Goal: Task Accomplishment & Management: Manage account settings

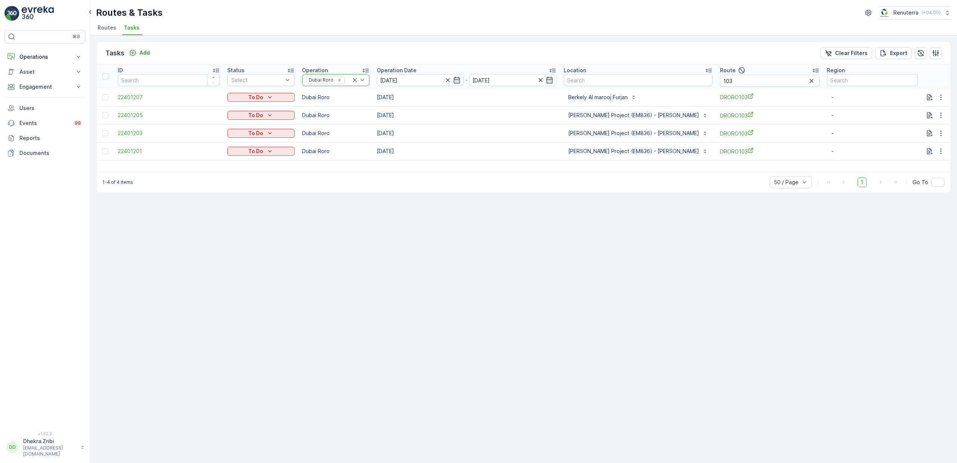
click at [359, 80] on icon at bounding box center [354, 79] width 7 height 7
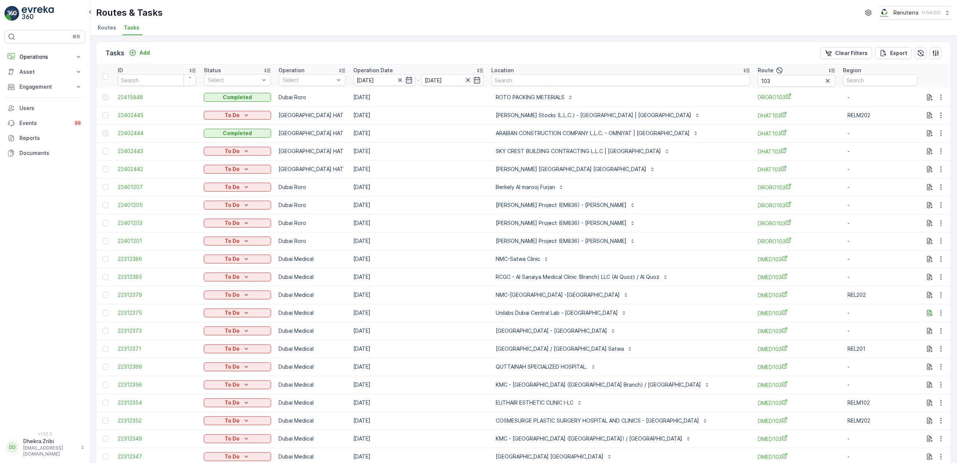
click at [470, 79] on icon "button" at bounding box center [468, 80] width 4 height 4
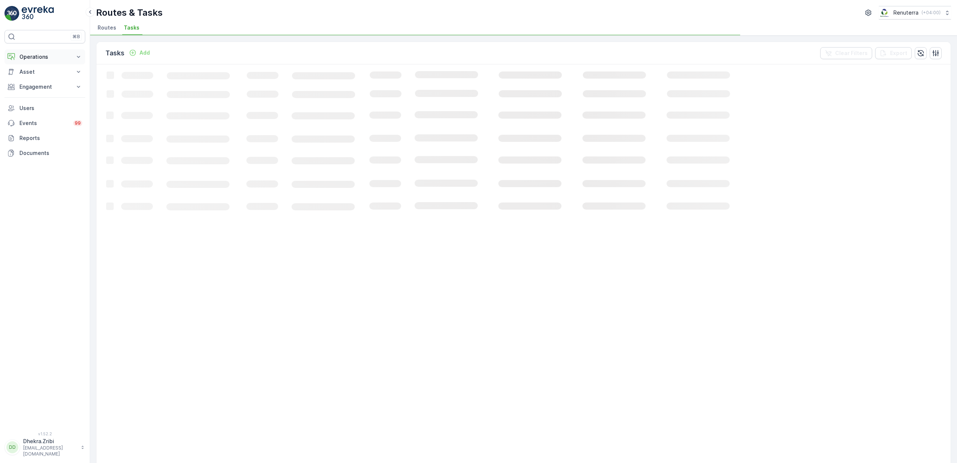
click at [46, 56] on p "Operations" at bounding box center [44, 56] width 51 height 7
click at [36, 79] on p "Planning" at bounding box center [29, 79] width 21 height 7
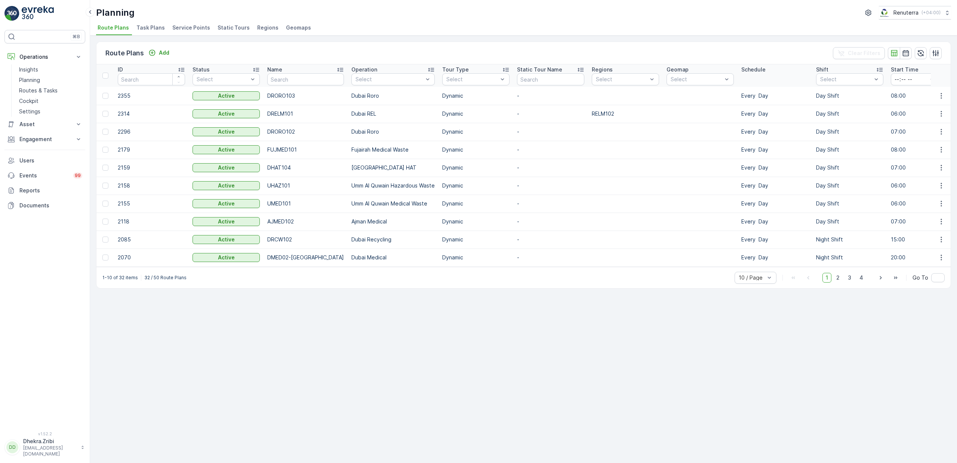
click at [194, 28] on span "Service Points" at bounding box center [191, 27] width 38 height 7
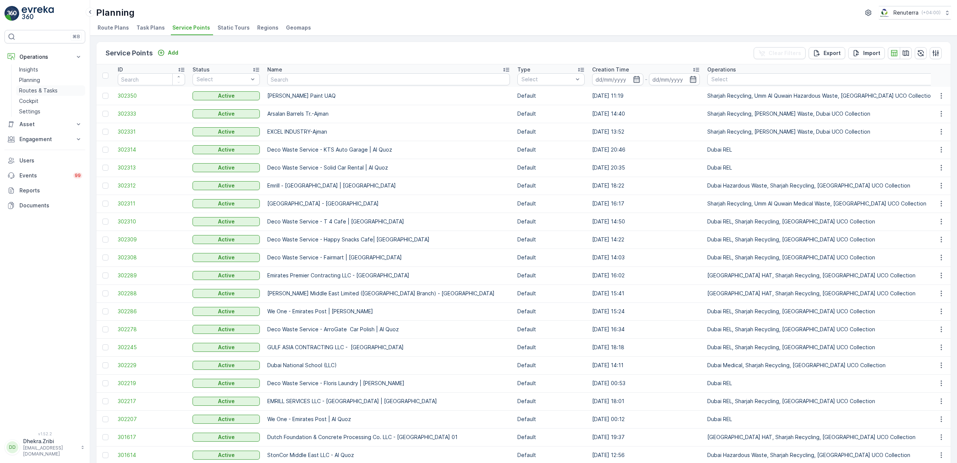
click at [40, 93] on p "Routes & Tasks" at bounding box center [38, 90] width 39 height 7
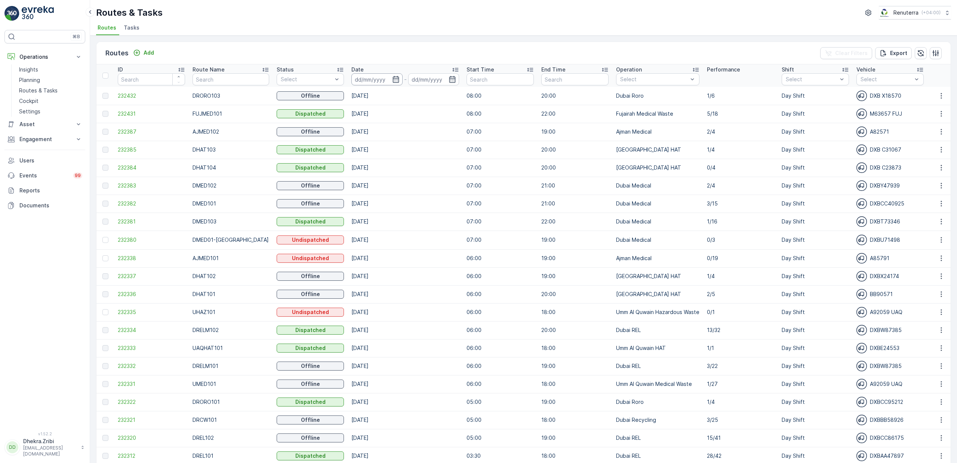
click at [379, 80] on input at bounding box center [377, 79] width 51 height 12
click at [449, 153] on div "15" at bounding box center [449, 156] width 12 height 12
type input "[DATE]"
click at [449, 153] on div "15" at bounding box center [449, 156] width 12 height 12
type input "[DATE]"
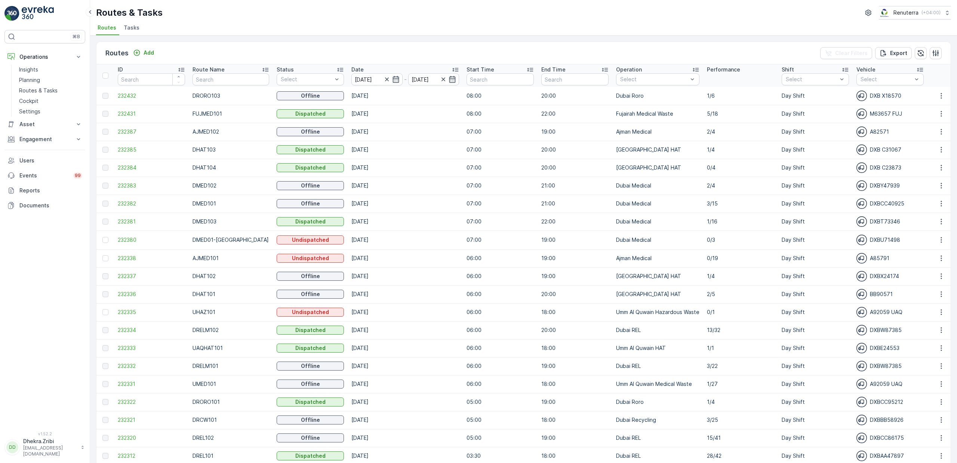
click at [350, 10] on div "Routes & Tasks Renuterra ( +04:00 )" at bounding box center [523, 12] width 855 height 13
click at [230, 83] on input "text" at bounding box center [231, 79] width 76 height 12
type input "hat"
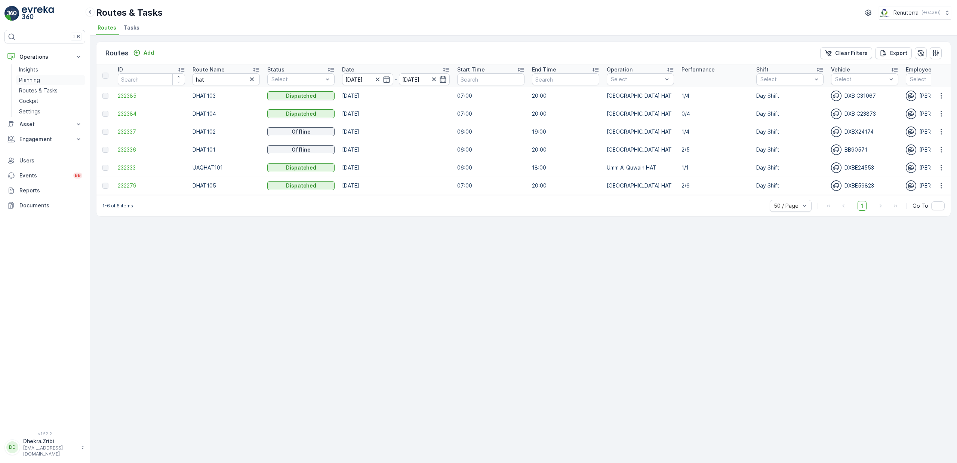
click at [34, 80] on p "Planning" at bounding box center [29, 79] width 21 height 7
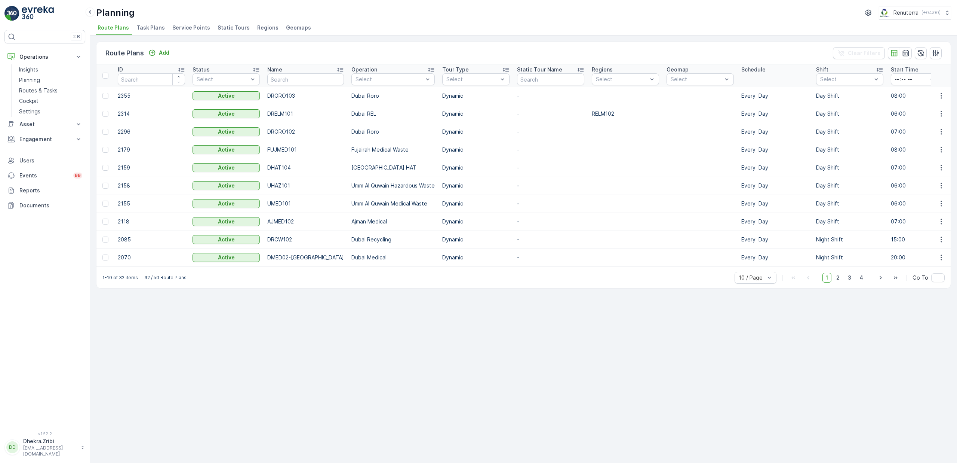
click at [188, 30] on span "Service Points" at bounding box center [191, 27] width 38 height 7
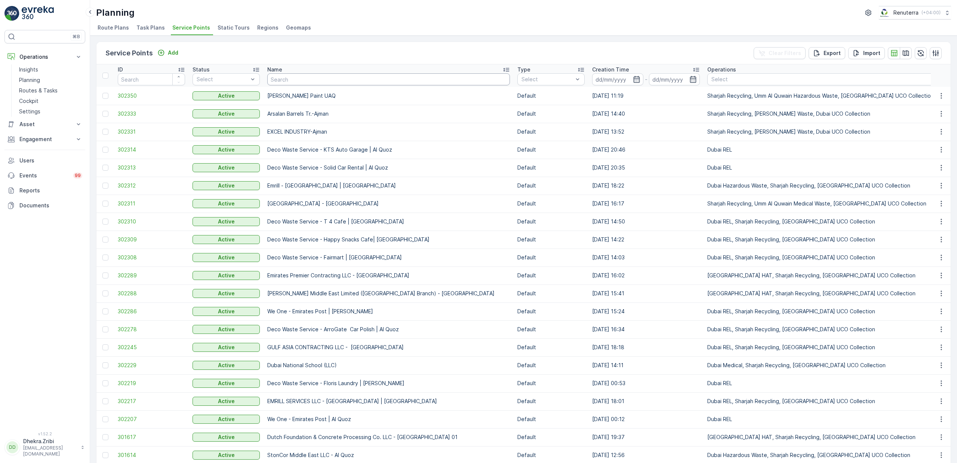
click at [288, 76] on input "text" at bounding box center [388, 79] width 243 height 12
type input "shredec"
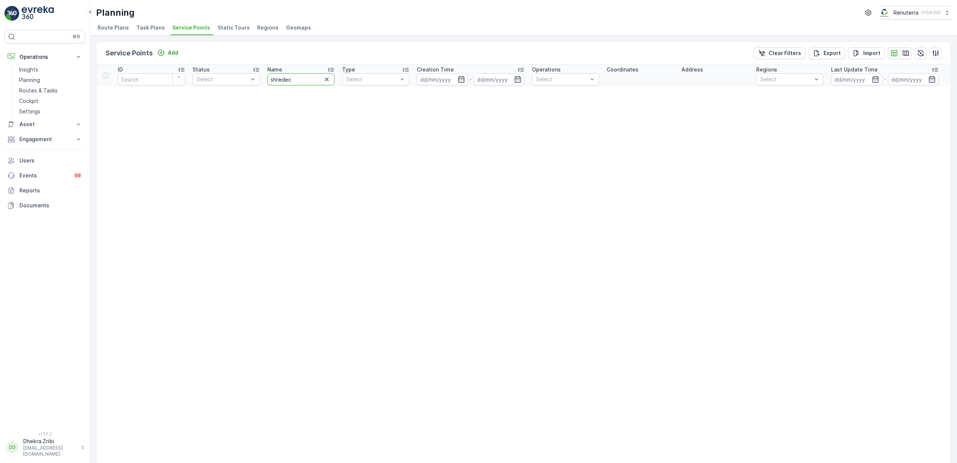
click at [303, 81] on input "shredec" at bounding box center [300, 79] width 67 height 12
type input "shrede"
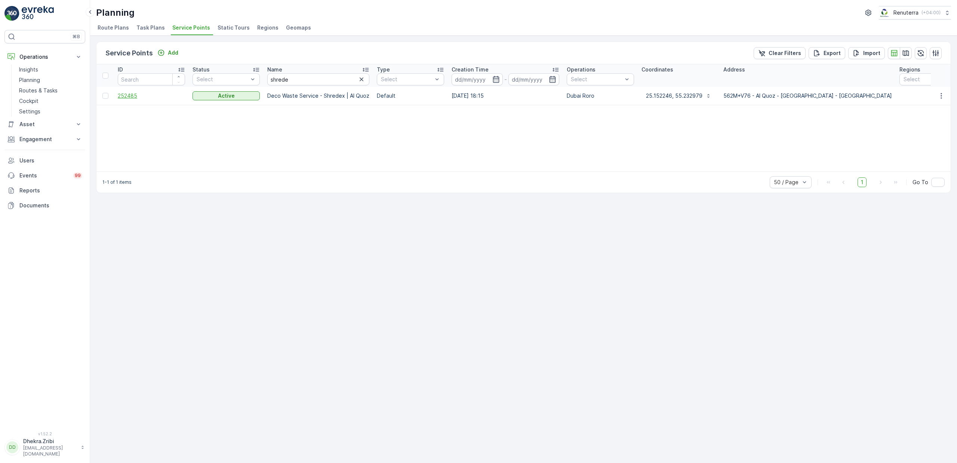
click at [130, 95] on span "252485" at bounding box center [151, 95] width 67 height 7
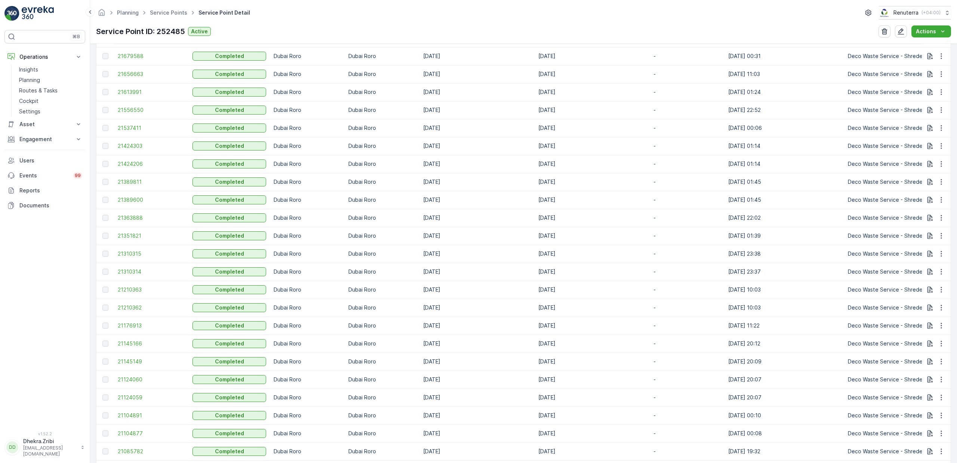
scroll to position [436, 0]
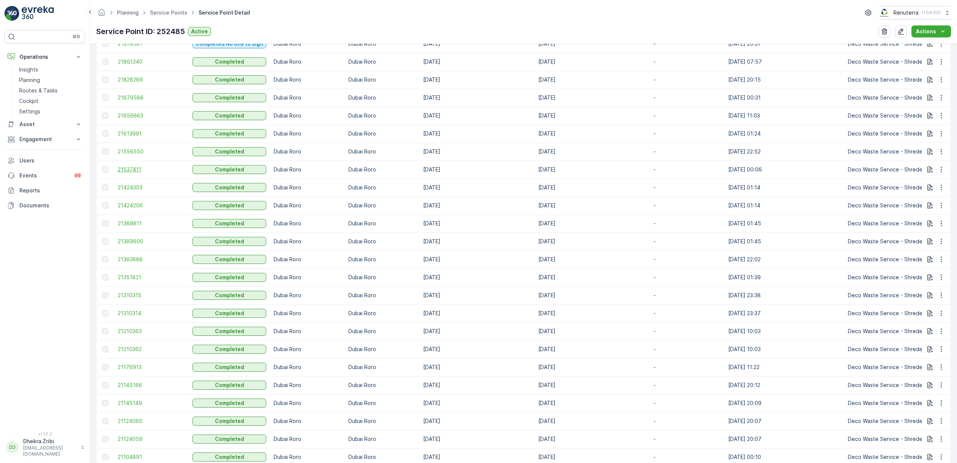
click at [124, 171] on span "21537411" at bounding box center [151, 169] width 67 height 7
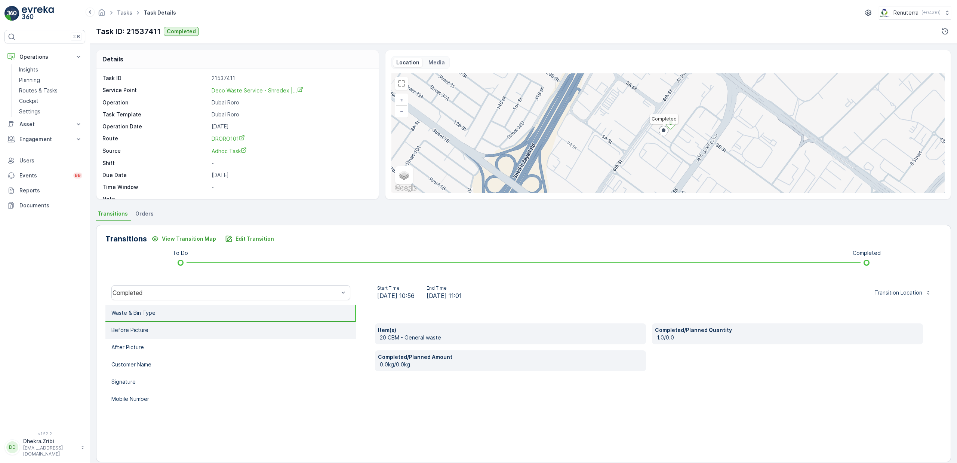
click at [160, 332] on li "Before Picture" at bounding box center [230, 330] width 251 height 17
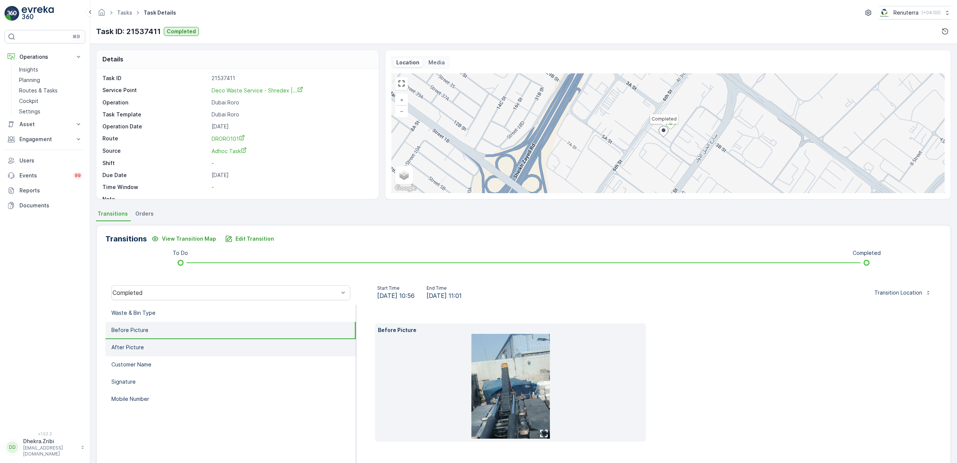
click at [134, 347] on p "After Picture" at bounding box center [127, 346] width 33 height 7
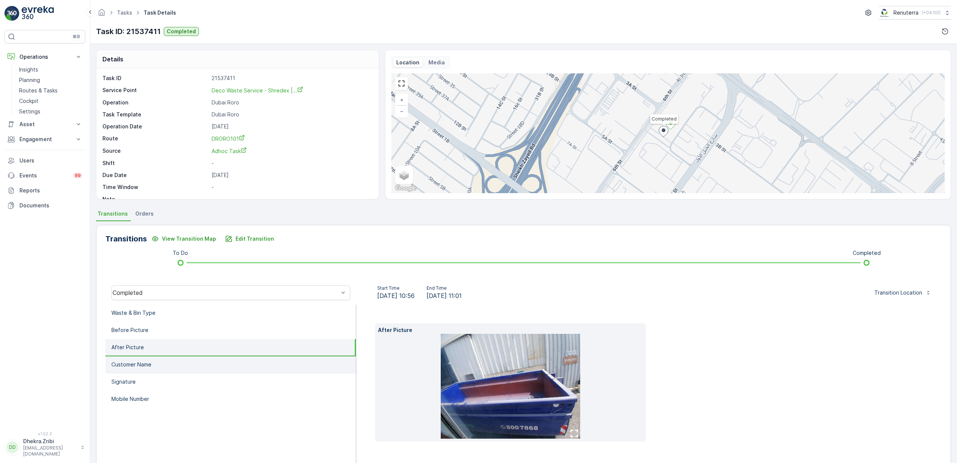
click at [150, 359] on li "Customer Name" at bounding box center [230, 364] width 251 height 17
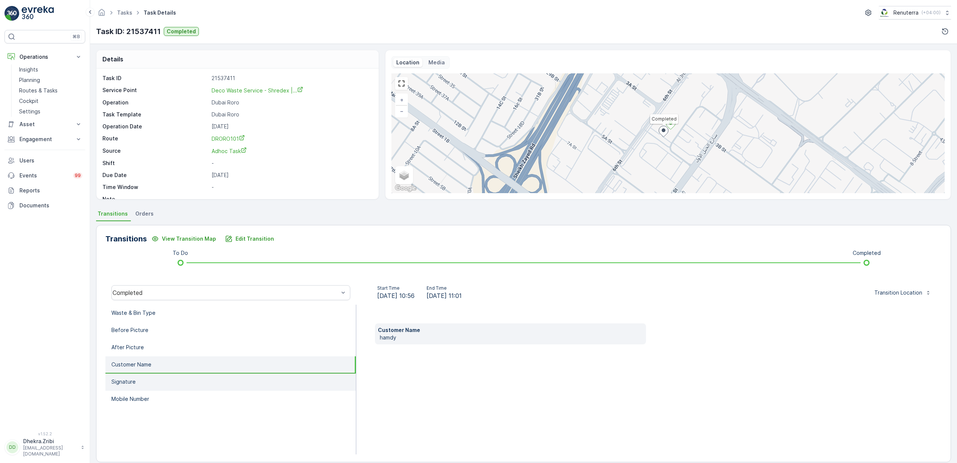
click at [143, 377] on li "Signature" at bounding box center [230, 381] width 251 height 17
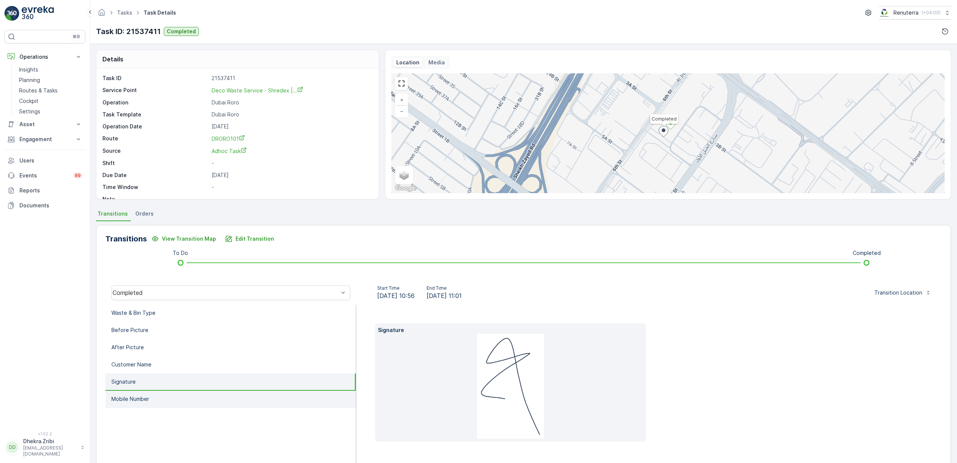
click at [157, 397] on li "Mobile Number" at bounding box center [230, 398] width 251 height 17
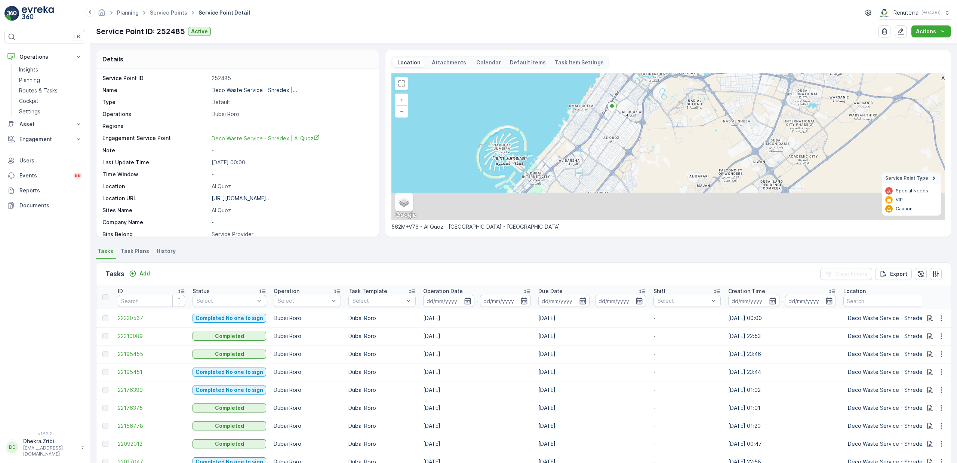
drag, startPoint x: 663, startPoint y: 195, endPoint x: 584, endPoint y: 101, distance: 123.4
click at [584, 101] on div "+ − Satellite Roadmap Terrain Hybrid Leaflet Keyboard shortcuts Map Data Map da…" at bounding box center [668, 146] width 553 height 147
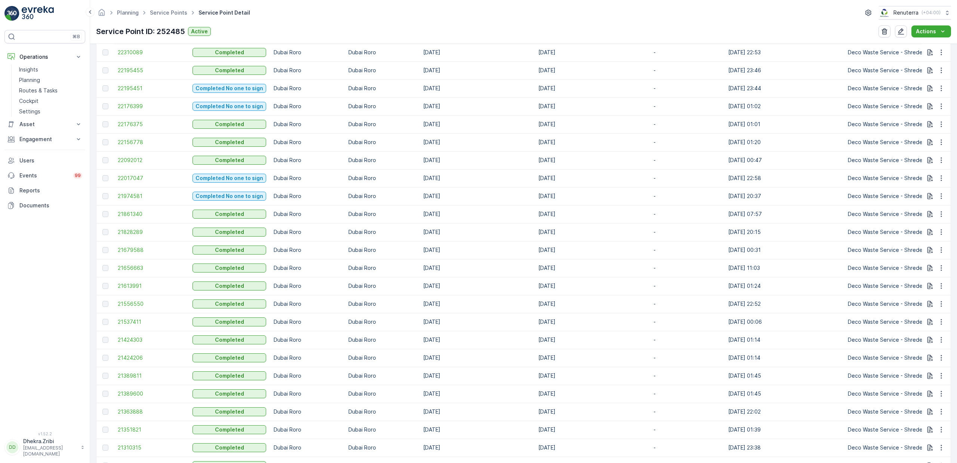
scroll to position [284, 0]
click at [133, 318] on span "21537411" at bounding box center [151, 320] width 67 height 7
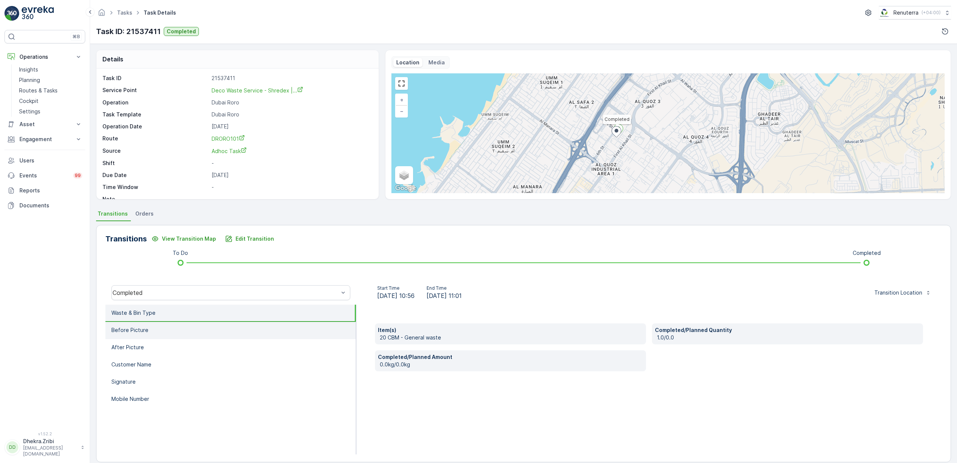
click at [139, 329] on p "Before Picture" at bounding box center [129, 329] width 37 height 7
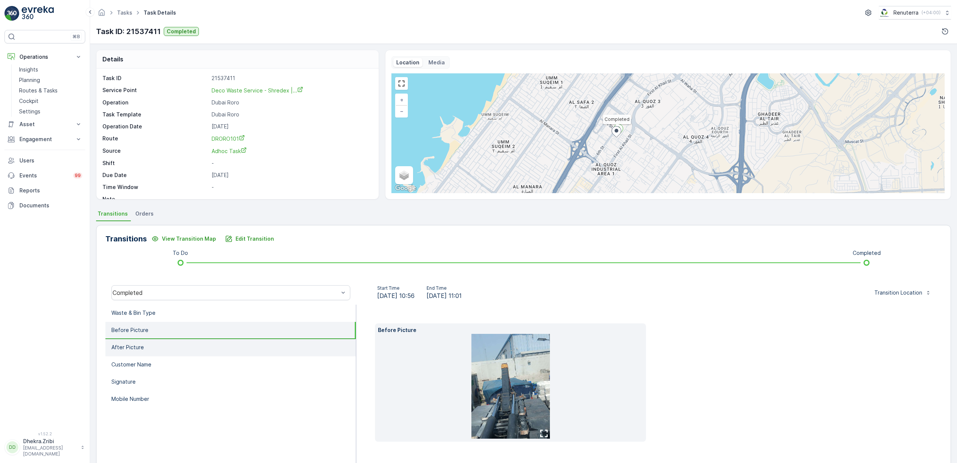
click at [139, 346] on p "After Picture" at bounding box center [127, 346] width 33 height 7
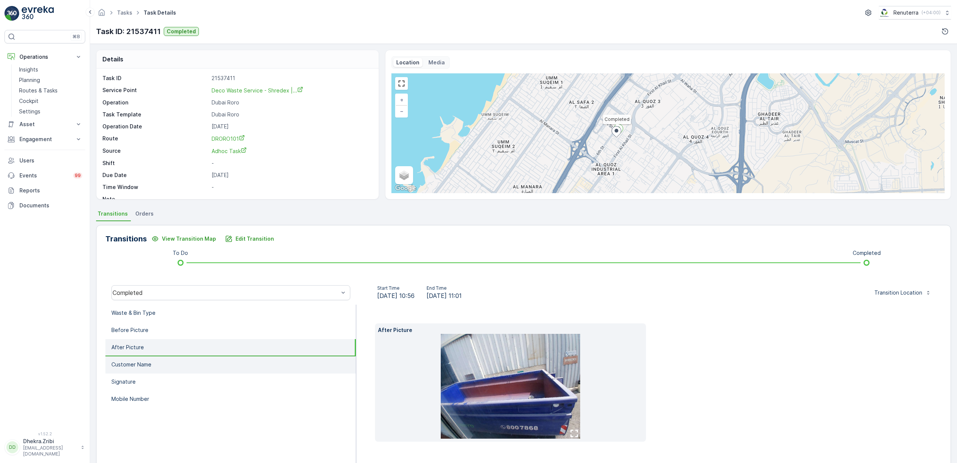
click at [141, 358] on li "Customer Name" at bounding box center [230, 364] width 251 height 17
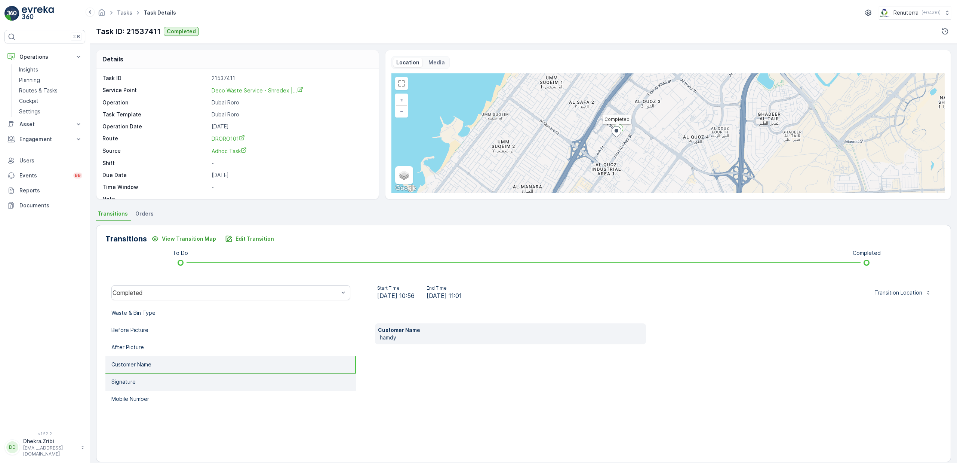
click at [141, 381] on li "Signature" at bounding box center [230, 381] width 251 height 17
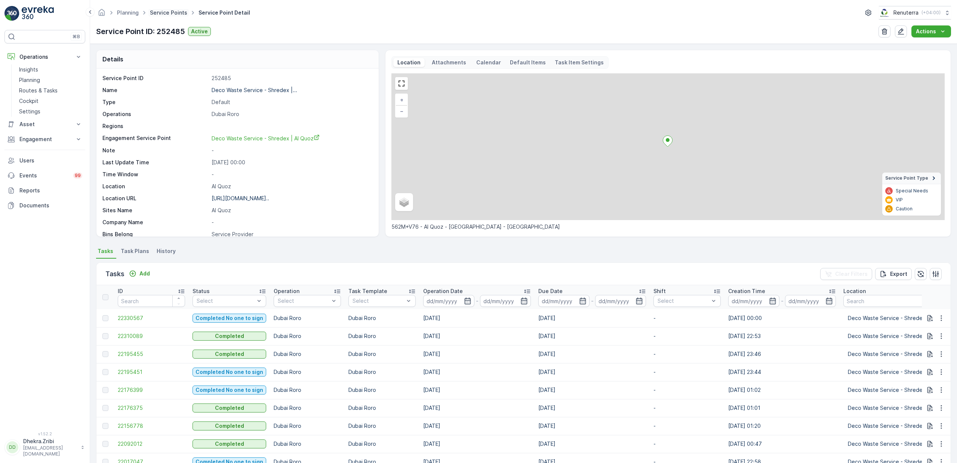
click at [172, 12] on link "Service Points" at bounding box center [168, 12] width 37 height 6
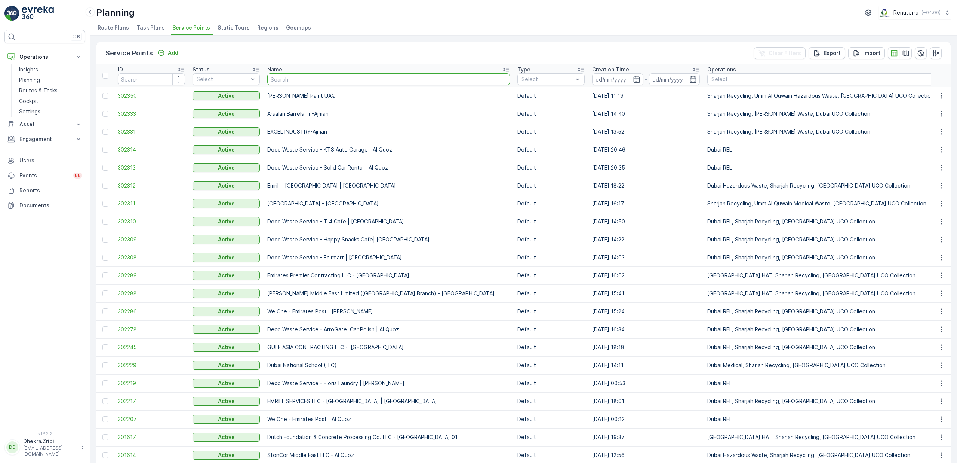
click at [277, 79] on input "text" at bounding box center [388, 79] width 243 height 12
type input "cube"
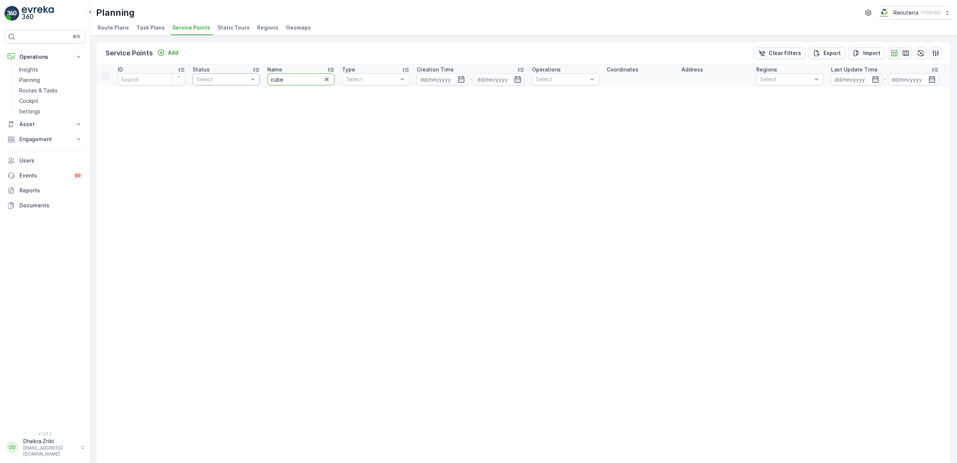
drag, startPoint x: 293, startPoint y: 82, endPoint x: 222, endPoint y: 82, distance: 71.1
type input "qube"
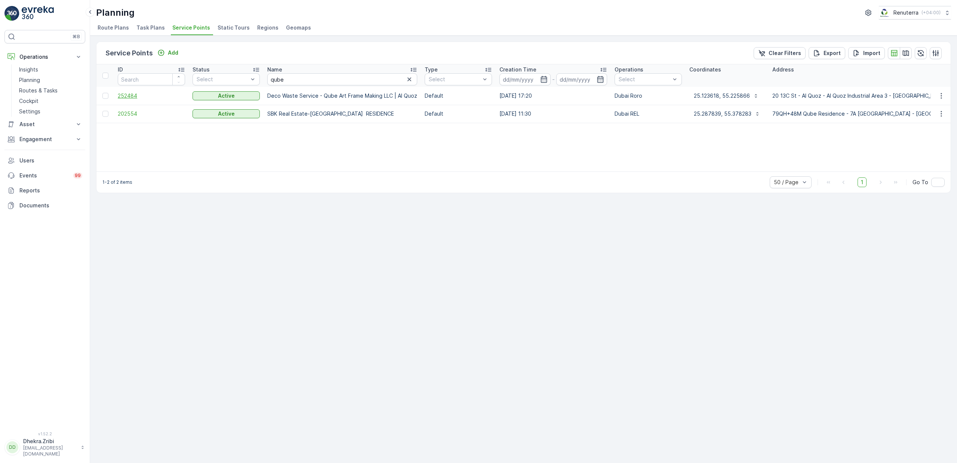
click at [136, 95] on span "252484" at bounding box center [151, 95] width 67 height 7
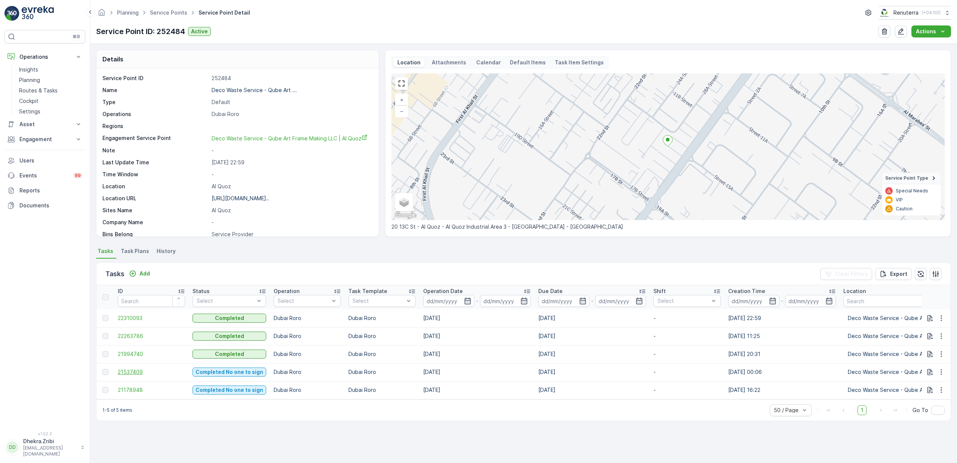
click at [140, 373] on span "21537409" at bounding box center [151, 371] width 67 height 7
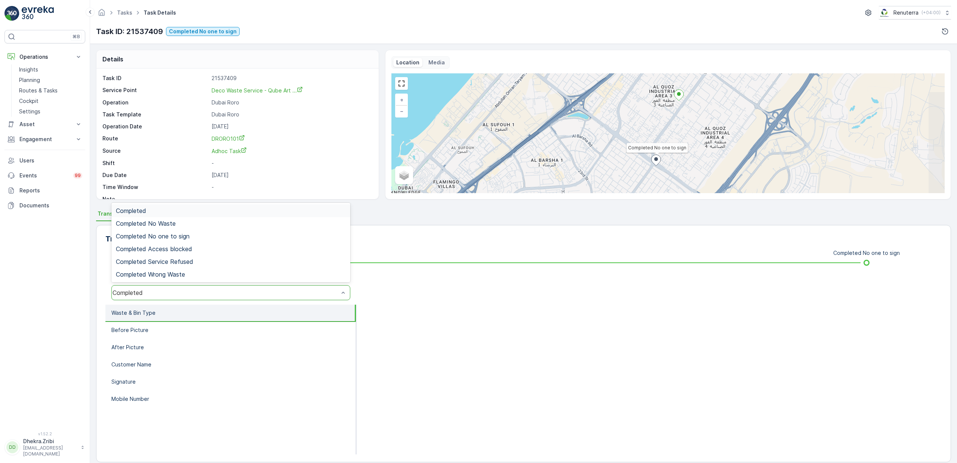
click at [150, 285] on div "Completed, 1 of 6. 6 results available. Use Up and Down to choose options, pres…" at bounding box center [230, 292] width 251 height 24
click at [386, 415] on div at bounding box center [649, 379] width 586 height 150
click at [183, 234] on span "Completed No one to sign" at bounding box center [153, 236] width 74 height 7
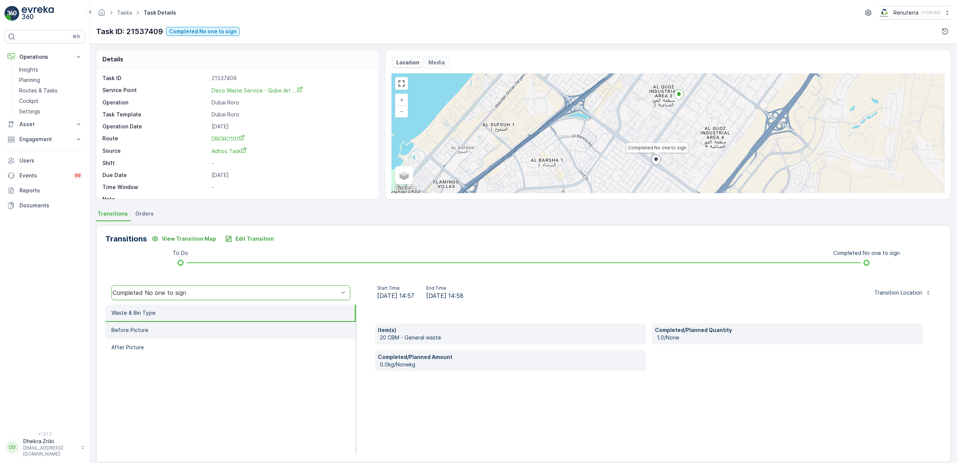
click at [147, 332] on li "Before Picture" at bounding box center [230, 330] width 251 height 17
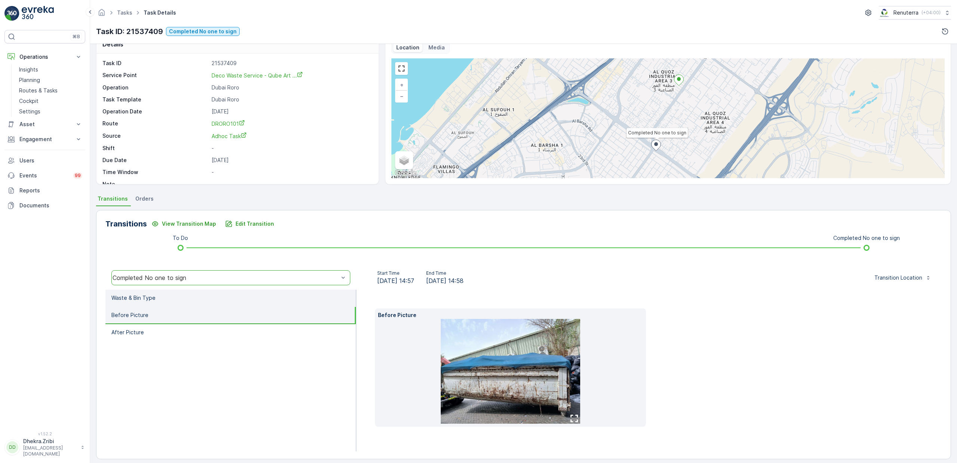
scroll to position [21, 0]
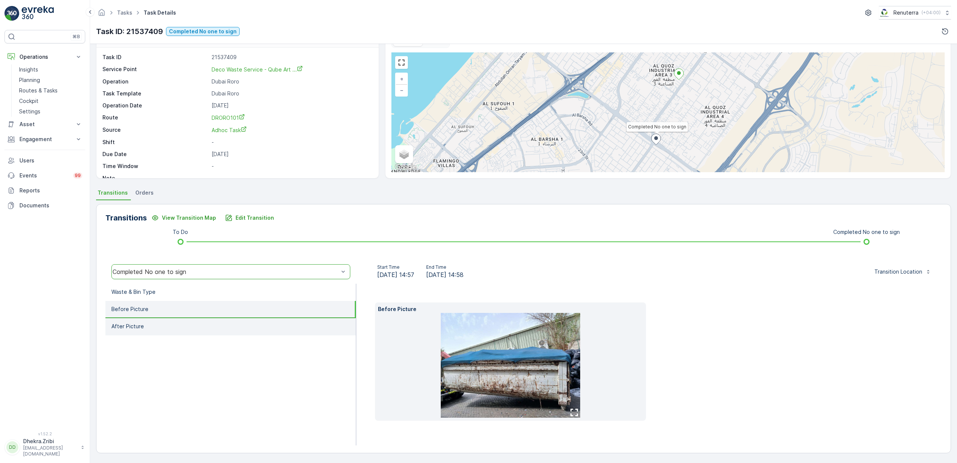
click at [135, 328] on p "After Picture" at bounding box center [127, 325] width 33 height 7
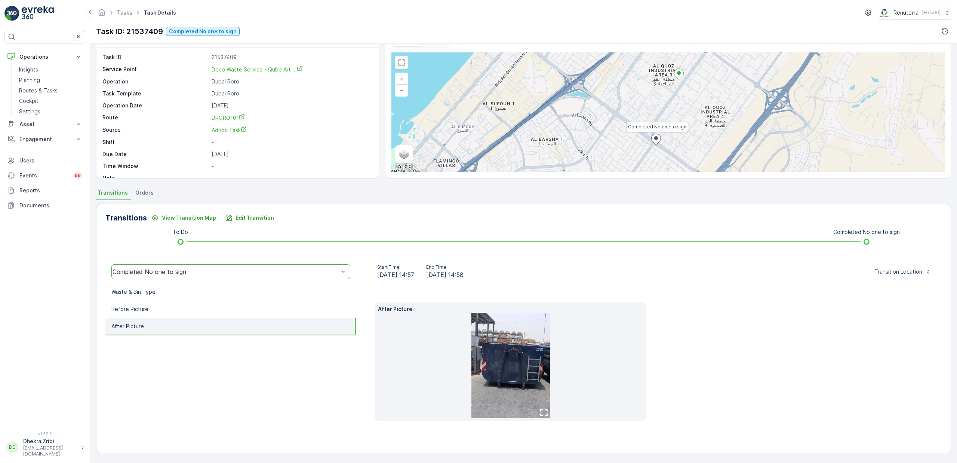
scroll to position [9, 0]
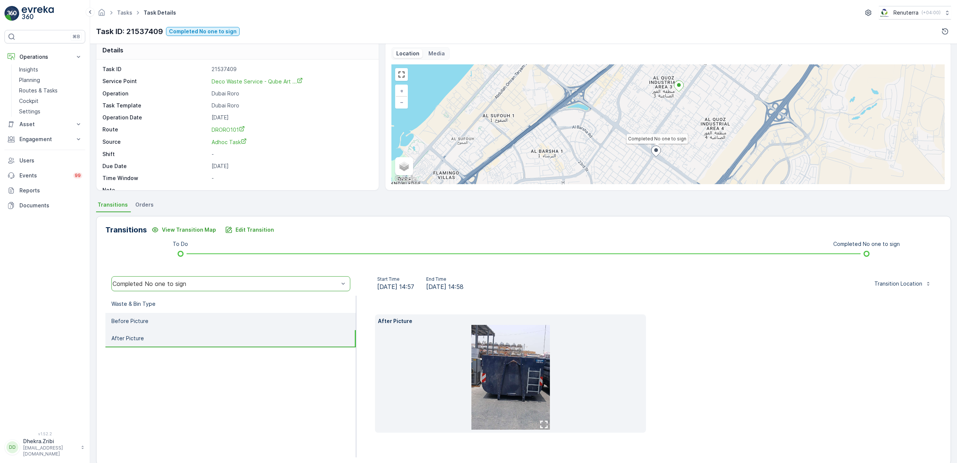
click at [139, 320] on p "Before Picture" at bounding box center [129, 320] width 37 height 7
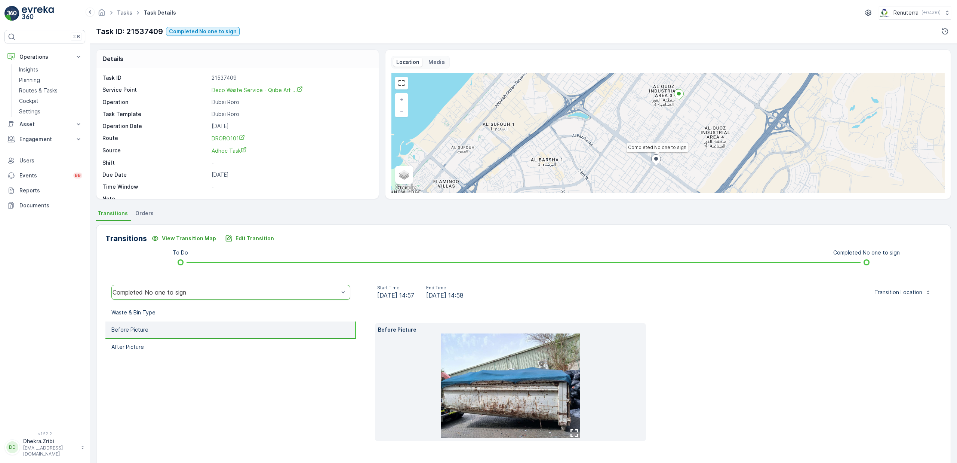
scroll to position [0, 0]
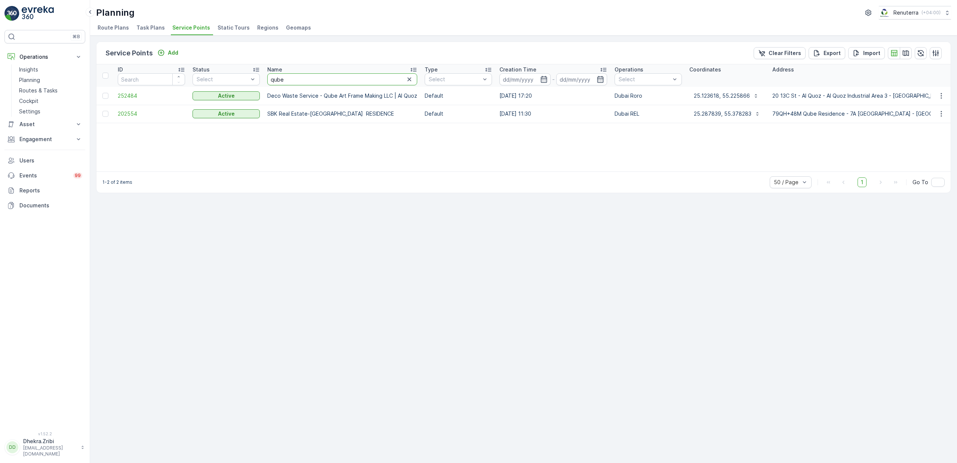
drag, startPoint x: 294, startPoint y: 79, endPoint x: 211, endPoint y: 64, distance: 85.2
type input "wasat"
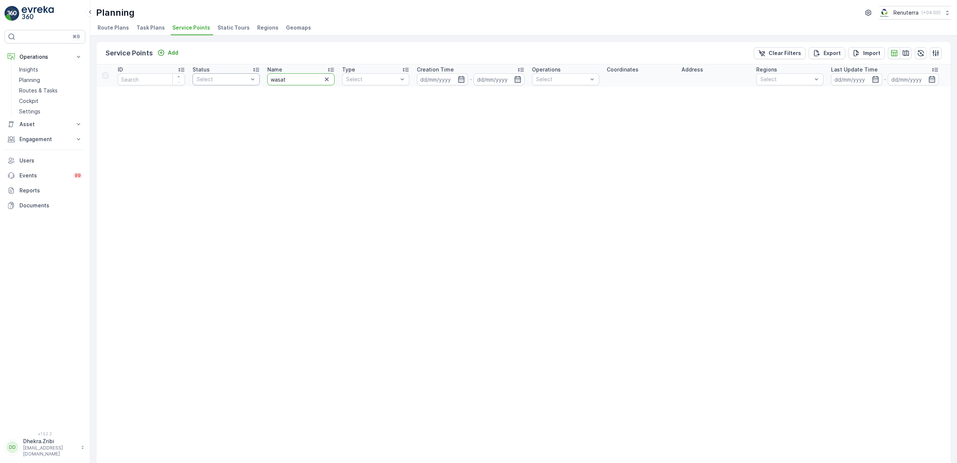
drag, startPoint x: 299, startPoint y: 81, endPoint x: 255, endPoint y: 83, distance: 43.4
type input "masat"
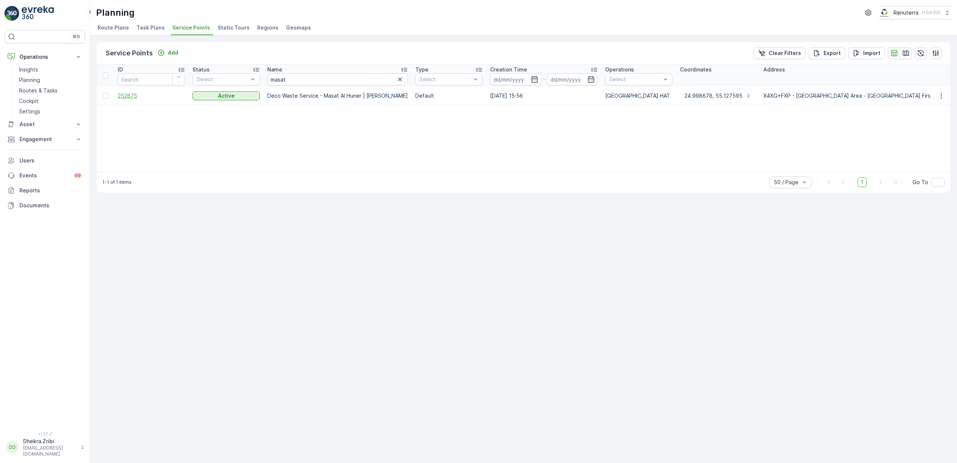
click at [128, 96] on span "252875" at bounding box center [151, 95] width 67 height 7
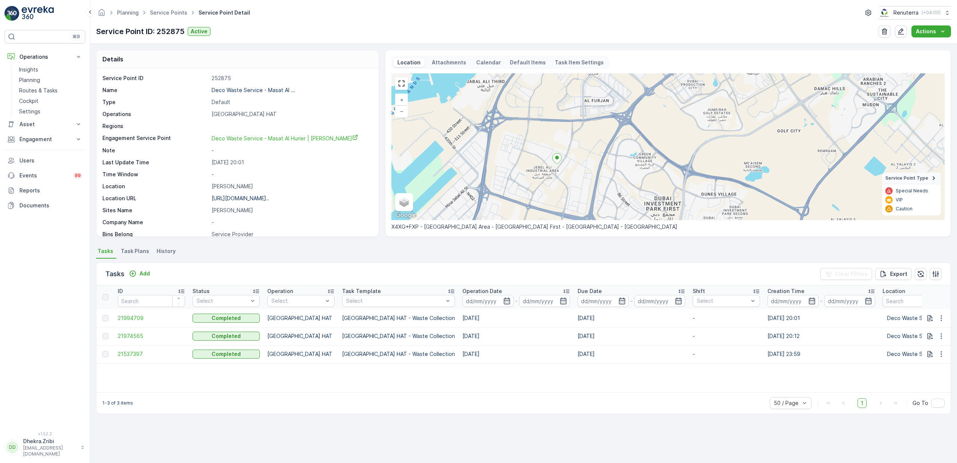
drag, startPoint x: 537, startPoint y: 186, endPoint x: 533, endPoint y: 163, distance: 24.1
click at [533, 163] on div "+ − Satellite Roadmap Terrain Hybrid Leaflet Keyboard shortcuts Map Data Map da…" at bounding box center [668, 146] width 553 height 147
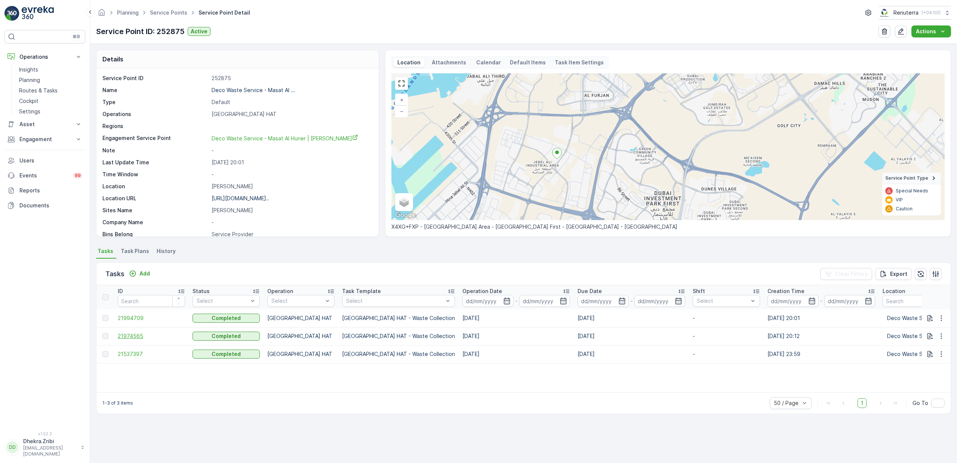
click at [130, 333] on span "21974565" at bounding box center [151, 335] width 67 height 7
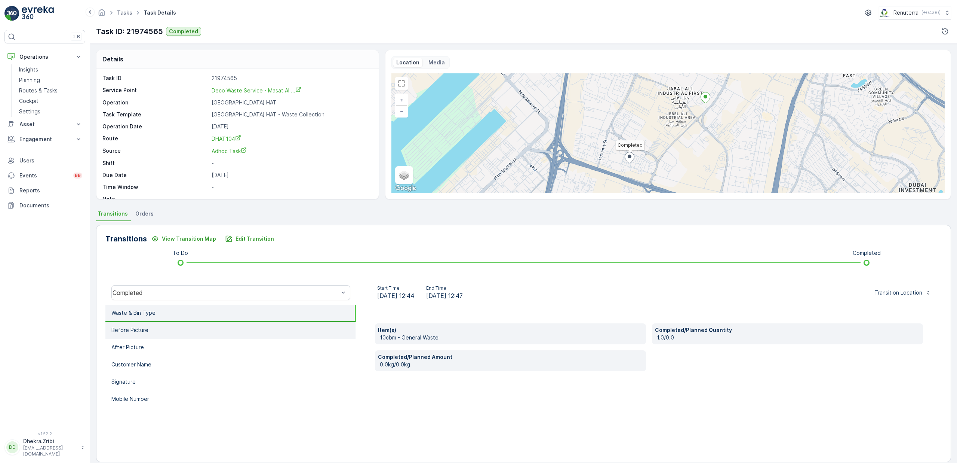
click at [154, 330] on li "Before Picture" at bounding box center [230, 330] width 251 height 17
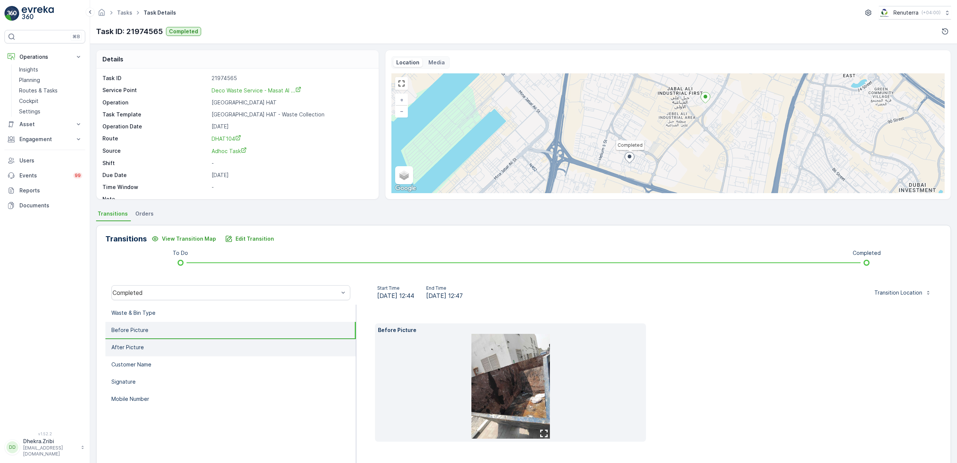
click at [156, 344] on li "After Picture" at bounding box center [230, 347] width 251 height 17
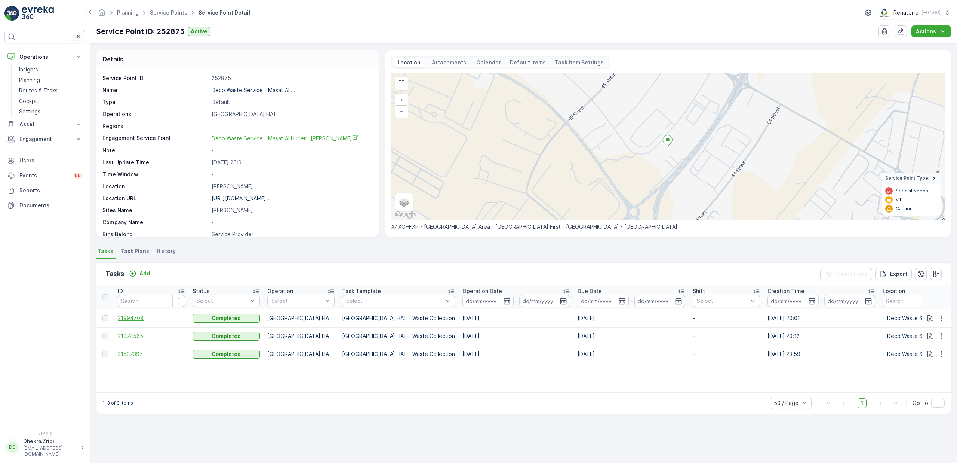
click at [136, 320] on span "21994709" at bounding box center [151, 317] width 67 height 7
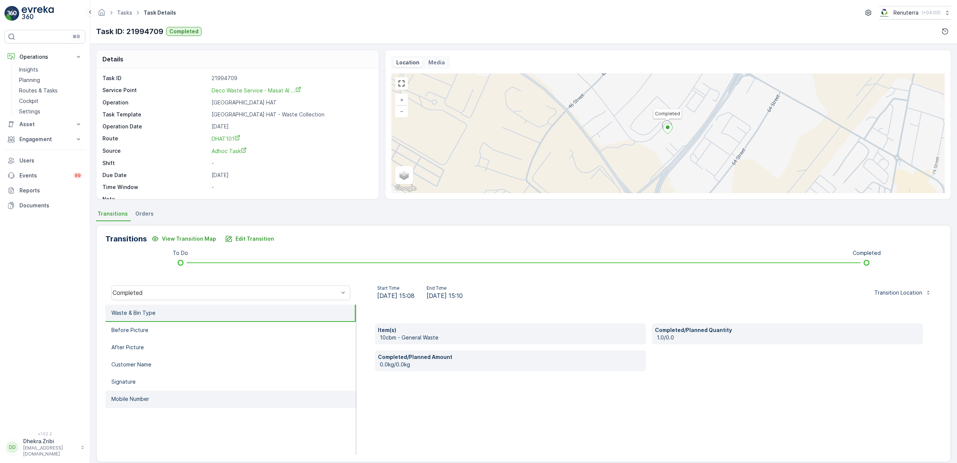
click at [144, 392] on li "Mobile Number" at bounding box center [230, 398] width 251 height 17
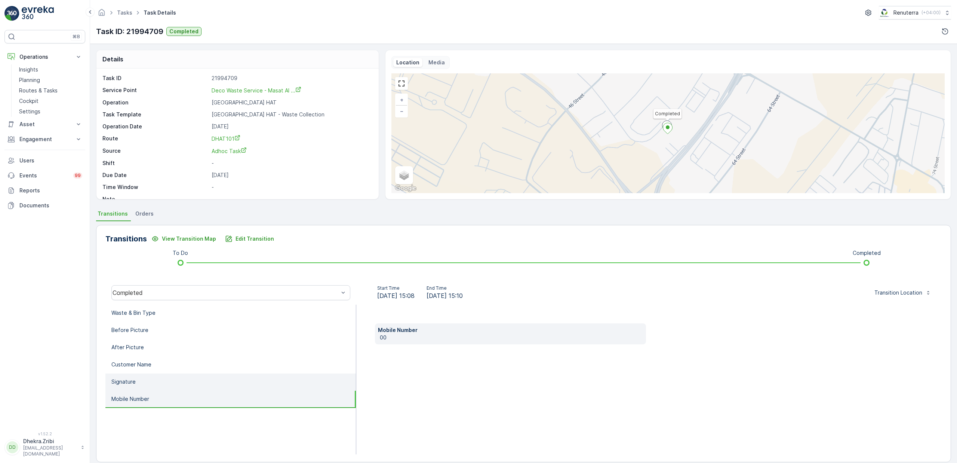
click at [144, 379] on li "Signature" at bounding box center [230, 381] width 251 height 17
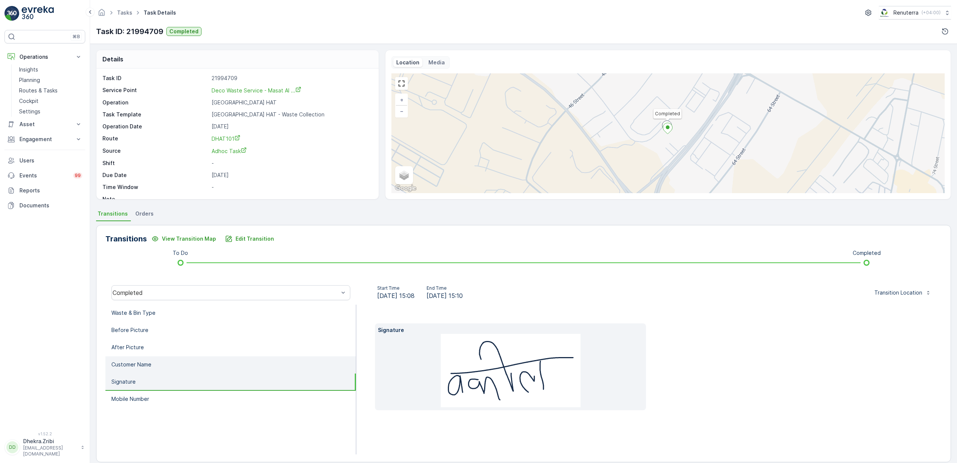
click at [145, 365] on p "Customer Name" at bounding box center [131, 363] width 40 height 7
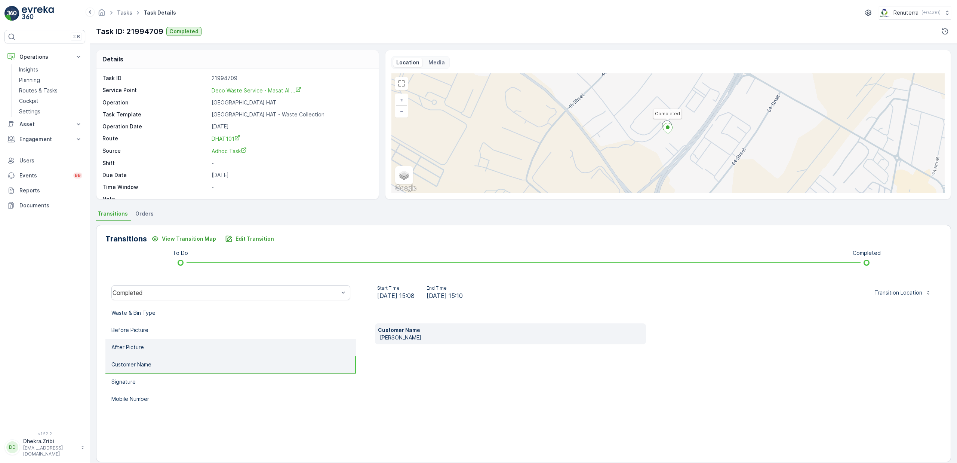
click at [145, 352] on li "After Picture" at bounding box center [230, 347] width 251 height 17
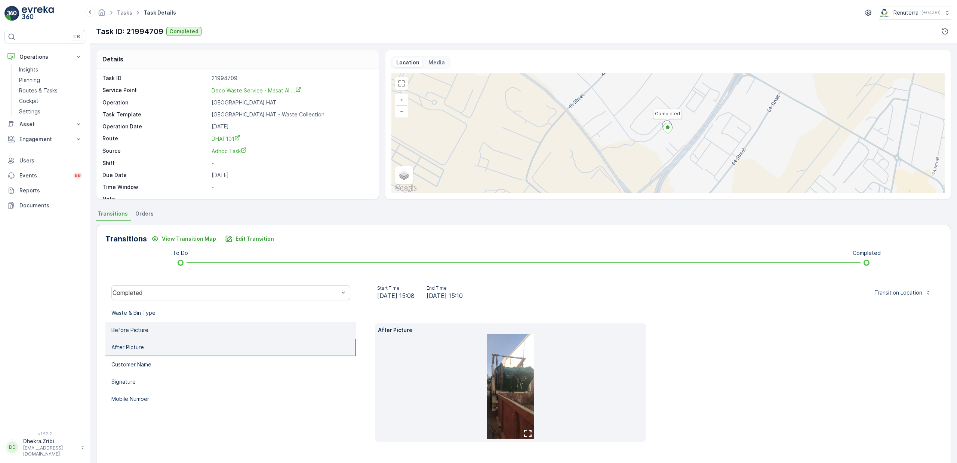
click at [150, 333] on li "Before Picture" at bounding box center [230, 330] width 251 height 17
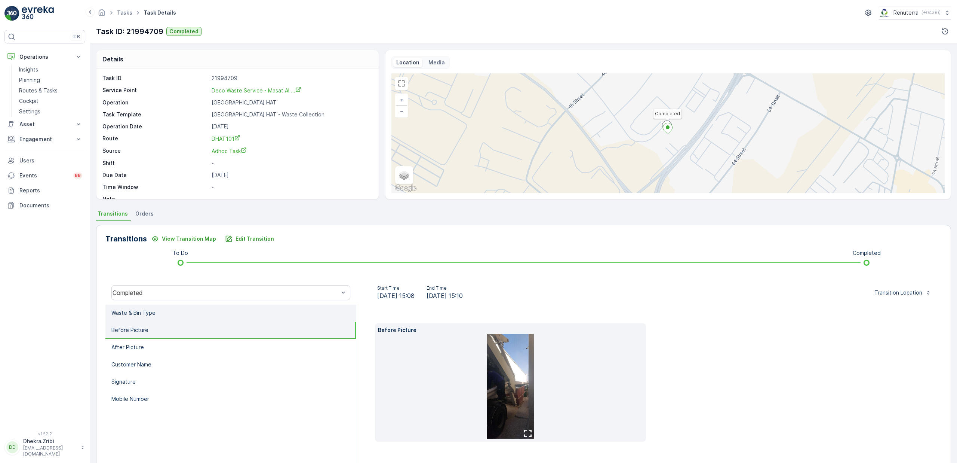
click at [153, 320] on li "Waste & Bin Type" at bounding box center [230, 312] width 251 height 17
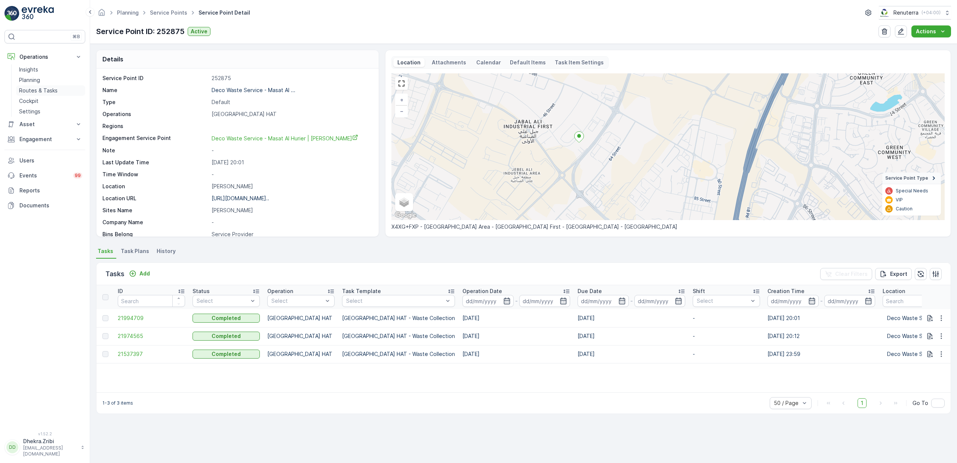
click at [33, 90] on p "Routes & Tasks" at bounding box center [38, 90] width 39 height 7
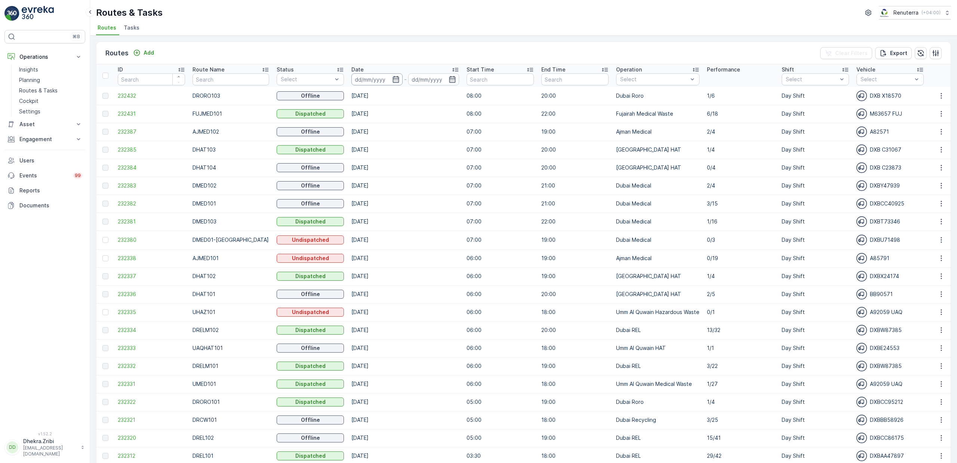
click at [381, 80] on input at bounding box center [377, 79] width 51 height 12
click at [449, 151] on div "15" at bounding box center [449, 156] width 12 height 12
type input "[DATE]"
click at [449, 151] on div "15" at bounding box center [449, 156] width 12 height 12
type input "[DATE]"
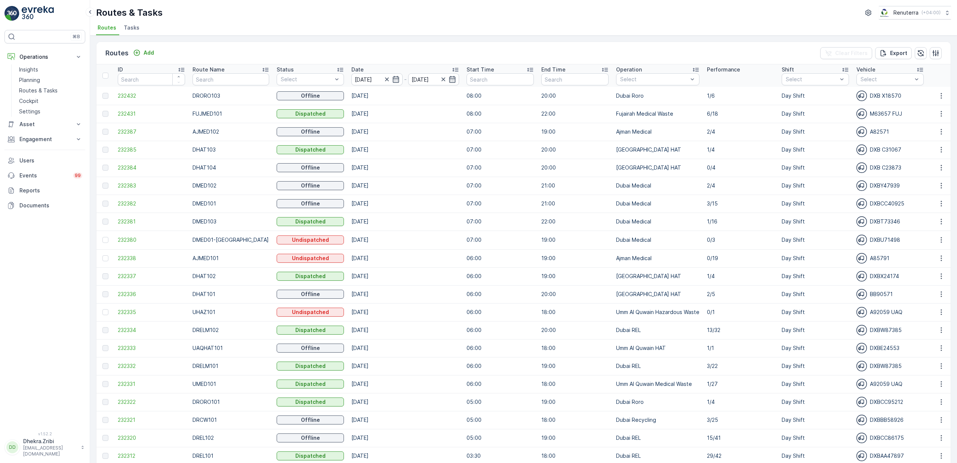
click at [387, 8] on div "Routes & Tasks Renuterra ( +04:00 )" at bounding box center [523, 12] width 855 height 13
click at [219, 82] on input "text" at bounding box center [231, 79] width 76 height 12
type input "hat"
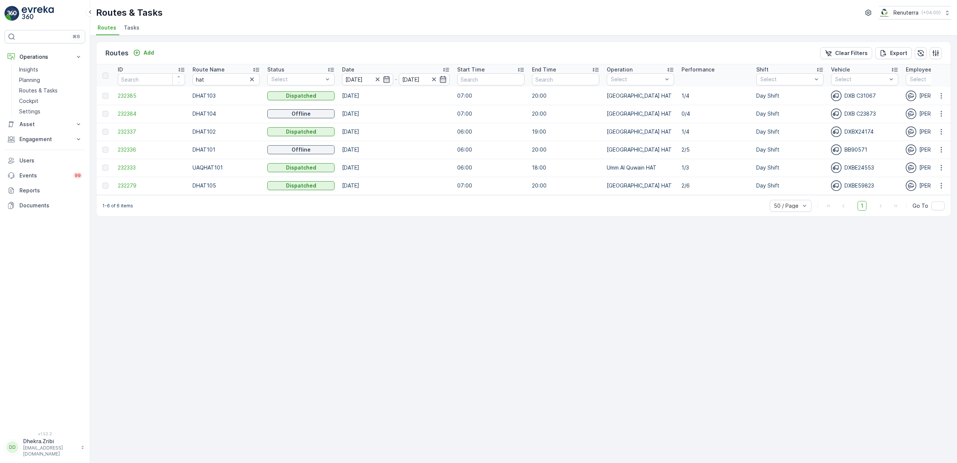
click at [256, 68] on icon at bounding box center [256, 70] width 6 height 4
click at [127, 95] on span "232336" at bounding box center [151, 95] width 67 height 7
click at [132, 113] on span "232337" at bounding box center [151, 113] width 67 height 7
click at [135, 132] on span "232385" at bounding box center [151, 131] width 67 height 7
click at [128, 149] on span "232384" at bounding box center [151, 149] width 67 height 7
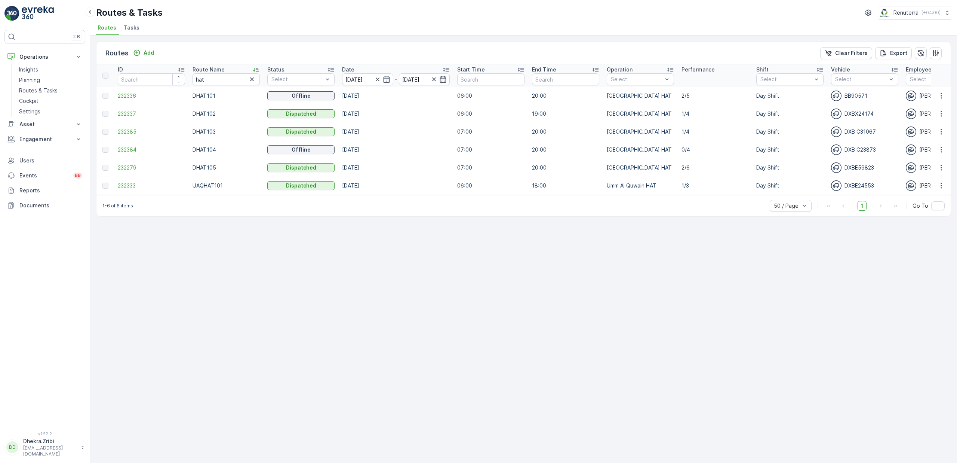
click at [126, 168] on span "232279" at bounding box center [151, 167] width 67 height 7
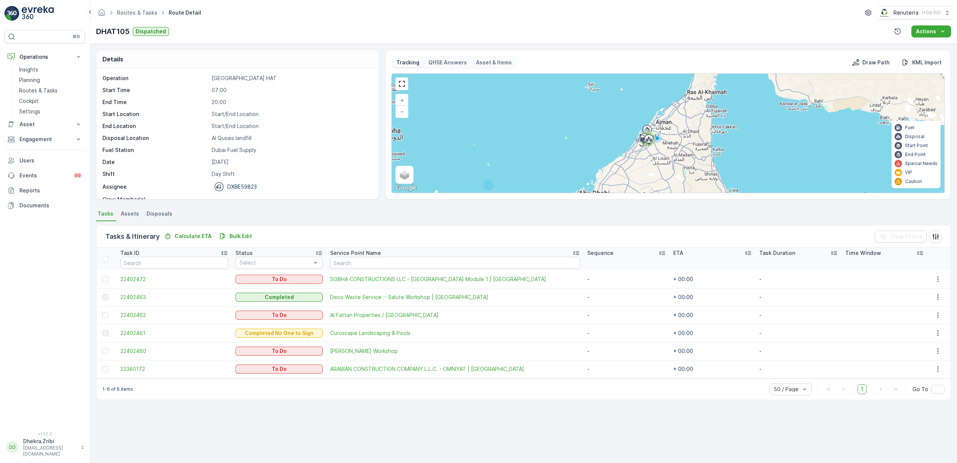
click at [342, 410] on div "Details Operation Dubai HAT Start Time 07:00 End Time 20:00 Start Location Star…" at bounding box center [523, 253] width 867 height 419
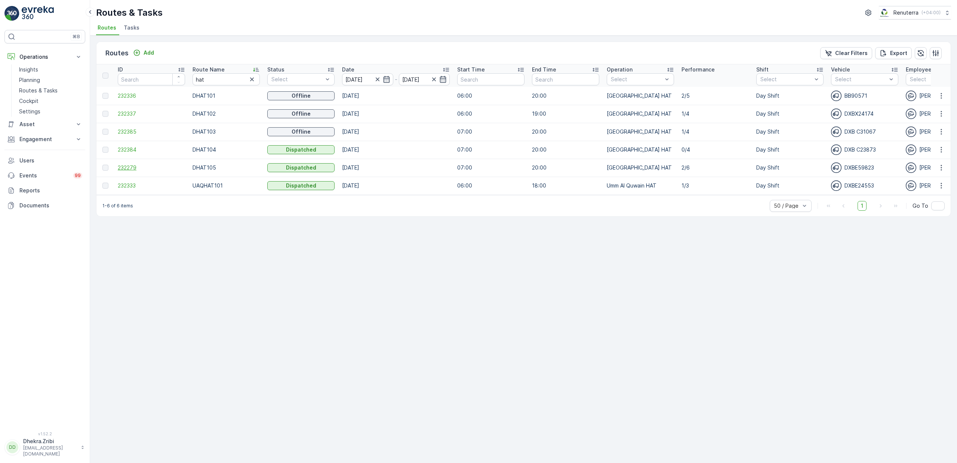
click at [127, 164] on span "232279" at bounding box center [151, 167] width 67 height 7
click at [130, 148] on span "232384" at bounding box center [151, 149] width 67 height 7
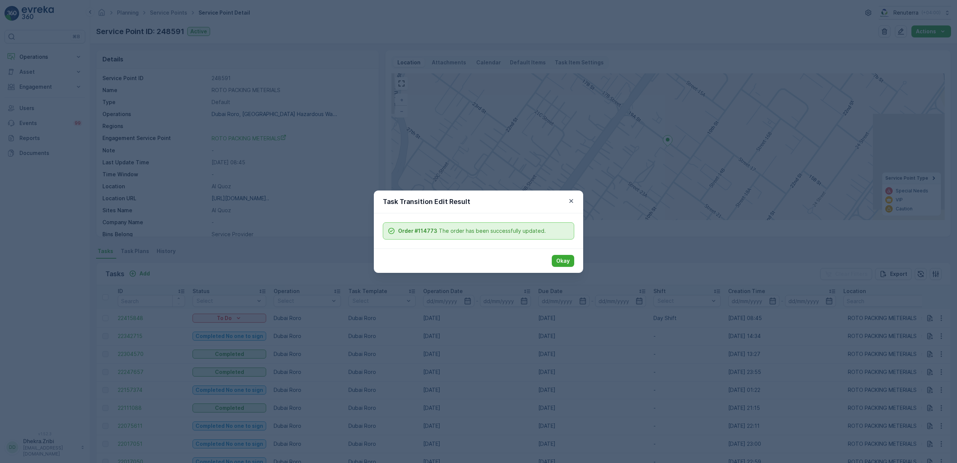
click at [563, 261] on p "Okay" at bounding box center [562, 260] width 13 height 7
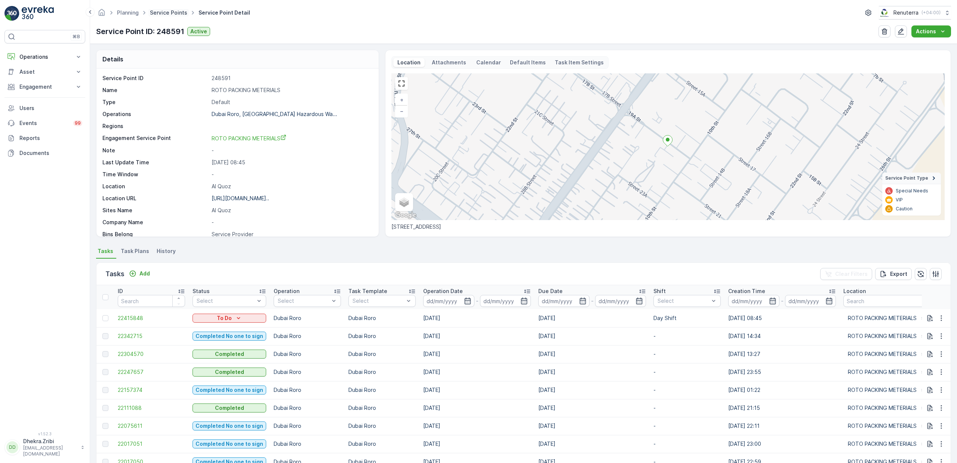
click at [172, 15] on link "Service Points" at bounding box center [168, 12] width 37 height 6
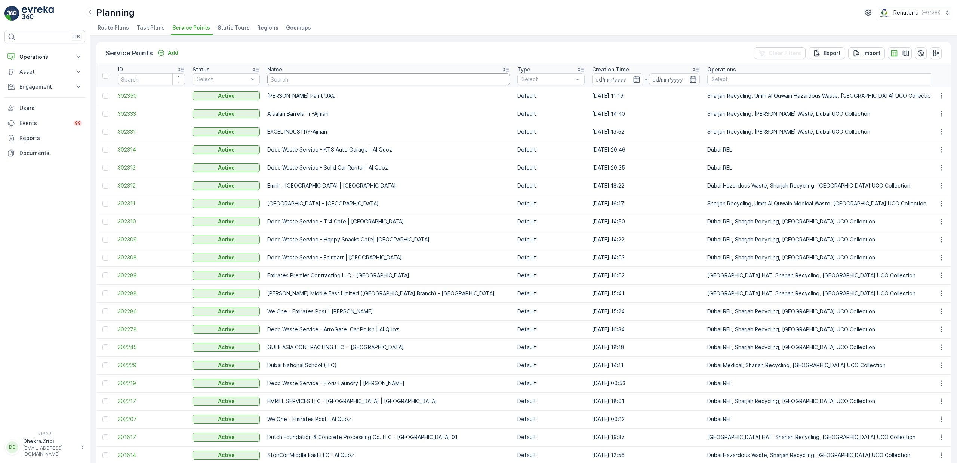
click at [352, 77] on input "text" at bounding box center [388, 79] width 243 height 12
type input "nabc"
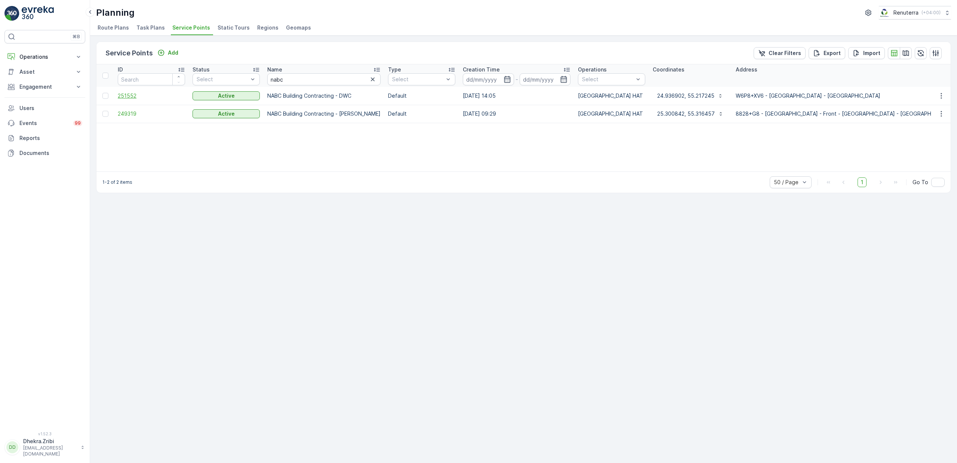
click at [126, 94] on span "251552" at bounding box center [151, 95] width 67 height 7
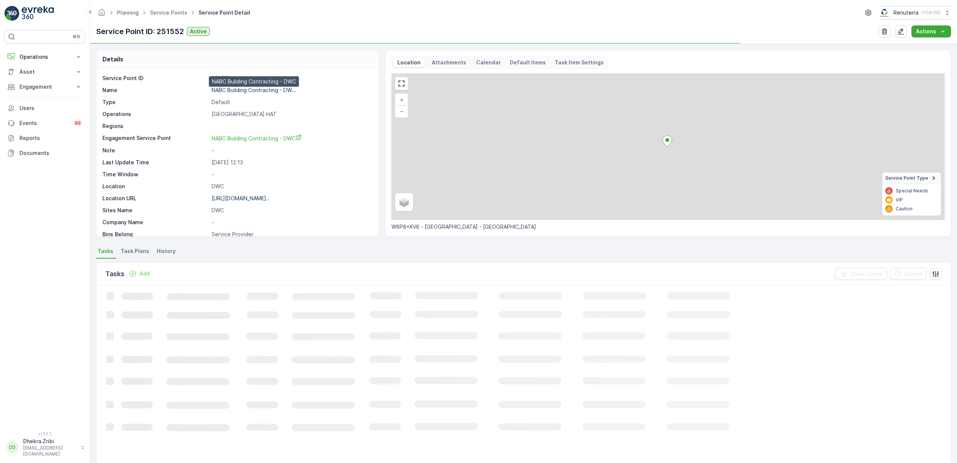
click at [233, 90] on p "NABC Building Contracting - DW..." at bounding box center [254, 90] width 85 height 6
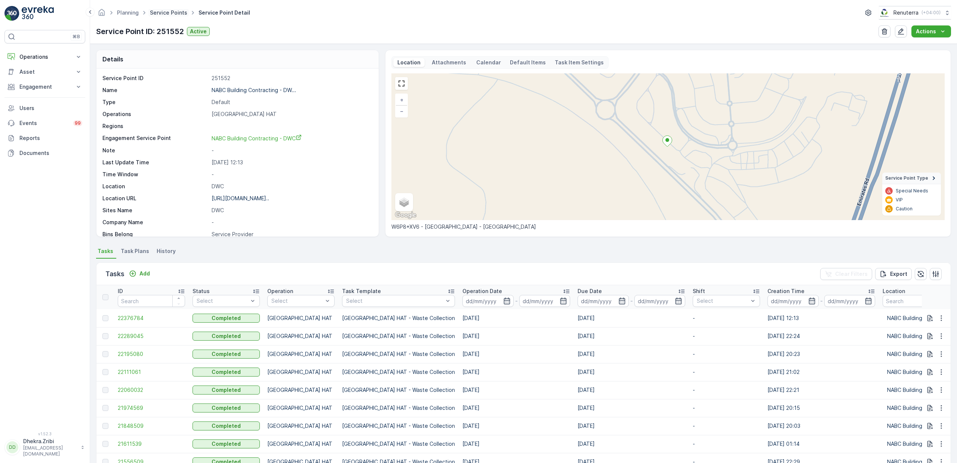
click at [161, 14] on link "Service Points" at bounding box center [168, 12] width 37 height 6
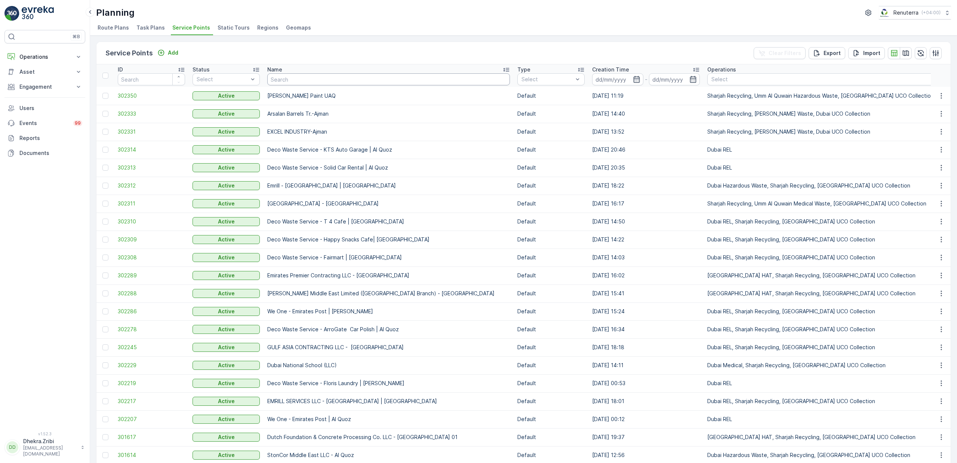
click at [329, 82] on input "text" at bounding box center [388, 79] width 243 height 12
type input "dupod"
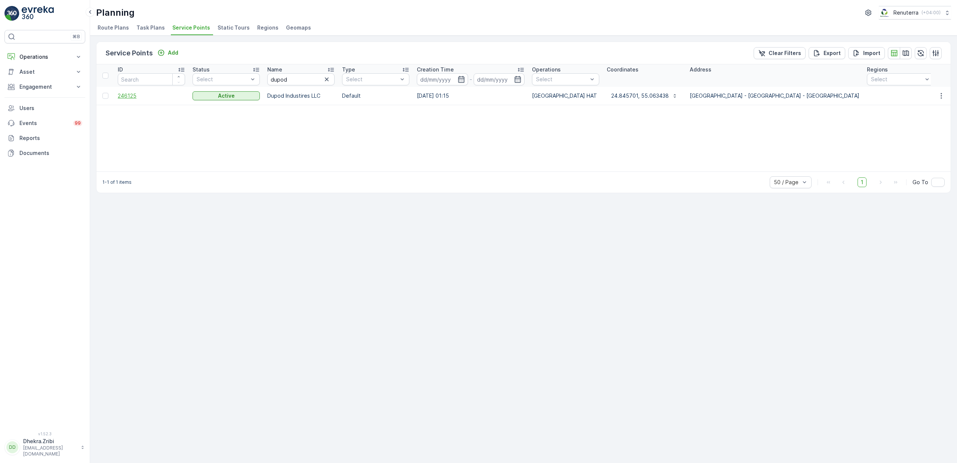
click at [135, 94] on span "246125" at bounding box center [151, 95] width 67 height 7
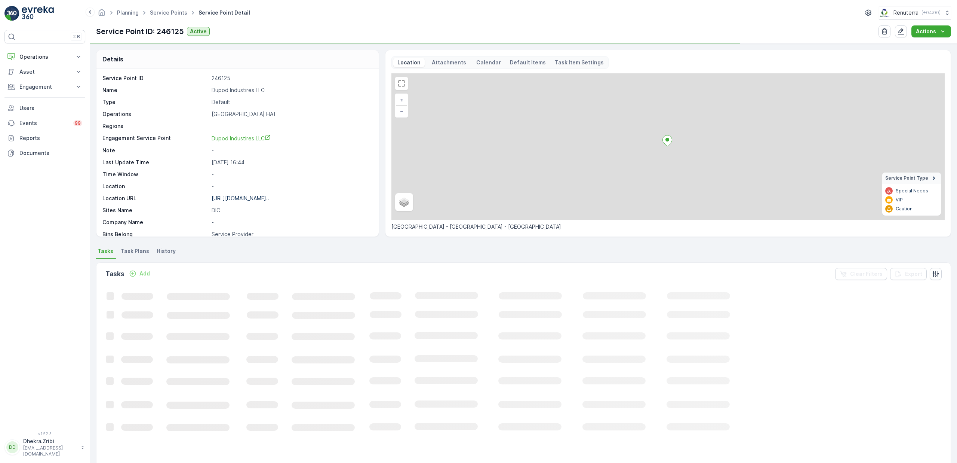
click at [233, 92] on p "Dupod Industires LLC" at bounding box center [291, 89] width 159 height 7
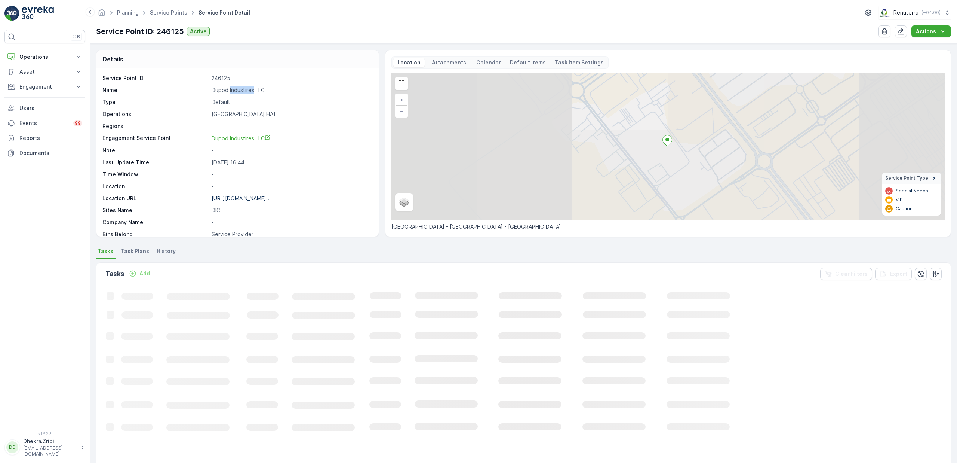
click at [233, 92] on p "Dupod Industires LLC" at bounding box center [291, 89] width 159 height 7
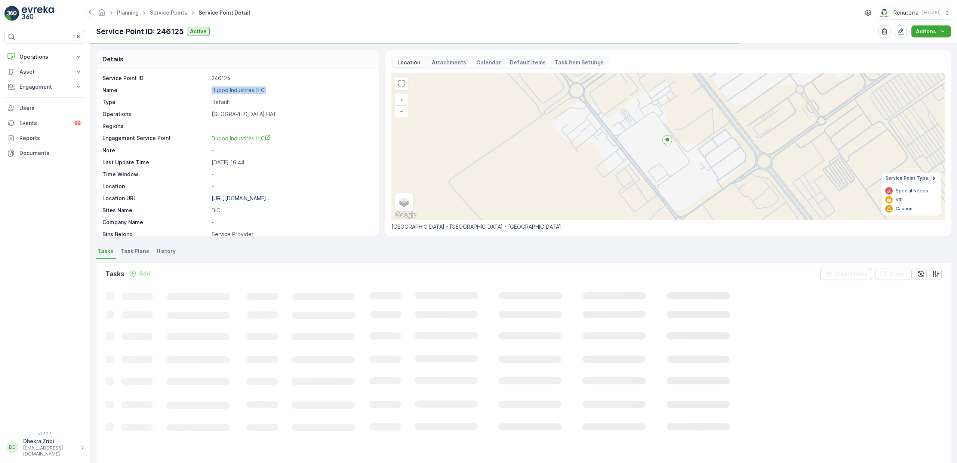
click at [233, 92] on p "Dupod Industires LLC" at bounding box center [291, 89] width 159 height 7
copy p "Dupod Industires LLC"
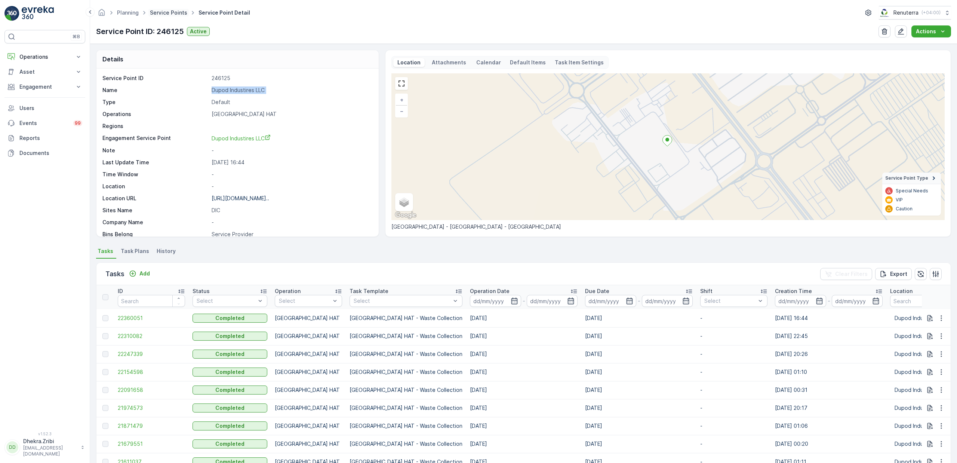
click at [172, 15] on link "Service Points" at bounding box center [168, 12] width 37 height 6
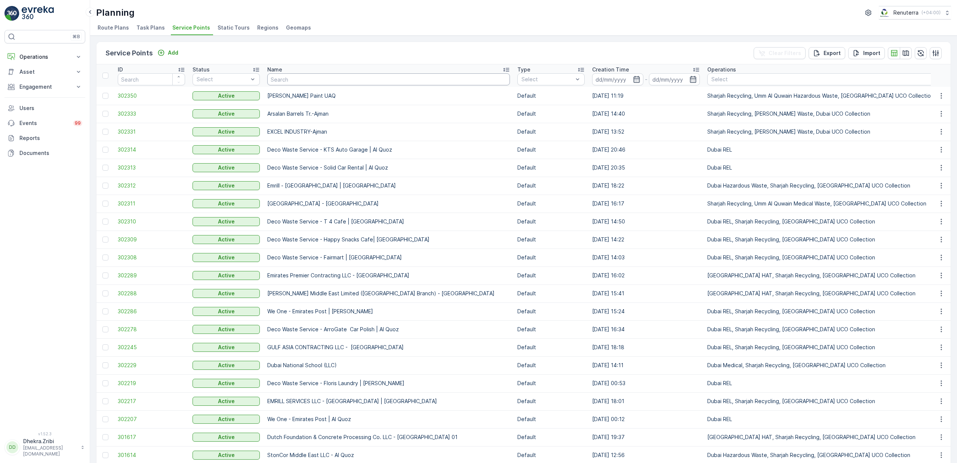
click at [348, 79] on input "text" at bounding box center [388, 79] width 243 height 12
type input "al ahil"
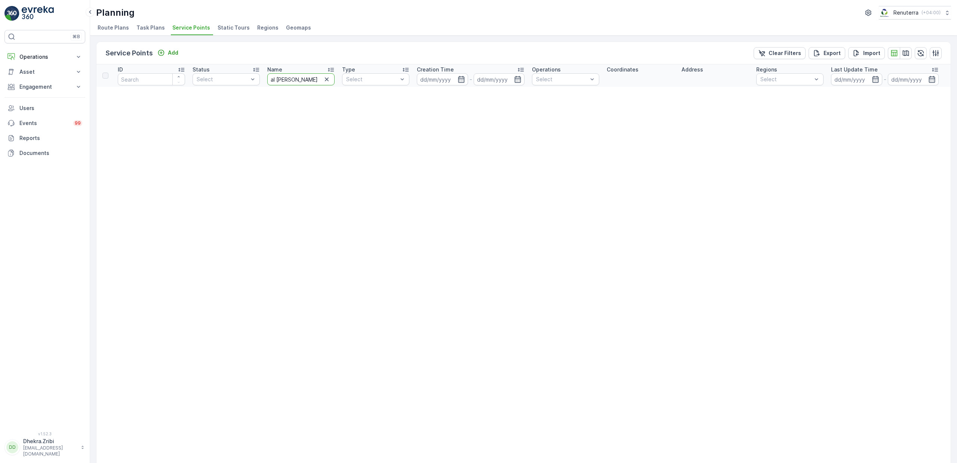
click at [298, 78] on input "al ahil" at bounding box center [300, 79] width 67 height 12
type input "al ah"
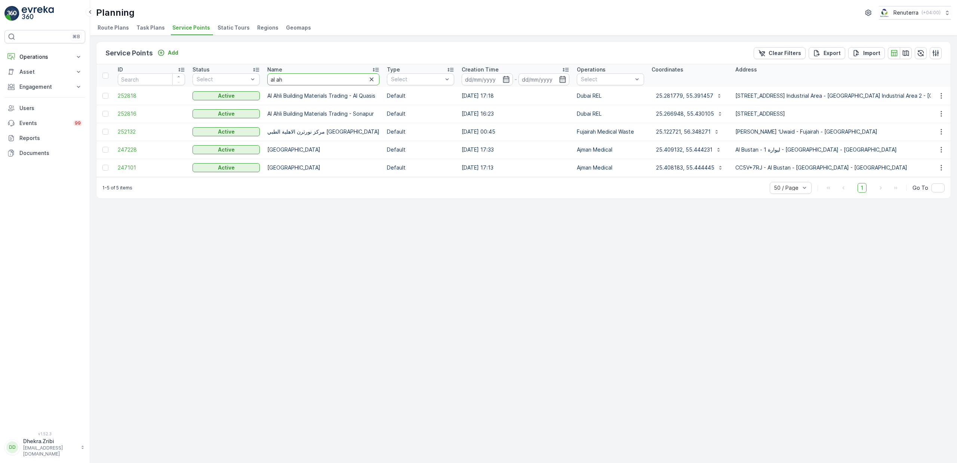
drag, startPoint x: 293, startPoint y: 82, endPoint x: 251, endPoint y: 73, distance: 43.5
type input "solan"
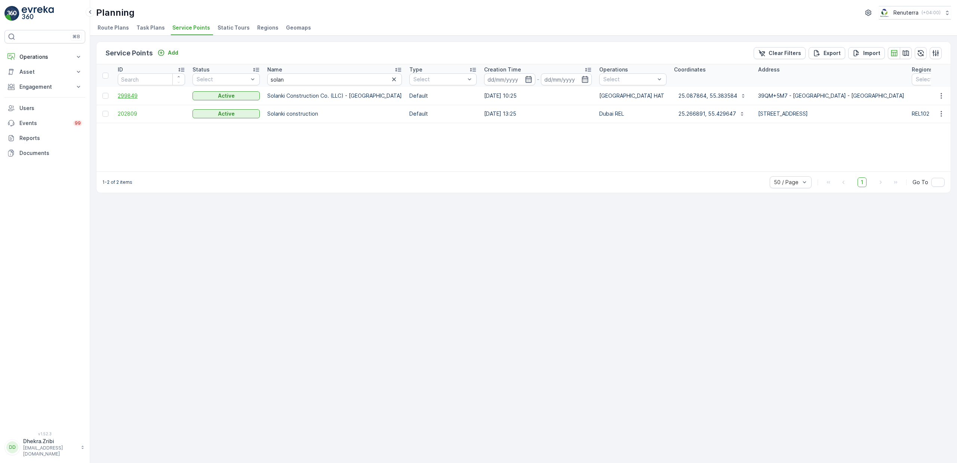
click at [136, 96] on span "299849" at bounding box center [151, 95] width 67 height 7
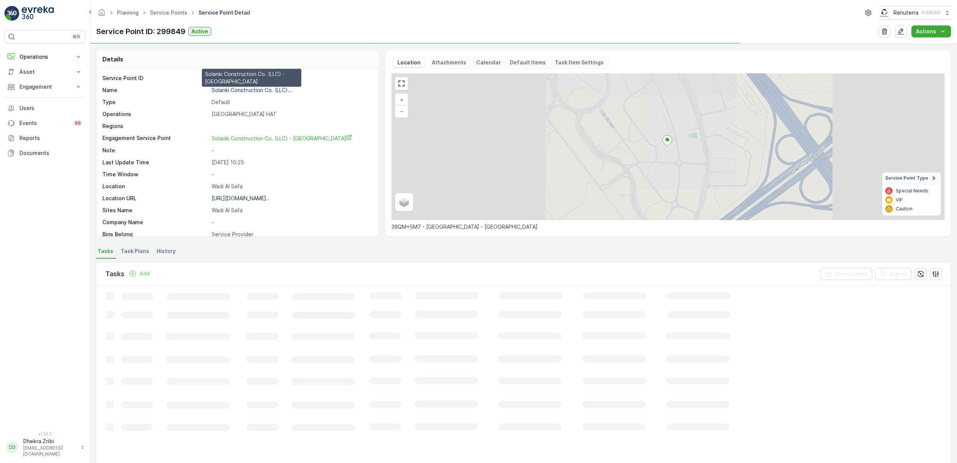
click at [237, 92] on p "Solanki Construction Co. (LLC)..." at bounding box center [252, 90] width 81 height 6
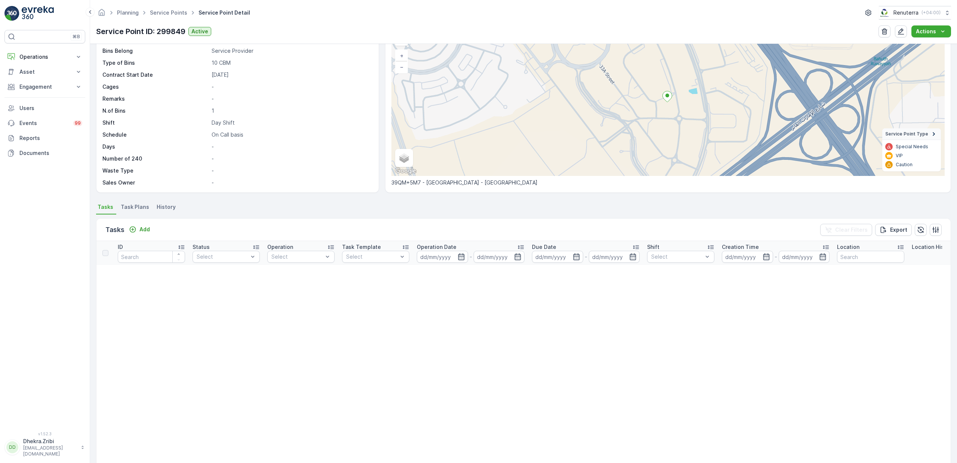
scroll to position [45, 0]
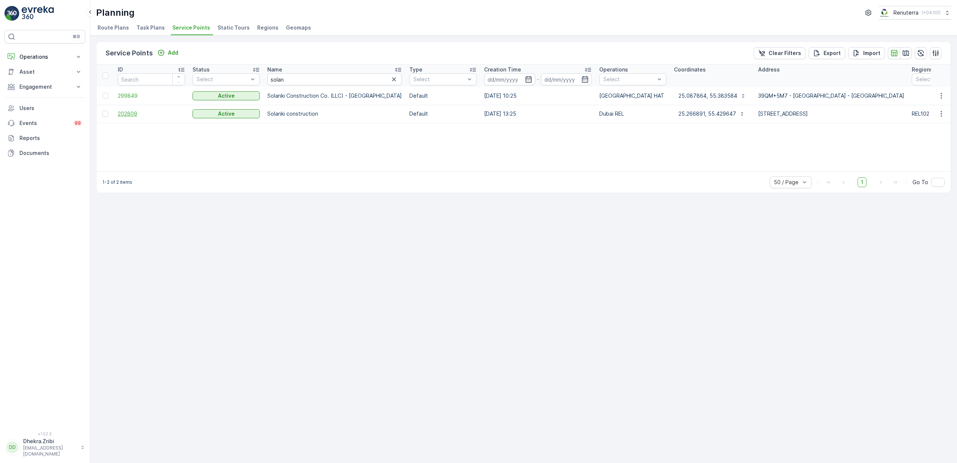
click at [132, 114] on span "202809" at bounding box center [151, 113] width 67 height 7
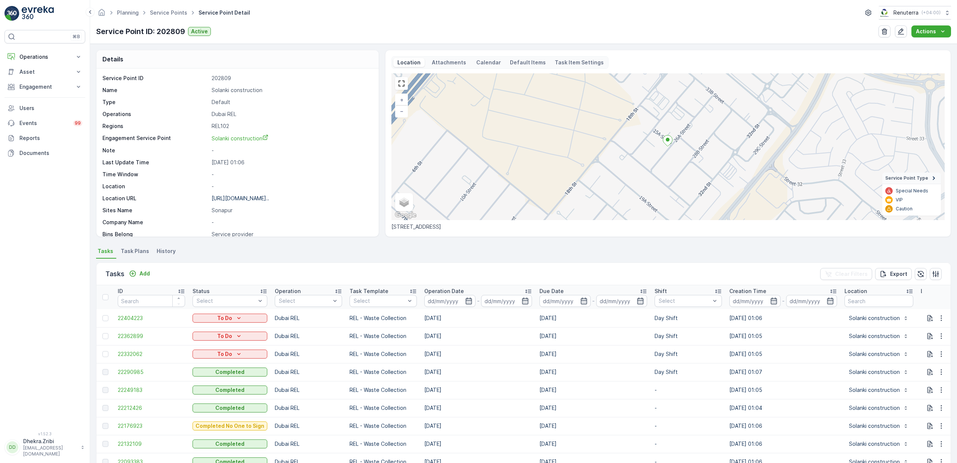
click at [112, 351] on td at bounding box center [105, 354] width 18 height 18
click at [108, 354] on div at bounding box center [105, 354] width 6 height 6
click at [102, 351] on input "checkbox" at bounding box center [102, 351] width 0 height 0
click at [905, 277] on p "Delete Tasks" at bounding box center [915, 273] width 36 height 7
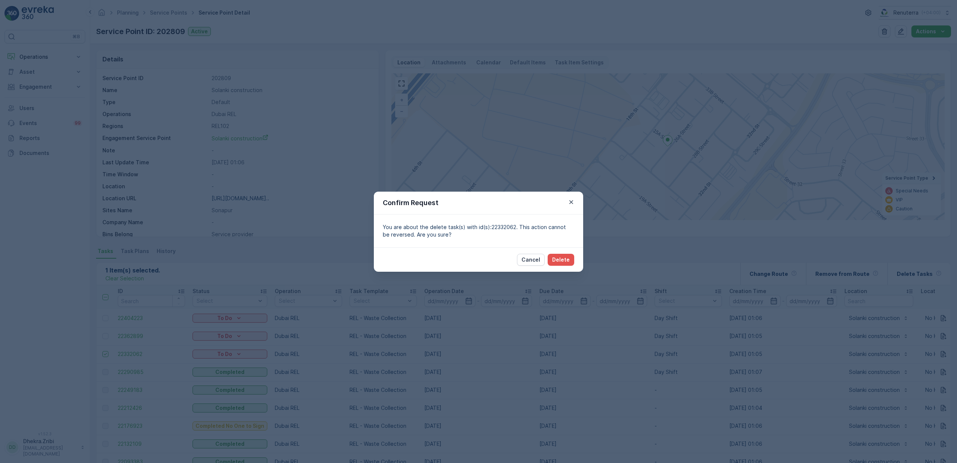
click at [569, 250] on div "Cancel Delete" at bounding box center [478, 259] width 209 height 24
click at [567, 256] on p "Delete" at bounding box center [561, 259] width 18 height 7
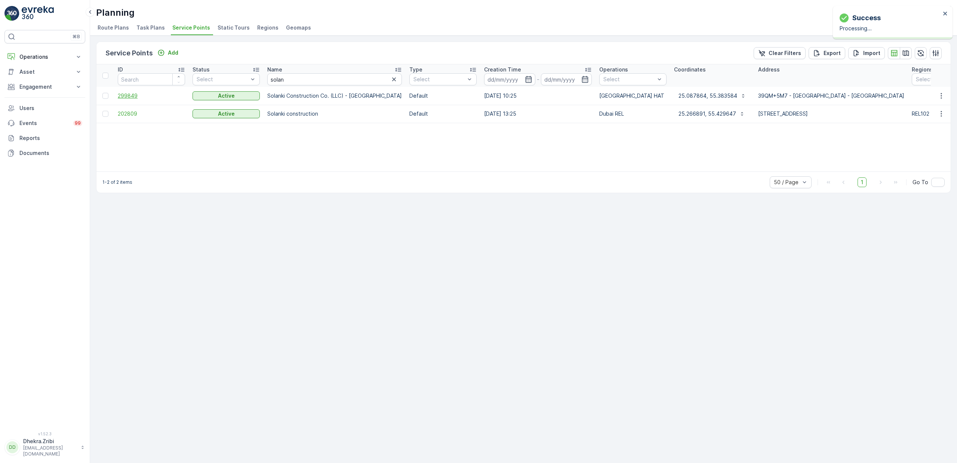
click at [128, 95] on span "299849" at bounding box center [151, 95] width 67 height 7
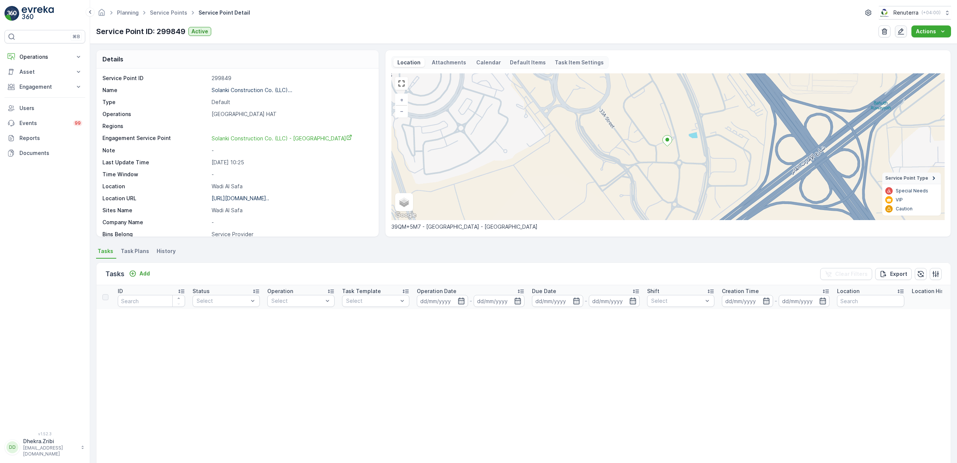
click at [899, 36] on button "button" at bounding box center [901, 31] width 12 height 12
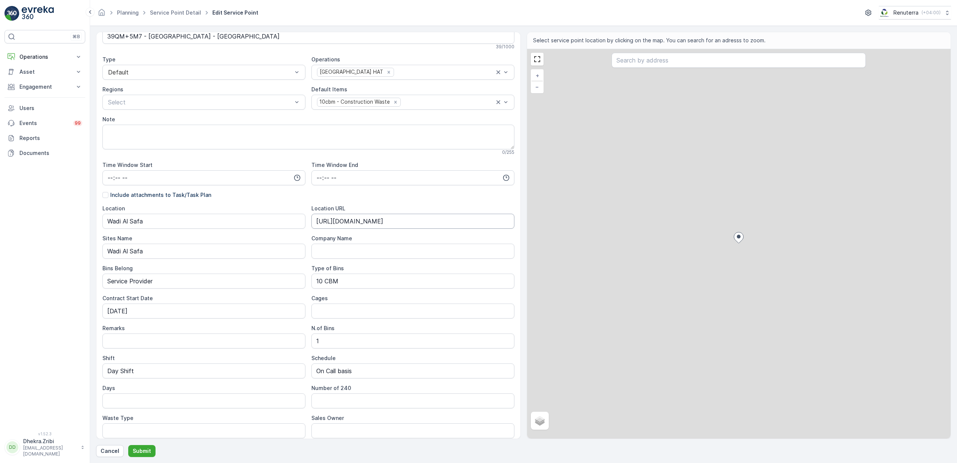
scroll to position [122, 0]
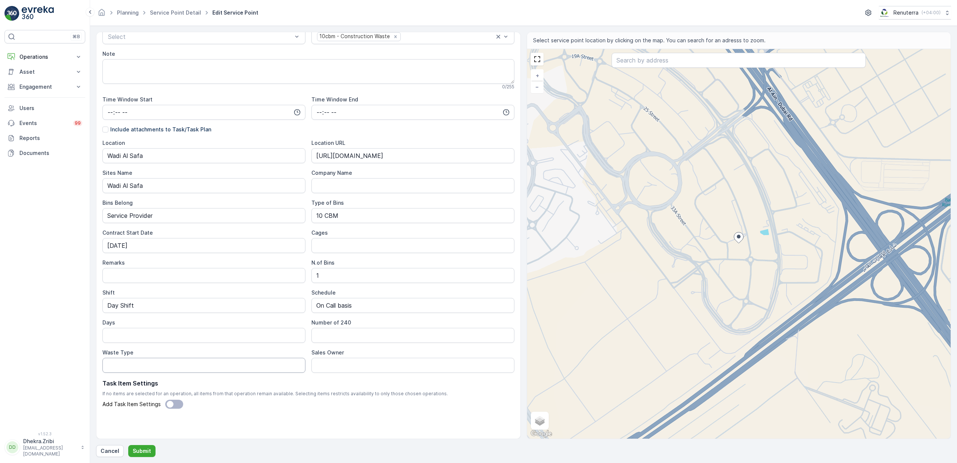
click at [144, 367] on Type "Waste Type" at bounding box center [203, 365] width 203 height 15
type Type "Construction Waste"
click at [355, 368] on Owner "Sales Owner" at bounding box center [413, 365] width 203 height 15
type Owner "Peer Mohamed"
click at [135, 449] on p "Submit" at bounding box center [142, 450] width 18 height 7
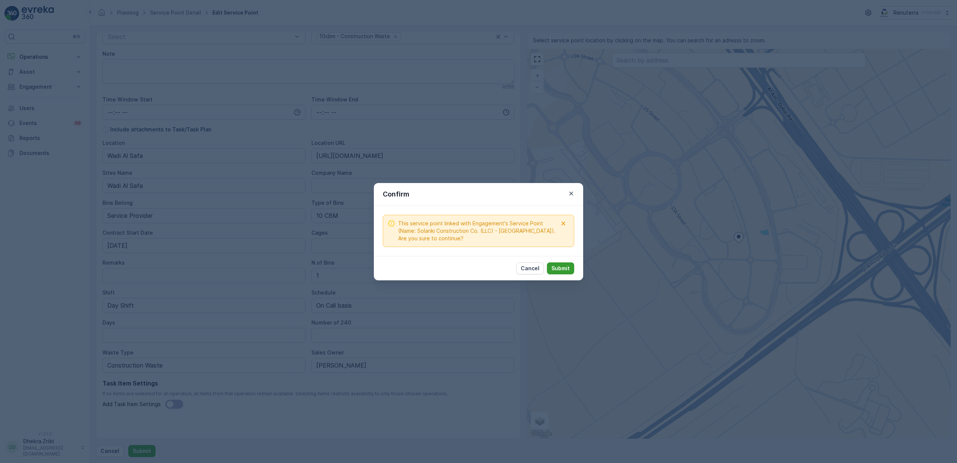
click at [567, 271] on p "Submit" at bounding box center [561, 267] width 18 height 7
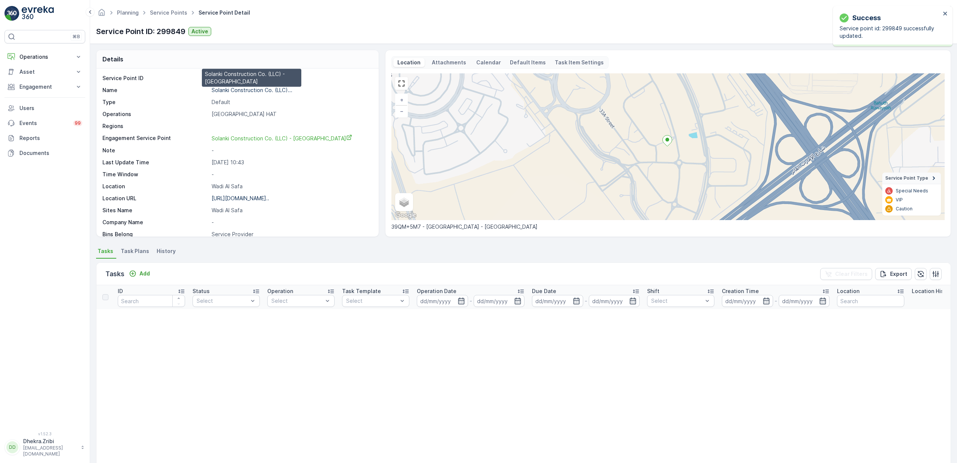
click at [253, 90] on p "Solanki Construction Co. (LLC)..." at bounding box center [252, 90] width 81 height 6
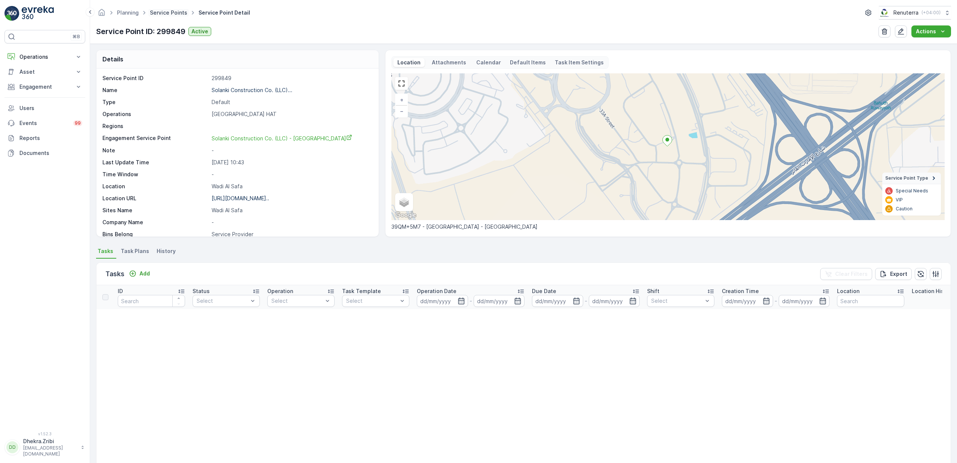
click at [159, 9] on link "Service Points" at bounding box center [168, 12] width 37 height 6
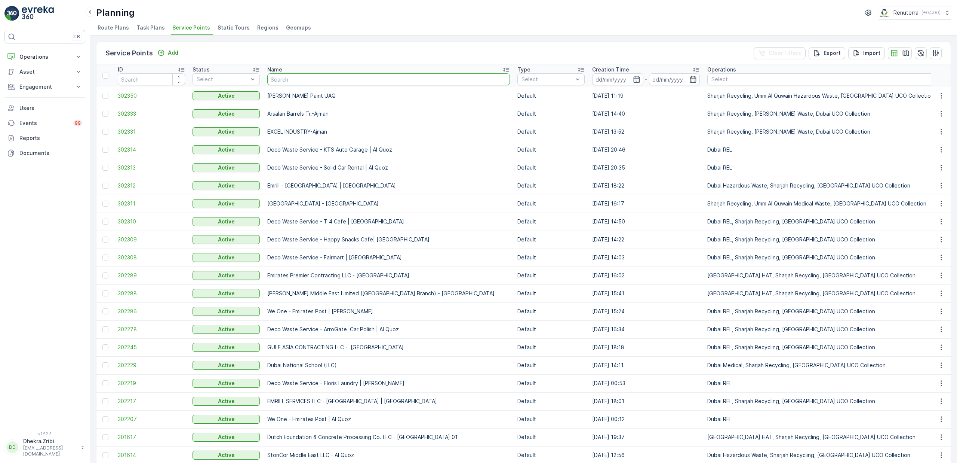
click at [298, 79] on input "text" at bounding box center [388, 79] width 243 height 12
type input "ktc"
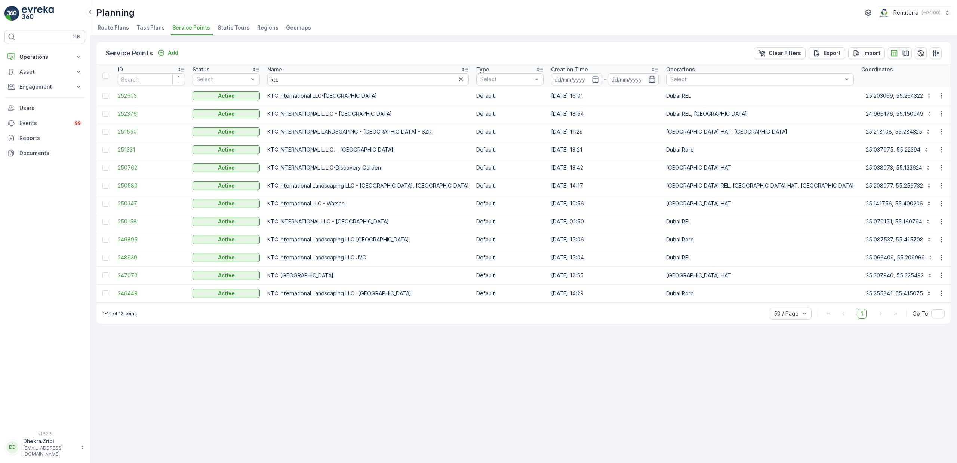
click at [134, 111] on span "252376" at bounding box center [151, 113] width 67 height 7
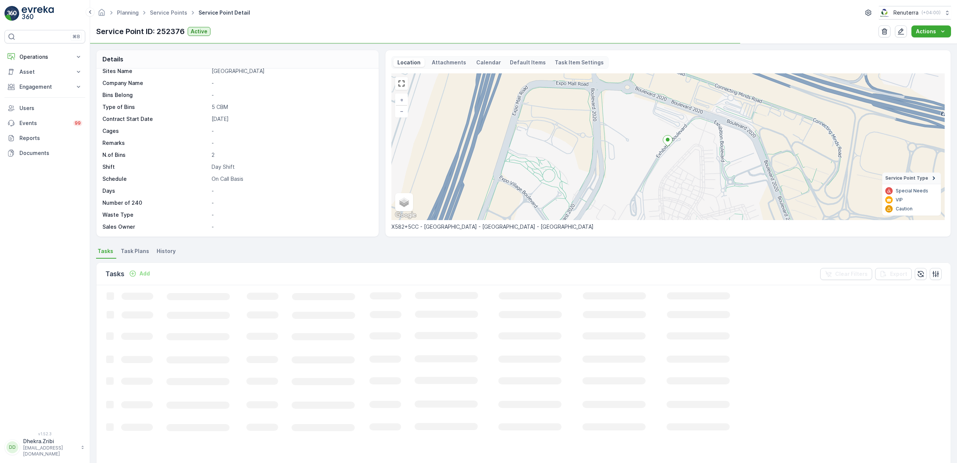
scroll to position [2, 0]
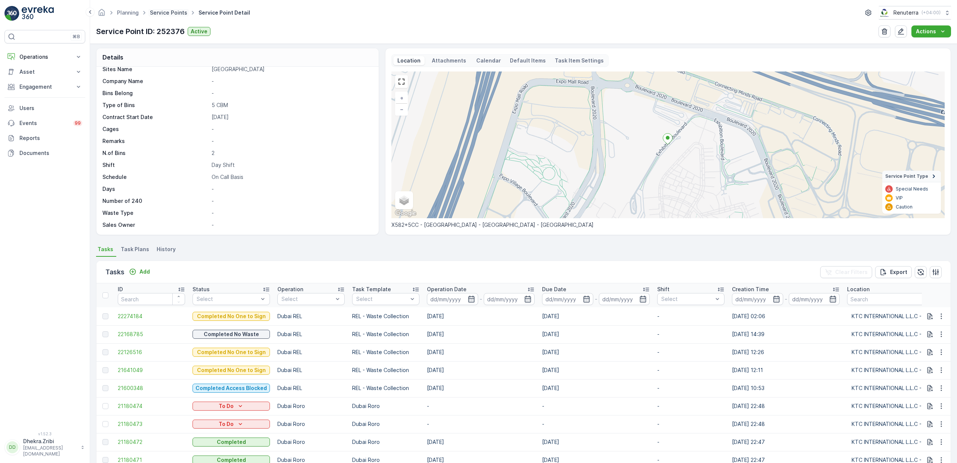
click at [163, 13] on link "Service Points" at bounding box center [168, 12] width 37 height 6
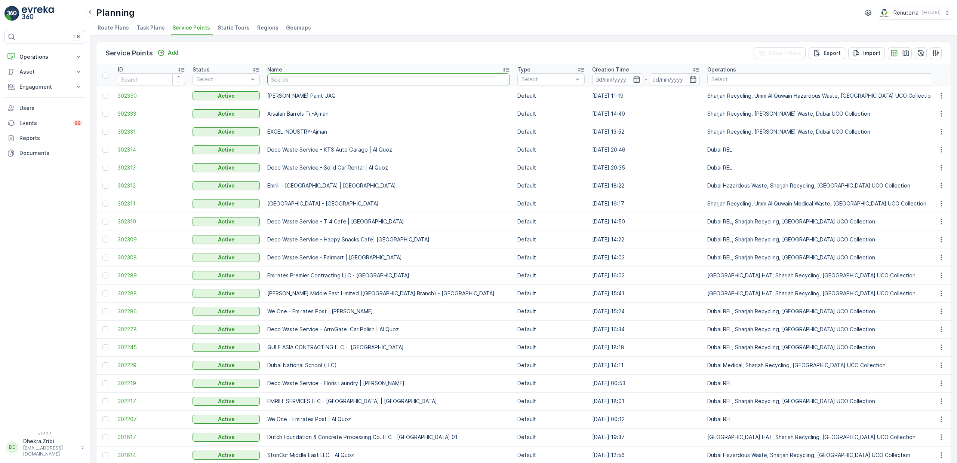
click at [301, 77] on input "text" at bounding box center [388, 79] width 243 height 12
type input "afra"
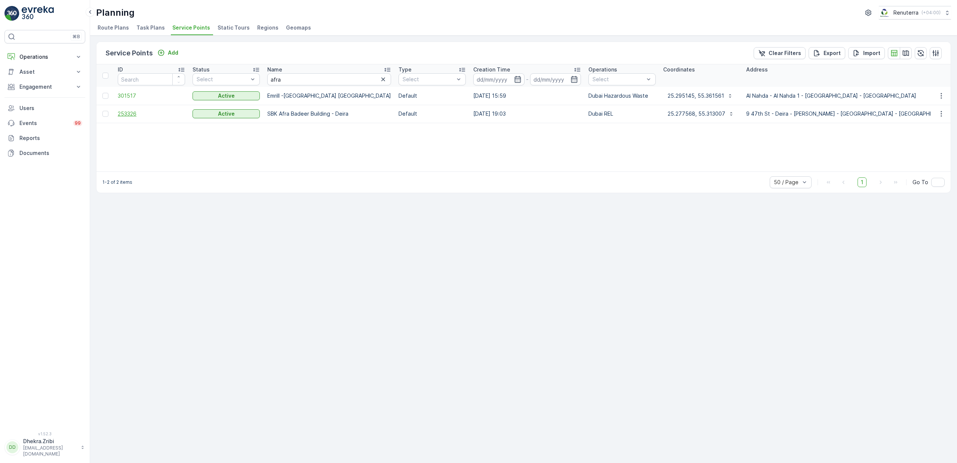
click at [132, 110] on span "253326" at bounding box center [151, 113] width 67 height 7
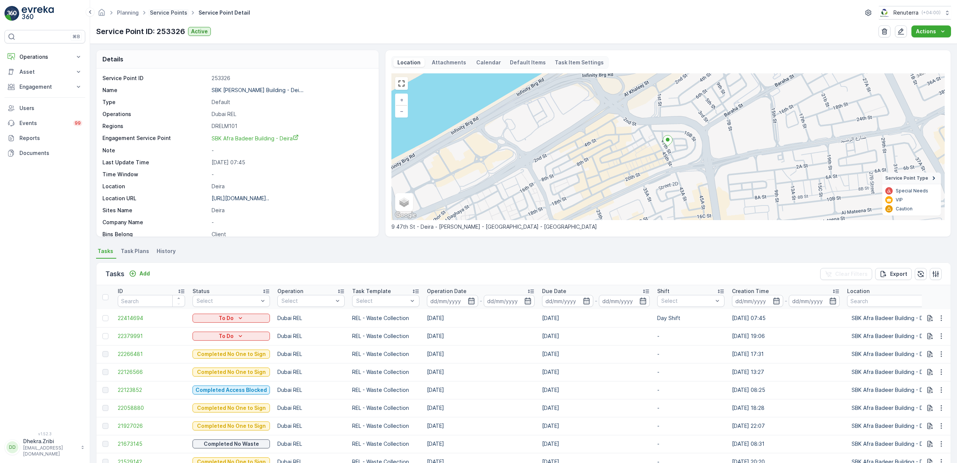
click at [174, 13] on link "Service Points" at bounding box center [168, 12] width 37 height 6
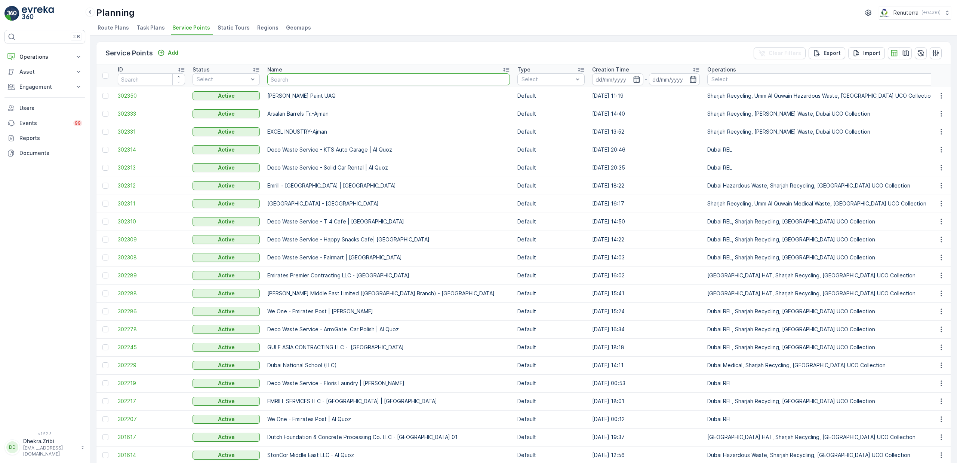
click at [326, 79] on input "text" at bounding box center [388, 79] width 243 height 12
type input "italian"
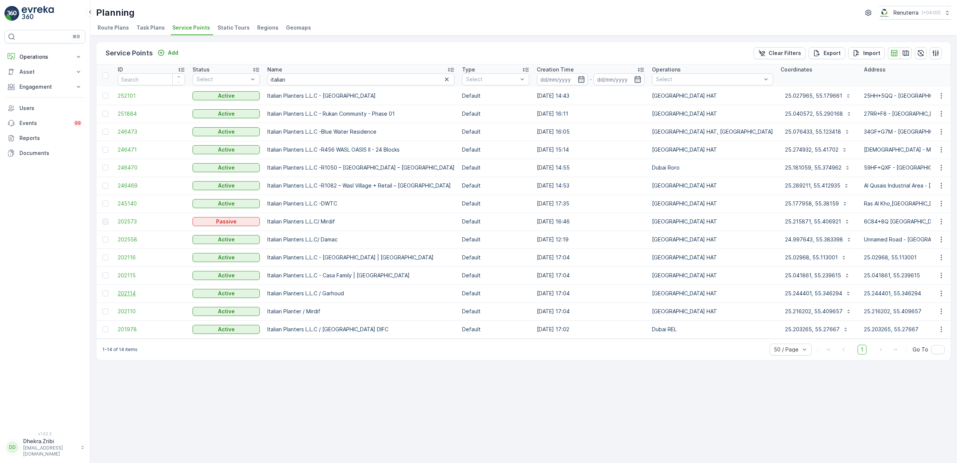
click at [122, 292] on span "202114" at bounding box center [151, 292] width 67 height 7
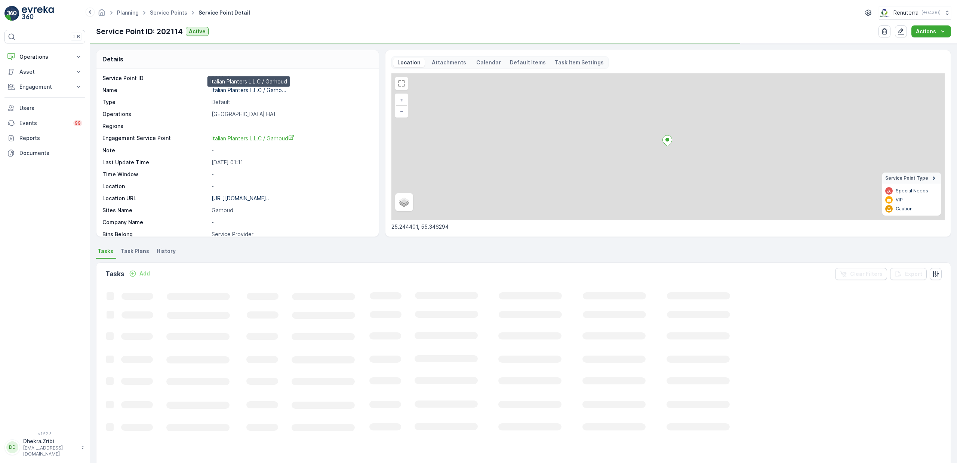
click at [227, 90] on p "Italian Planters L.L.C / Garho..." at bounding box center [249, 90] width 75 height 6
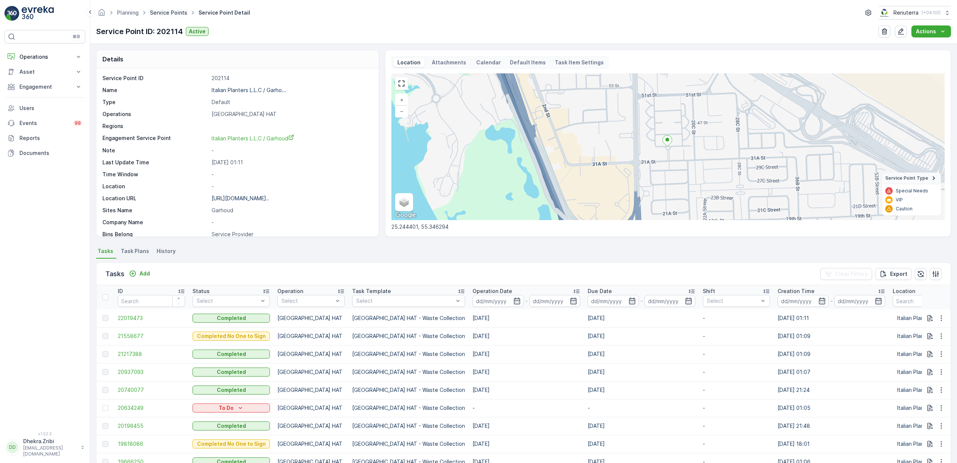
click at [167, 10] on link "Service Points" at bounding box center [168, 12] width 37 height 6
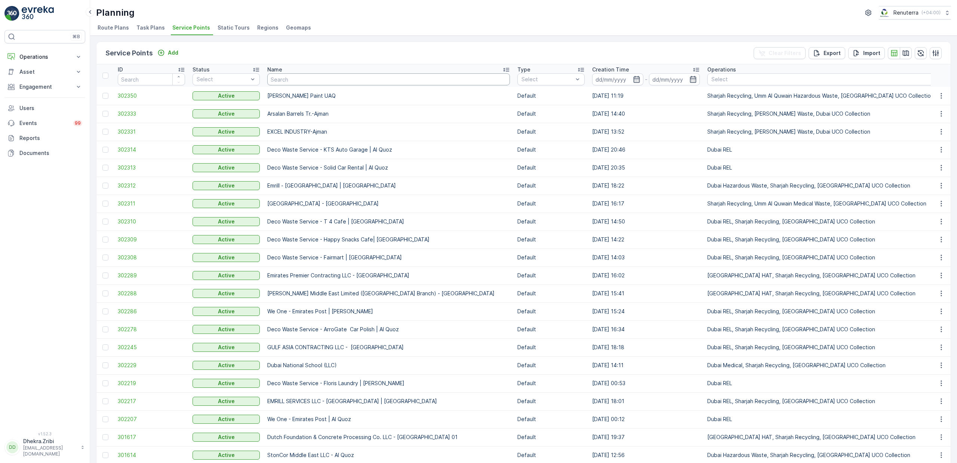
click at [311, 77] on input "text" at bounding box center [388, 79] width 243 height 12
type input "berkeley"
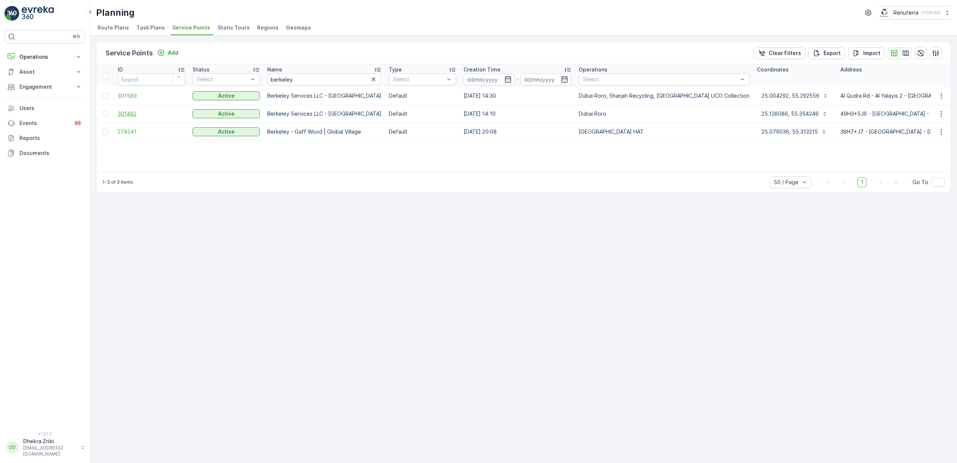
click at [131, 114] on span "301462" at bounding box center [151, 113] width 67 height 7
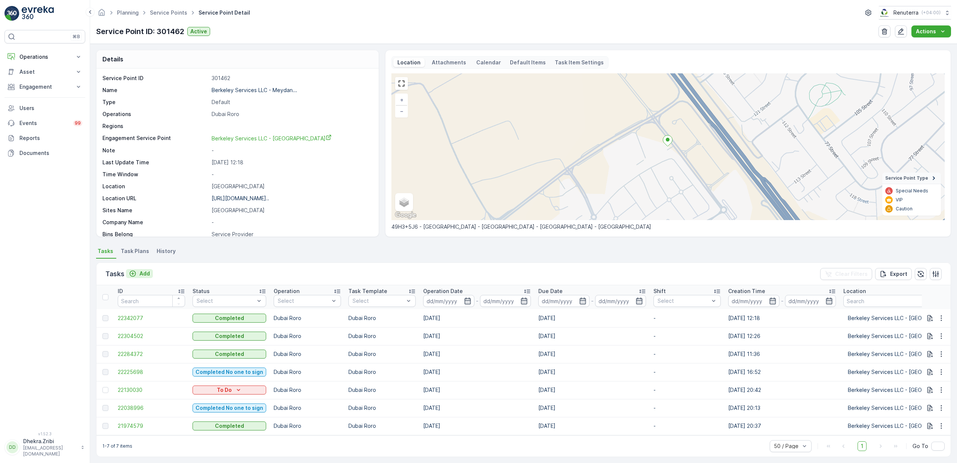
click at [142, 275] on p "Add" at bounding box center [144, 273] width 10 height 7
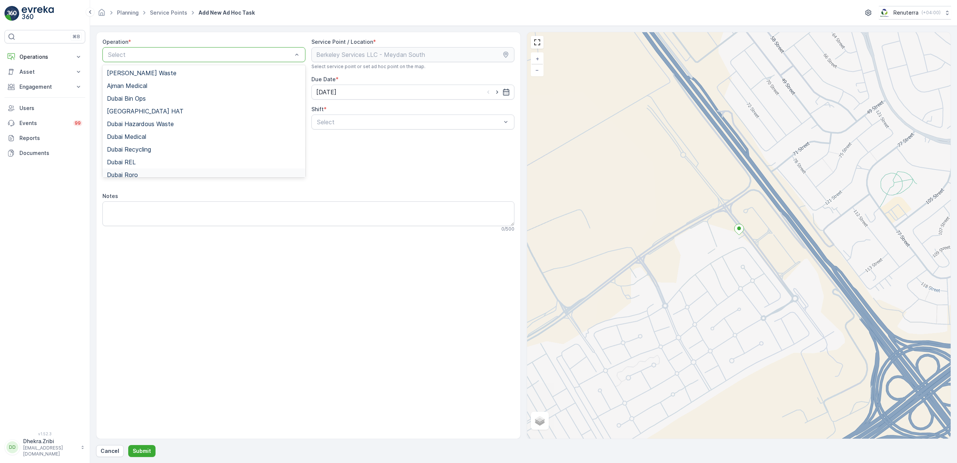
click at [140, 174] on div "Dubai Roro" at bounding box center [204, 174] width 194 height 7
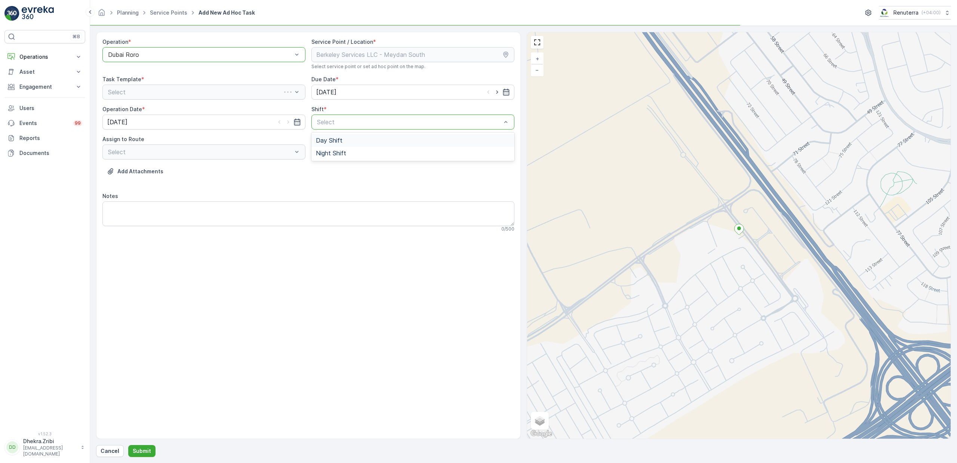
click at [327, 141] on span "Day Shift" at bounding box center [329, 140] width 27 height 7
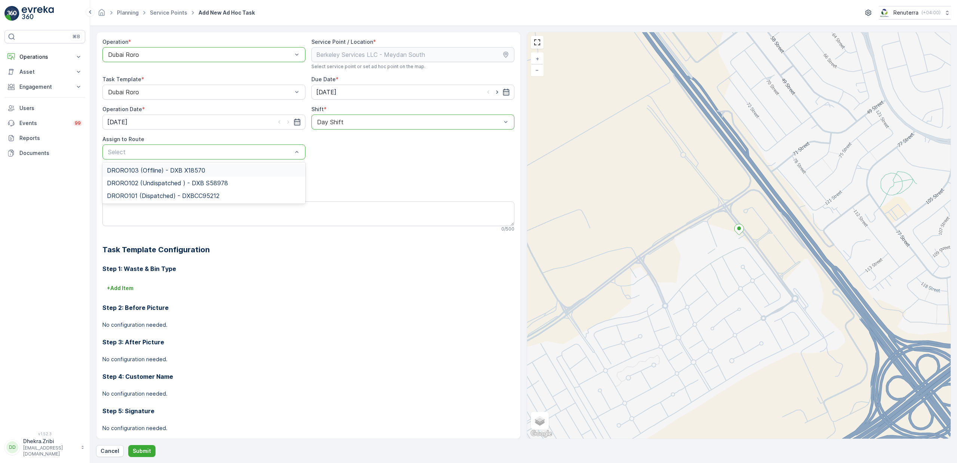
drag, startPoint x: 134, startPoint y: 177, endPoint x: 137, endPoint y: 169, distance: 8.6
click at [137, 169] on span "DRORO103 (Offline) - DXB X18570" at bounding box center [156, 170] width 98 height 7
click at [151, 449] on button "Submit" at bounding box center [141, 451] width 27 height 12
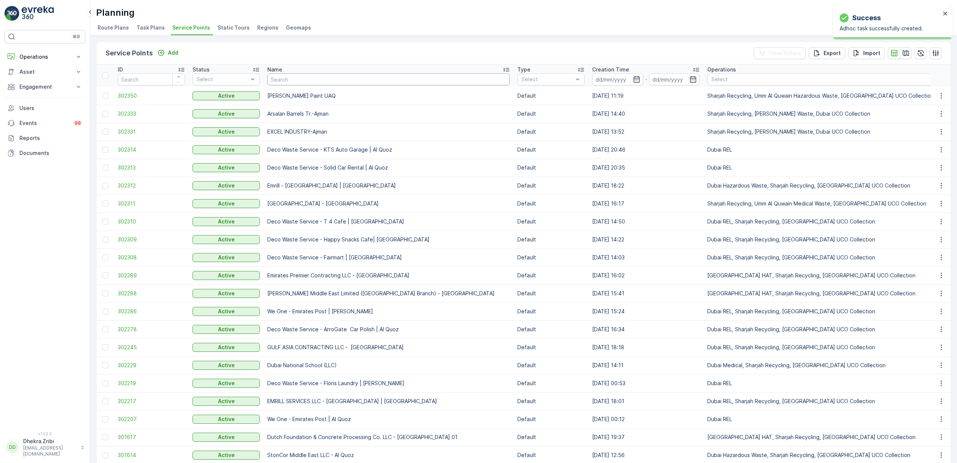
click at [297, 75] on input "text" at bounding box center [388, 79] width 243 height 12
type input "gulf"
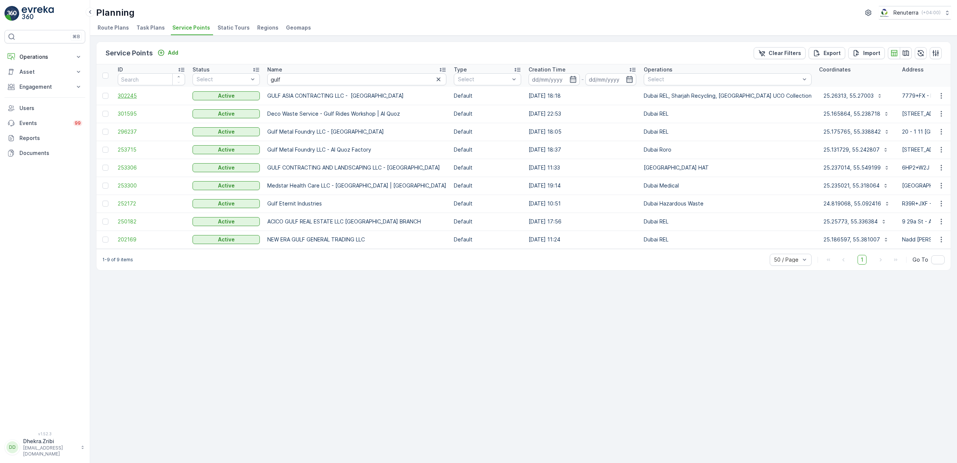
click at [123, 96] on span "302245" at bounding box center [151, 95] width 67 height 7
drag, startPoint x: 282, startPoint y: 77, endPoint x: 237, endPoint y: 82, distance: 44.7
type input "tamil"
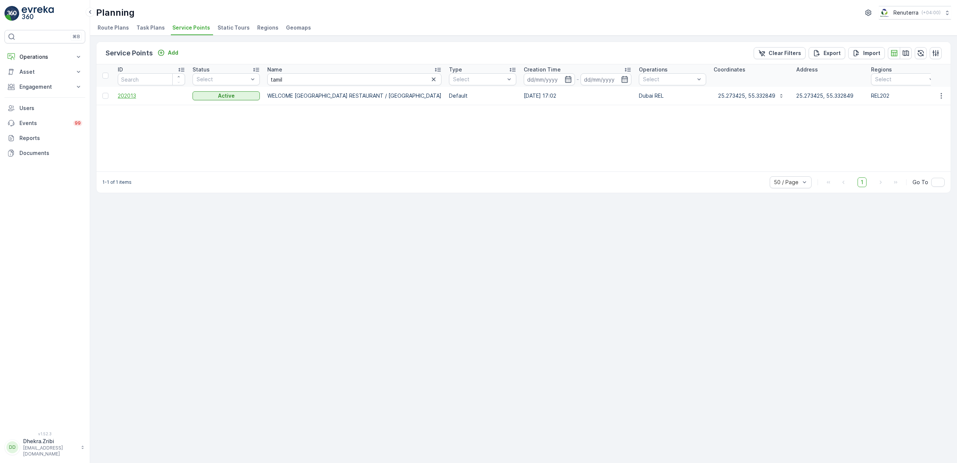
click at [124, 93] on span "202013" at bounding box center [151, 95] width 67 height 7
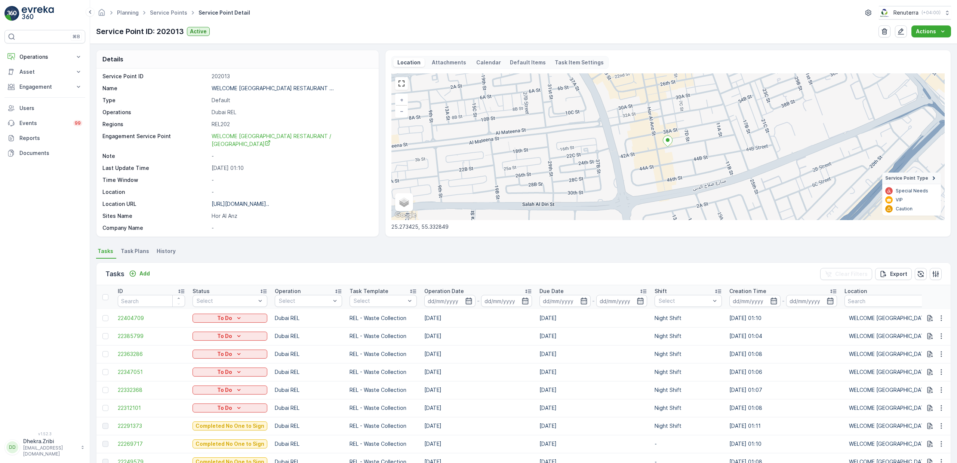
scroll to position [4, 0]
drag, startPoint x: 421, startPoint y: 411, endPoint x: 553, endPoint y: 421, distance: 132.8
click at [163, 15] on link "Service Points" at bounding box center [168, 12] width 37 height 6
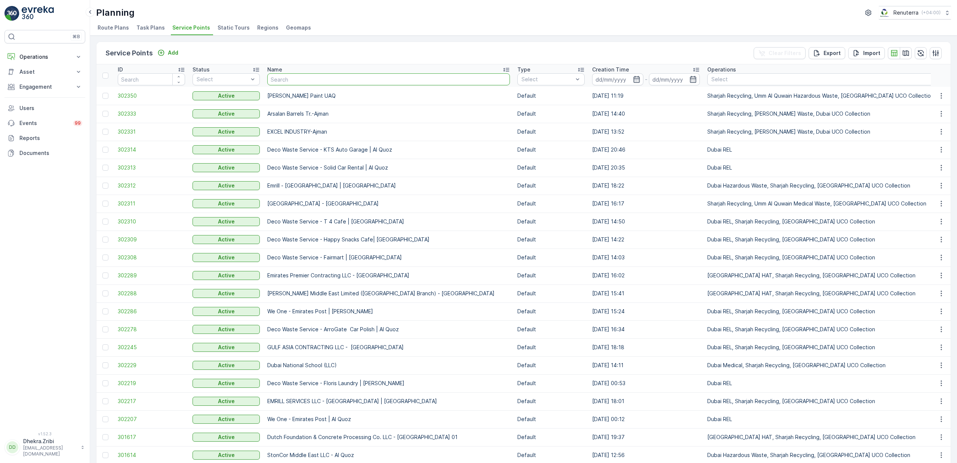
click at [292, 80] on input "text" at bounding box center [388, 79] width 243 height 12
type input "roto"
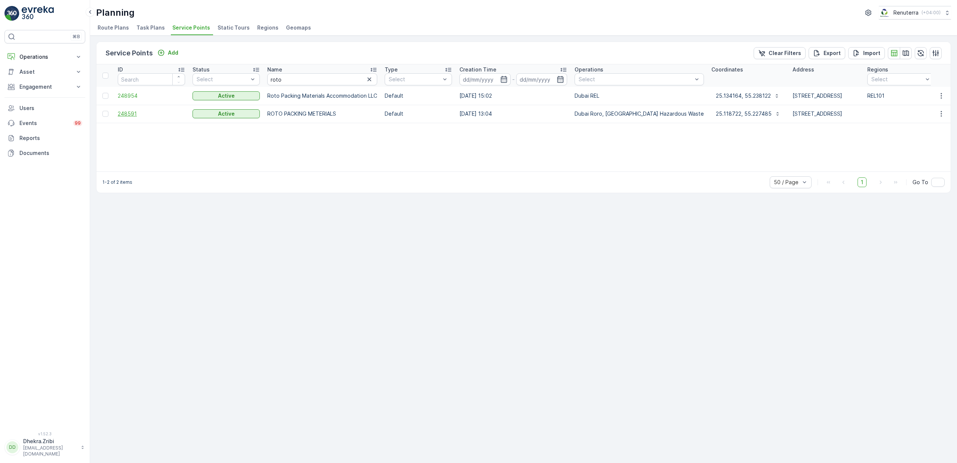
click at [129, 110] on span "248591" at bounding box center [151, 113] width 67 height 7
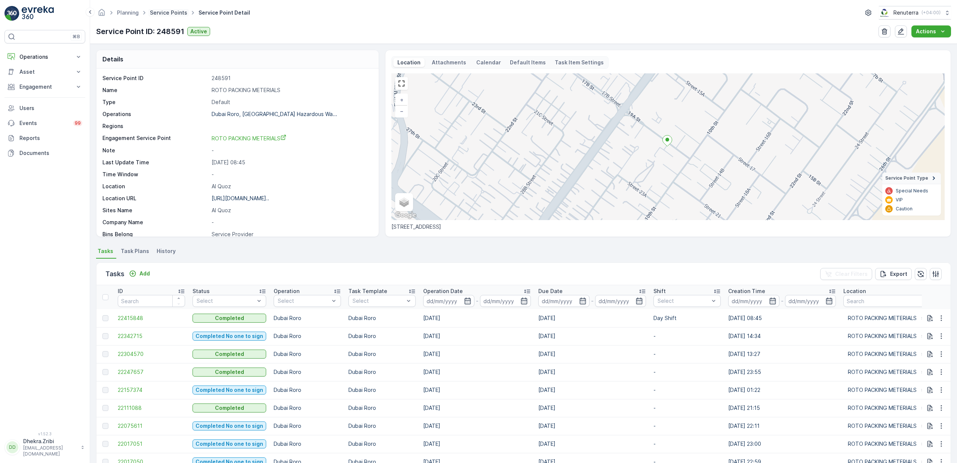
click at [171, 15] on link "Service Points" at bounding box center [168, 12] width 37 height 6
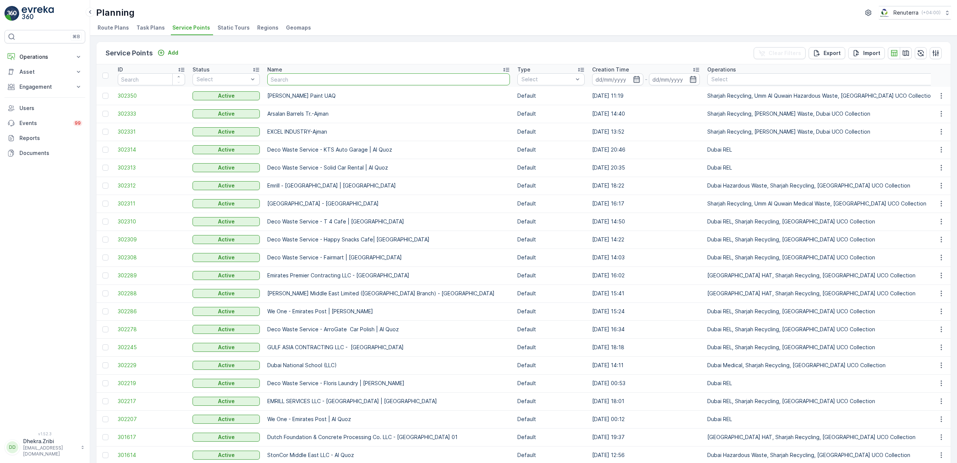
click at [288, 74] on input "text" at bounding box center [388, 79] width 243 height 12
type input "masa"
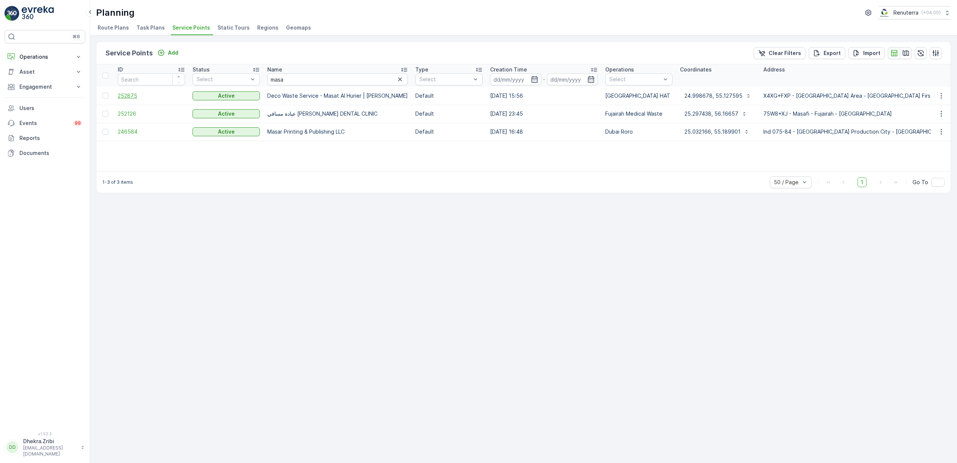
click at [128, 95] on span "252875" at bounding box center [151, 95] width 67 height 7
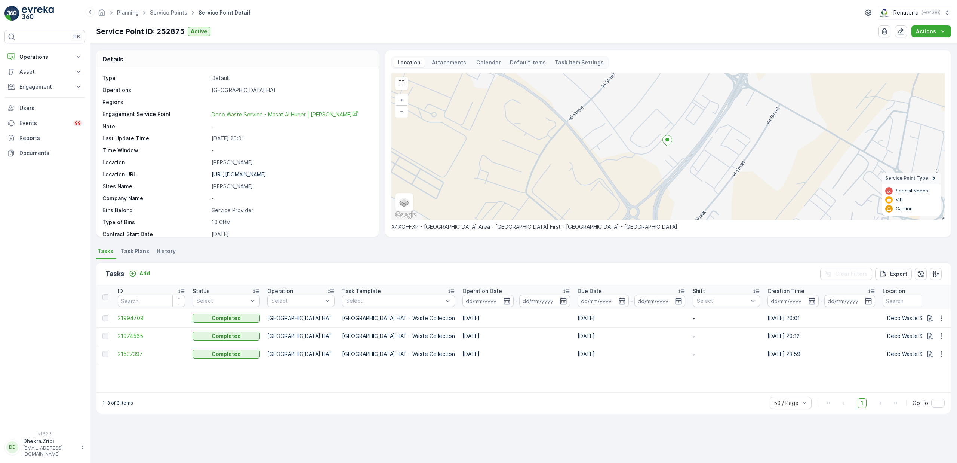
scroll to position [26, 0]
click at [131, 333] on span "21974565" at bounding box center [151, 335] width 67 height 7
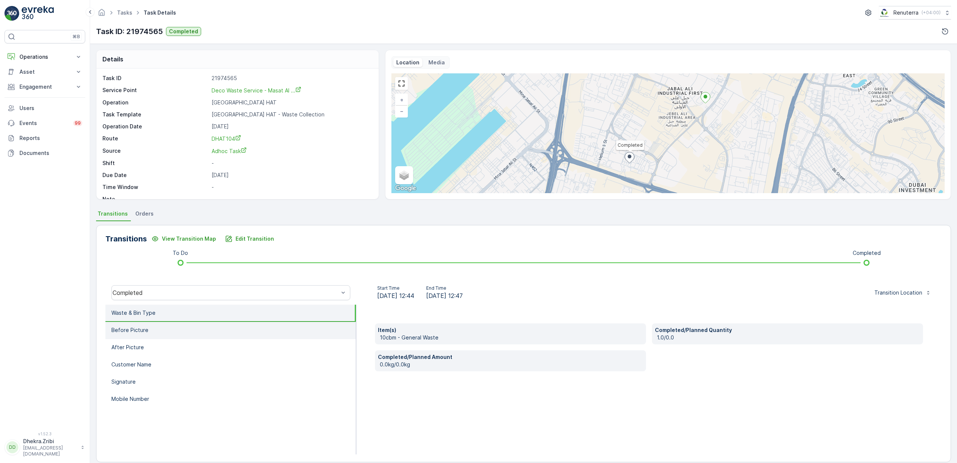
click at [156, 327] on li "Before Picture" at bounding box center [230, 330] width 251 height 17
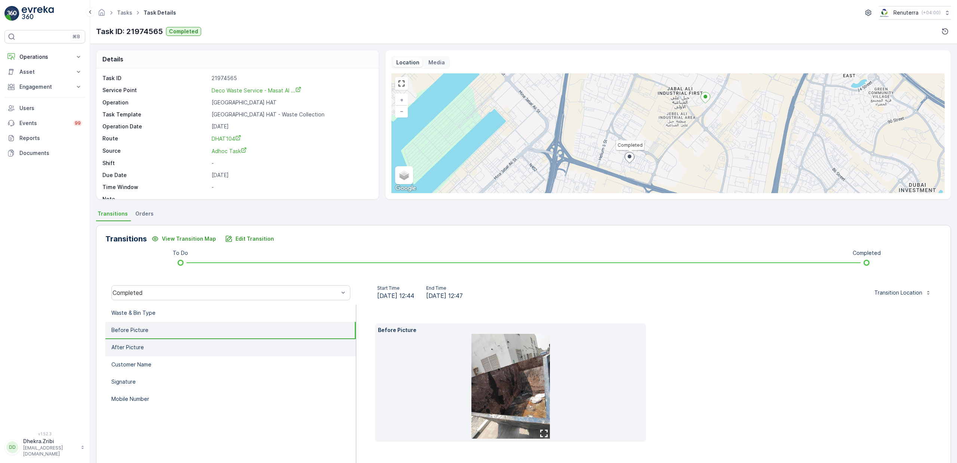
click at [156, 347] on li "After Picture" at bounding box center [230, 347] width 251 height 17
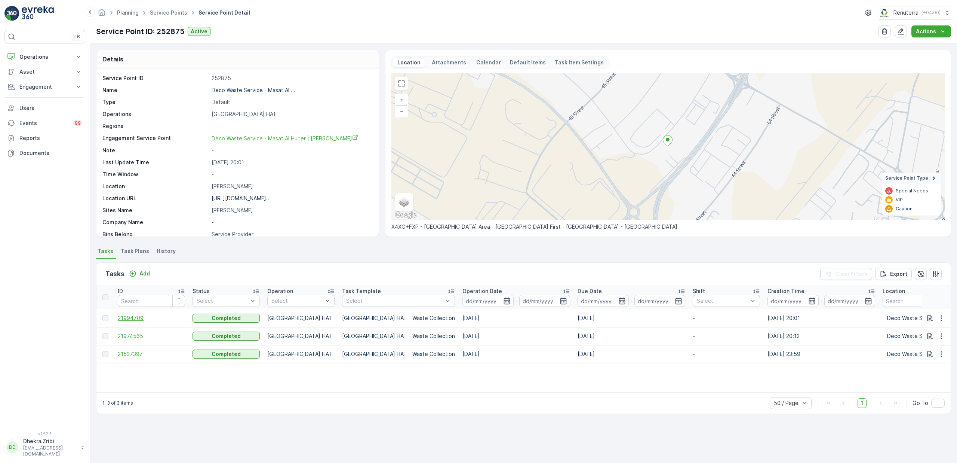
click at [133, 318] on span "21994709" at bounding box center [151, 317] width 67 height 7
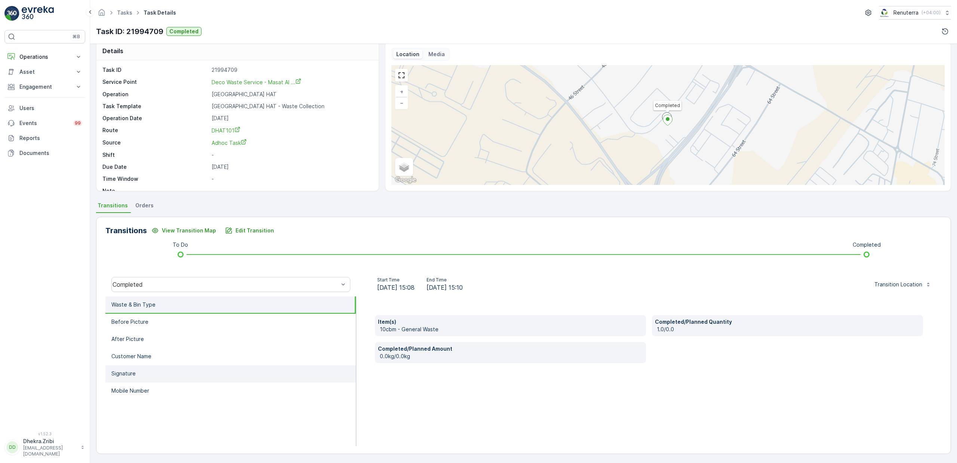
scroll to position [9, 0]
click at [125, 379] on li "Signature" at bounding box center [230, 372] width 251 height 17
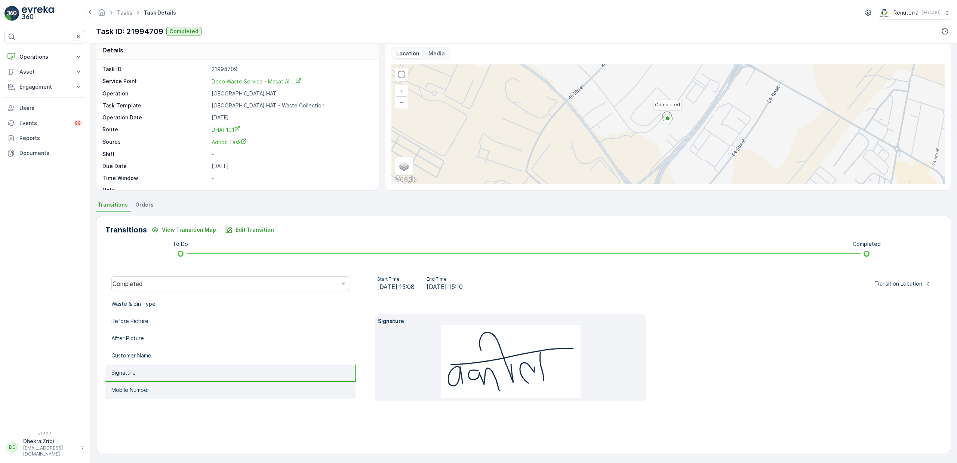
click at [127, 384] on li "Mobile Number" at bounding box center [230, 389] width 251 height 17
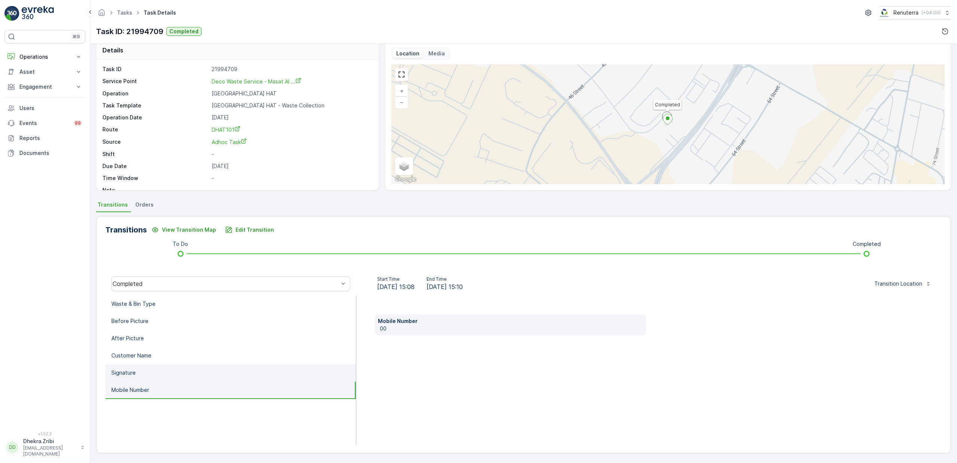
click at [131, 369] on p "Signature" at bounding box center [123, 372] width 24 height 7
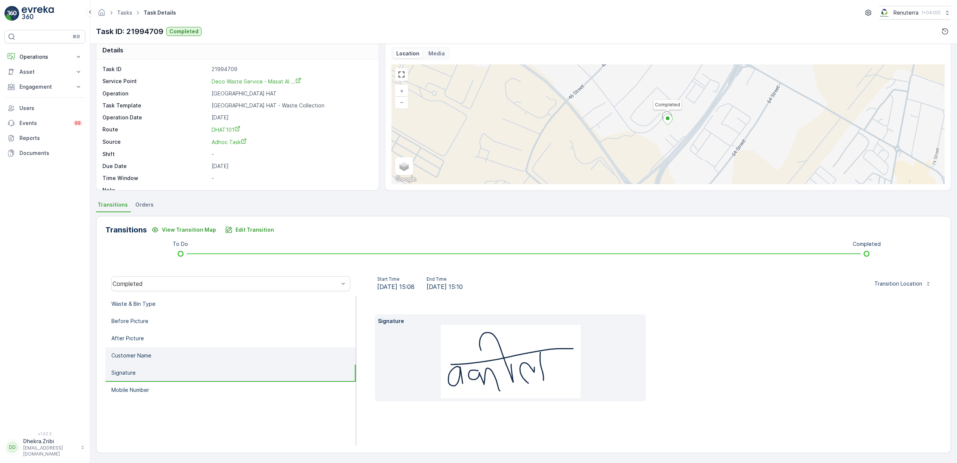
click at [134, 358] on p "Customer Name" at bounding box center [131, 355] width 40 height 7
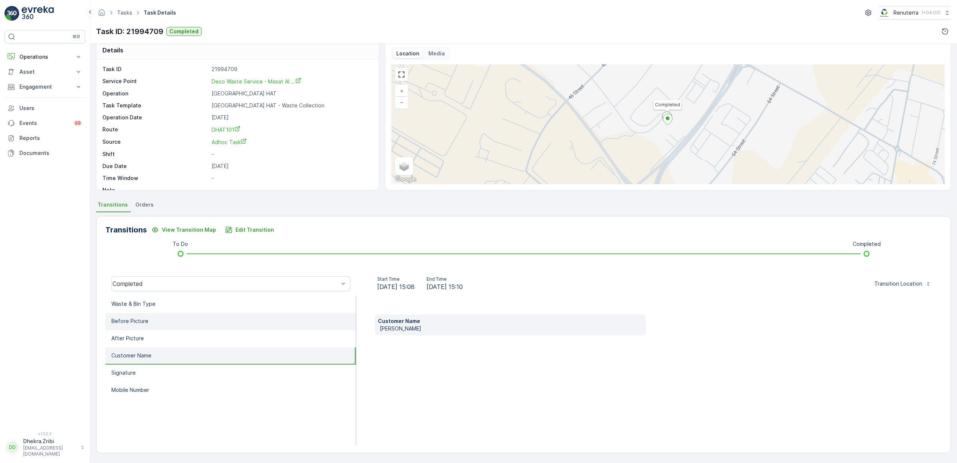
click at [137, 328] on li "Before Picture" at bounding box center [230, 321] width 251 height 17
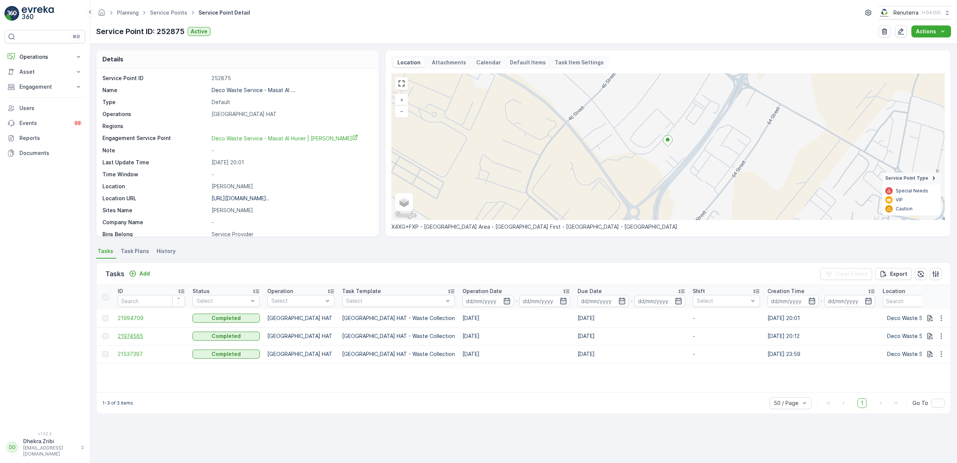
click at [123, 334] on span "21974565" at bounding box center [151, 335] width 67 height 7
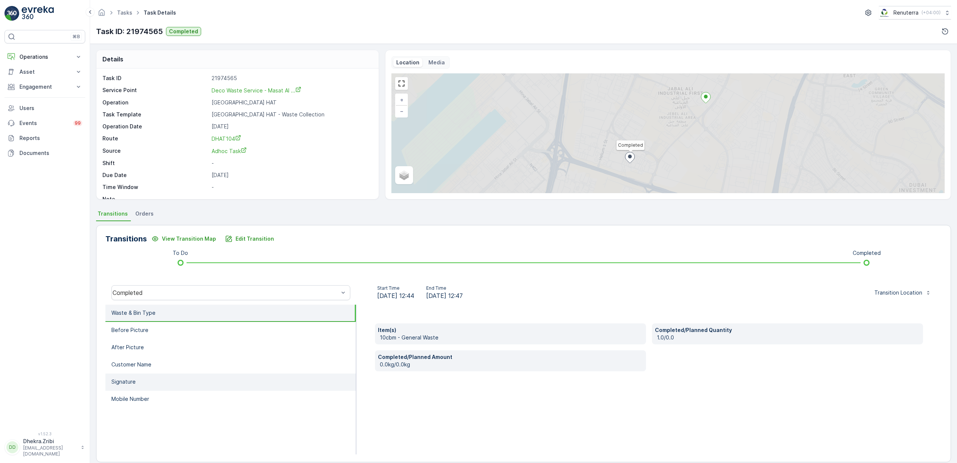
click at [130, 380] on p "Signature" at bounding box center [123, 381] width 24 height 7
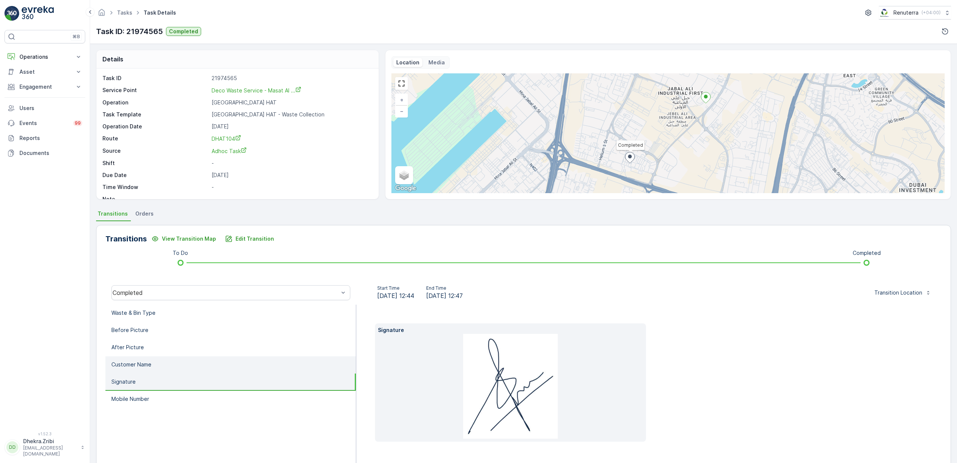
click at [134, 366] on p "Customer Name" at bounding box center [131, 363] width 40 height 7
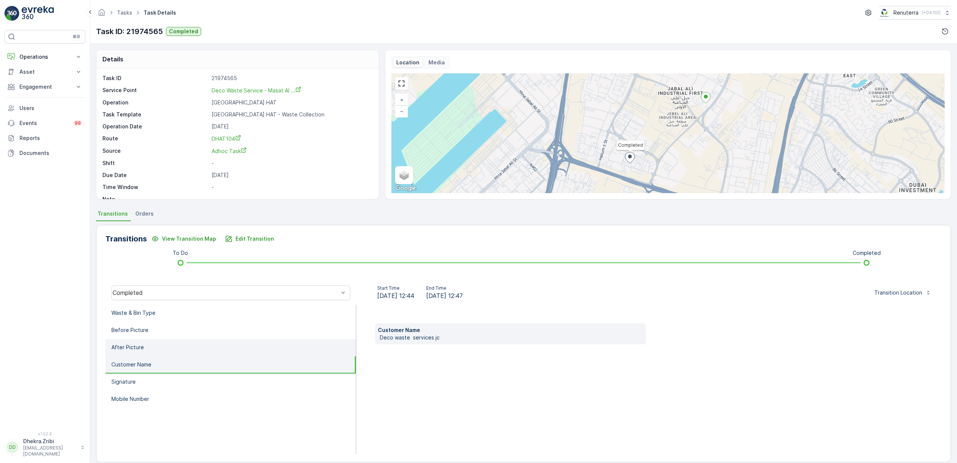
click at [143, 349] on li "After Picture" at bounding box center [230, 347] width 251 height 17
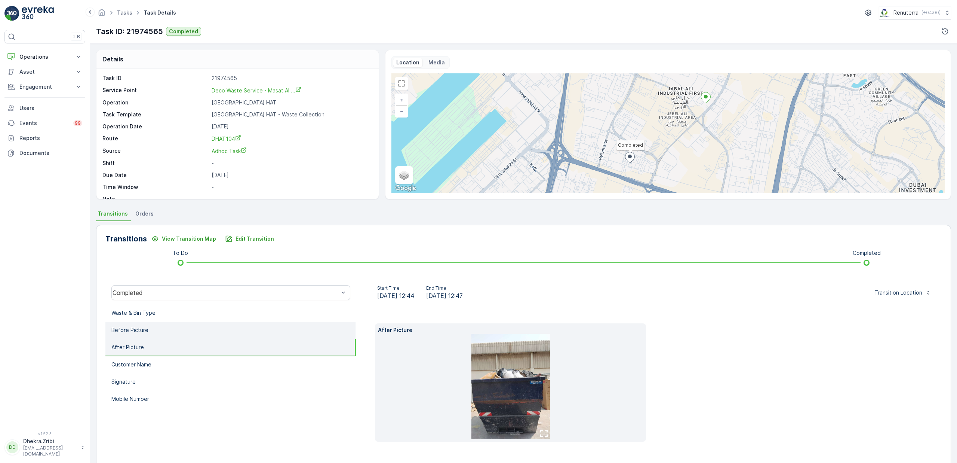
click at [146, 331] on p "Before Picture" at bounding box center [129, 329] width 37 height 7
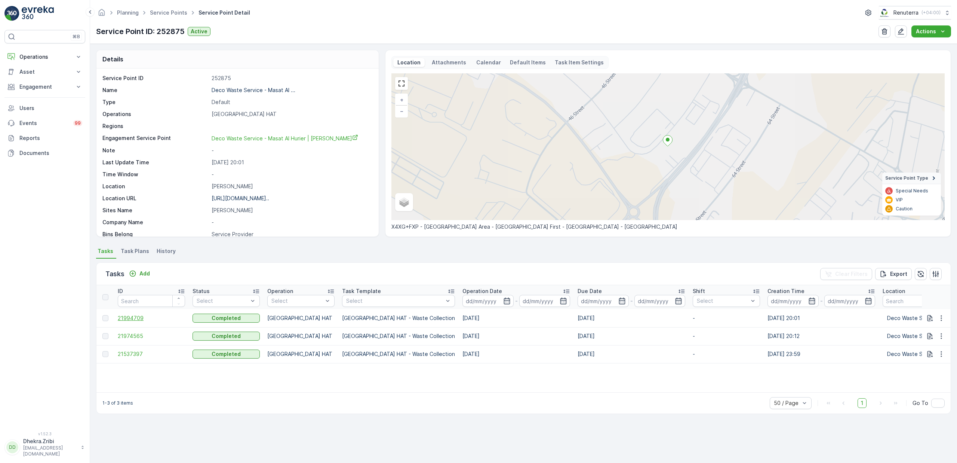
click at [128, 318] on span "21994709" at bounding box center [151, 317] width 67 height 7
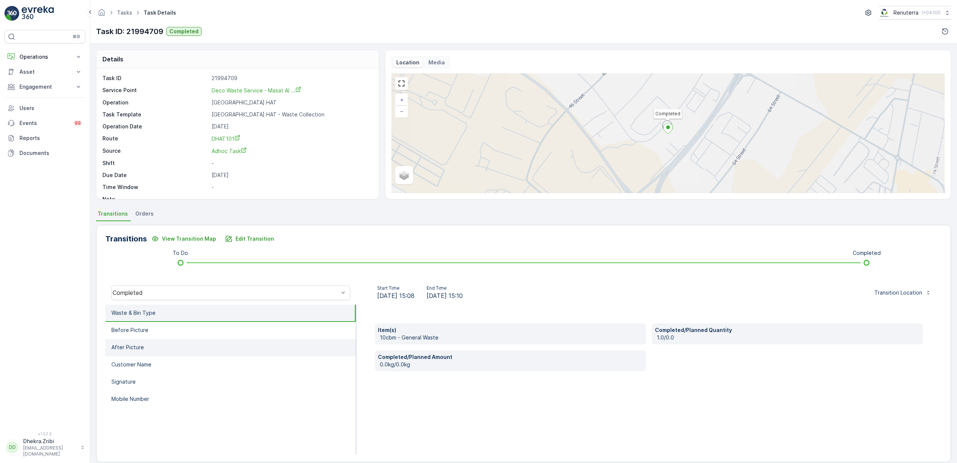
click at [136, 348] on p "After Picture" at bounding box center [127, 346] width 33 height 7
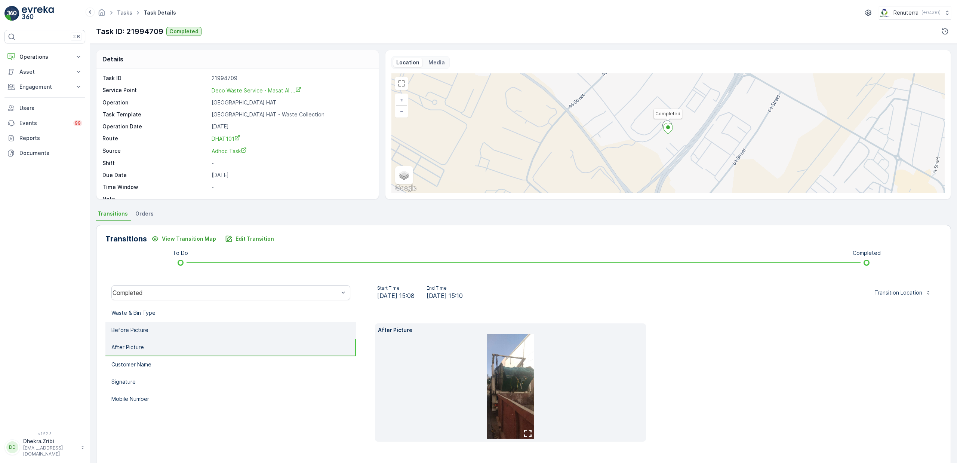
click at [139, 331] on p "Before Picture" at bounding box center [129, 329] width 37 height 7
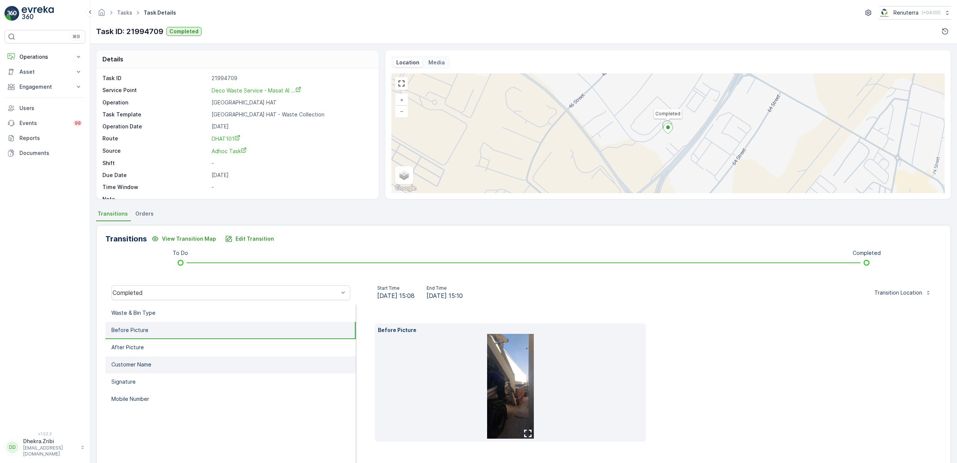
click at [145, 360] on p "Customer Name" at bounding box center [131, 363] width 40 height 7
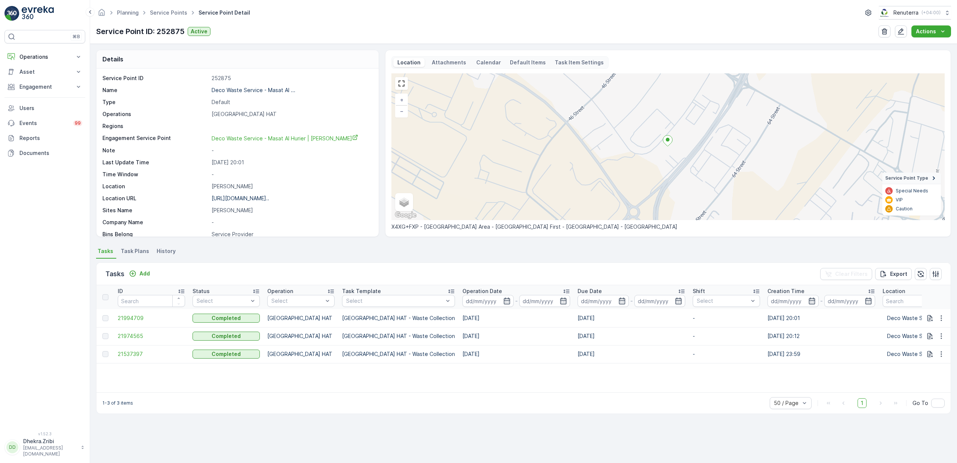
click at [134, 322] on td "21994709" at bounding box center [151, 318] width 75 height 18
click at [134, 320] on span "21994709" at bounding box center [151, 317] width 67 height 7
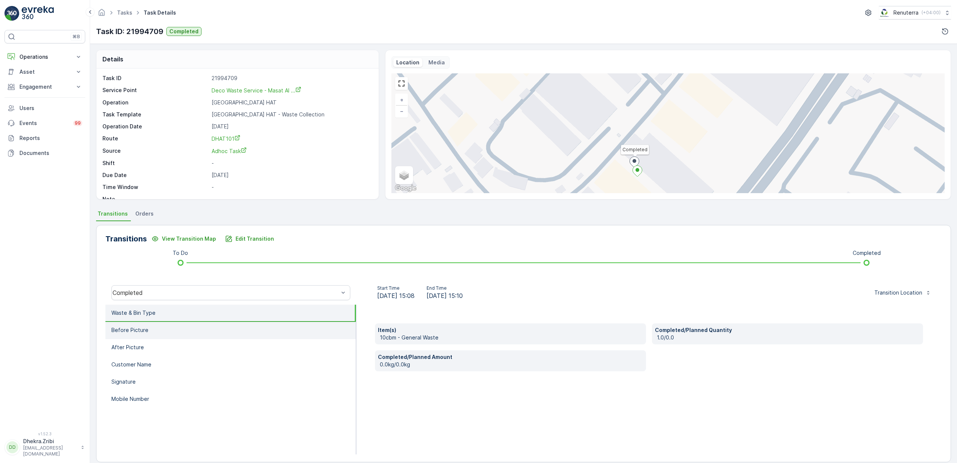
click at [136, 329] on p "Before Picture" at bounding box center [129, 329] width 37 height 7
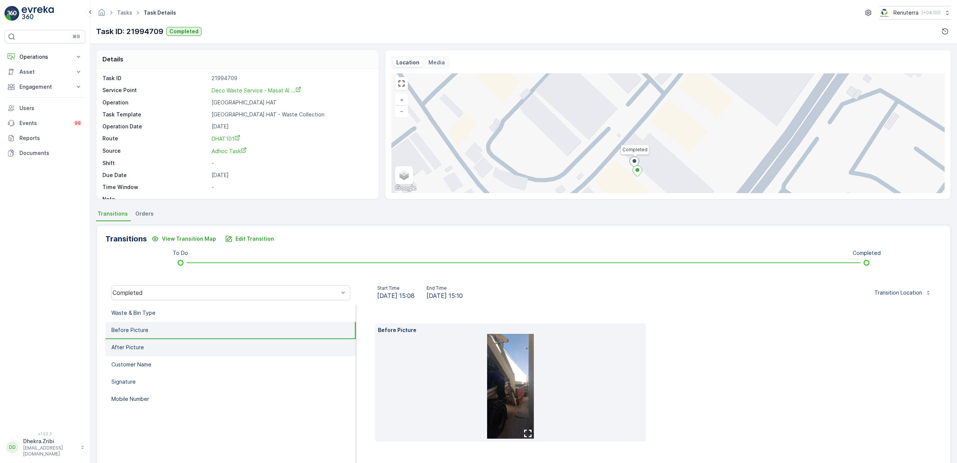
click at [145, 344] on li "After Picture" at bounding box center [230, 347] width 251 height 17
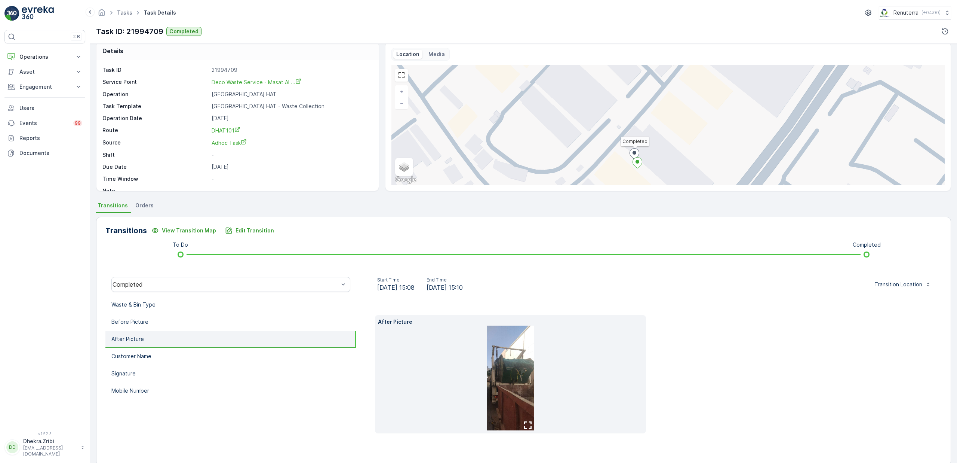
scroll to position [21, 0]
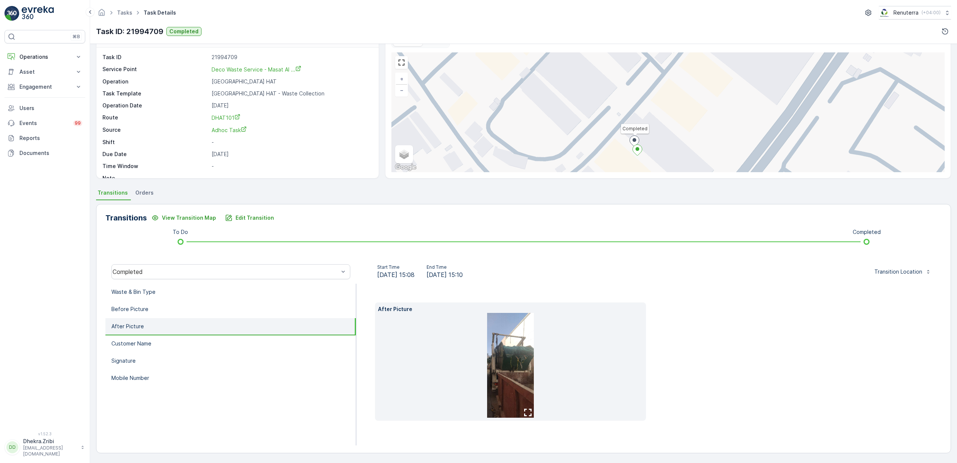
click at [521, 353] on img at bounding box center [510, 365] width 47 height 105
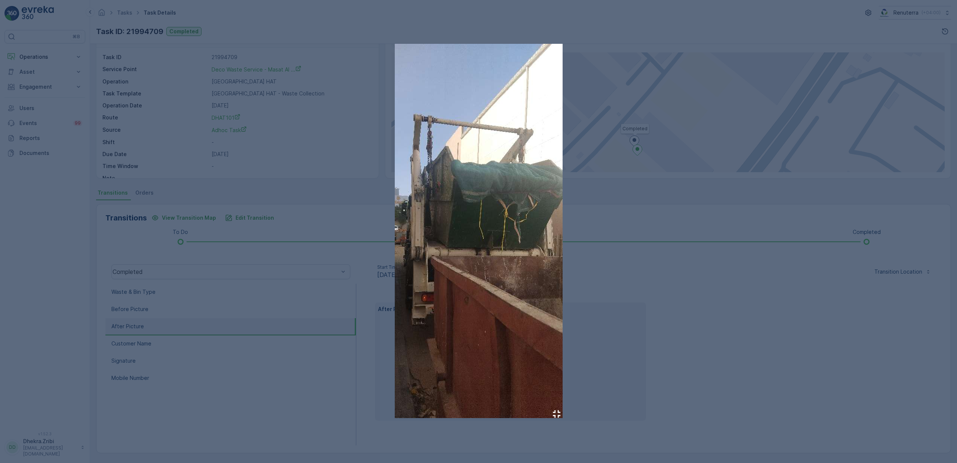
click at [736, 309] on div at bounding box center [478, 231] width 957 height 463
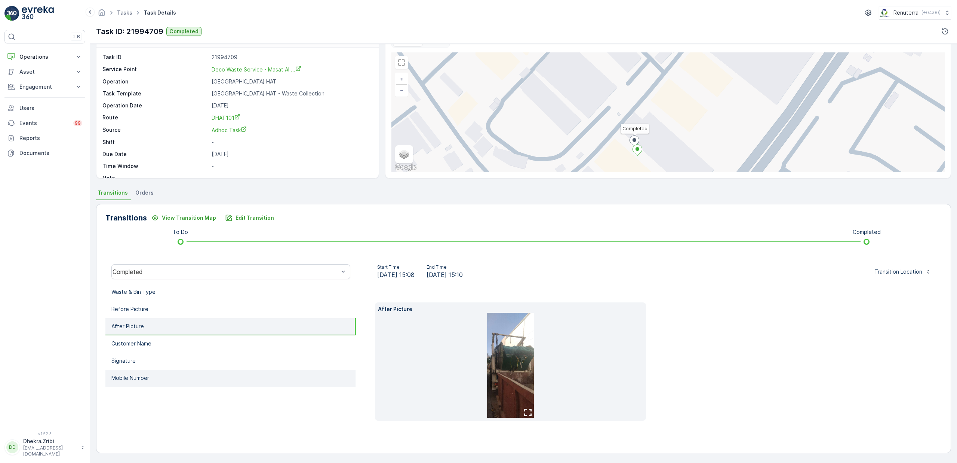
click at [139, 375] on p "Mobile Number" at bounding box center [130, 377] width 38 height 7
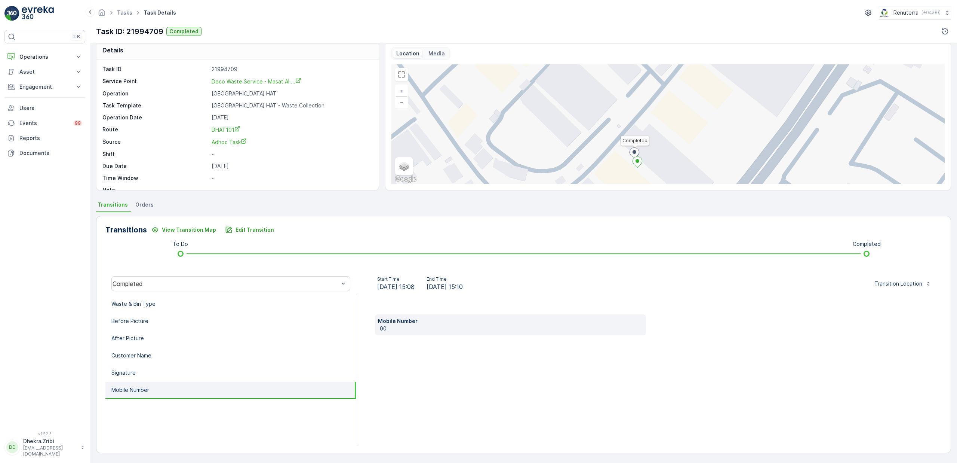
scroll to position [9, 0]
click at [135, 364] on li "Signature" at bounding box center [230, 372] width 251 height 17
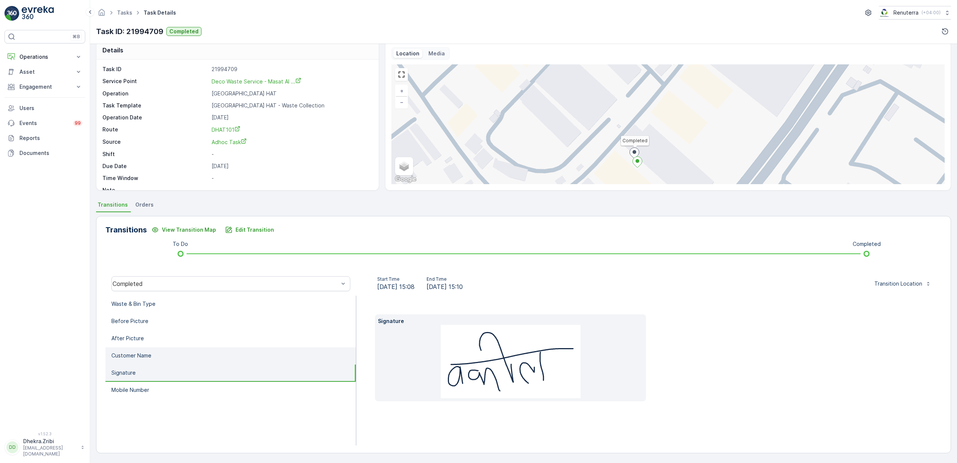
click at [144, 357] on p "Customer Name" at bounding box center [131, 355] width 40 height 7
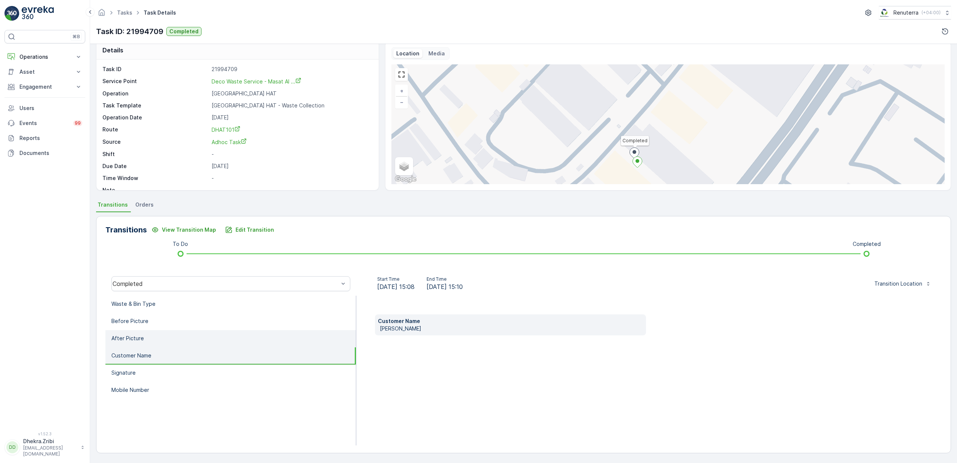
click at [141, 334] on p "After Picture" at bounding box center [127, 337] width 33 height 7
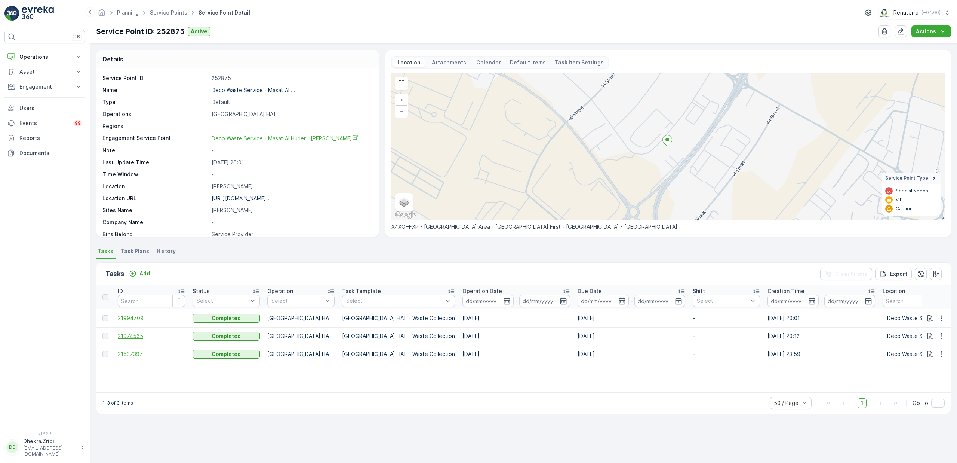
click at [141, 335] on span "21974565" at bounding box center [151, 335] width 67 height 7
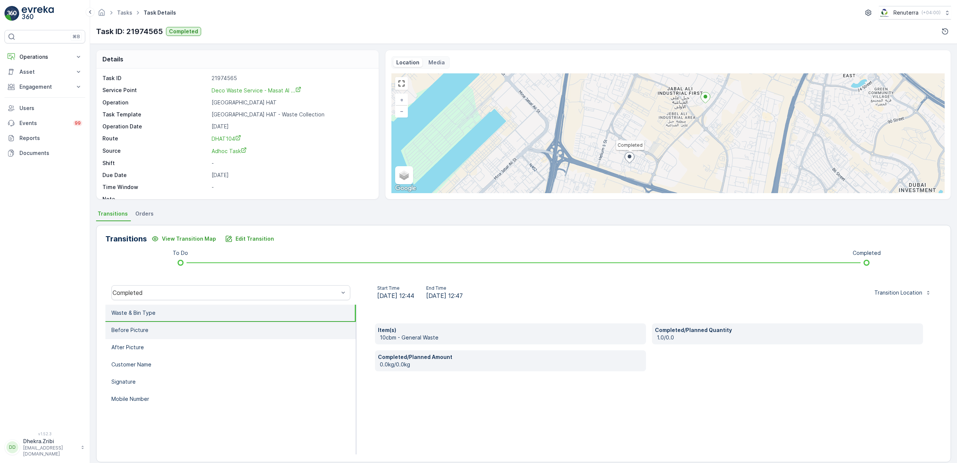
click at [128, 332] on p "Before Picture" at bounding box center [129, 329] width 37 height 7
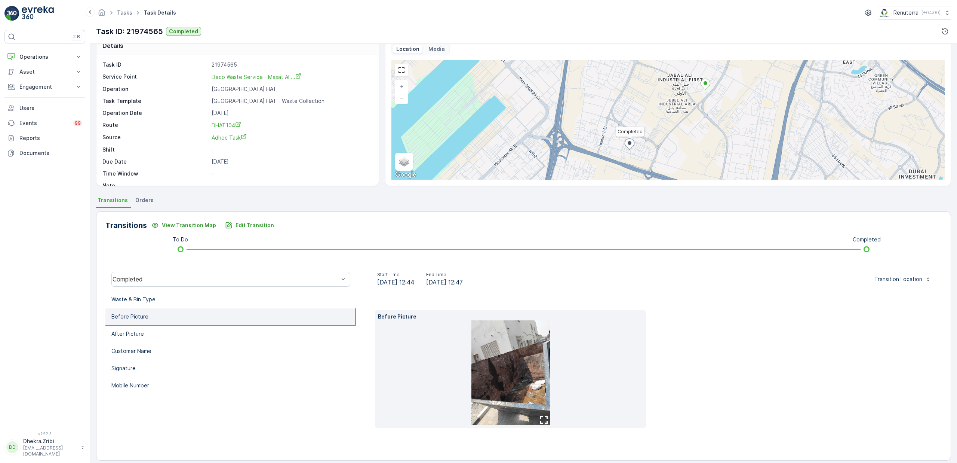
scroll to position [15, 0]
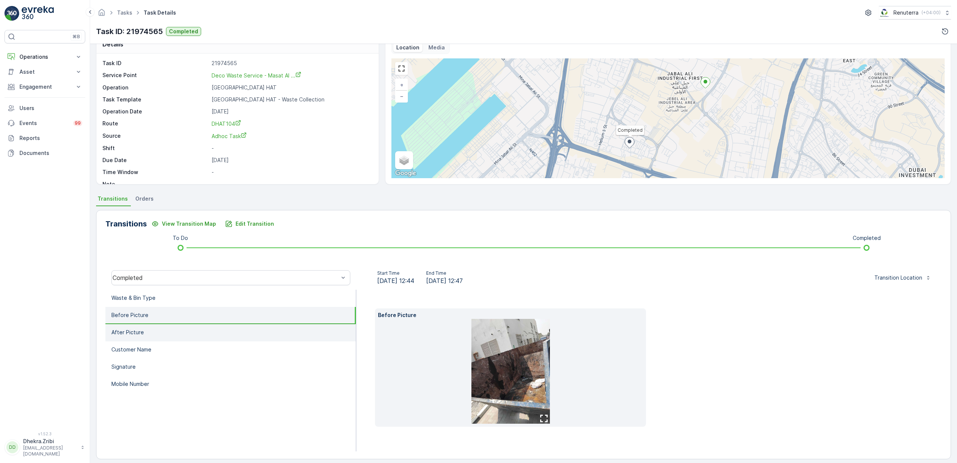
click at [134, 327] on li "After Picture" at bounding box center [230, 332] width 251 height 17
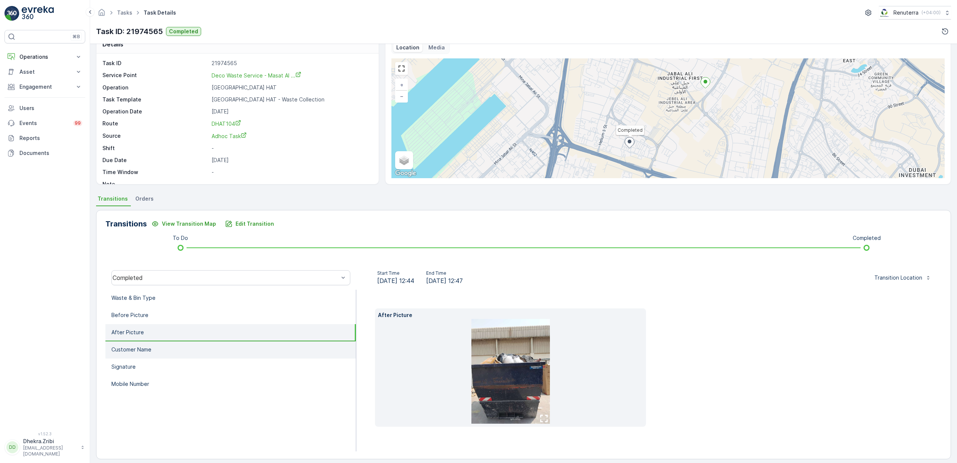
click at [134, 347] on p "Customer Name" at bounding box center [131, 349] width 40 height 7
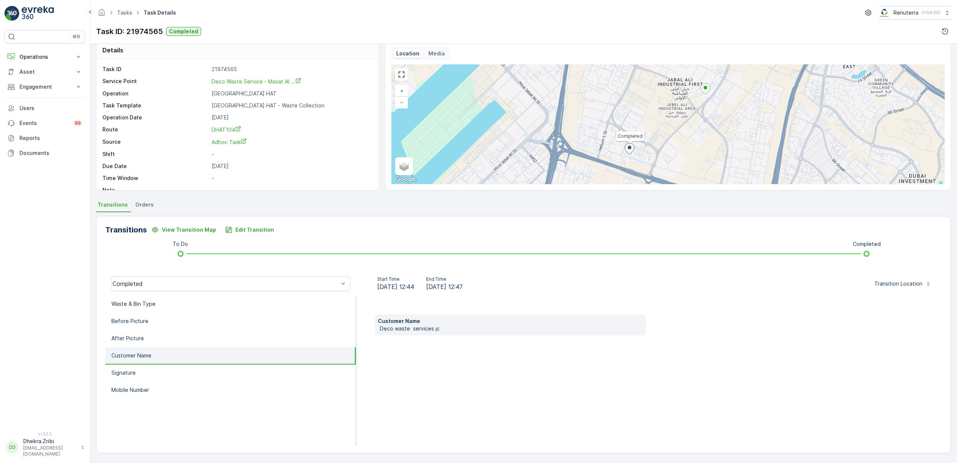
scroll to position [9, 0]
click at [136, 330] on li "After Picture" at bounding box center [230, 338] width 251 height 17
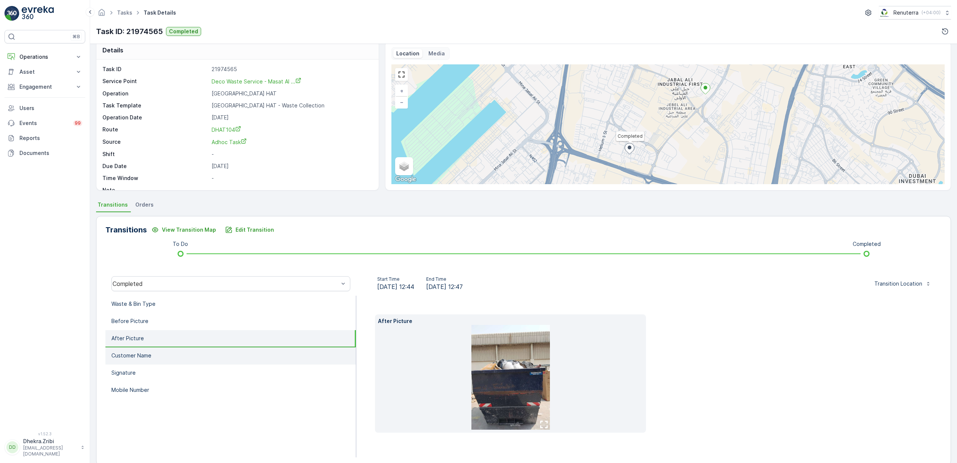
click at [122, 354] on p "Customer Name" at bounding box center [131, 355] width 40 height 7
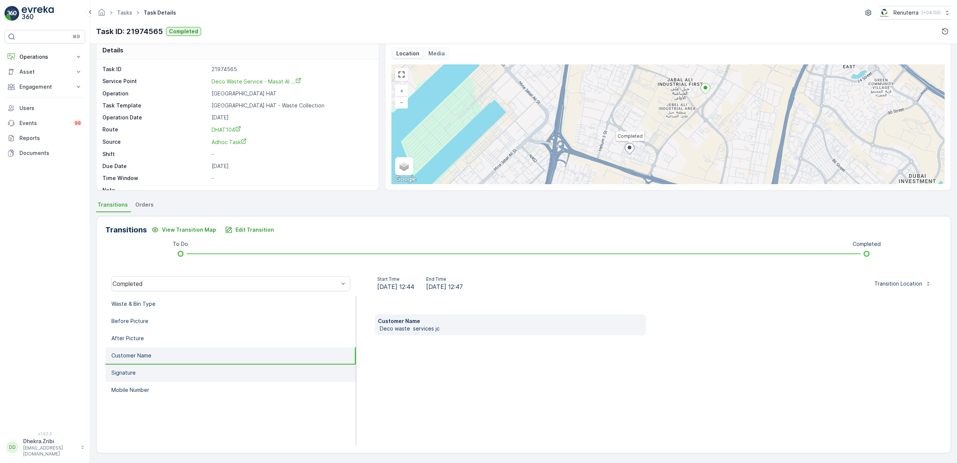
click at [130, 369] on p "Signature" at bounding box center [123, 372] width 24 height 7
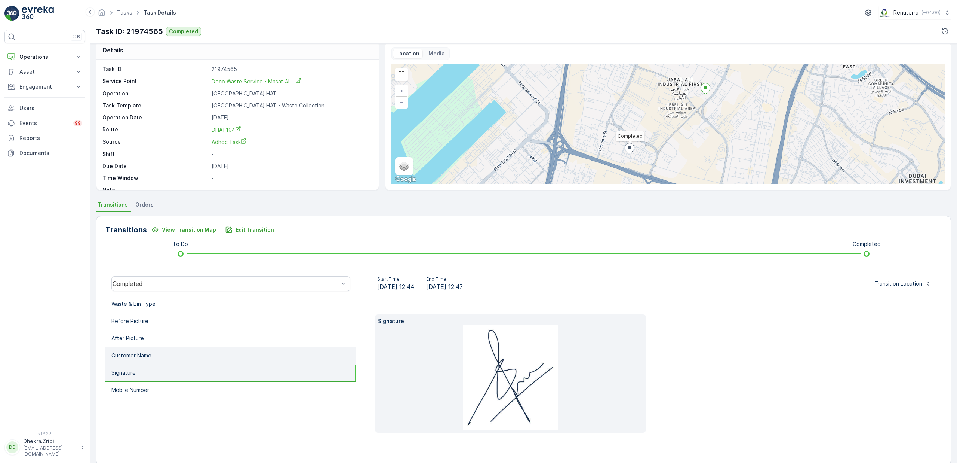
click at [136, 352] on p "Customer Name" at bounding box center [131, 355] width 40 height 7
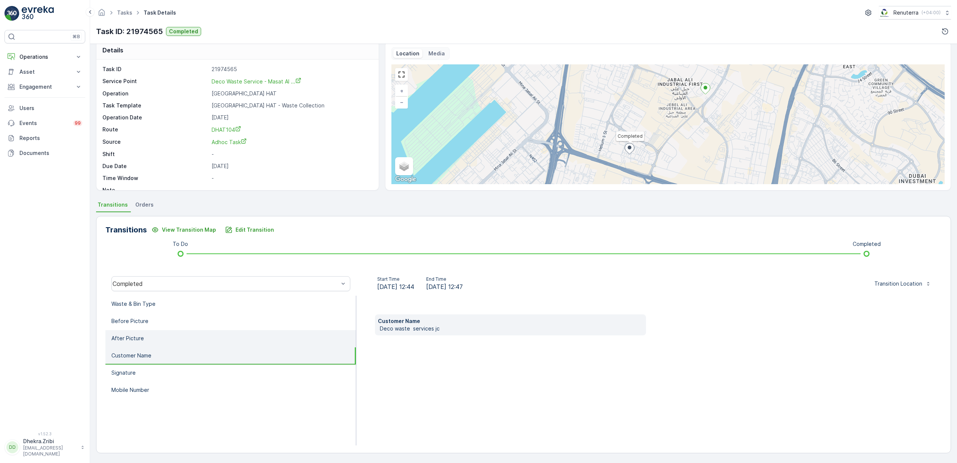
click at [139, 337] on p "After Picture" at bounding box center [127, 337] width 33 height 7
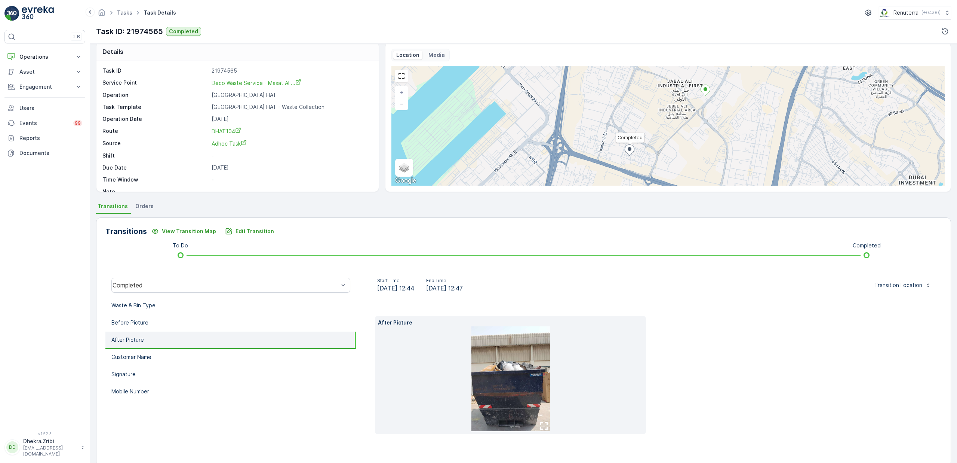
scroll to position [7, 0]
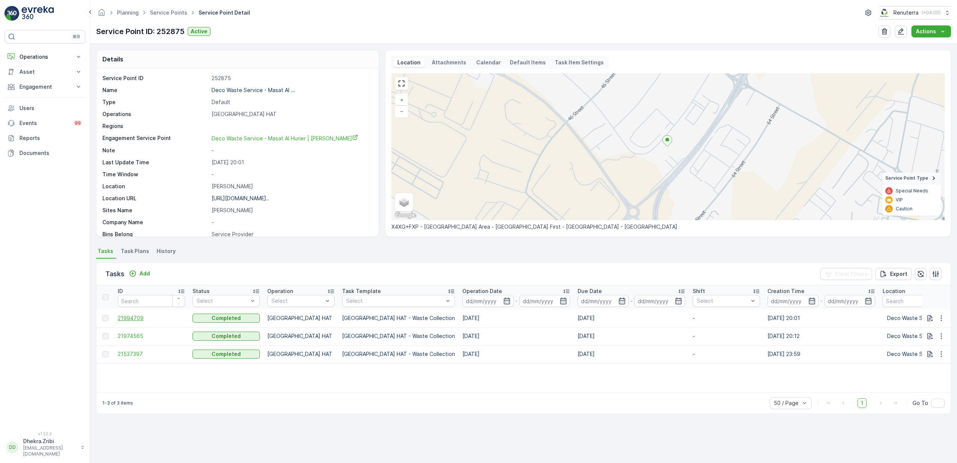
click at [140, 320] on span "21994709" at bounding box center [151, 317] width 67 height 7
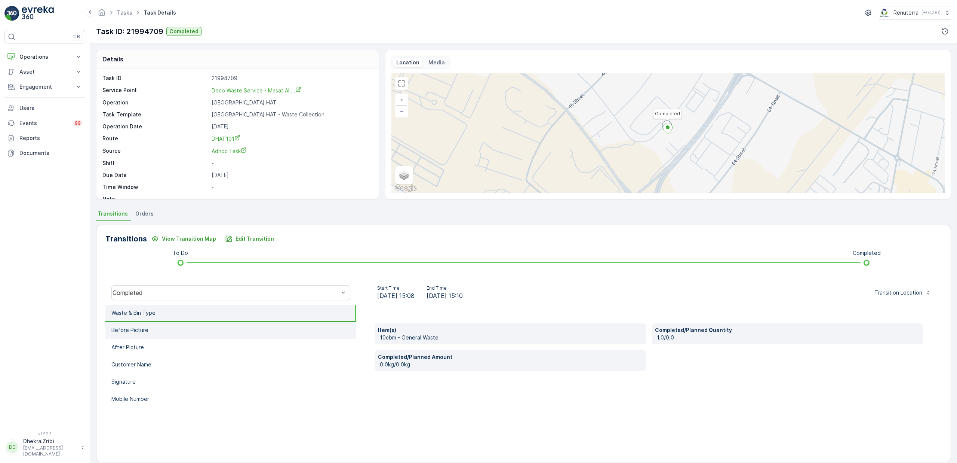
click at [171, 325] on li "Before Picture" at bounding box center [230, 330] width 251 height 17
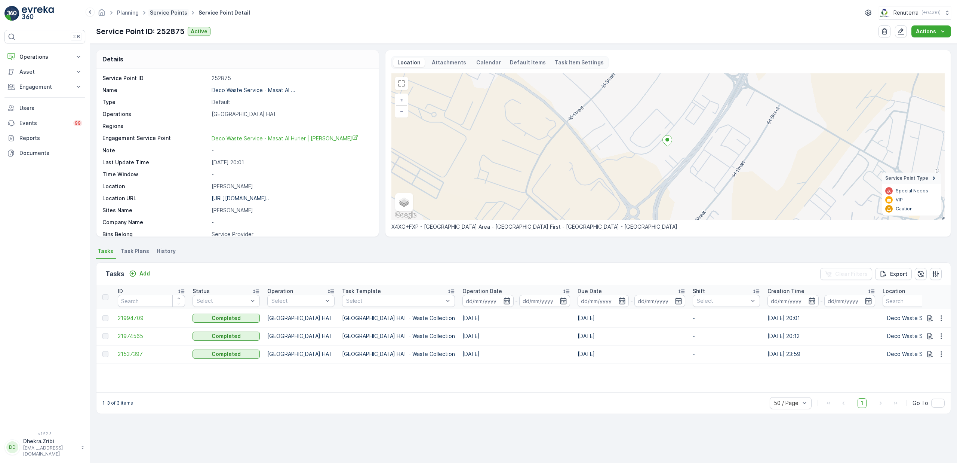
click at [175, 15] on link "Service Points" at bounding box center [168, 12] width 37 height 6
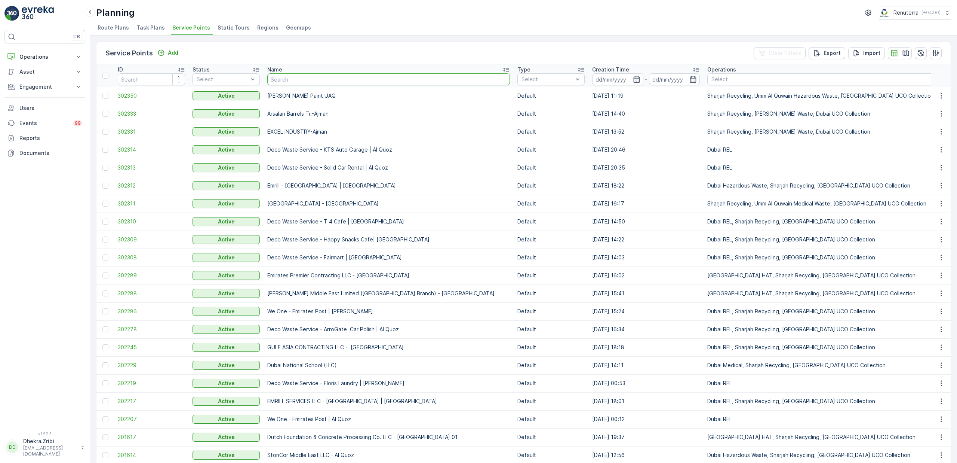
click at [302, 82] on input "text" at bounding box center [388, 79] width 243 height 12
type input "dp word"
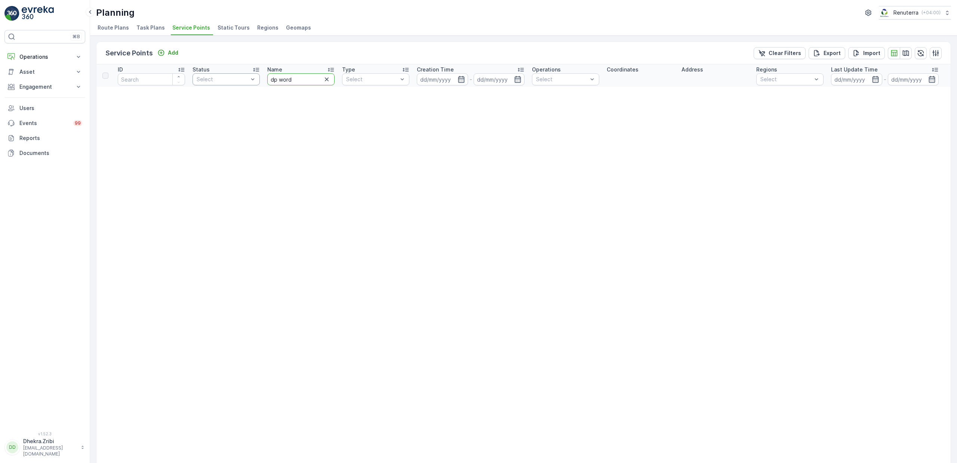
drag, startPoint x: 302, startPoint y: 82, endPoint x: 246, endPoint y: 85, distance: 56.5
drag, startPoint x: 301, startPoint y: 76, endPoint x: 281, endPoint y: 84, distance: 21.5
click at [281, 84] on input "dp word" at bounding box center [300, 79] width 67 height 12
type input "nmc"
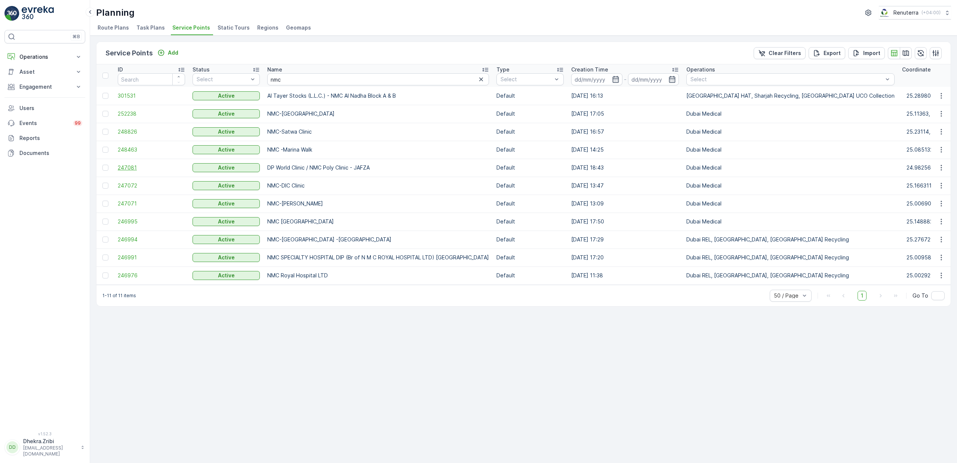
click at [122, 166] on span "247081" at bounding box center [151, 167] width 67 height 7
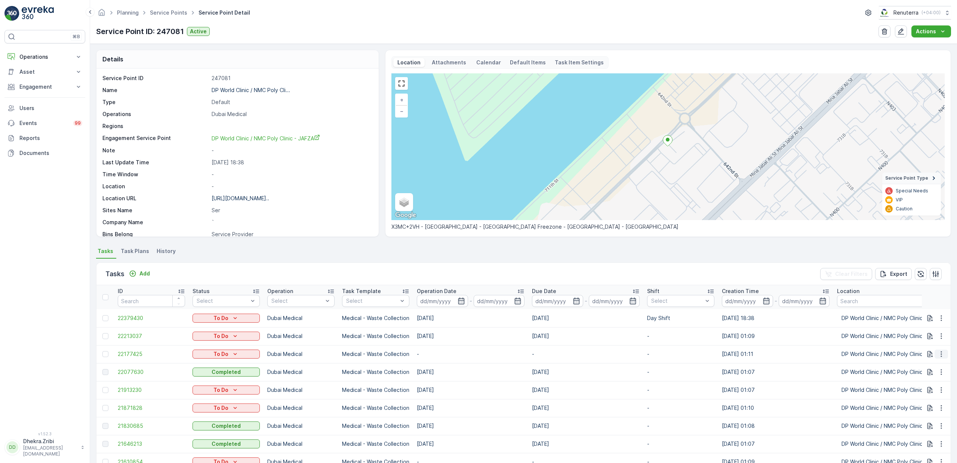
click at [939, 351] on icon "button" at bounding box center [941, 353] width 7 height 7
click at [929, 384] on span "Change Route" at bounding box center [922, 385] width 36 height 7
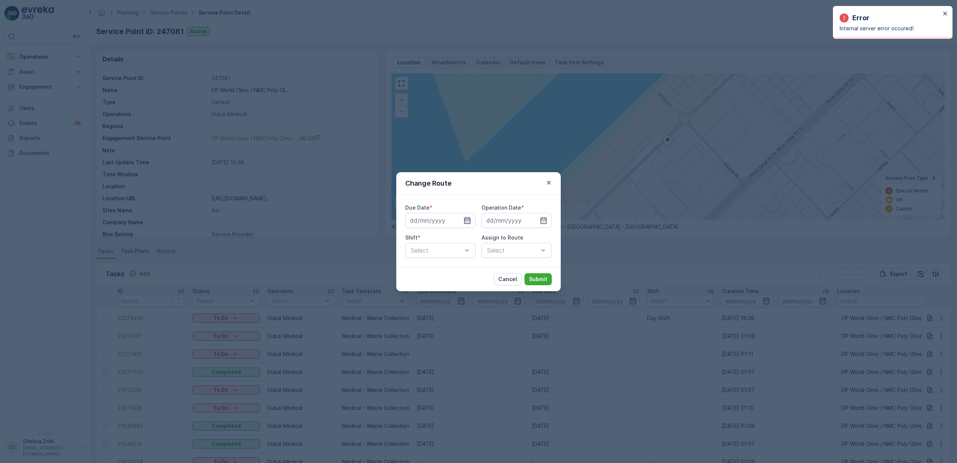
click at [466, 221] on icon "button" at bounding box center [467, 220] width 7 height 7
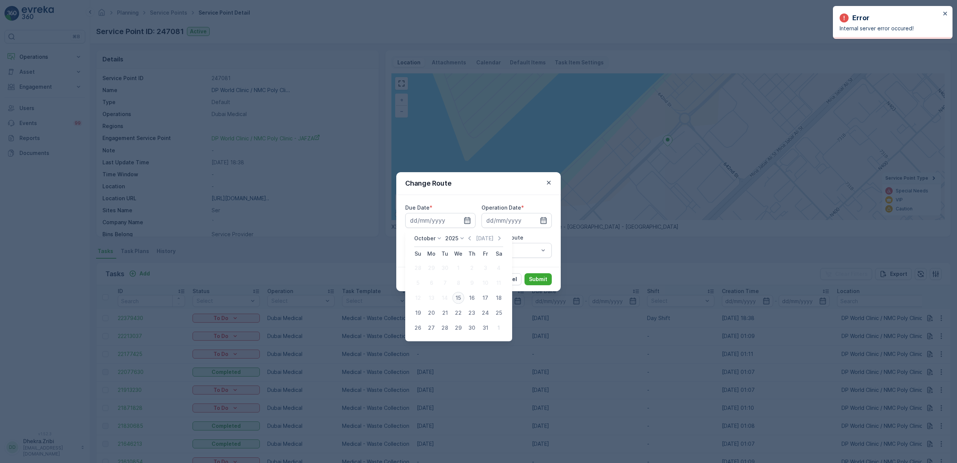
click at [461, 298] on div "15" at bounding box center [458, 298] width 12 height 12
type input "[DATE]"
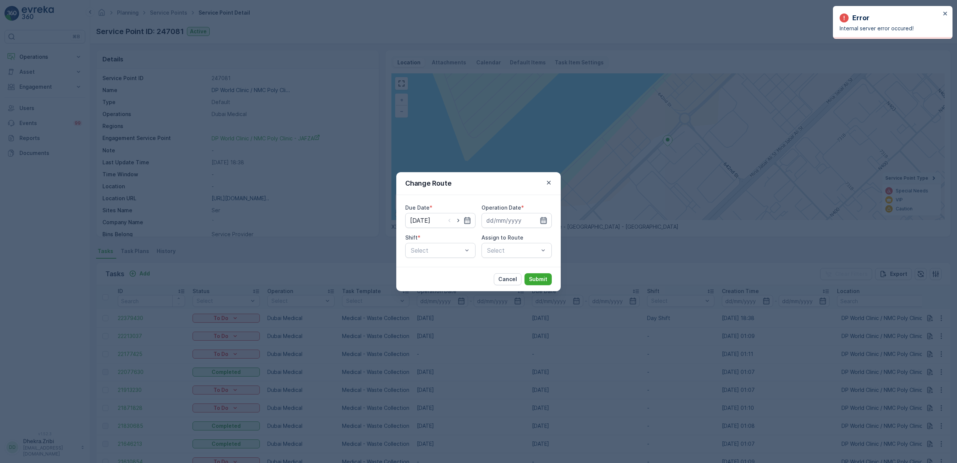
click at [544, 221] on icon "button" at bounding box center [543, 220] width 7 height 7
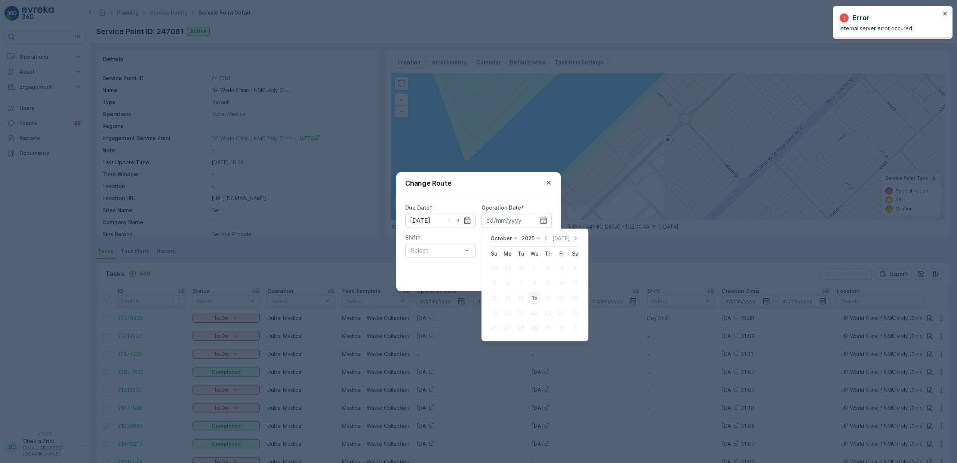
click at [537, 299] on div "15" at bounding box center [535, 298] width 12 height 12
type input "[DATE]"
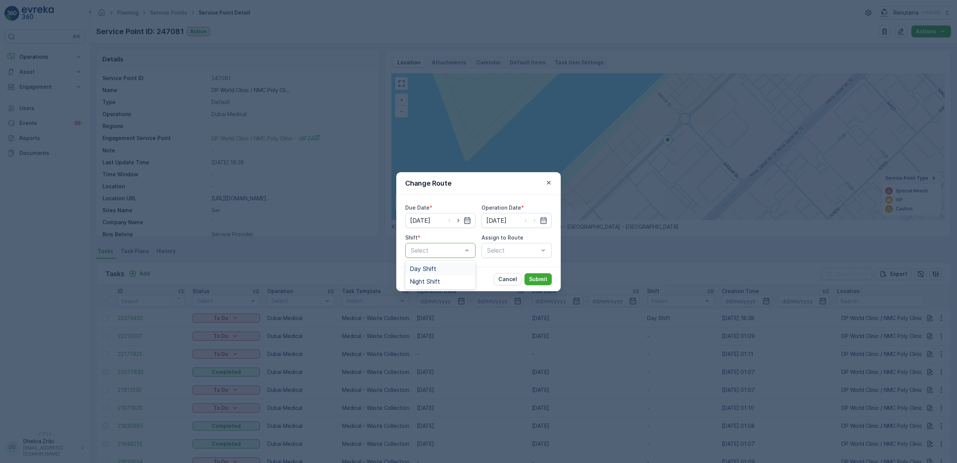
click at [430, 271] on span "Day Shift" at bounding box center [423, 268] width 27 height 7
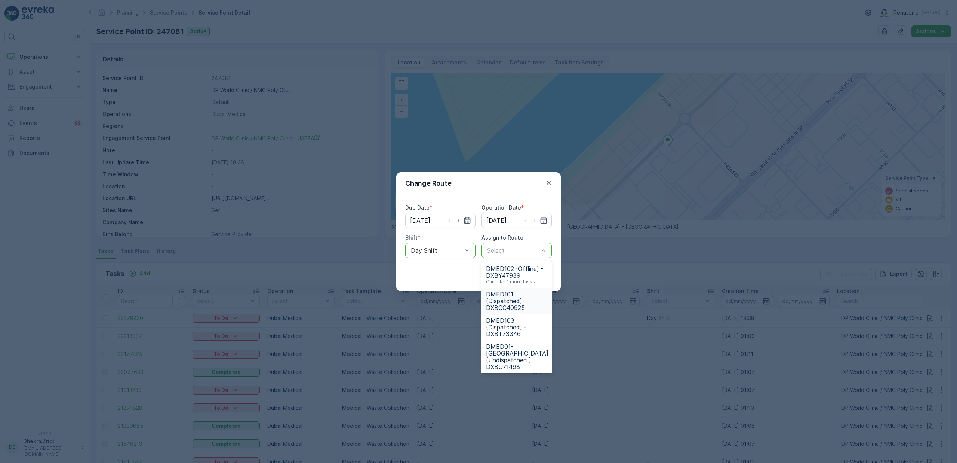
click at [512, 298] on span "DMED101 (Dispatched) - DXBCC40925" at bounding box center [516, 301] width 61 height 20
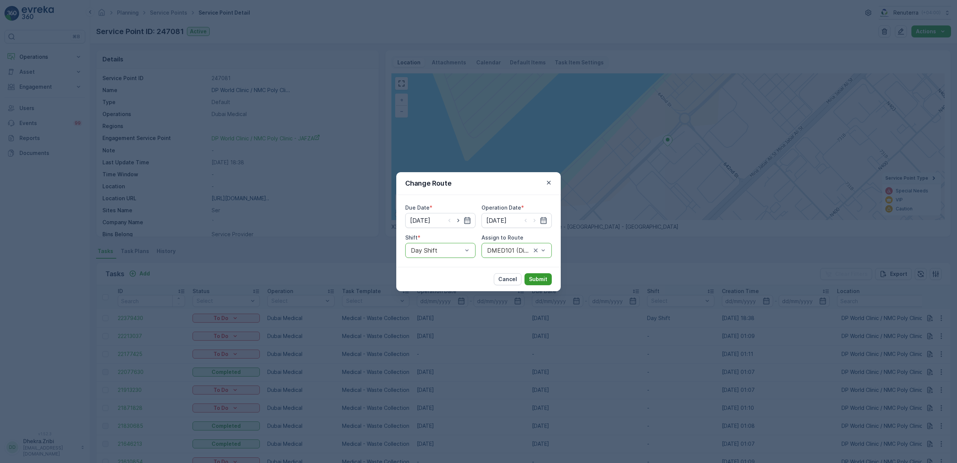
click at [537, 277] on p "Submit" at bounding box center [538, 278] width 18 height 7
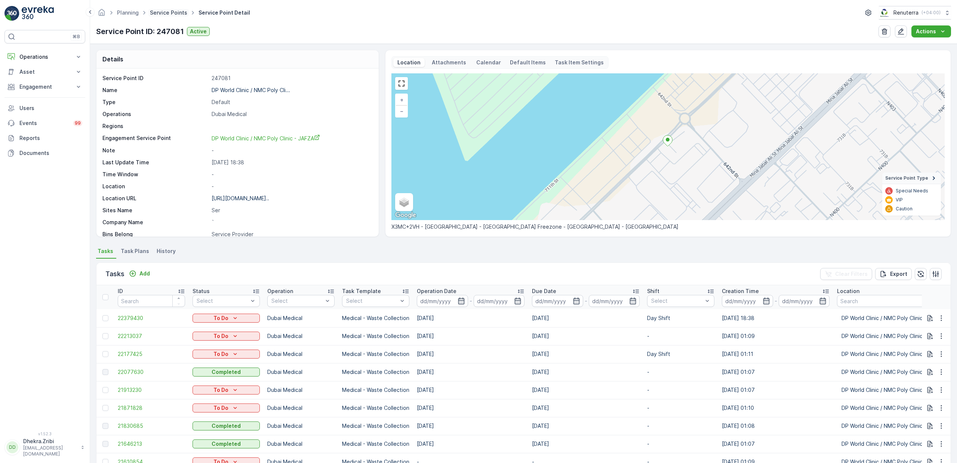
click at [175, 13] on link "Service Points" at bounding box center [168, 12] width 37 height 6
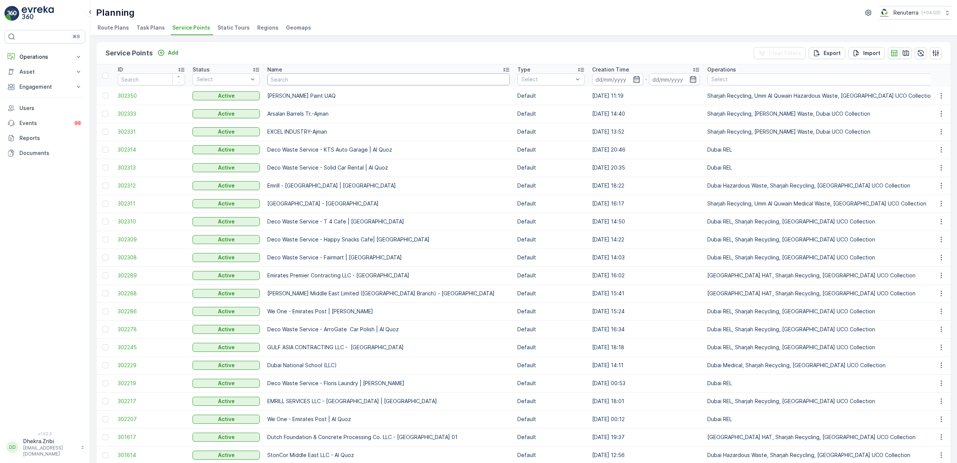
click at [311, 80] on input "text" at bounding box center [388, 79] width 243 height 12
type input "al tayer"
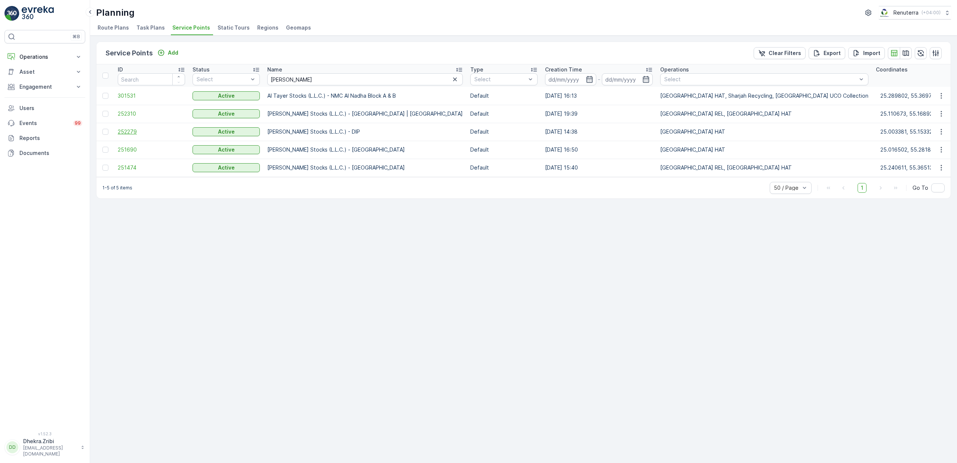
click at [132, 129] on span "252279" at bounding box center [151, 131] width 67 height 7
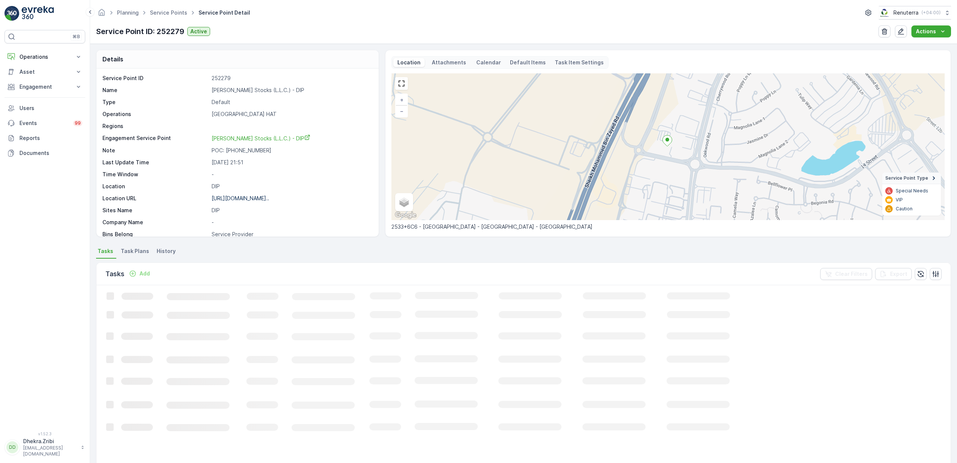
click at [248, 92] on p "Al Tayer Stocks (L.L.C.) - DIP" at bounding box center [291, 89] width 159 height 7
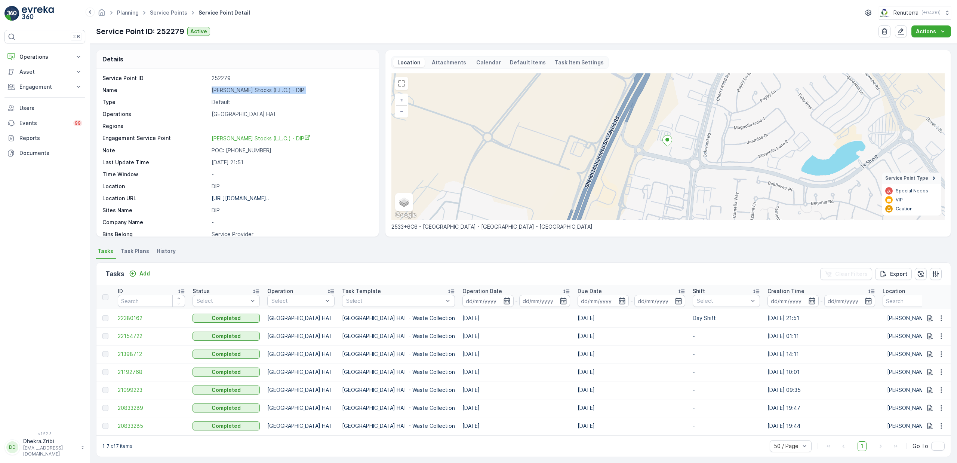
click at [248, 92] on p "Al Tayer Stocks (L.L.C.) - DIP" at bounding box center [291, 89] width 159 height 7
click at [239, 197] on p "https://maps.app.goo.gl/KikcK8..." at bounding box center [241, 198] width 58 height 6
click at [168, 14] on link "Service Points" at bounding box center [168, 12] width 37 height 6
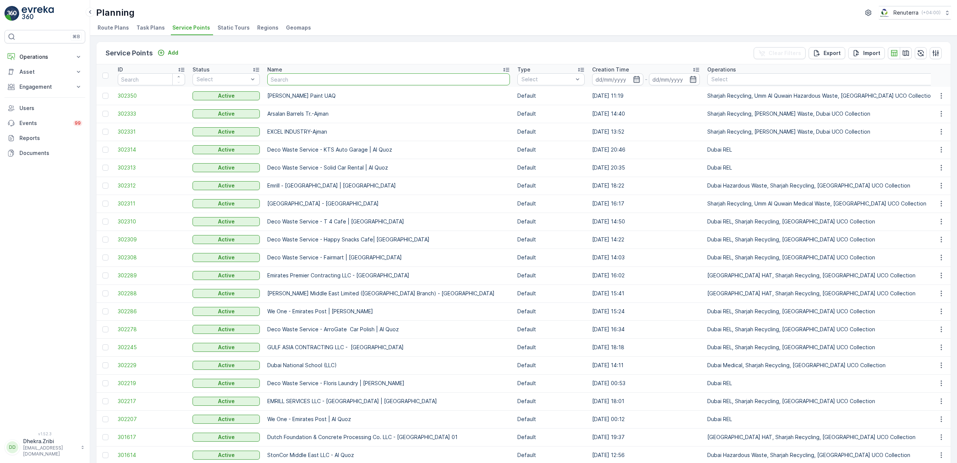
click at [287, 78] on input "text" at bounding box center [388, 79] width 243 height 12
type input "nomac"
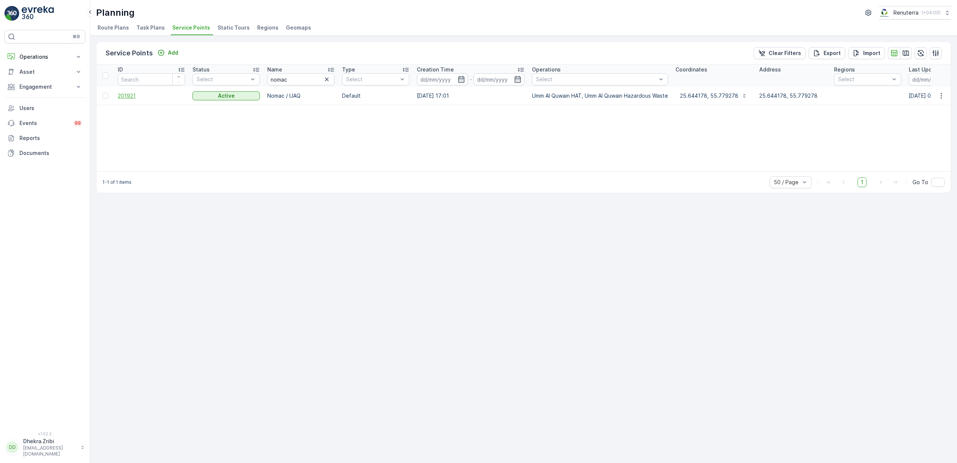
click at [131, 97] on span "201921" at bounding box center [151, 95] width 67 height 7
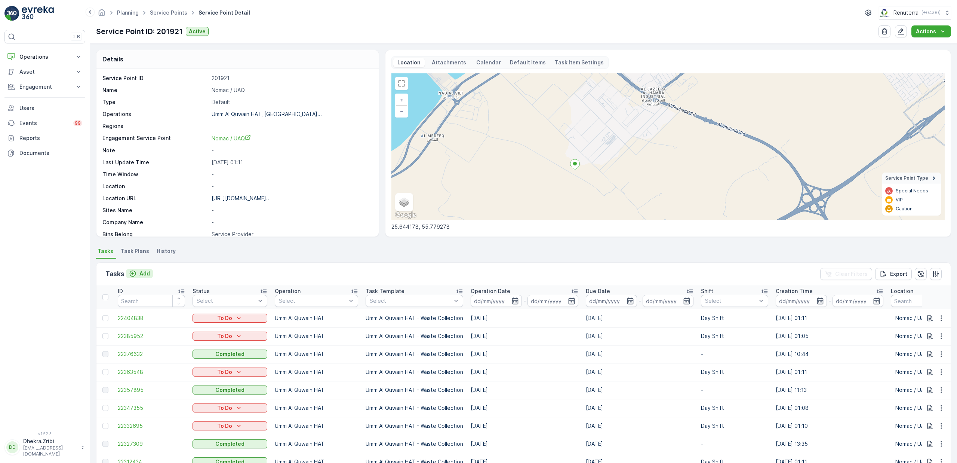
click at [139, 274] on div "Add" at bounding box center [139, 273] width 21 height 7
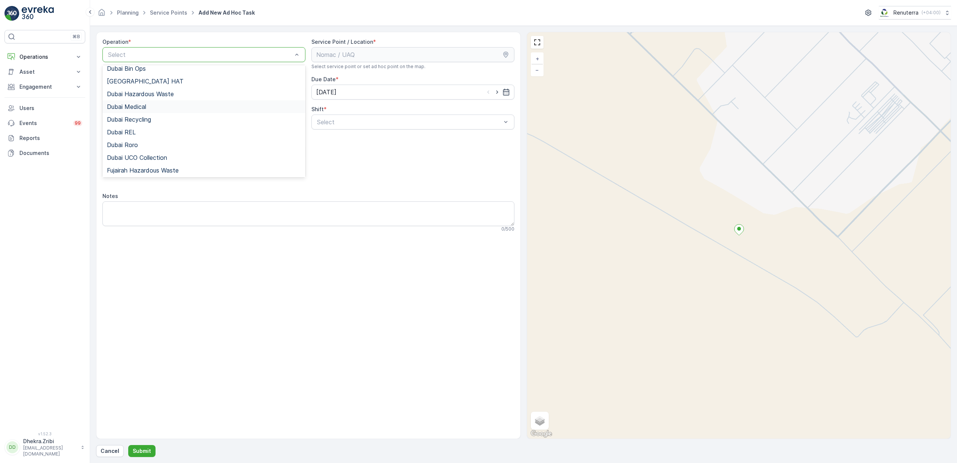
scroll to position [94, 0]
click at [163, 145] on span "Umm Al Quwain HAT" at bounding box center [136, 144] width 58 height 7
click at [331, 138] on span "Day Shift" at bounding box center [329, 140] width 27 height 7
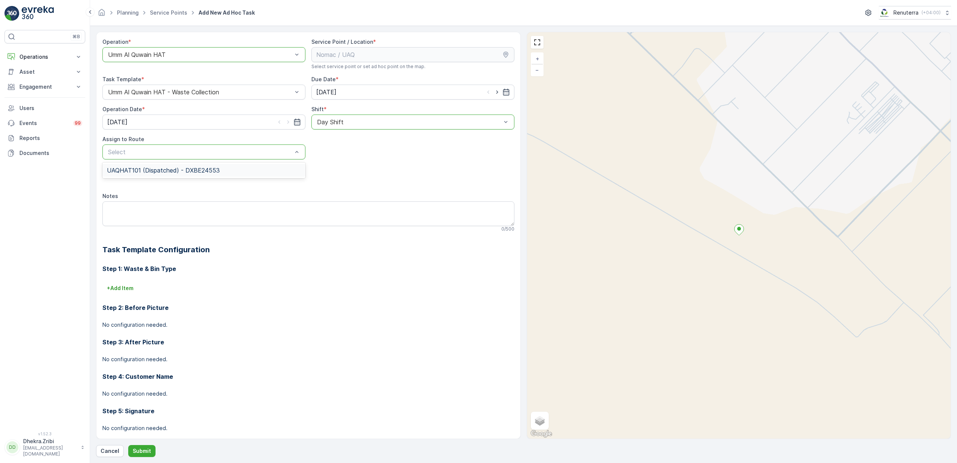
click at [181, 159] on div "Select" at bounding box center [203, 151] width 203 height 15
click at [175, 170] on span "UAQHAT101 (Dispatched) - DXBE24553" at bounding box center [163, 170] width 113 height 7
click at [146, 449] on p "Submit" at bounding box center [142, 450] width 18 height 7
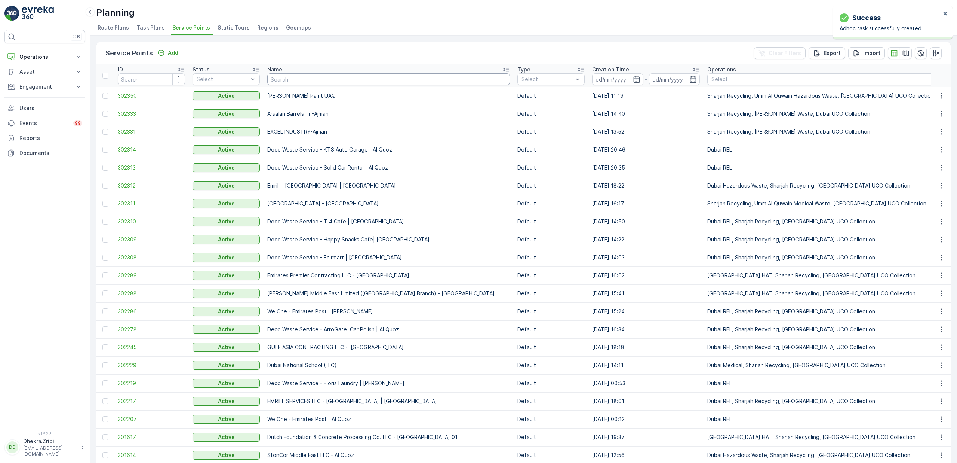
click at [314, 80] on input "text" at bounding box center [388, 79] width 243 height 12
type input "khk"
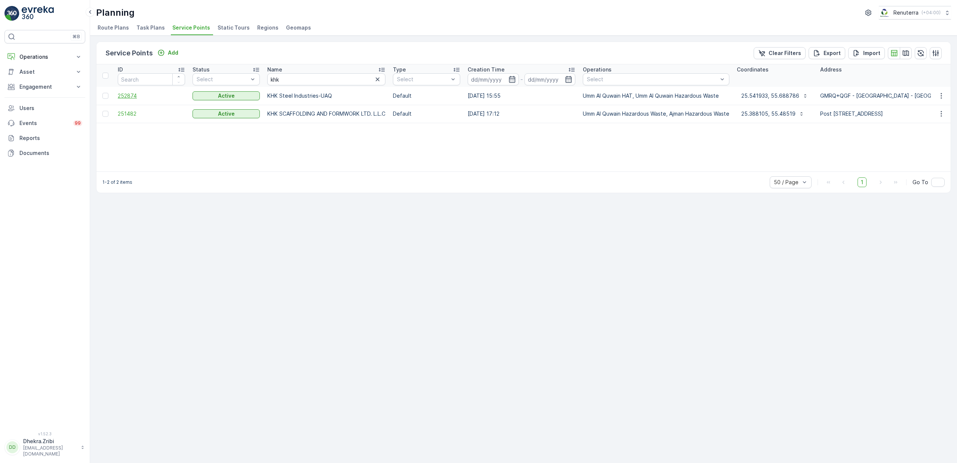
click at [133, 95] on span "252874" at bounding box center [151, 95] width 67 height 7
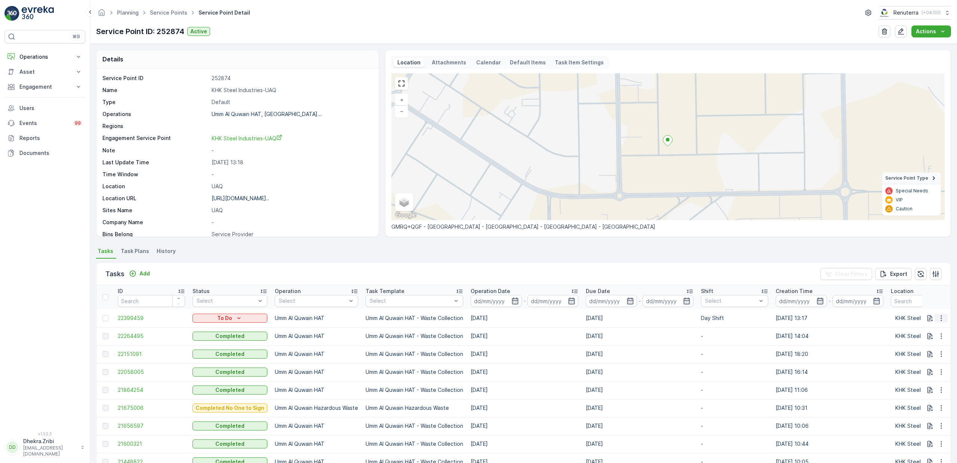
click at [941, 317] on icon "button" at bounding box center [941, 318] width 1 height 6
click at [920, 353] on span "Change Route" at bounding box center [922, 349] width 36 height 7
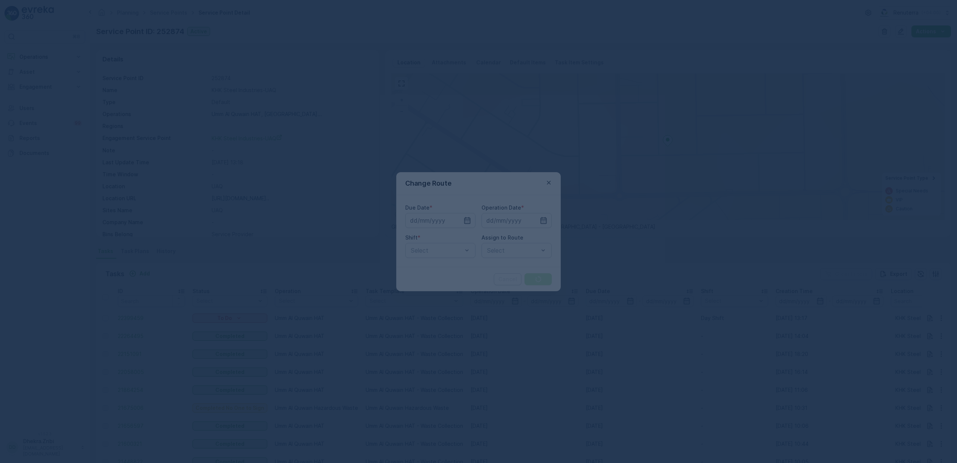
type input "14.10.2025"
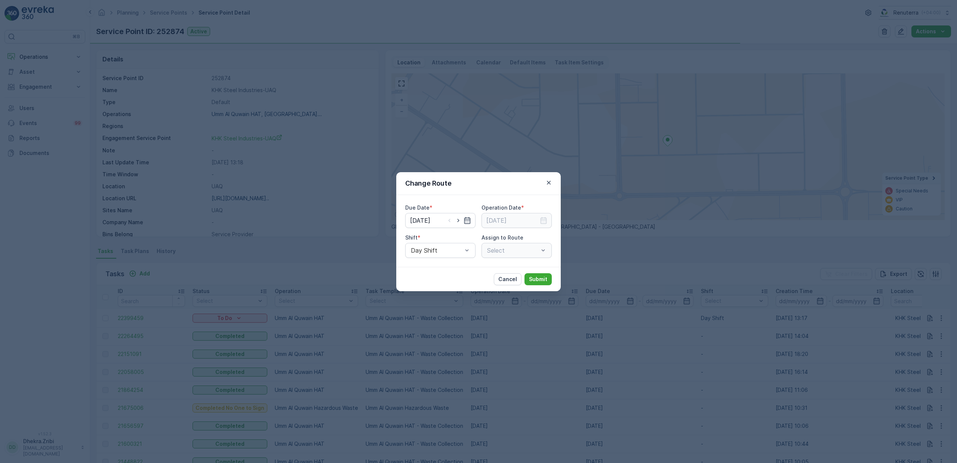
click at [468, 221] on icon "button" at bounding box center [467, 220] width 7 height 7
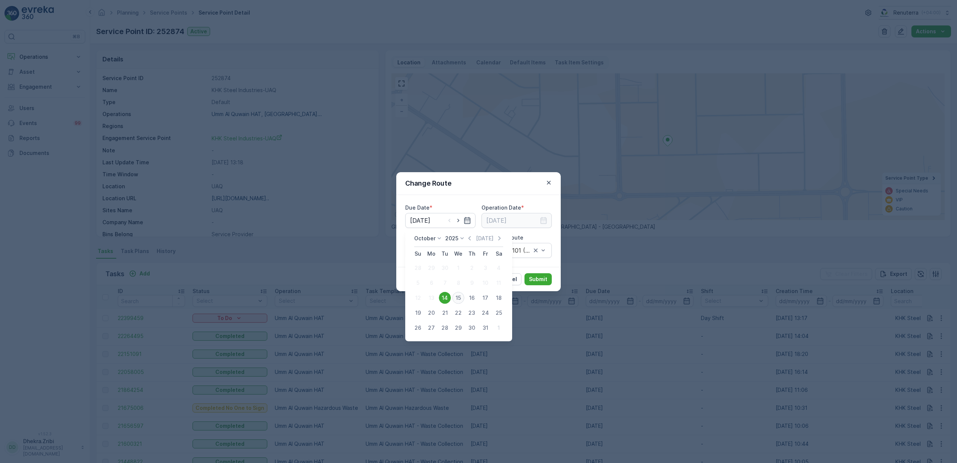
click at [460, 292] on div "15" at bounding box center [458, 298] width 12 height 12
type input "[DATE]"
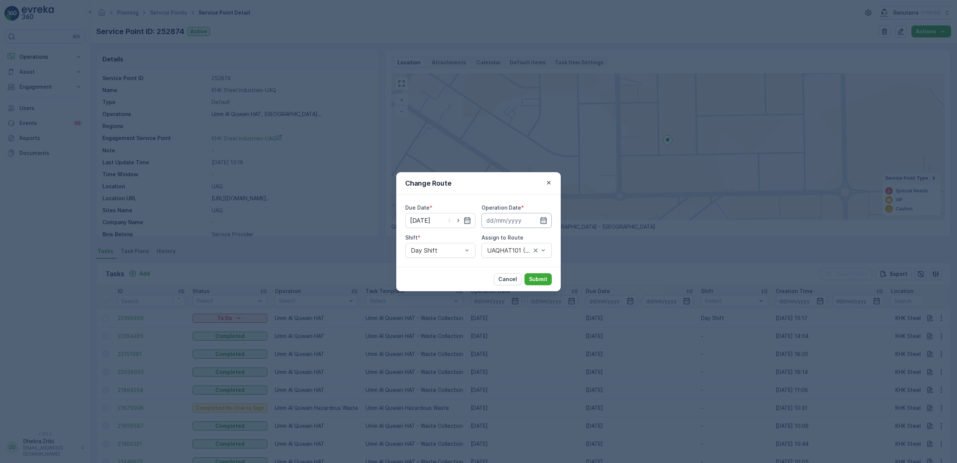
click at [516, 223] on input at bounding box center [517, 220] width 70 height 15
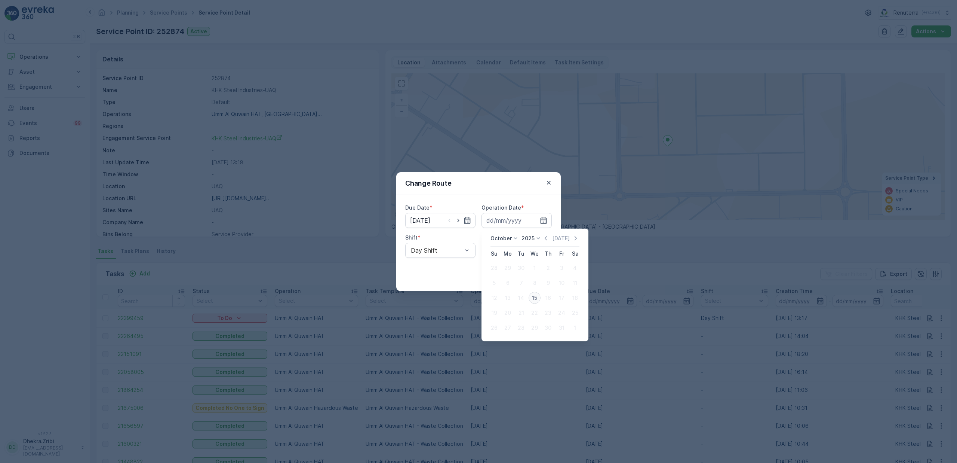
click at [534, 297] on div "15" at bounding box center [535, 298] width 12 height 12
type input "[DATE]"
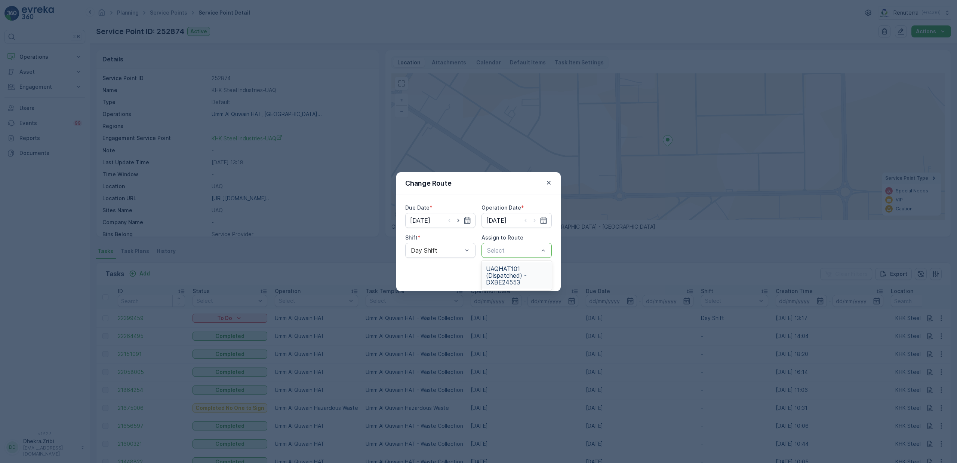
click at [501, 271] on span "UAQHAT101 (Dispatched) - DXBE24553" at bounding box center [516, 275] width 61 height 20
click at [539, 276] on p "Submit" at bounding box center [538, 278] width 18 height 7
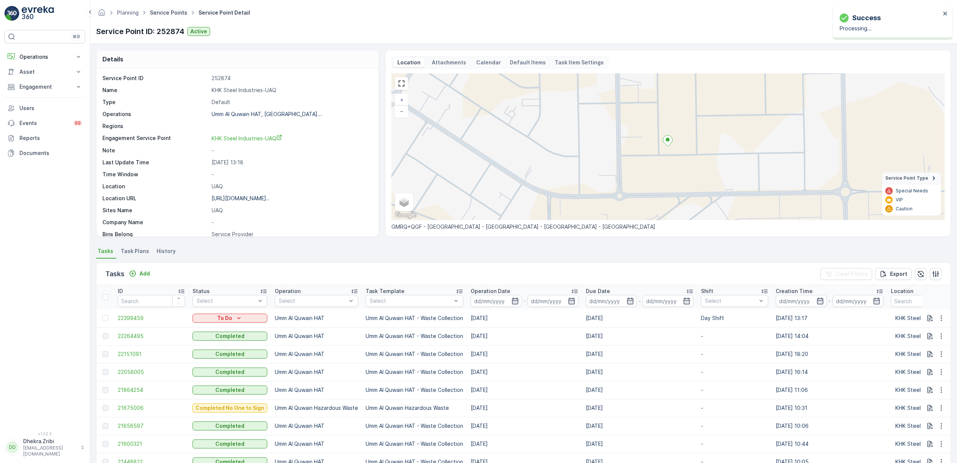
click at [167, 11] on link "Service Points" at bounding box center [168, 12] width 37 height 6
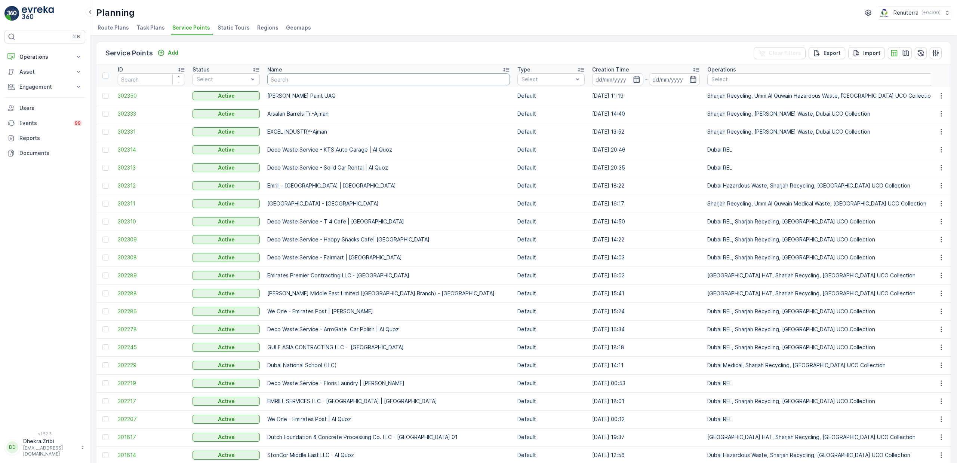
click at [317, 77] on input "text" at bounding box center [388, 79] width 243 height 12
type input "naser"
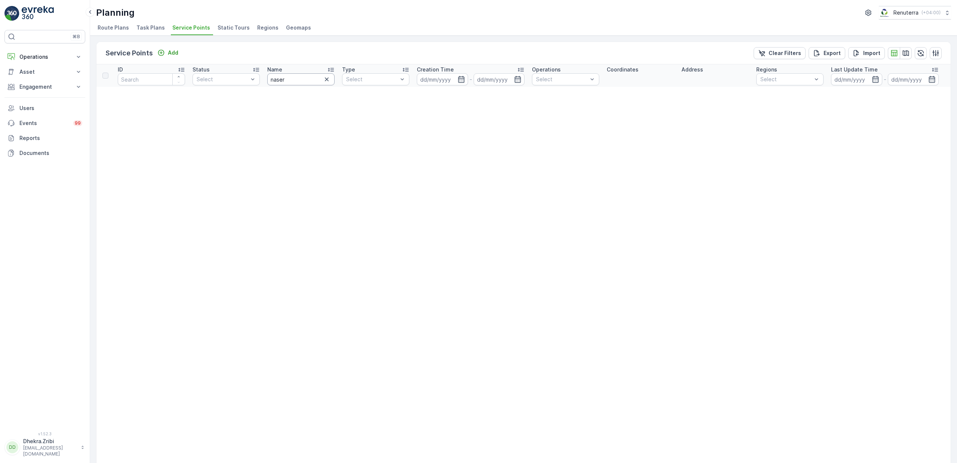
click at [310, 82] on input "naser" at bounding box center [300, 79] width 67 height 12
type input "nase"
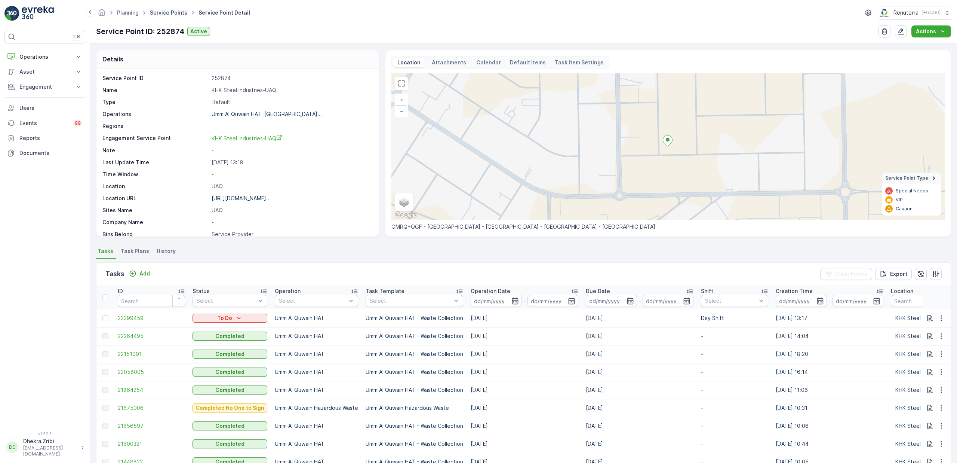
click at [165, 14] on link "Service Points" at bounding box center [168, 12] width 37 height 6
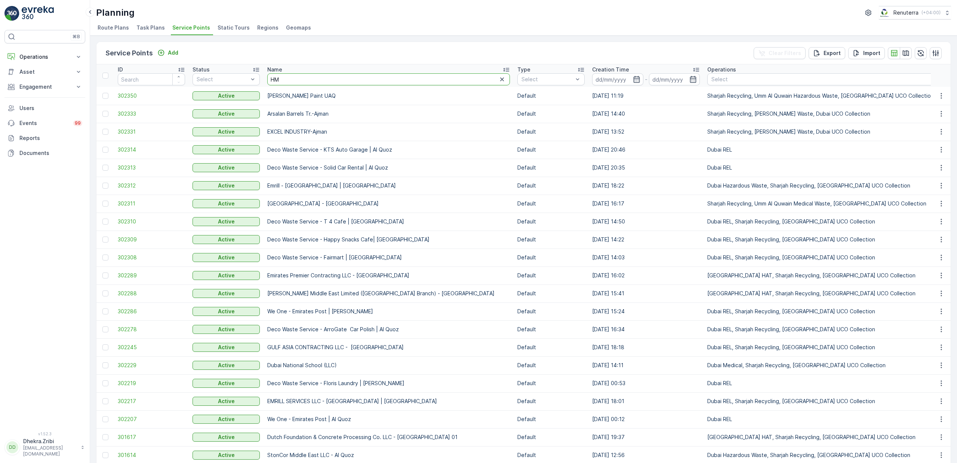
type input "HMS"
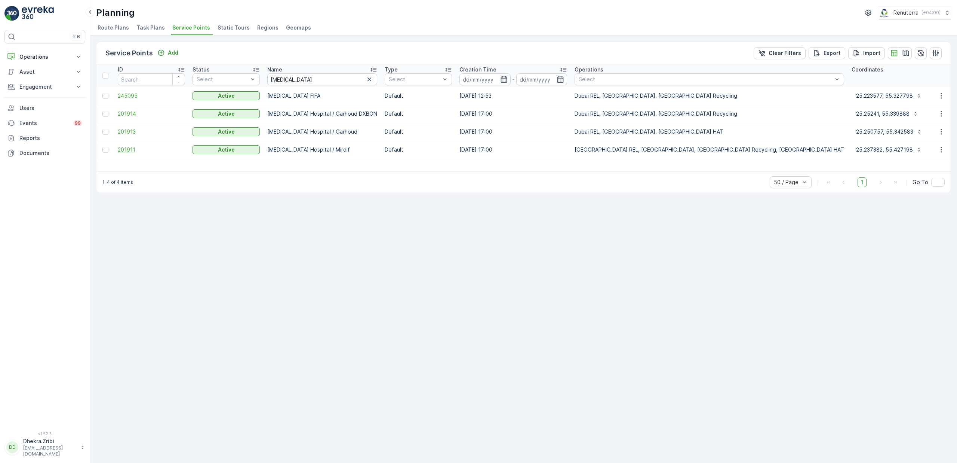
click at [122, 151] on span "201911" at bounding box center [151, 149] width 67 height 7
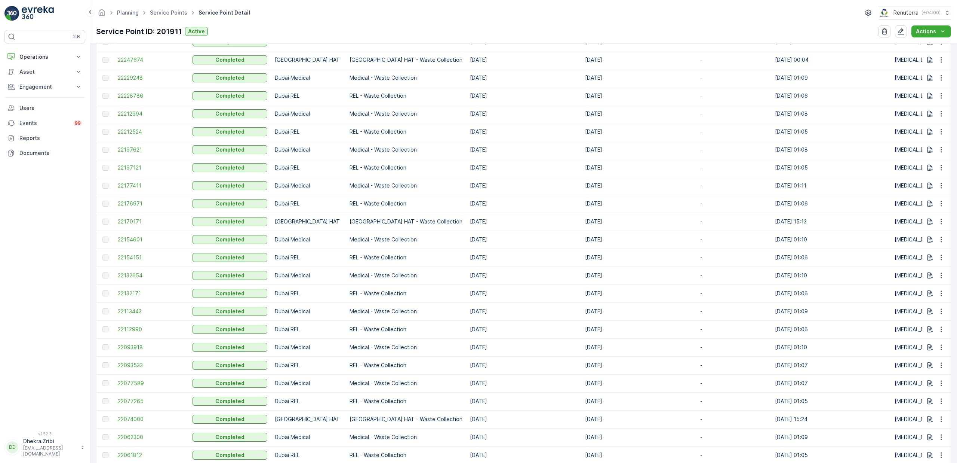
scroll to position [615, 0]
click at [122, 131] on span "22212524" at bounding box center [151, 133] width 67 height 7
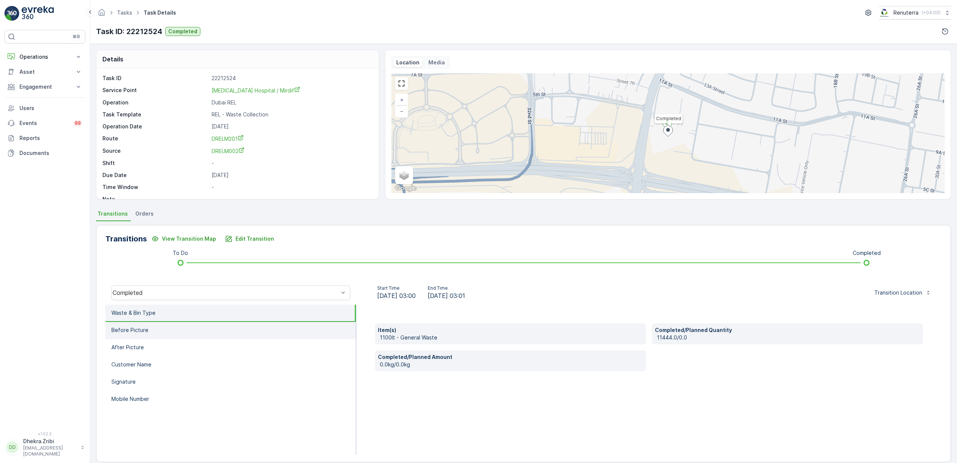
click at [139, 326] on p "Before Picture" at bounding box center [129, 329] width 37 height 7
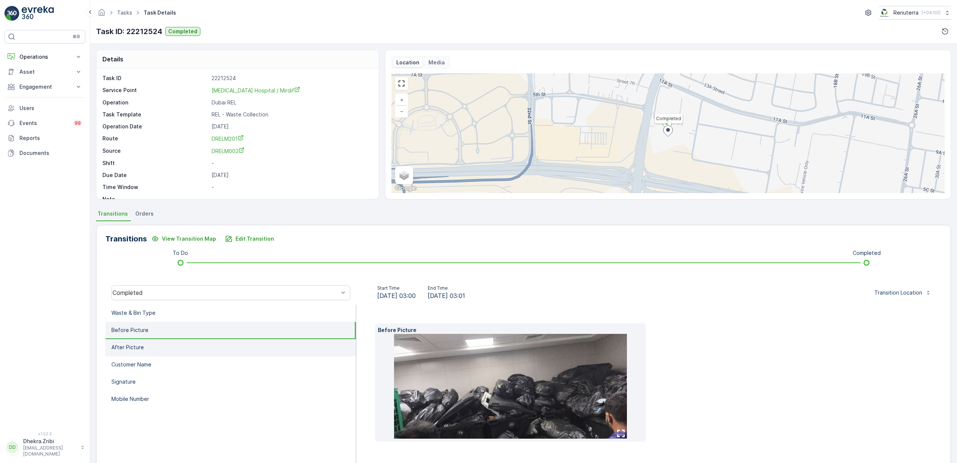
click at [142, 341] on li "After Picture" at bounding box center [230, 347] width 251 height 17
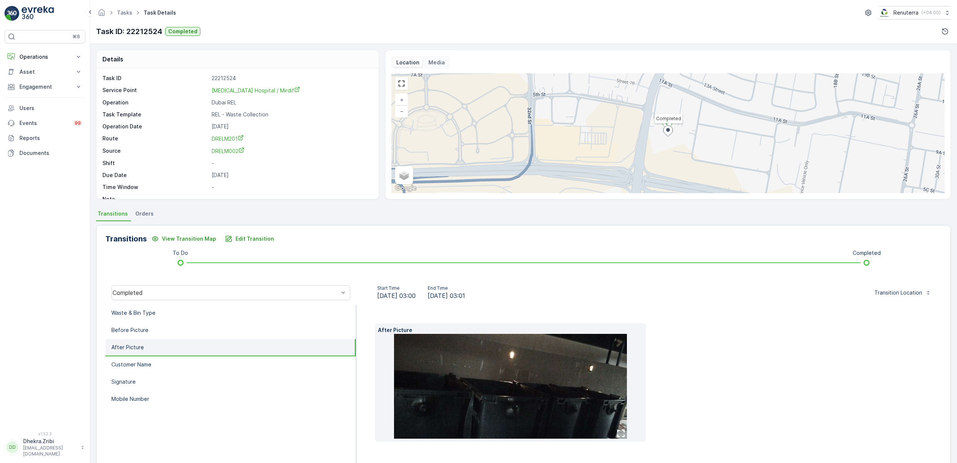
click at [148, 354] on li "After Picture" at bounding box center [230, 347] width 251 height 17
click at [148, 361] on p "Customer Name" at bounding box center [131, 363] width 40 height 7
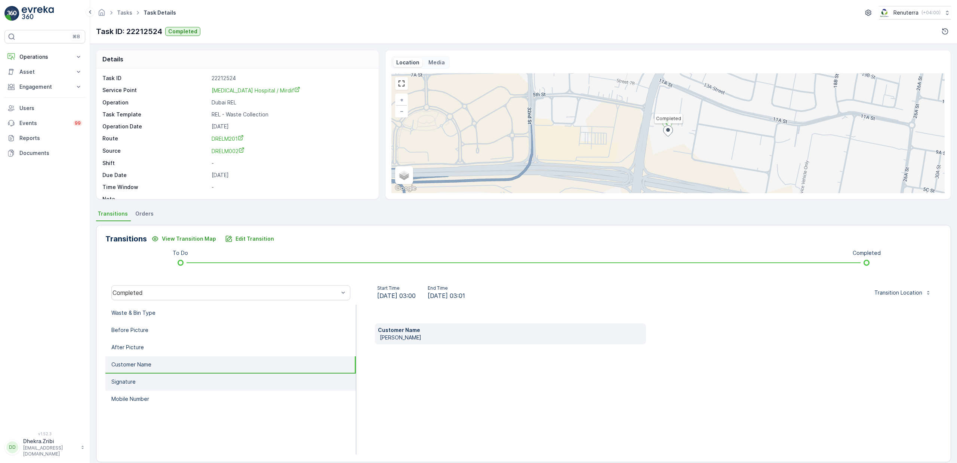
click at [126, 384] on p "Signature" at bounding box center [123, 381] width 24 height 7
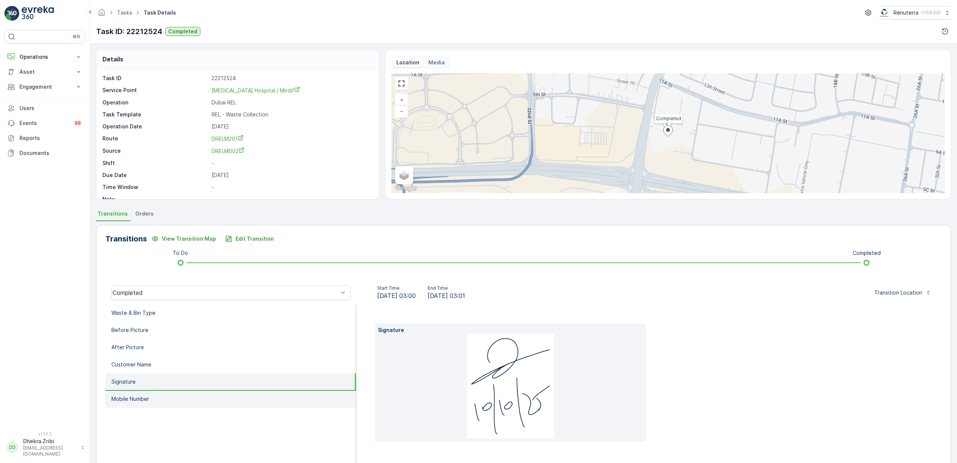
click at [130, 393] on li "Mobile Number" at bounding box center [230, 398] width 251 height 17
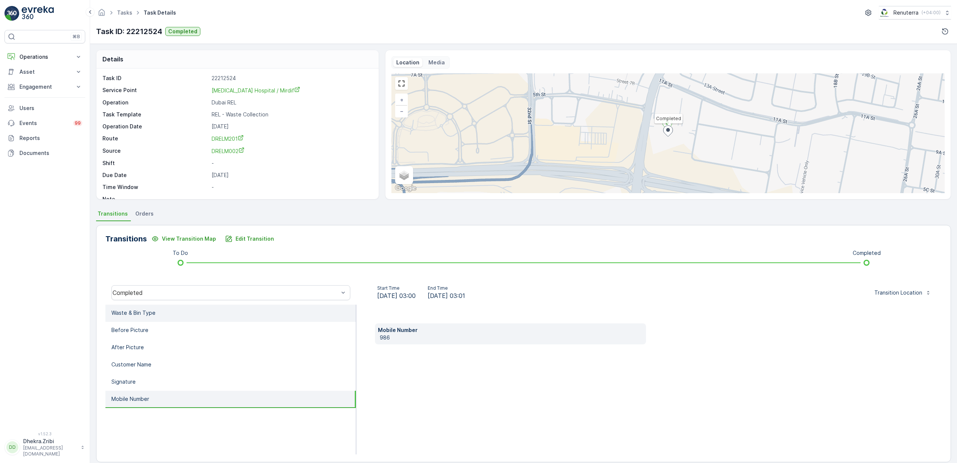
click at [141, 314] on p "Waste & Bin Type" at bounding box center [133, 312] width 44 height 7
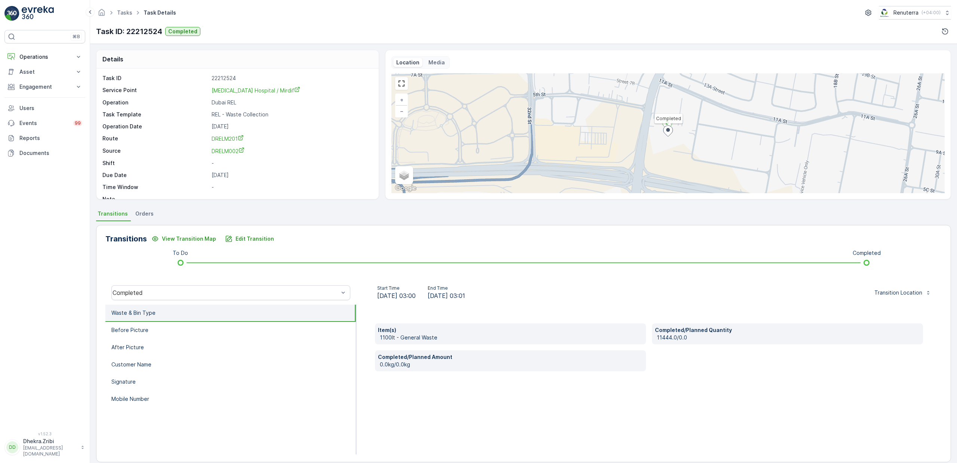
click at [136, 216] on span "Orders" at bounding box center [144, 213] width 18 height 7
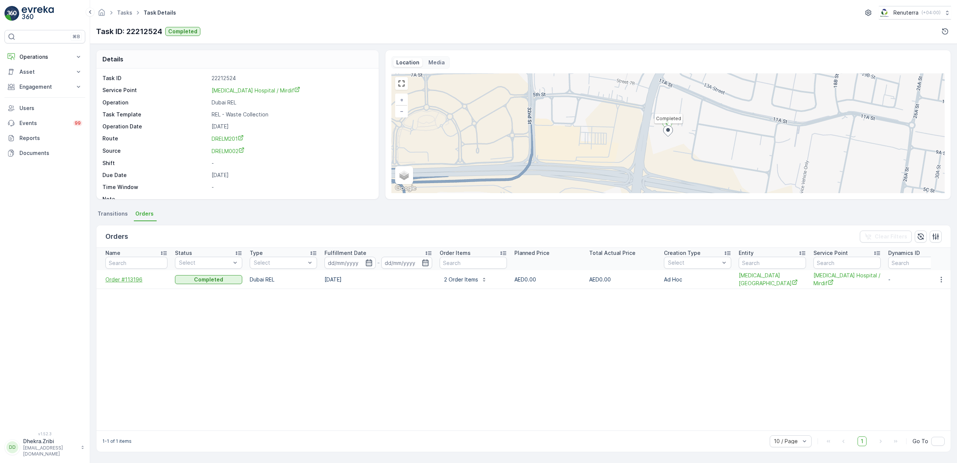
click at [123, 278] on span "Order #113196" at bounding box center [136, 279] width 62 height 7
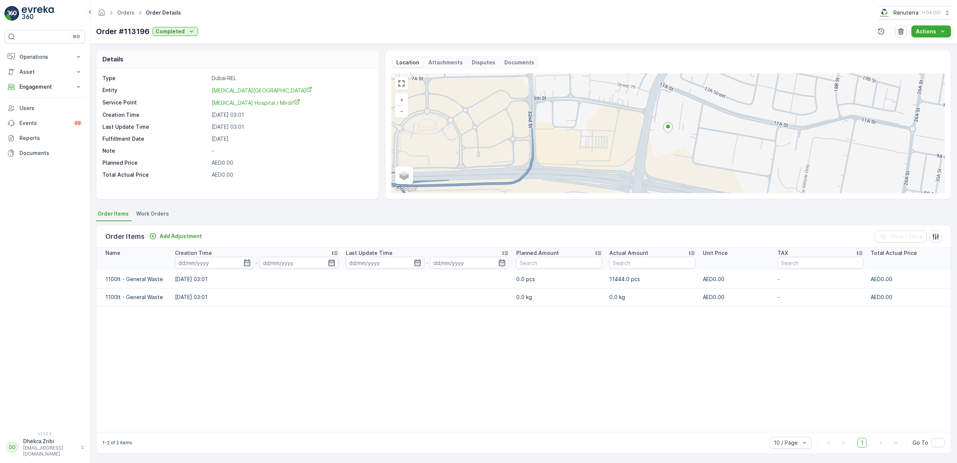
scroll to position [0, 0]
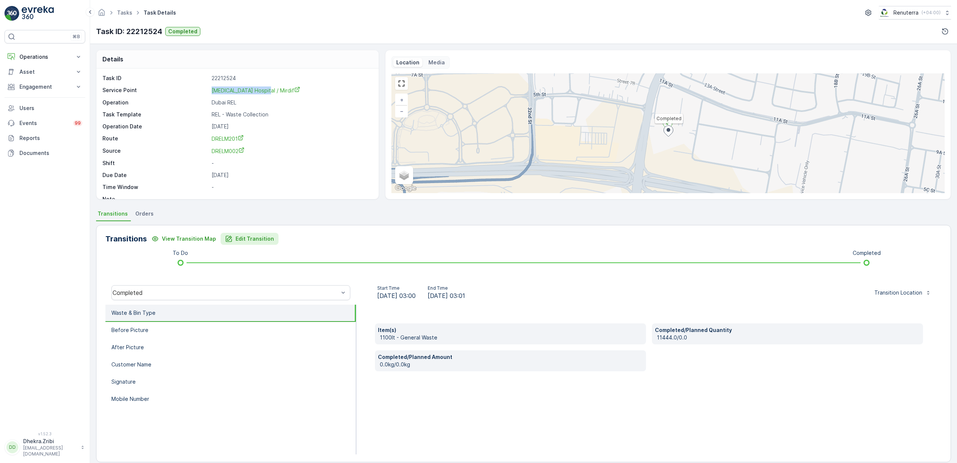
click at [243, 233] on button "Edit Transition" at bounding box center [250, 239] width 58 height 12
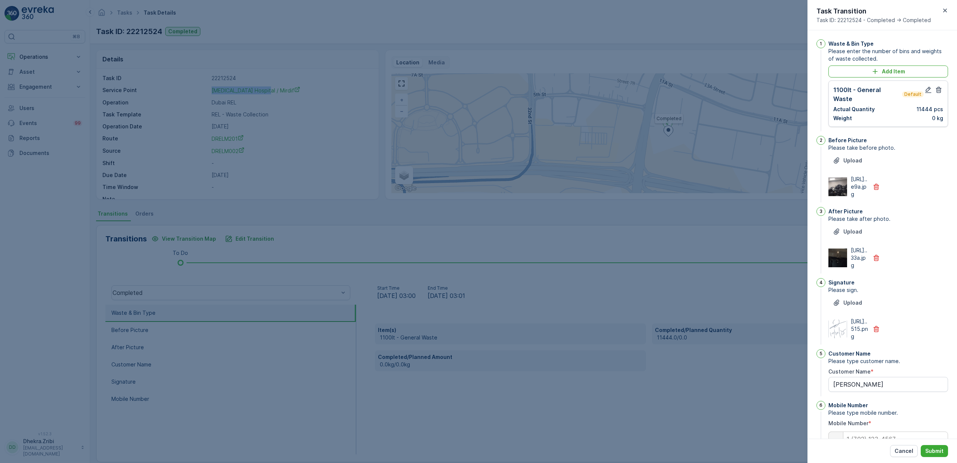
drag, startPoint x: 927, startPoint y: 90, endPoint x: 856, endPoint y: 278, distance: 200.9
click at [903, 270] on div "1 Waste & Bin Type Please enter the number of bins and weights of waste collect…" at bounding box center [883, 247] width 132 height 416
click at [590, 400] on div at bounding box center [478, 231] width 957 height 463
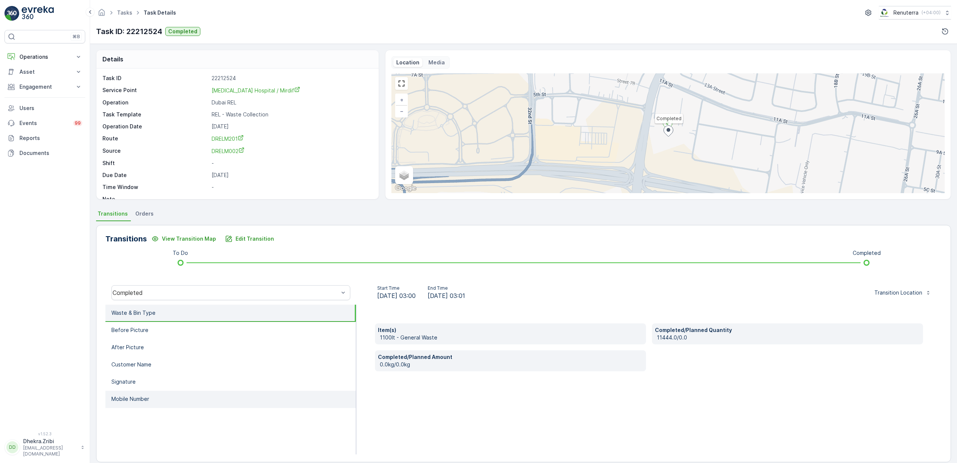
click at [157, 392] on li "Mobile Number" at bounding box center [230, 398] width 251 height 17
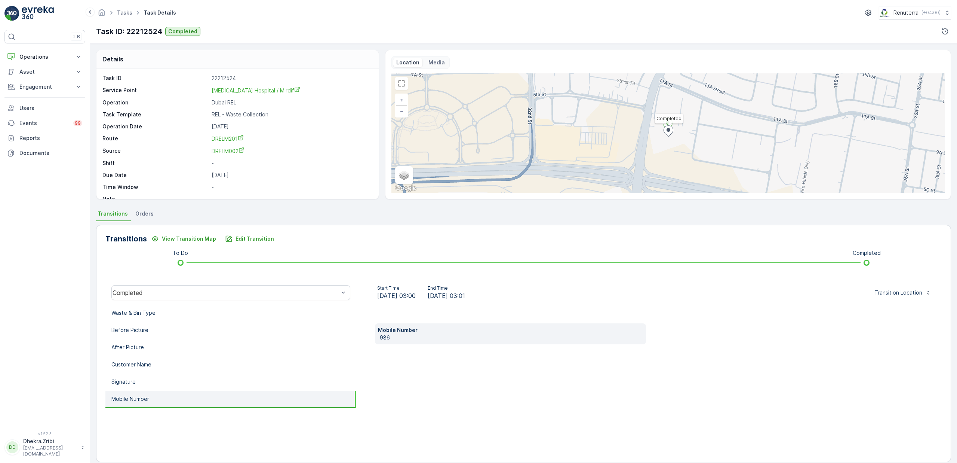
click at [382, 338] on p "986" at bounding box center [511, 337] width 263 height 7
copy p "986"
click at [135, 310] on p "Waste & Bin Type" at bounding box center [133, 312] width 44 height 7
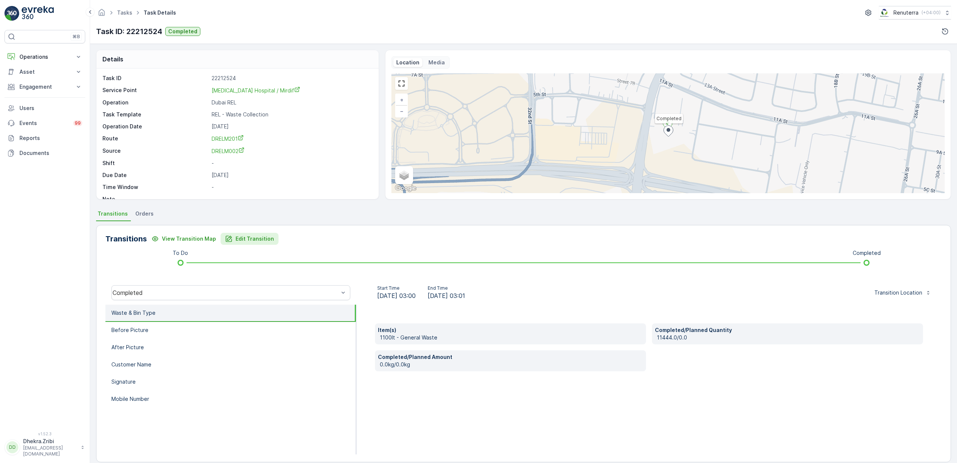
click at [236, 238] on p "Edit Transition" at bounding box center [255, 238] width 39 height 7
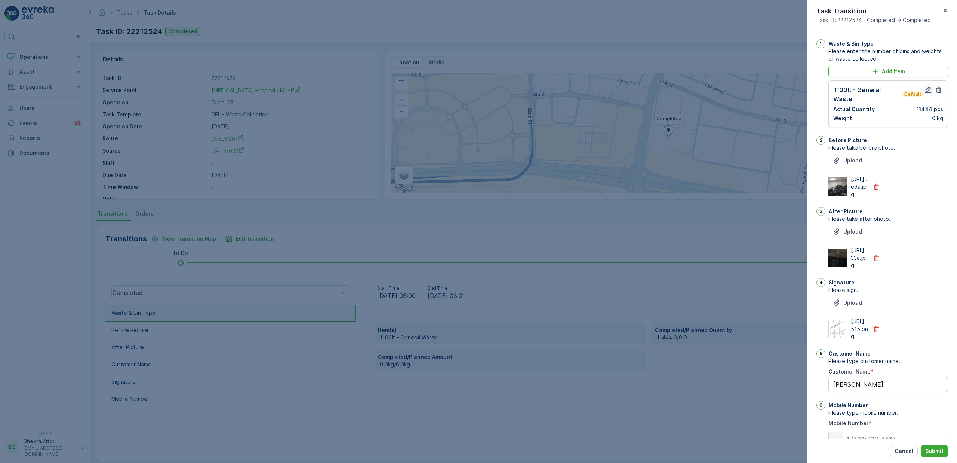
click at [929, 88] on icon "button" at bounding box center [928, 89] width 7 height 7
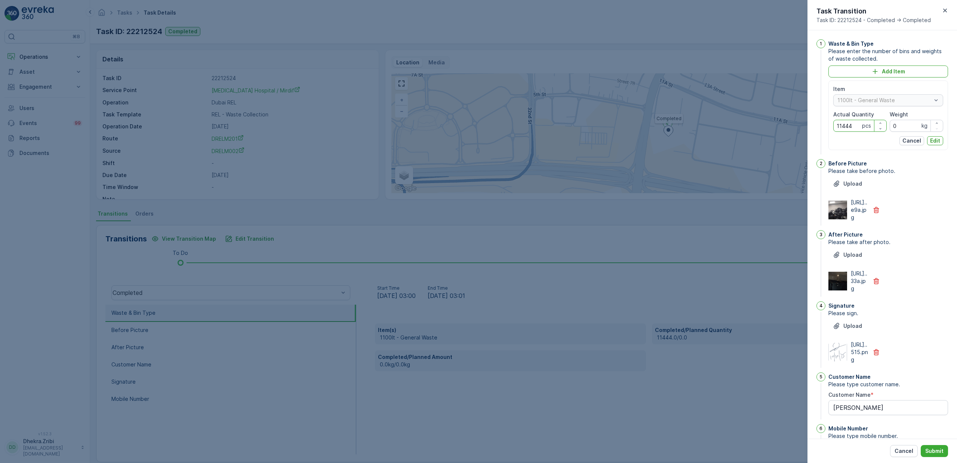
drag, startPoint x: 846, startPoint y: 128, endPoint x: 860, endPoint y: 124, distance: 15.3
click at [860, 124] on Quantity "11444" at bounding box center [860, 126] width 53 height 12
type Quantity "11"
click at [928, 142] on button "Edit" at bounding box center [935, 140] width 16 height 9
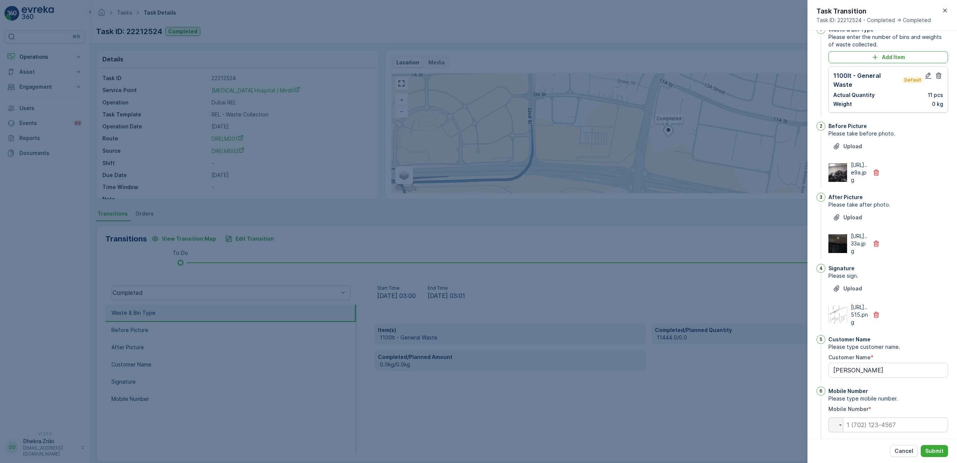
scroll to position [62, 0]
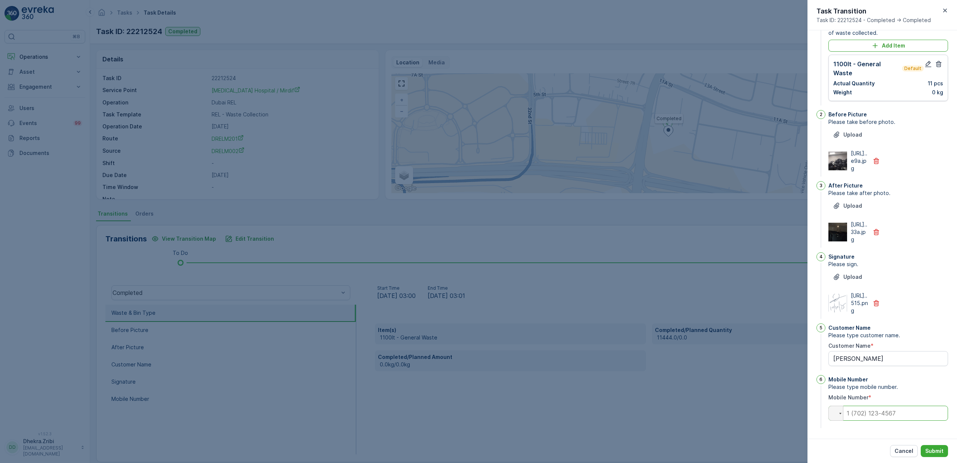
click at [876, 413] on input "tel" at bounding box center [889, 412] width 120 height 15
paste input "+98 6"
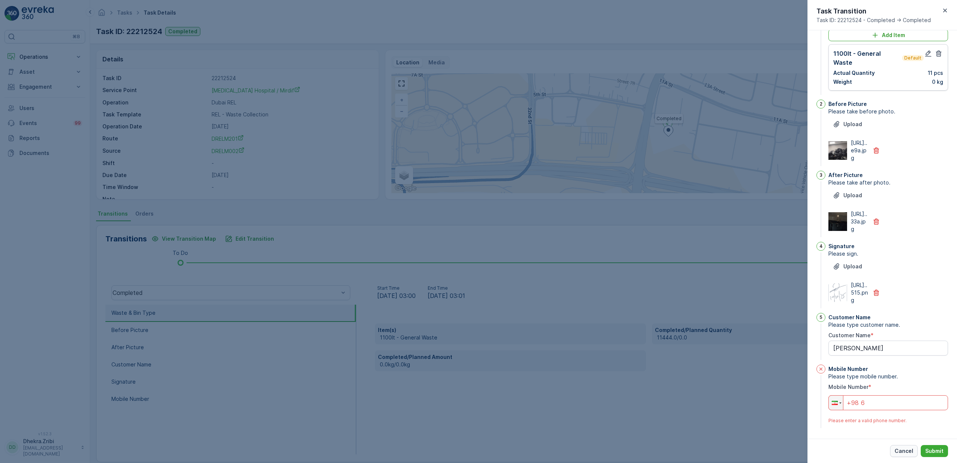
type input "+98 6"
click at [897, 454] on p "Cancel" at bounding box center [904, 450] width 19 height 7
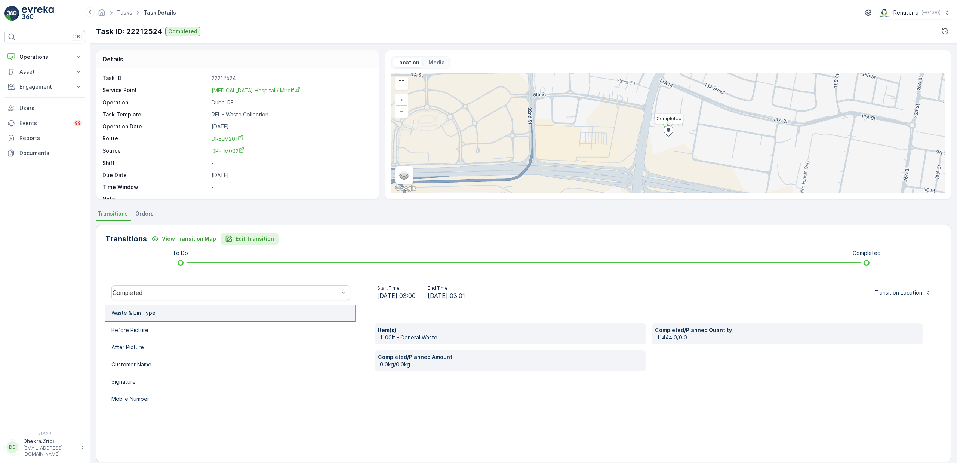
click at [239, 239] on p "Edit Transition" at bounding box center [255, 238] width 39 height 7
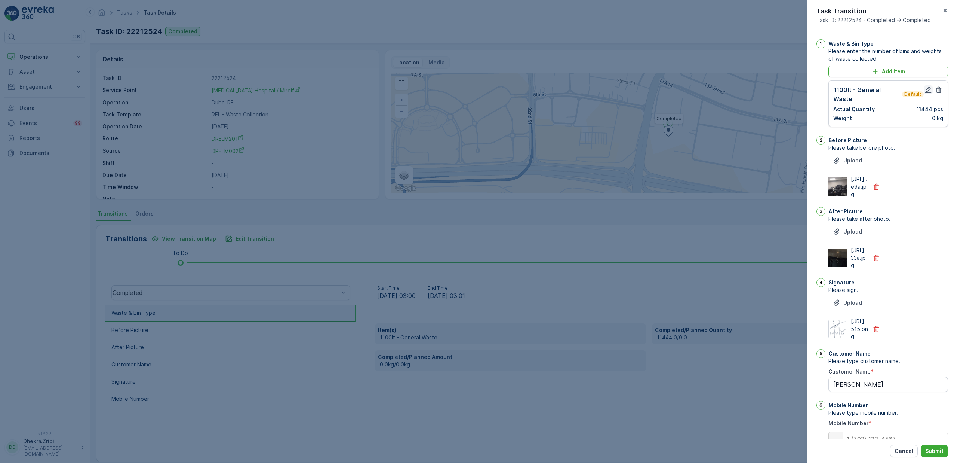
click at [927, 92] on icon "button" at bounding box center [929, 90] width 6 height 6
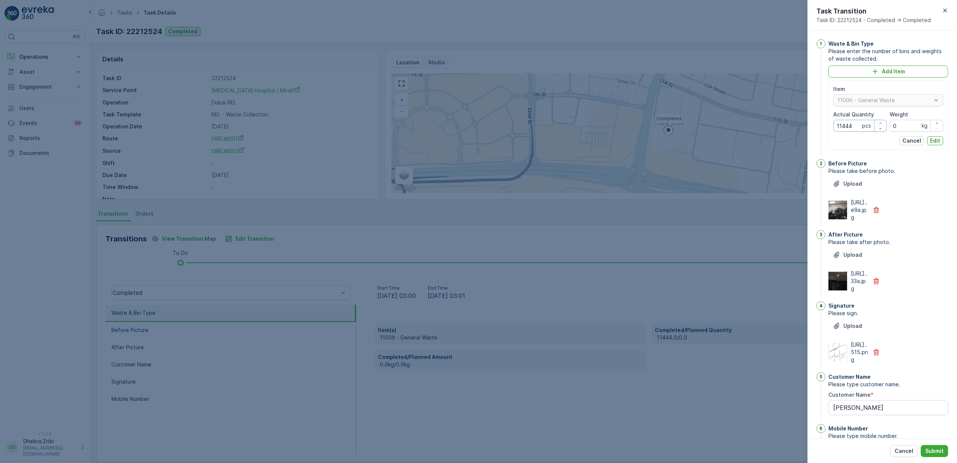
click at [858, 128] on Quantity "11444" at bounding box center [860, 126] width 53 height 12
type Quantity "11"
click at [930, 143] on p "Edit" at bounding box center [935, 140] width 10 height 7
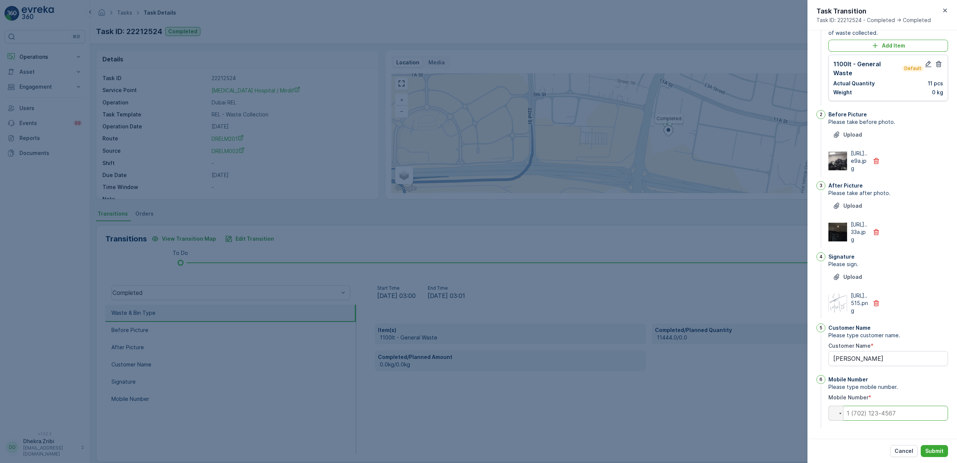
click at [867, 413] on input "tel" at bounding box center [889, 412] width 120 height 15
type input "0"
click at [943, 449] on p "Submit" at bounding box center [935, 450] width 18 height 7
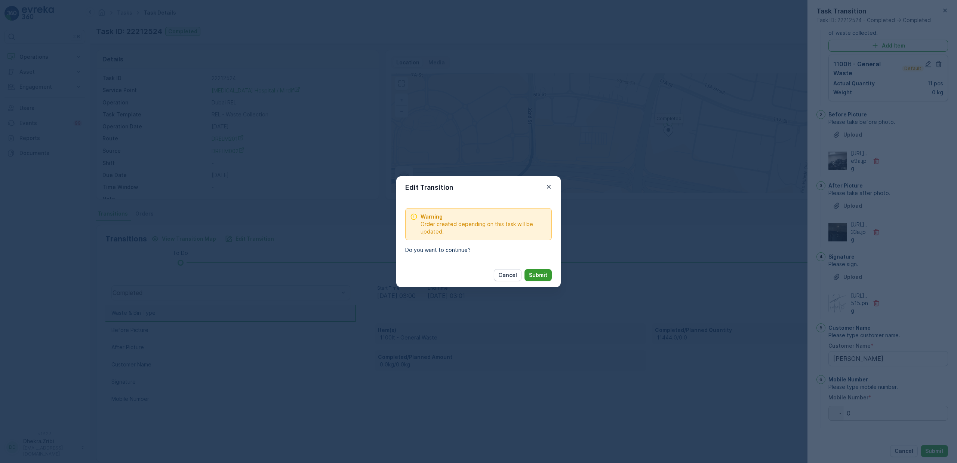
click at [531, 272] on p "Submit" at bounding box center [538, 274] width 18 height 7
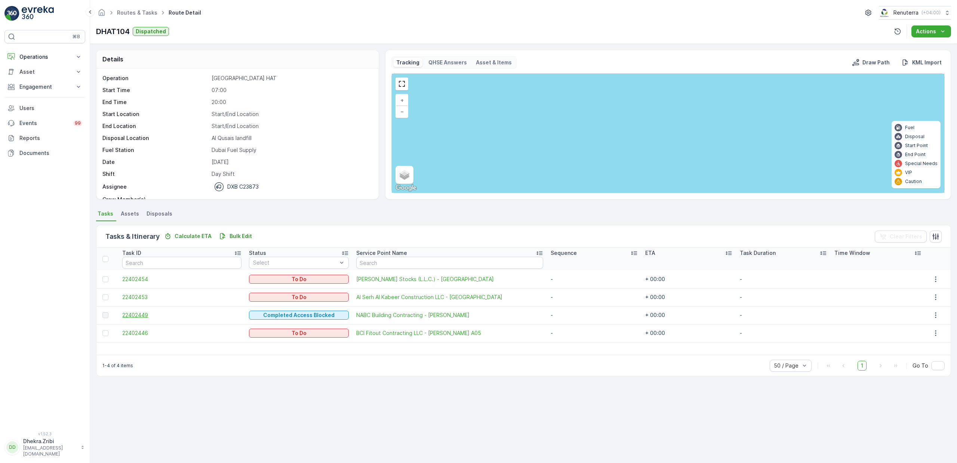
click at [142, 315] on span "22402449" at bounding box center [181, 314] width 119 height 7
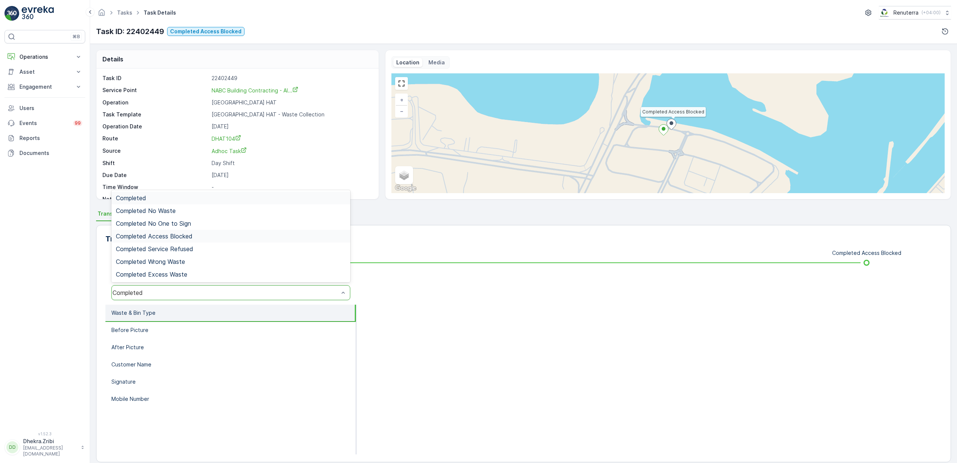
click at [188, 239] on span "Completed Access Blocked" at bounding box center [154, 236] width 77 height 7
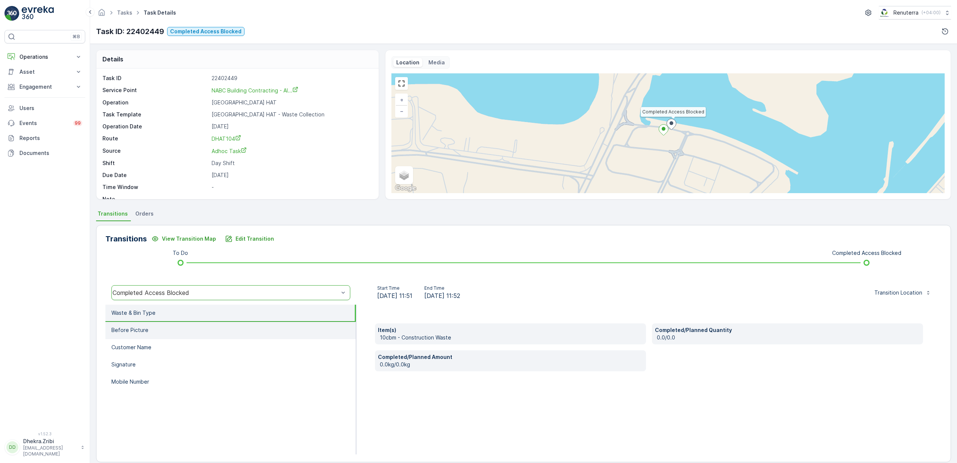
click at [151, 328] on li "Before Picture" at bounding box center [230, 330] width 251 height 17
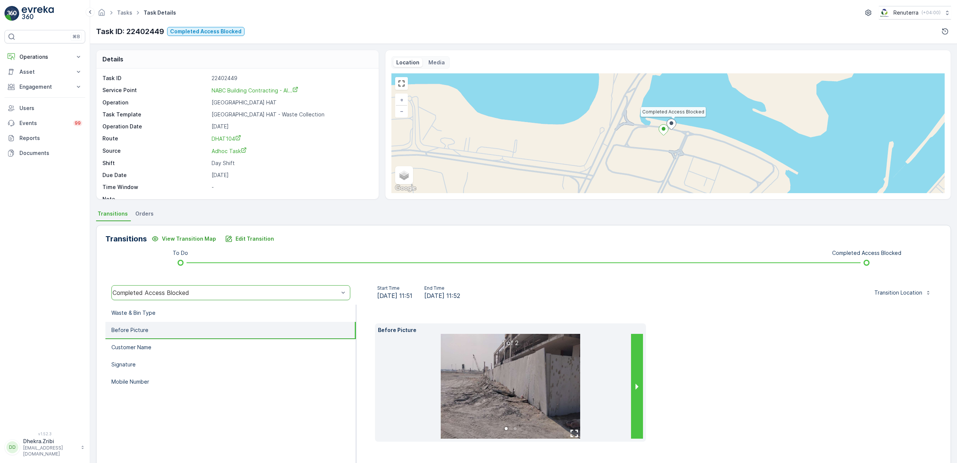
click at [638, 385] on button "next slide / item" at bounding box center [637, 386] width 12 height 105
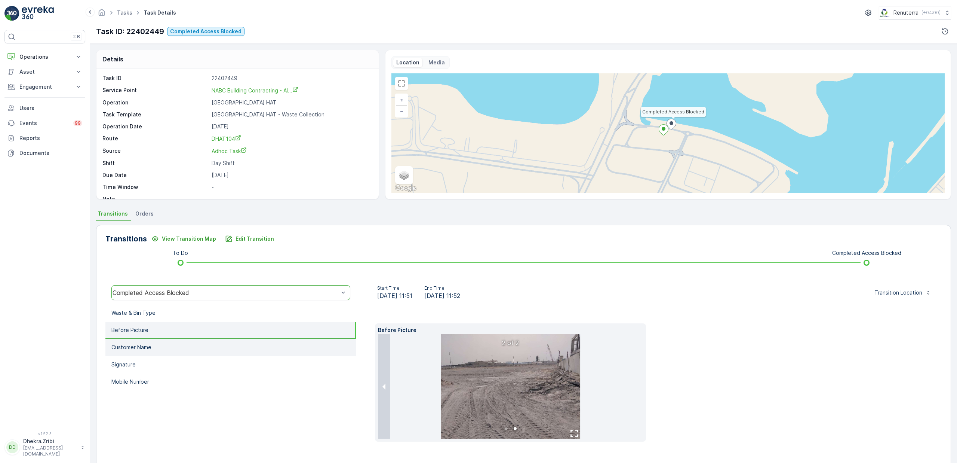
click at [172, 347] on li "Customer Name" at bounding box center [230, 347] width 251 height 17
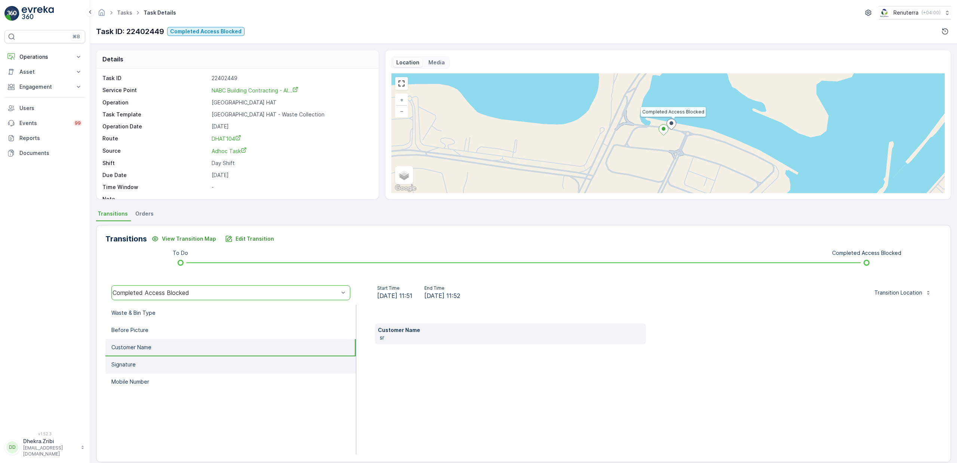
click at [166, 358] on li "Signature" at bounding box center [230, 364] width 251 height 17
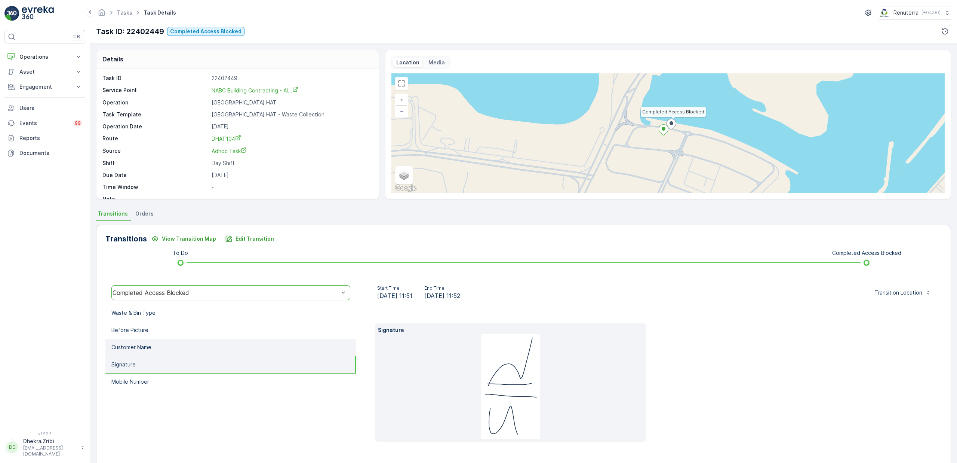
click at [163, 348] on li "Customer Name" at bounding box center [230, 347] width 251 height 17
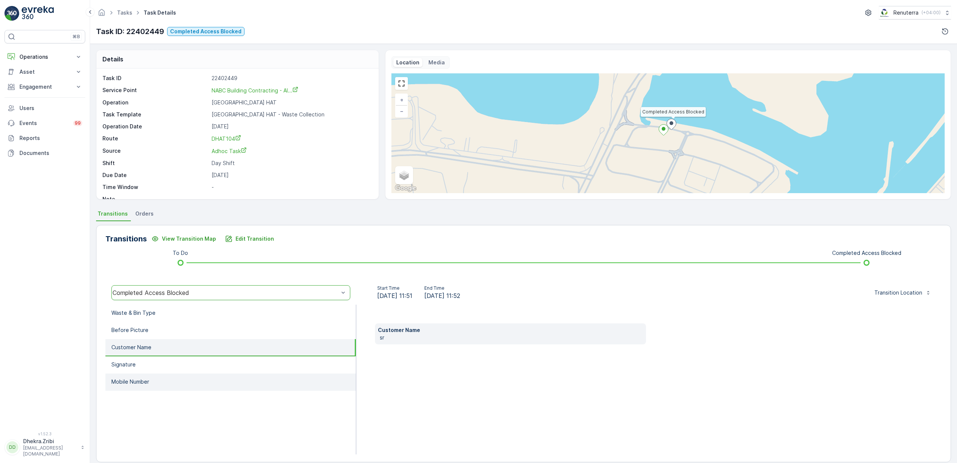
click at [151, 377] on li "Mobile Number" at bounding box center [230, 381] width 251 height 17
click at [157, 349] on li "Customer Name" at bounding box center [230, 347] width 251 height 17
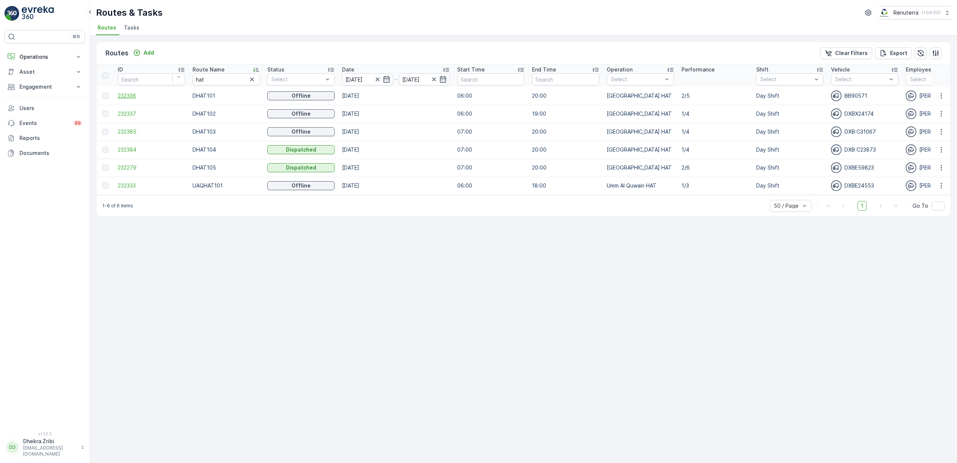
click at [125, 95] on span "232336" at bounding box center [151, 95] width 67 height 7
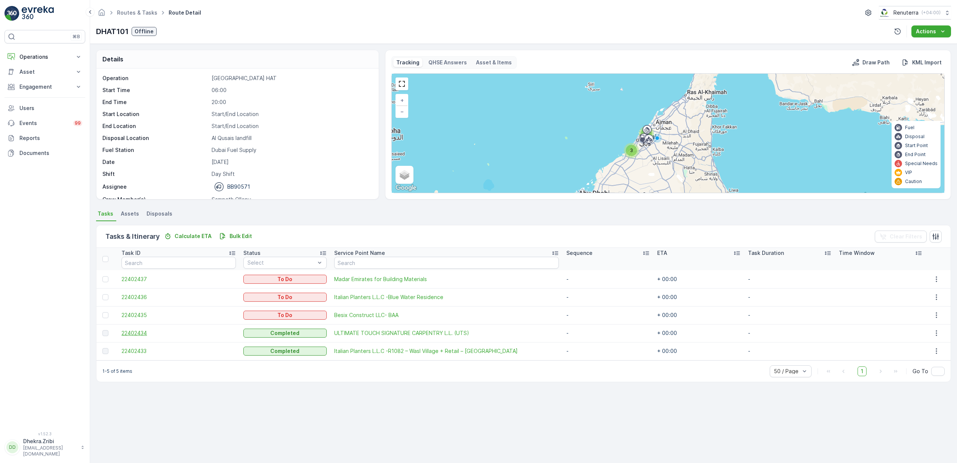
click at [129, 334] on span "22402434" at bounding box center [179, 332] width 114 height 7
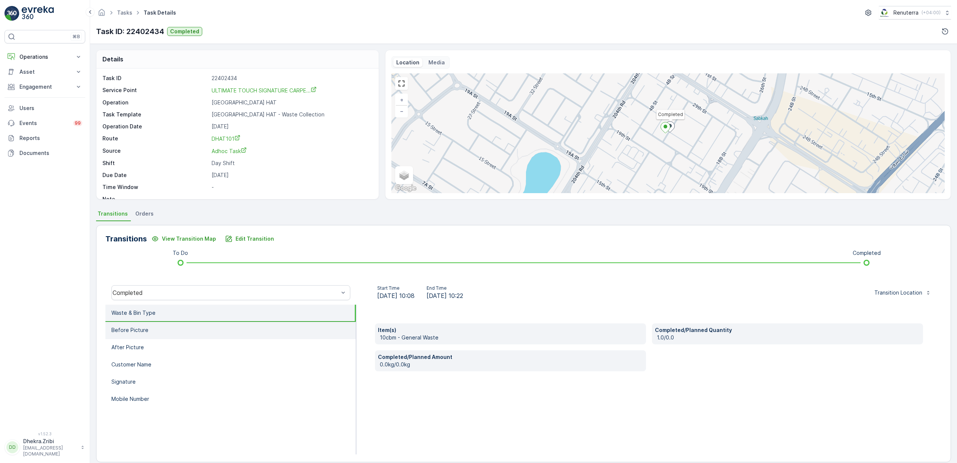
click at [142, 328] on p "Before Picture" at bounding box center [129, 329] width 37 height 7
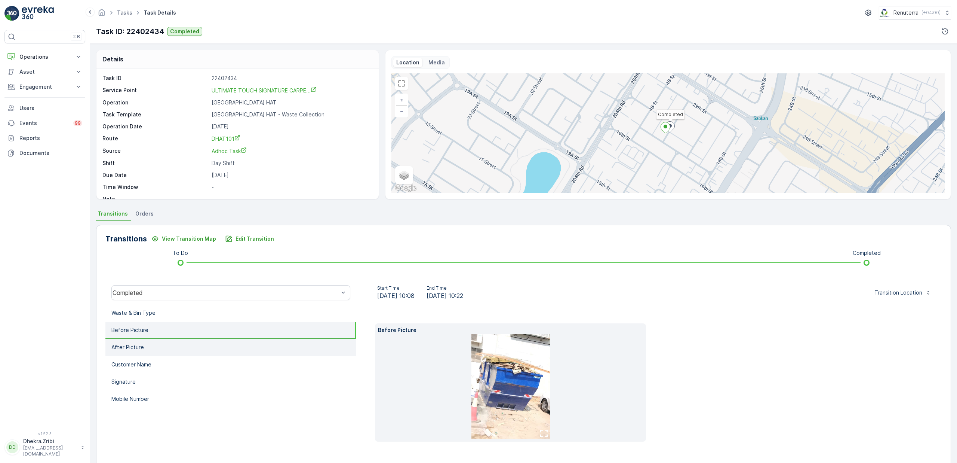
click at [143, 343] on li "After Picture" at bounding box center [230, 347] width 251 height 17
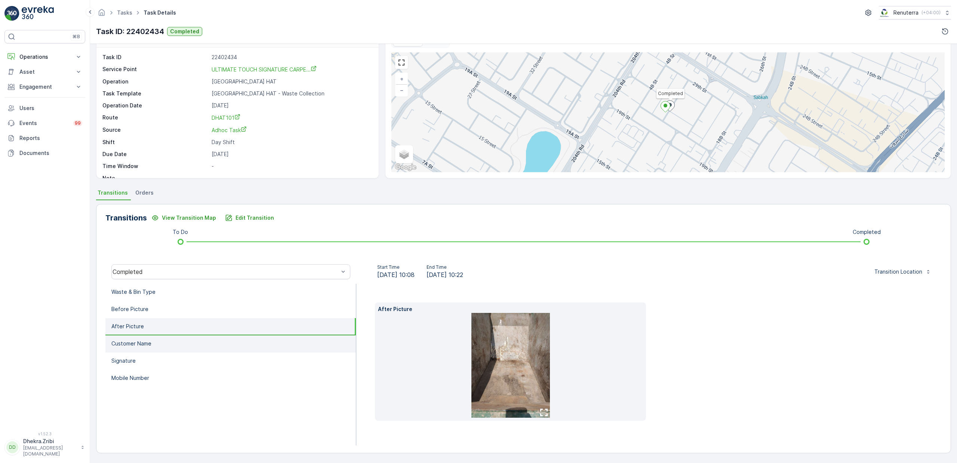
click at [140, 338] on li "Customer Name" at bounding box center [230, 343] width 251 height 17
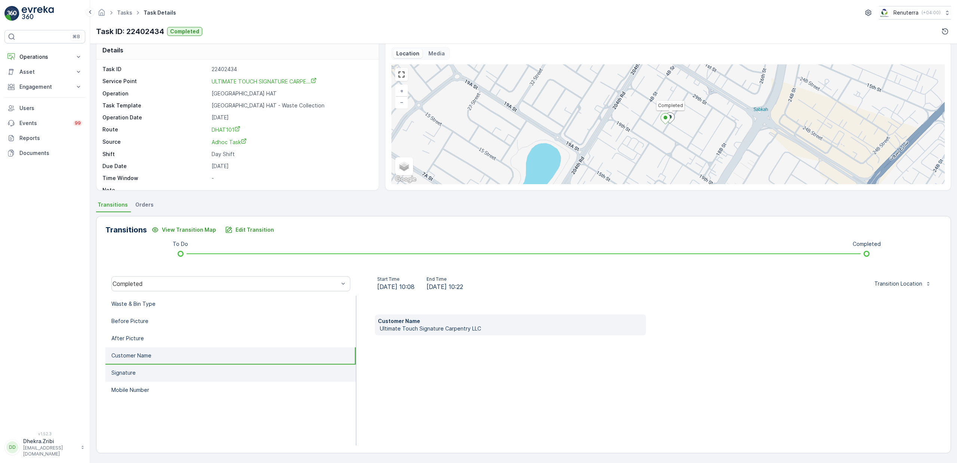
click at [143, 366] on li "Signature" at bounding box center [230, 372] width 251 height 17
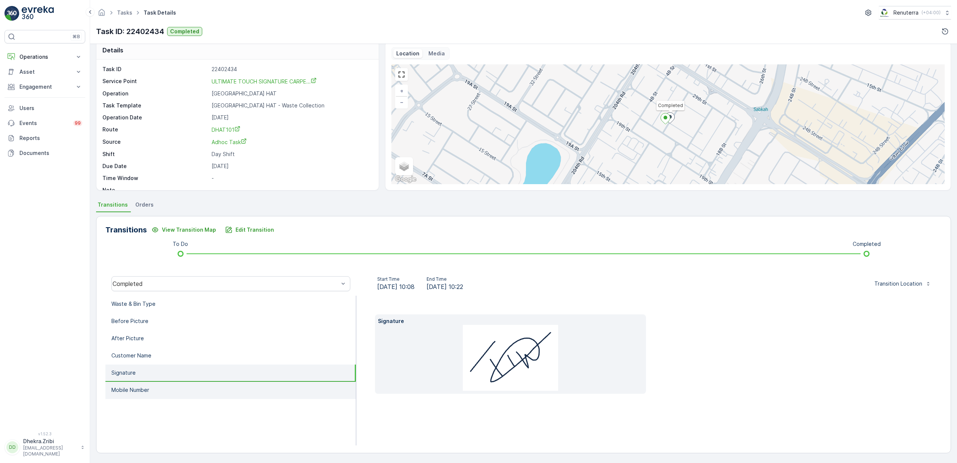
click at [149, 389] on p "Mobile Number" at bounding box center [130, 389] width 38 height 7
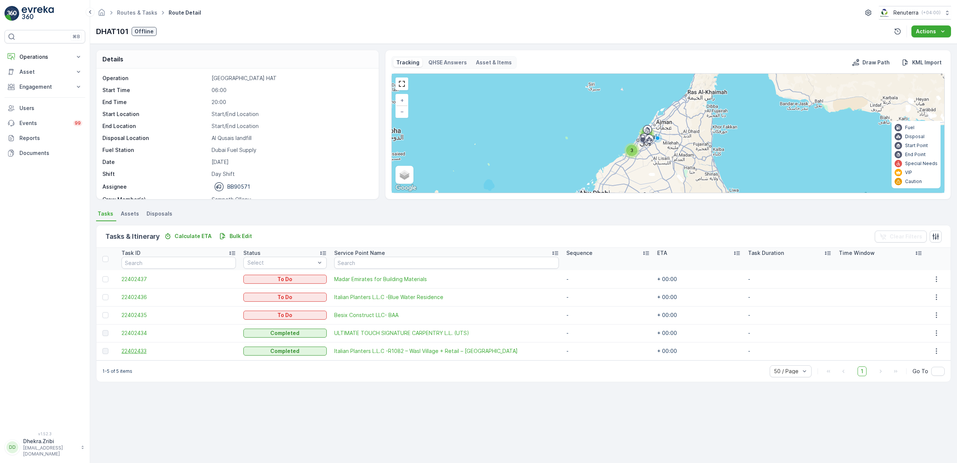
click at [145, 354] on span "22402433" at bounding box center [179, 350] width 114 height 7
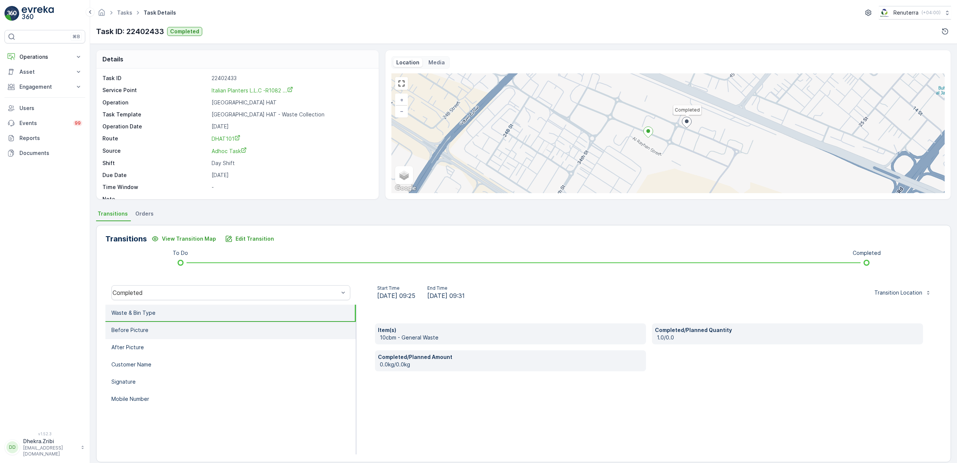
click at [151, 328] on li "Before Picture" at bounding box center [230, 330] width 251 height 17
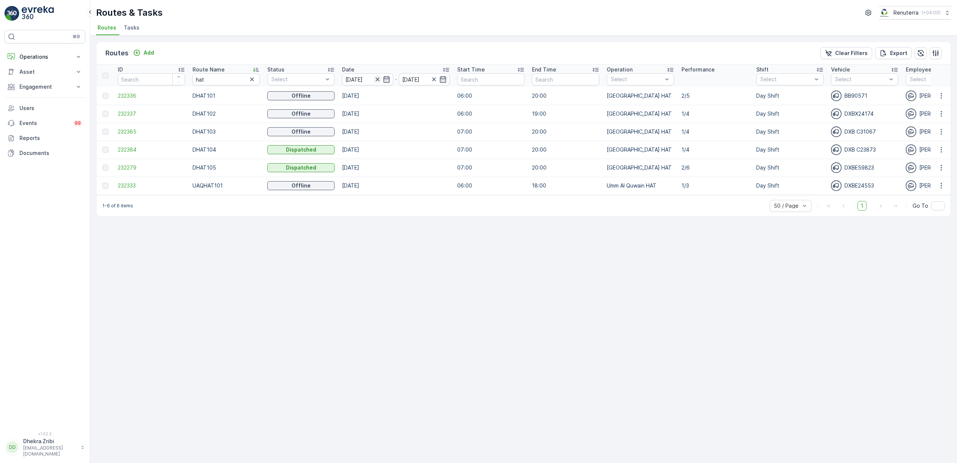
click at [375, 80] on icon "button" at bounding box center [377, 79] width 7 height 7
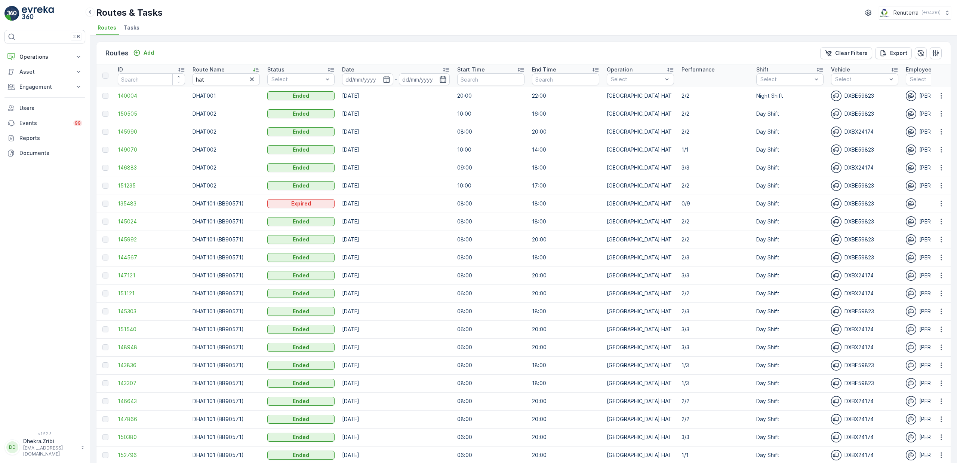
click at [375, 80] on input at bounding box center [367, 79] width 51 height 12
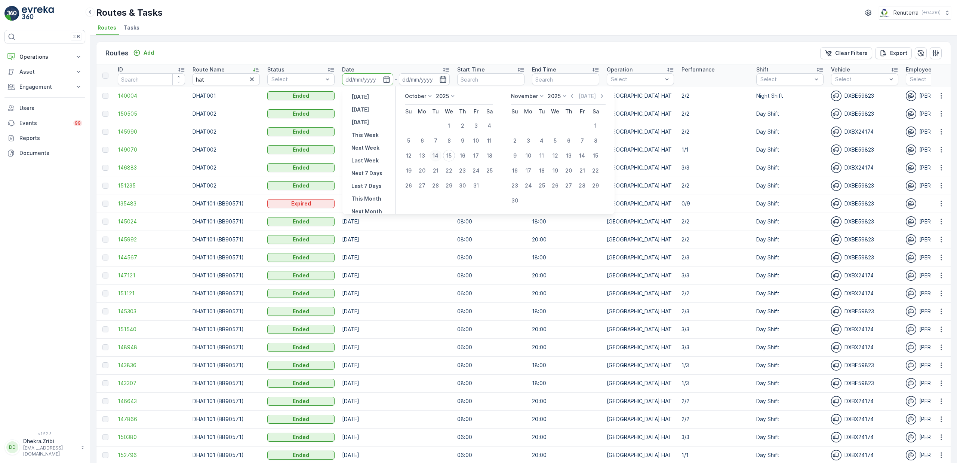
click at [436, 154] on div "14" at bounding box center [436, 156] width 12 height 12
type input "[DATE]"
click at [436, 154] on div "14" at bounding box center [436, 156] width 12 height 12
type input "[DATE]"
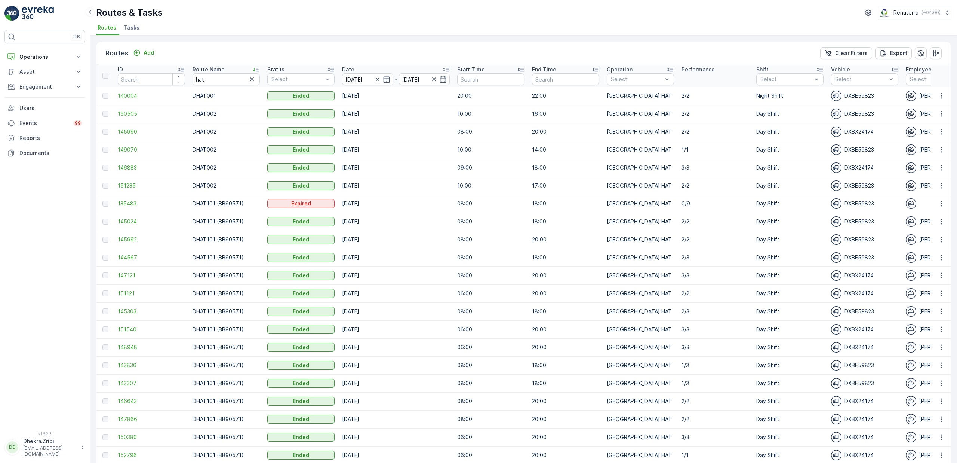
click at [354, 12] on div "Routes & Tasks Renuterra ( +04:00 )" at bounding box center [523, 12] width 855 height 13
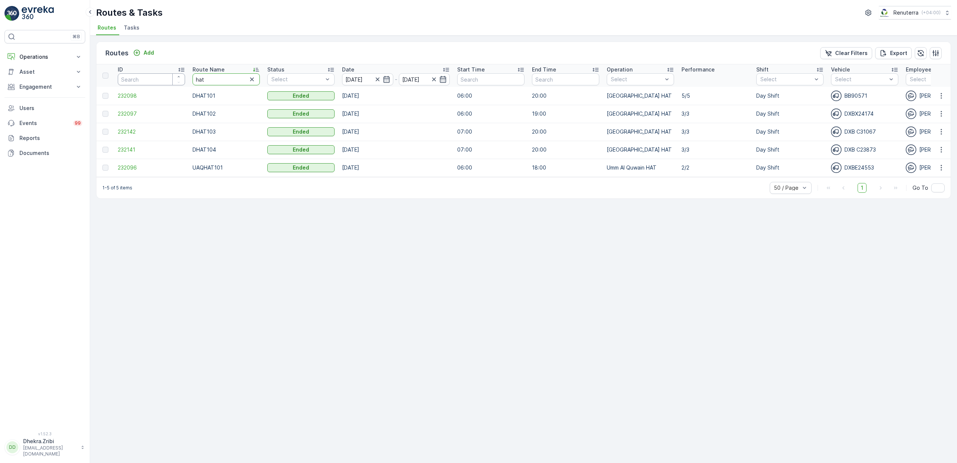
drag, startPoint x: 233, startPoint y: 78, endPoint x: 124, endPoint y: 79, distance: 108.5
click at [124, 79] on tr "ID Route Name hat Status Select Date 14.10.2025 - 14.10.2025 Start Time End Tim…" at bounding box center [845, 75] width 1499 height 22
type input "rel"
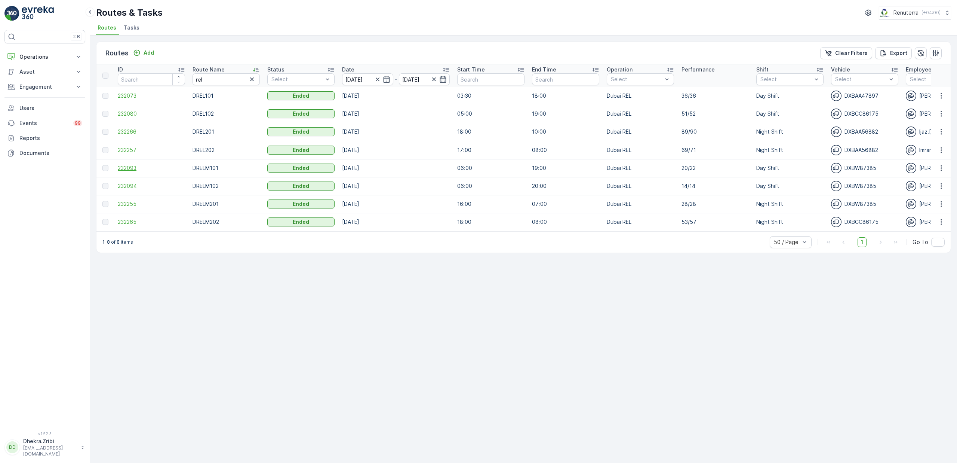
click at [129, 169] on span "232093" at bounding box center [151, 167] width 67 height 7
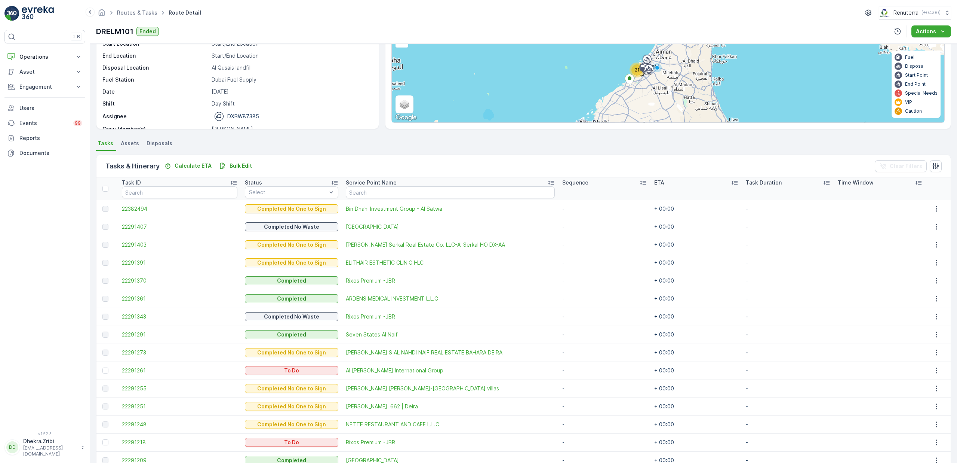
scroll to position [70, 0]
click at [376, 246] on span "Naseer Bin Abdullatif Al Serkal Real Estate Co. LLC-Al Serkal HO DX-AA" at bounding box center [450, 245] width 209 height 7
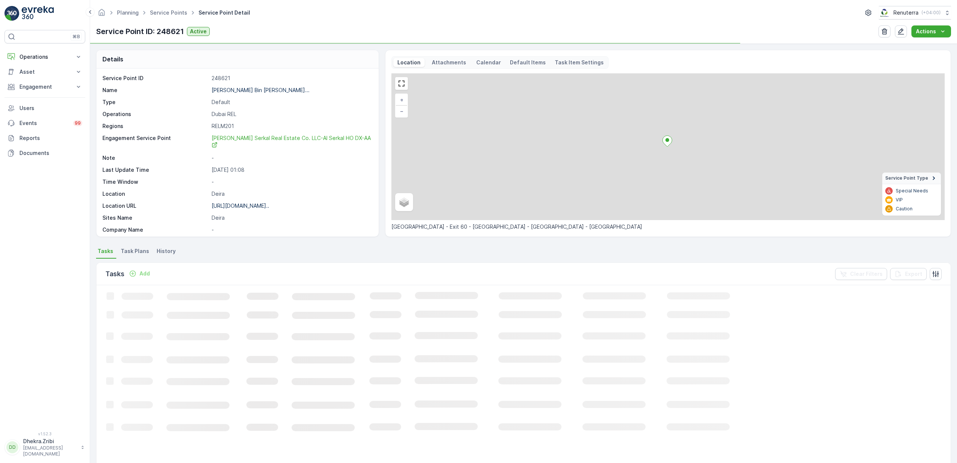
scroll to position [147, 0]
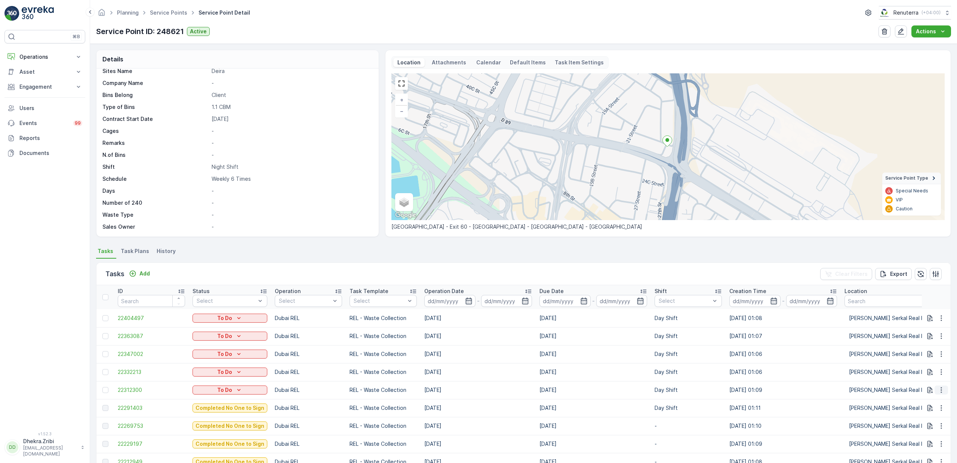
click at [940, 389] on icon "button" at bounding box center [941, 389] width 7 height 7
click at [926, 423] on span "Change Route" at bounding box center [922, 421] width 36 height 7
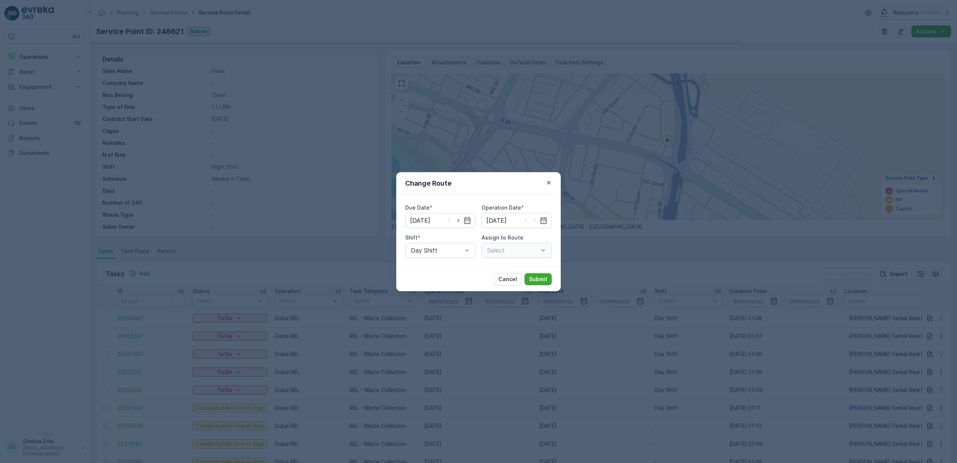
type input "[DATE]"
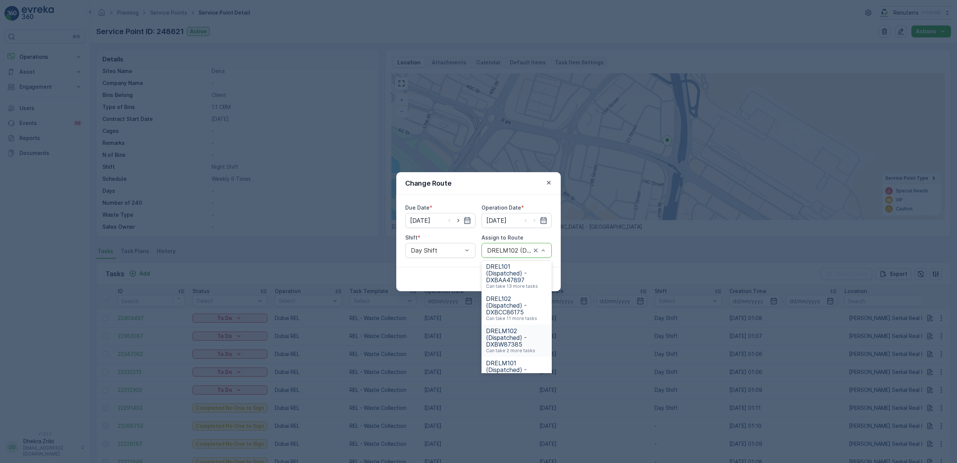
scroll to position [4, 0]
click at [506, 359] on span "DRELM101 (Dispatched) - DXBW87385" at bounding box center [516, 368] width 61 height 20
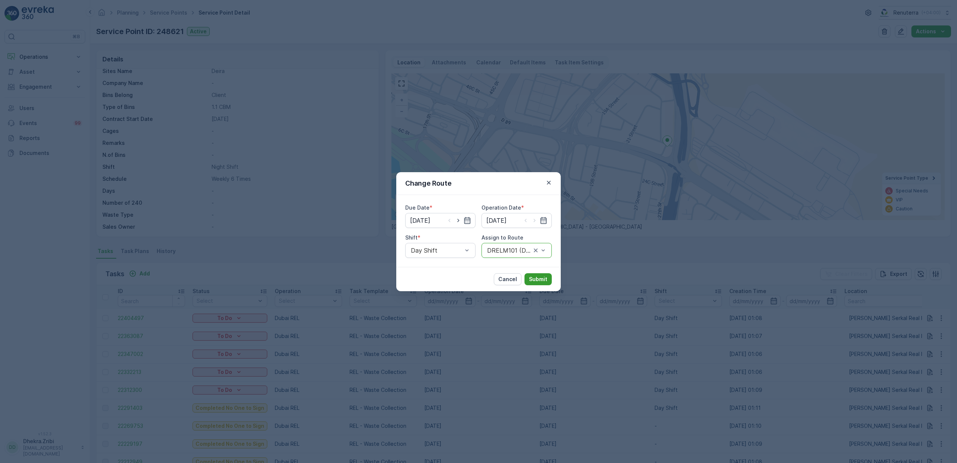
click at [541, 276] on p "Submit" at bounding box center [538, 278] width 18 height 7
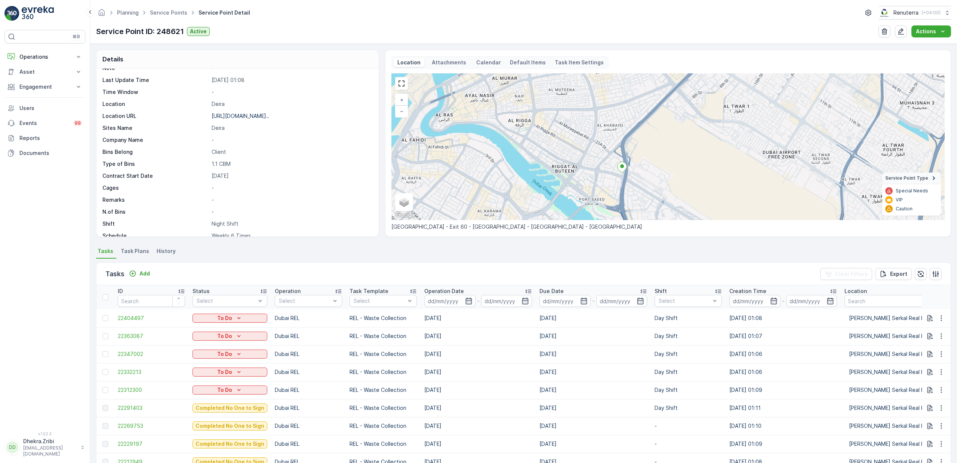
scroll to position [129, 0]
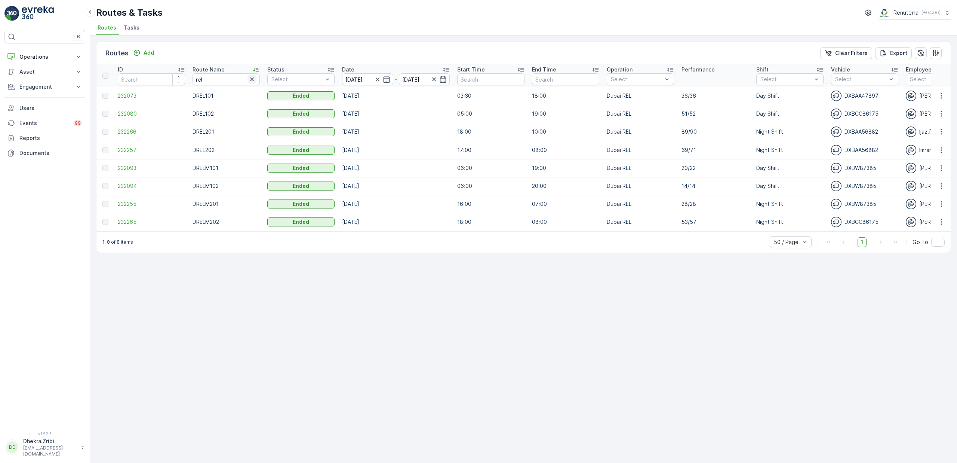
click at [254, 77] on icon "button" at bounding box center [251, 79] width 7 height 7
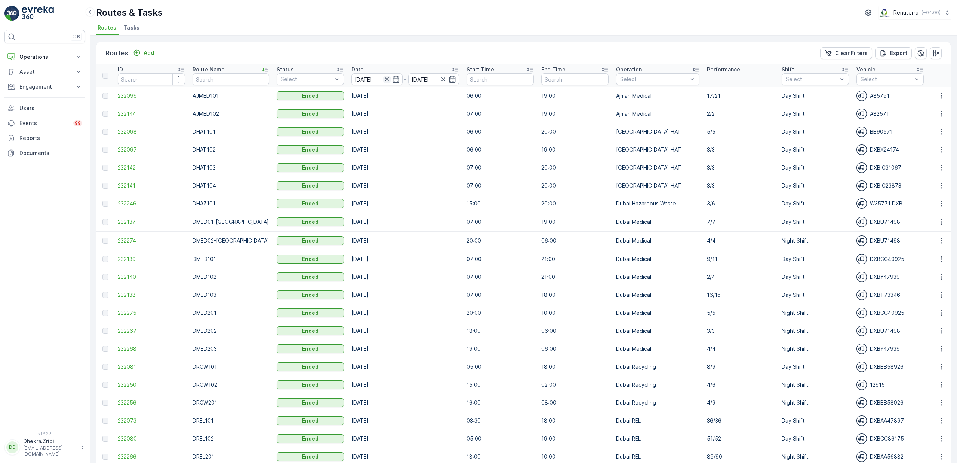
click at [385, 81] on icon "button" at bounding box center [387, 79] width 4 height 4
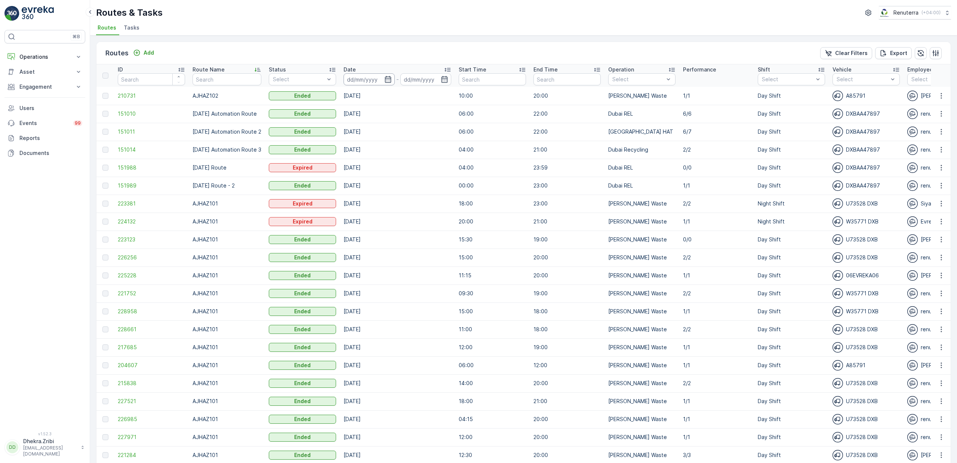
click at [390, 80] on input at bounding box center [369, 79] width 51 height 12
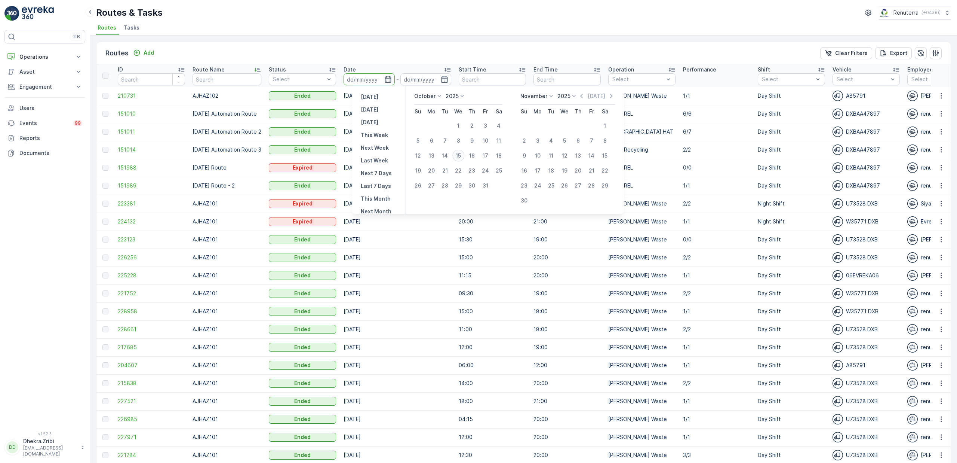
click at [458, 155] on div "15" at bounding box center [458, 156] width 12 height 12
type input "[DATE]"
click at [458, 155] on div "15" at bounding box center [458, 156] width 12 height 12
type input "[DATE]"
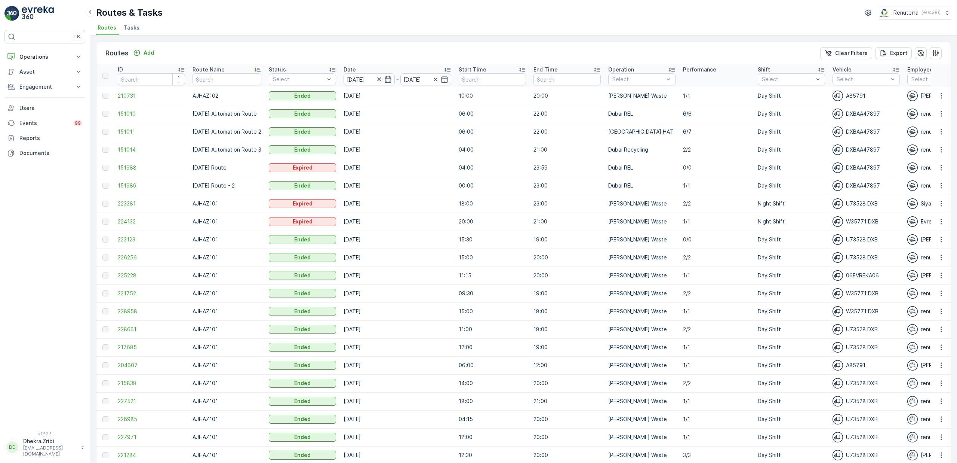
click at [367, 27] on ul "Routes Tasks" at bounding box center [520, 28] width 849 height 13
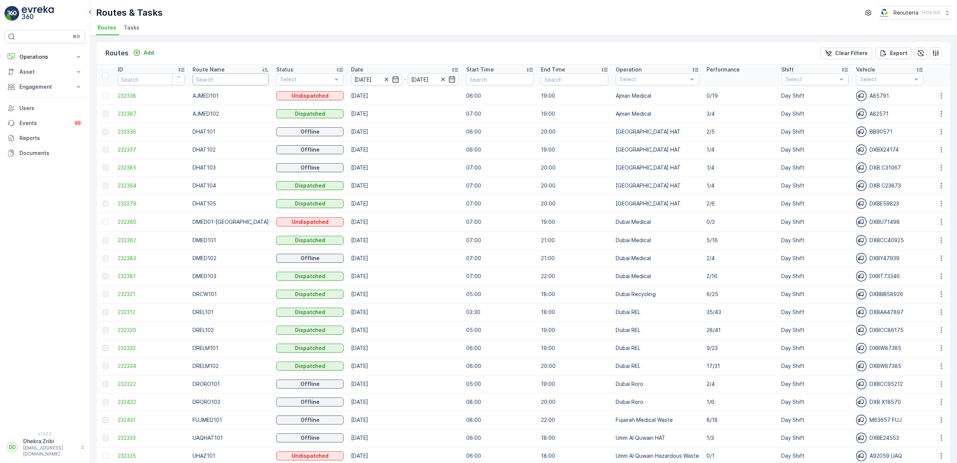
click at [221, 79] on input "text" at bounding box center [231, 79] width 76 height 12
type input "hat"
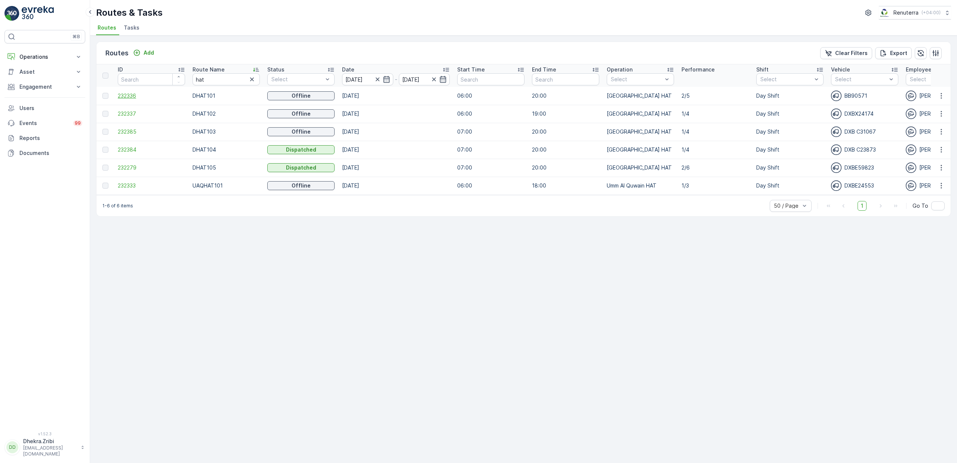
click at [134, 93] on span "232336" at bounding box center [151, 95] width 67 height 7
click at [131, 115] on span "232337" at bounding box center [151, 113] width 67 height 7
click at [120, 128] on span "232385" at bounding box center [151, 131] width 67 height 7
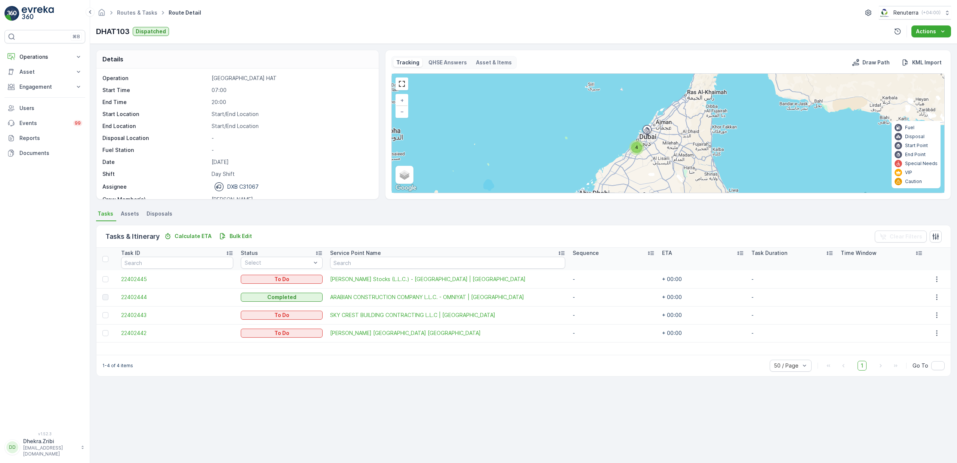
click at [643, 146] on div "4" at bounding box center [636, 147] width 15 height 15
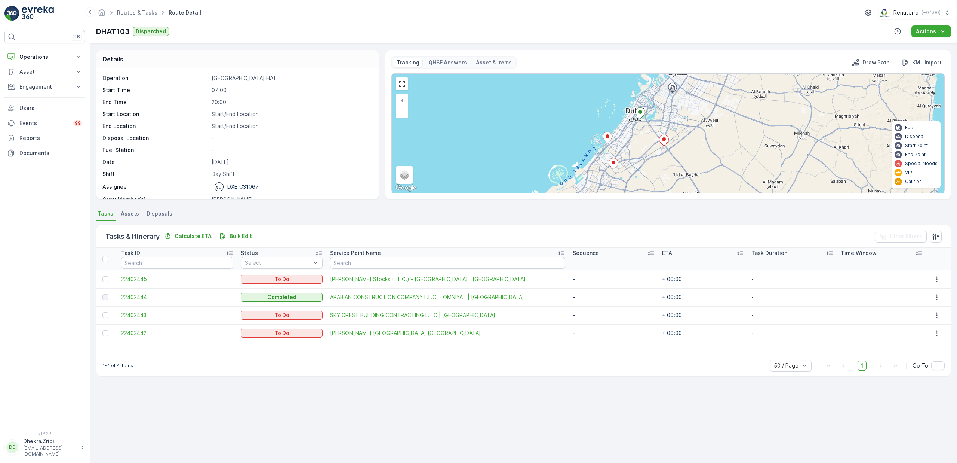
drag, startPoint x: 682, startPoint y: 145, endPoint x: 646, endPoint y: 156, distance: 38.3
click at [646, 156] on div "+ − Satellite Roadmap Terrain Hybrid Leaflet Keyboard shortcuts Map Data Map da…" at bounding box center [668, 133] width 553 height 119
click at [135, 294] on span "22402444" at bounding box center [177, 296] width 112 height 7
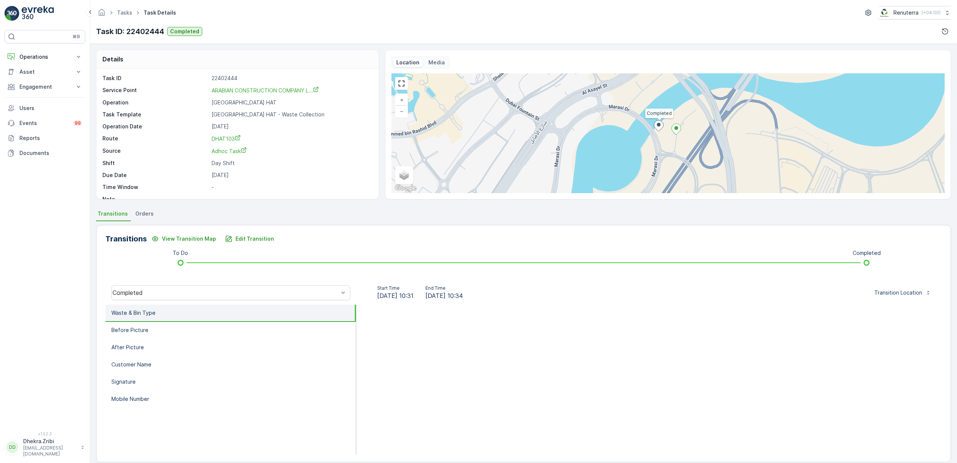
click at [159, 312] on li "Waste & Bin Type" at bounding box center [230, 312] width 251 height 17
click at [150, 336] on li "Before Picture" at bounding box center [230, 330] width 251 height 17
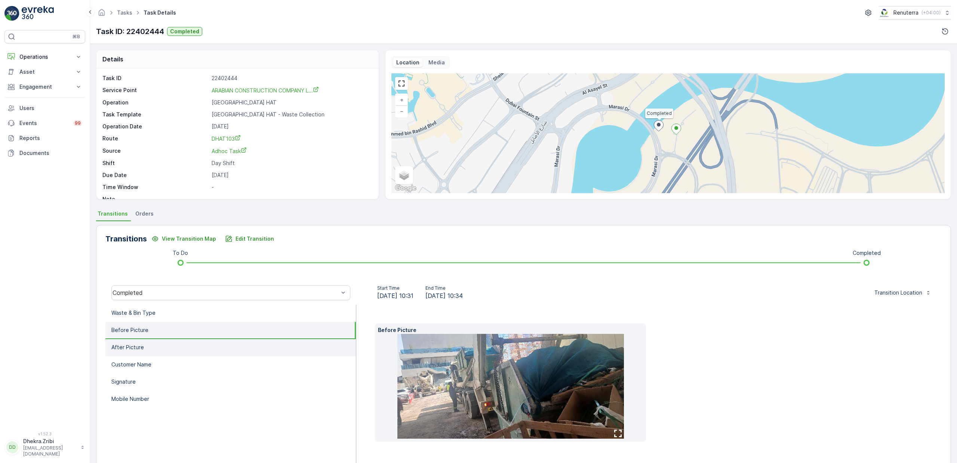
click at [153, 346] on li "After Picture" at bounding box center [230, 347] width 251 height 17
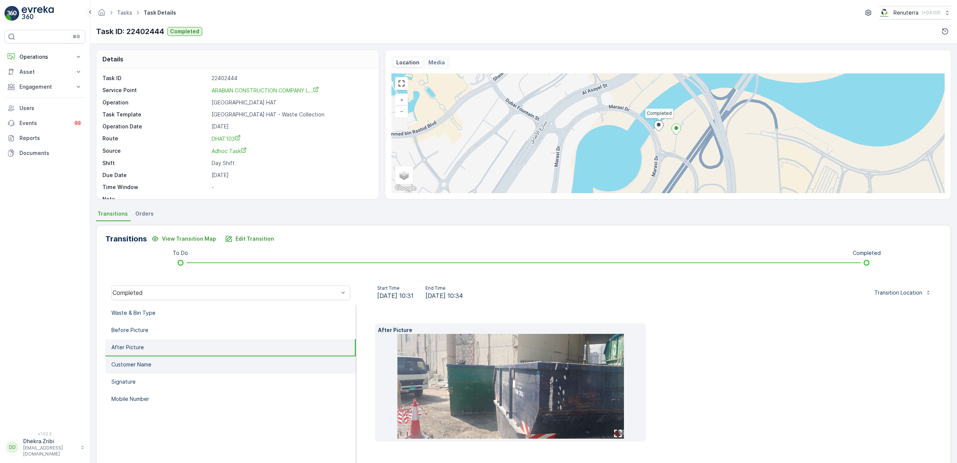
click at [156, 360] on li "Customer Name" at bounding box center [230, 364] width 251 height 17
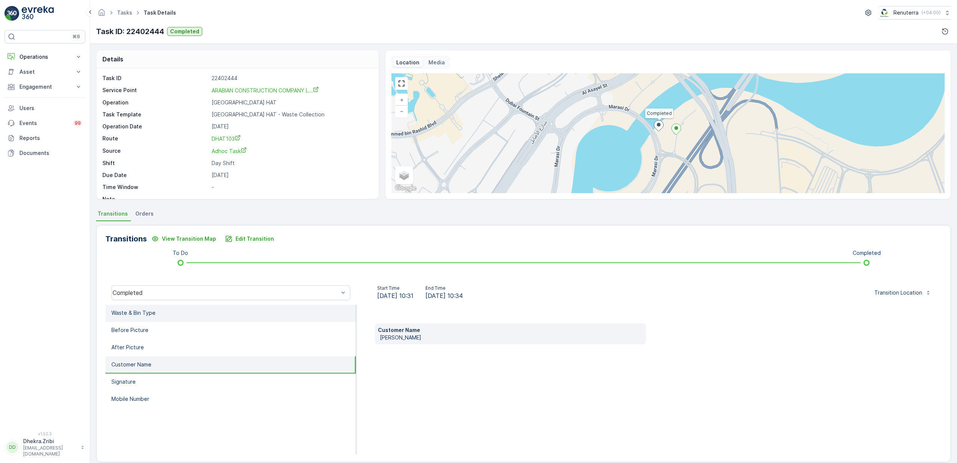
click at [151, 308] on li "Waste & Bin Type" at bounding box center [230, 312] width 251 height 17
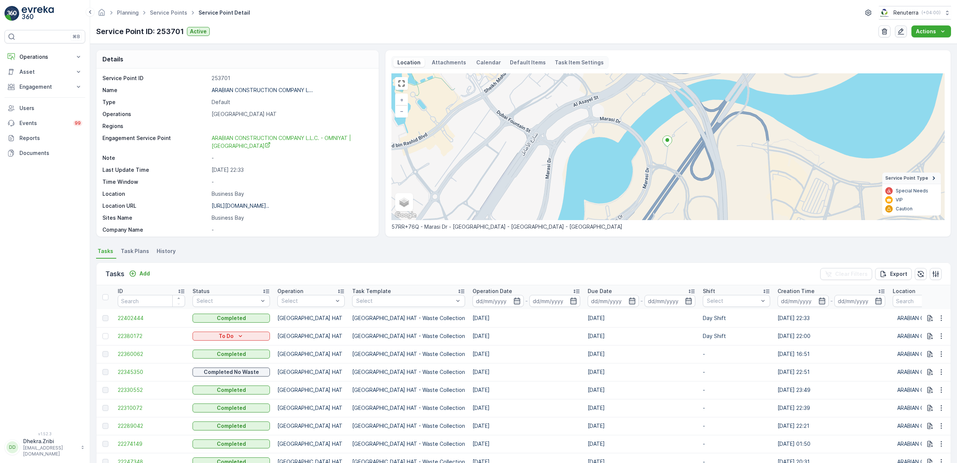
click at [903, 31] on icon "button" at bounding box center [901, 31] width 6 height 6
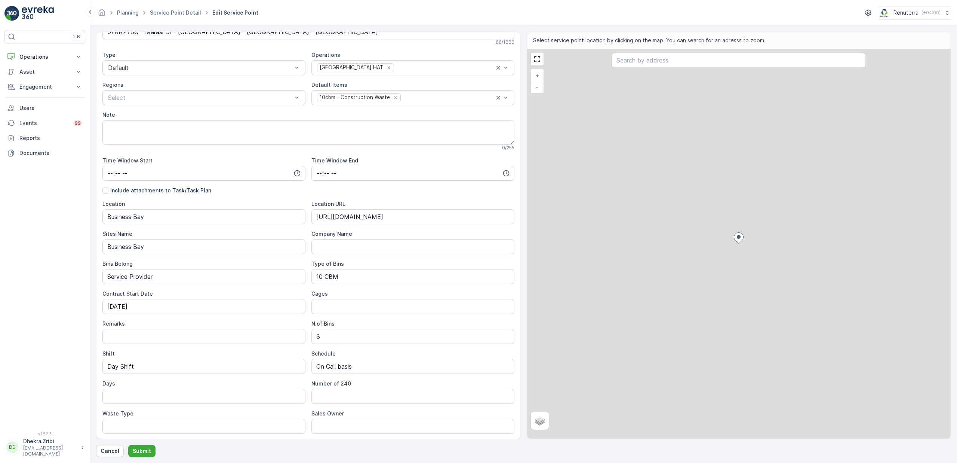
scroll to position [122, 0]
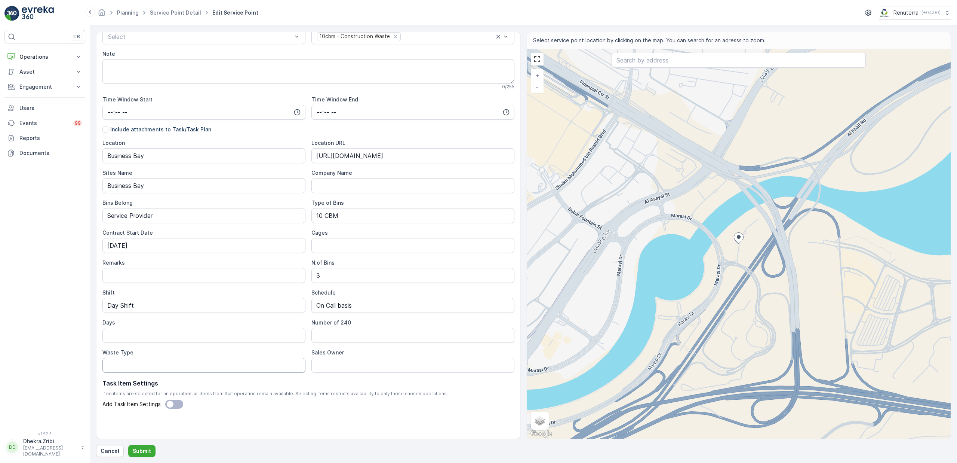
click at [151, 363] on Type "Waste Type" at bounding box center [203, 365] width 203 height 15
type Type "Construction Waste & General Waste"
click at [375, 365] on Owner "Sales Owner" at bounding box center [413, 365] width 203 height 15
type Owner "Martin Dsa"
click at [144, 448] on p "Submit" at bounding box center [142, 450] width 18 height 7
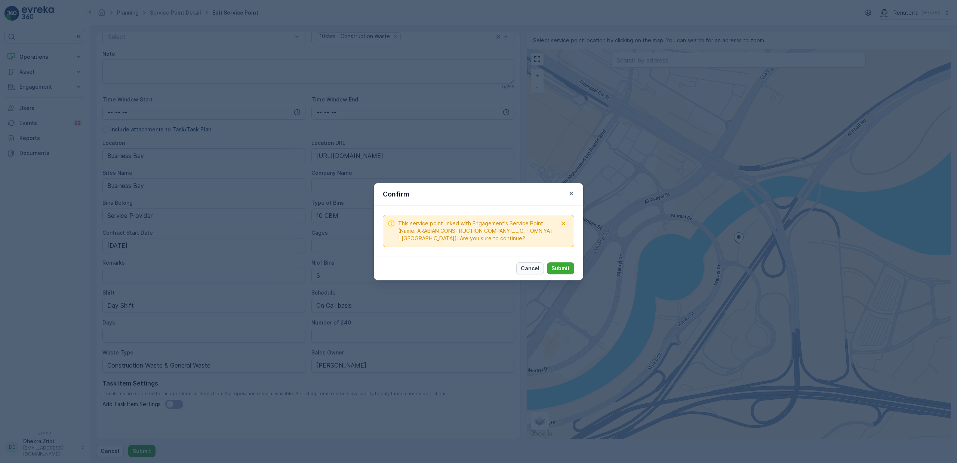
click at [536, 270] on p "Cancel" at bounding box center [530, 267] width 19 height 7
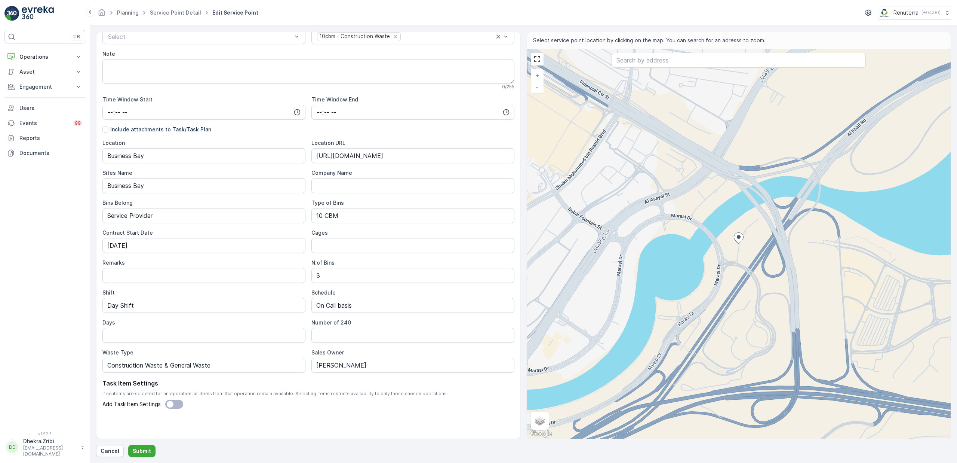
scroll to position [0, 0]
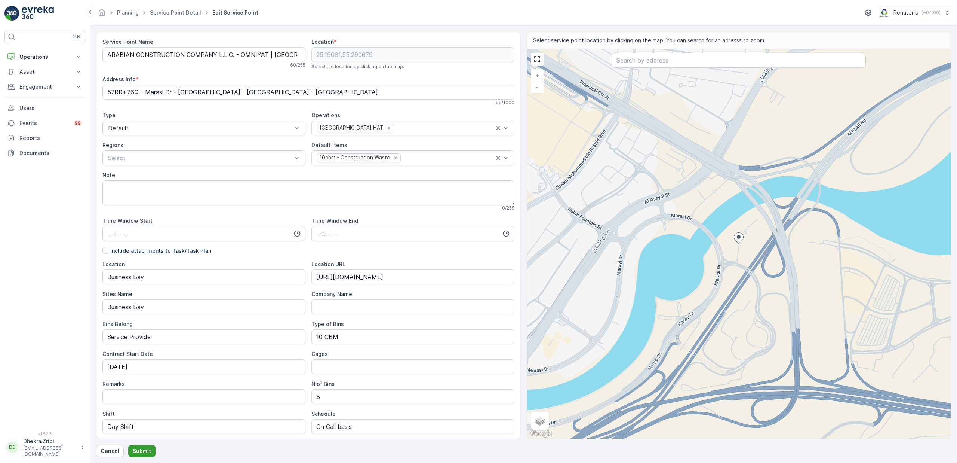
click at [138, 451] on p "Submit" at bounding box center [142, 450] width 18 height 7
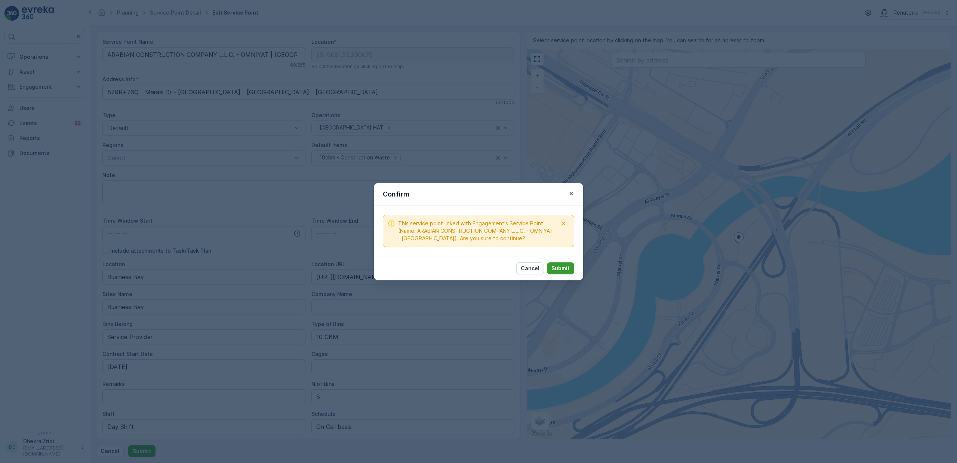
click at [568, 271] on p "Submit" at bounding box center [561, 267] width 18 height 7
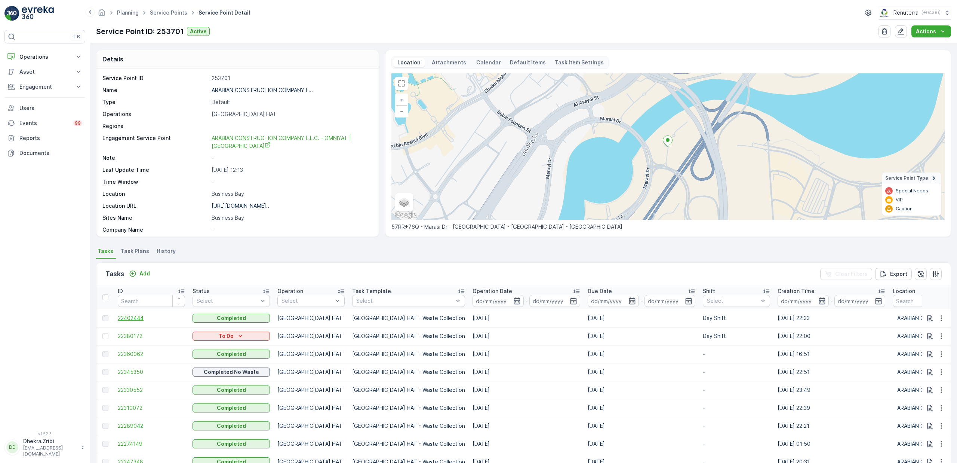
click at [138, 316] on span "22402444" at bounding box center [151, 317] width 67 height 7
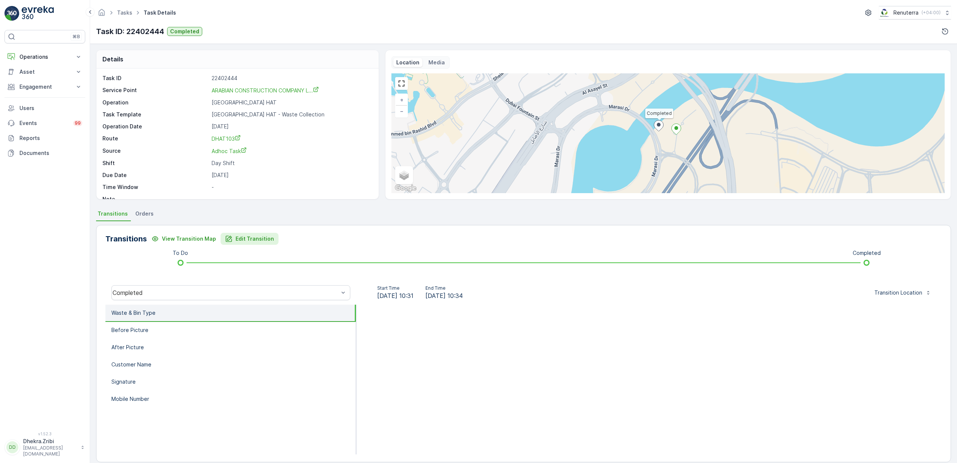
click at [236, 239] on p "Edit Transition" at bounding box center [255, 238] width 39 height 7
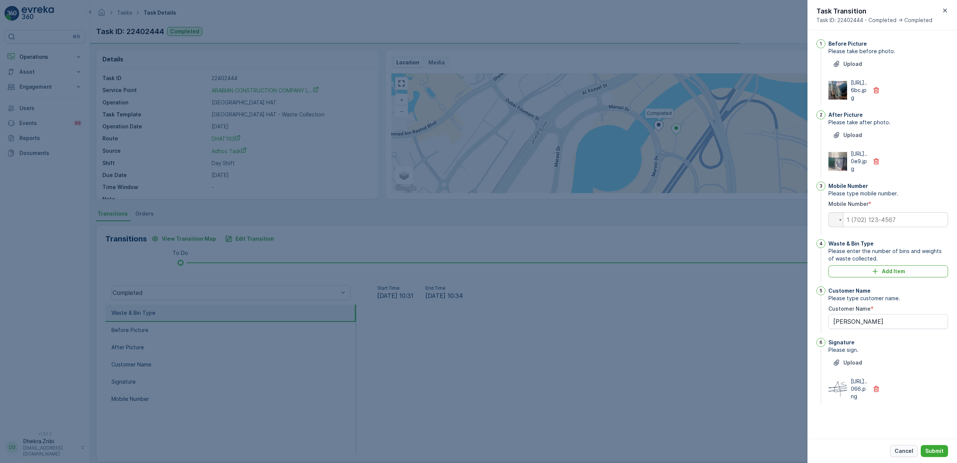
click at [908, 455] on button "Cancel" at bounding box center [904, 451] width 28 height 12
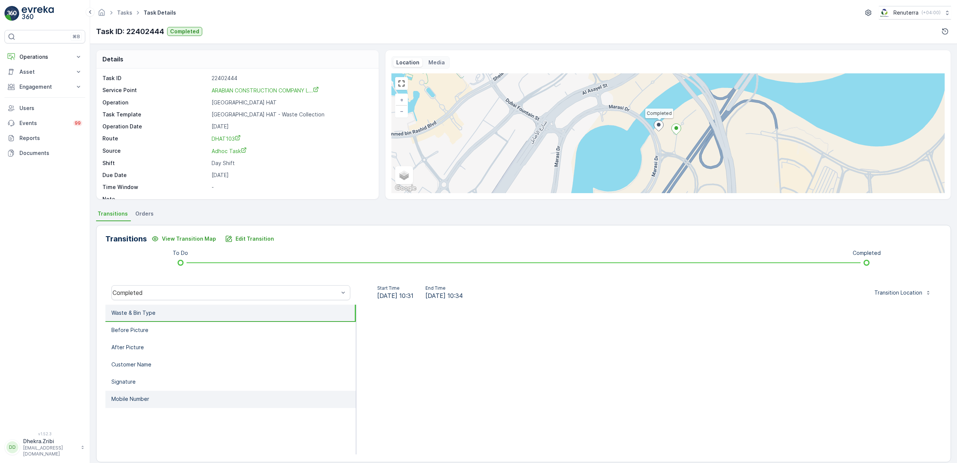
click at [194, 398] on li "Mobile Number" at bounding box center [230, 398] width 251 height 17
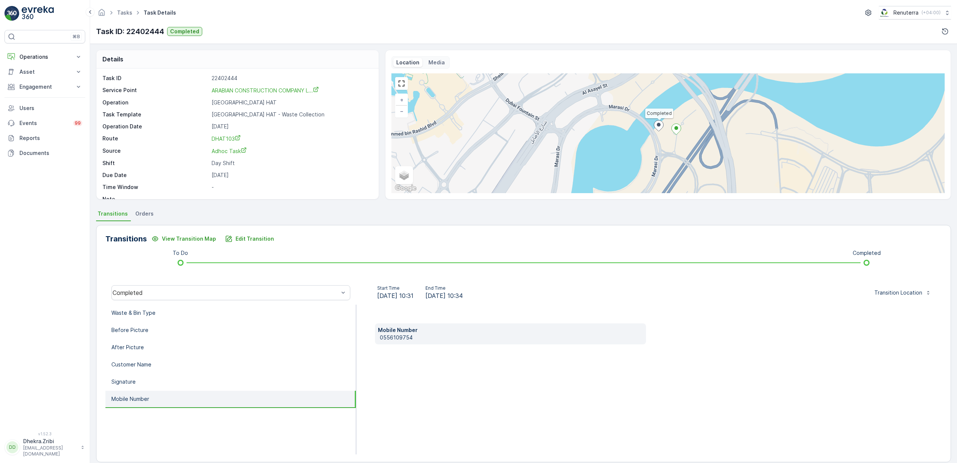
click at [394, 338] on p "0556109754" at bounding box center [511, 337] width 263 height 7
copy p "0556109754"
click at [245, 238] on p "Edit Transition" at bounding box center [255, 238] width 39 height 7
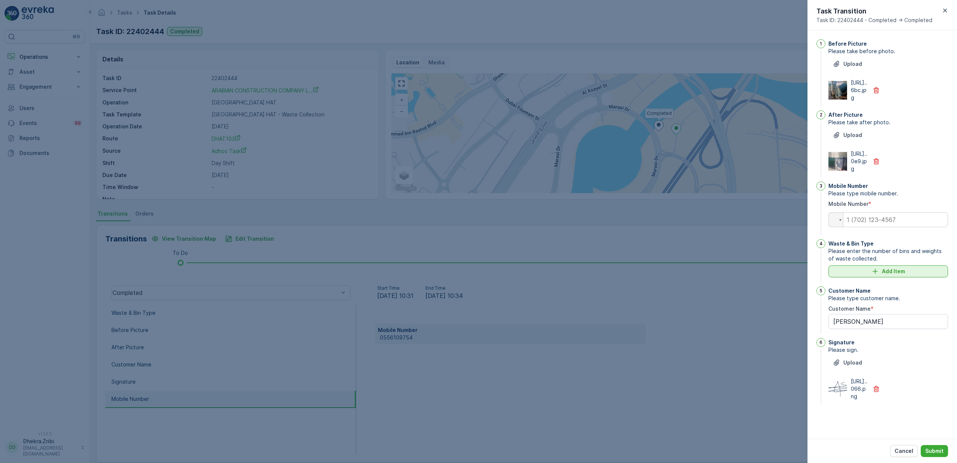
click at [878, 275] on icon "Add Item" at bounding box center [875, 270] width 7 height 7
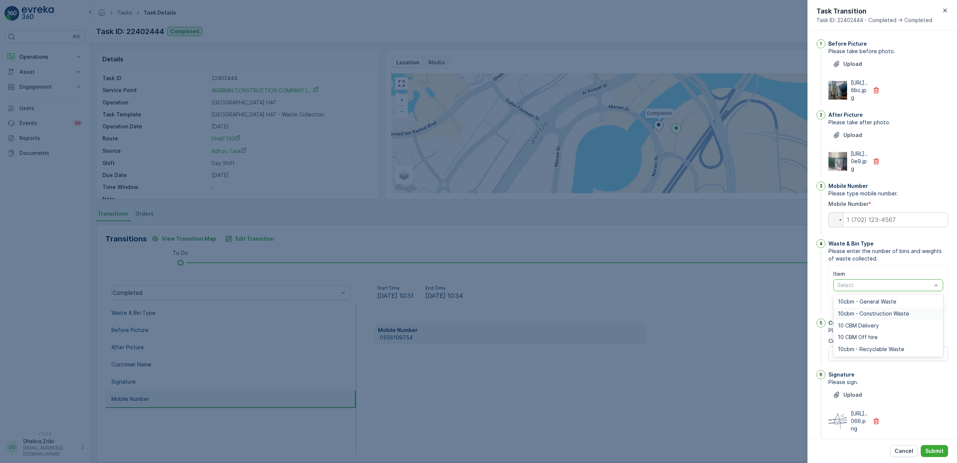
click at [872, 316] on span "10cbm - Construction Waste" at bounding box center [873, 313] width 71 height 6
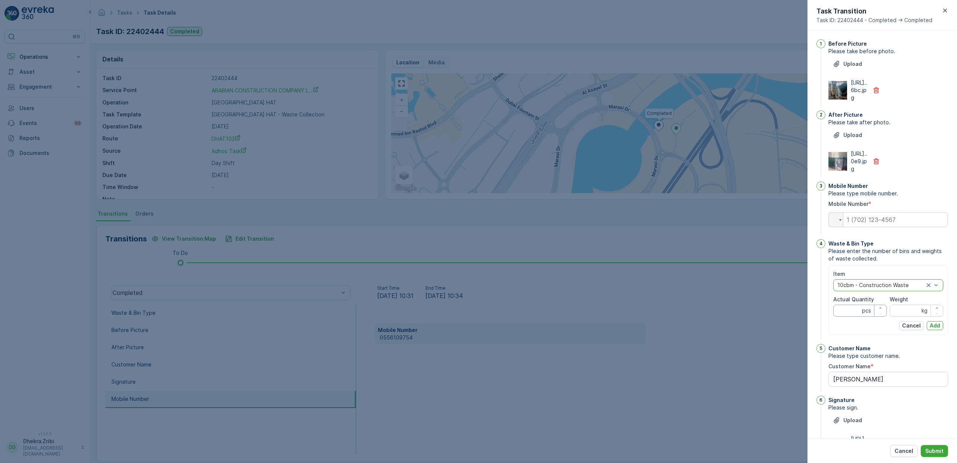
click at [858, 316] on Quantity "Actual Quantity" at bounding box center [860, 310] width 53 height 12
type Quantity "2"
click at [905, 316] on input "Weight" at bounding box center [916, 310] width 53 height 12
type input "0"
click at [936, 329] on p "Add" at bounding box center [935, 325] width 10 height 7
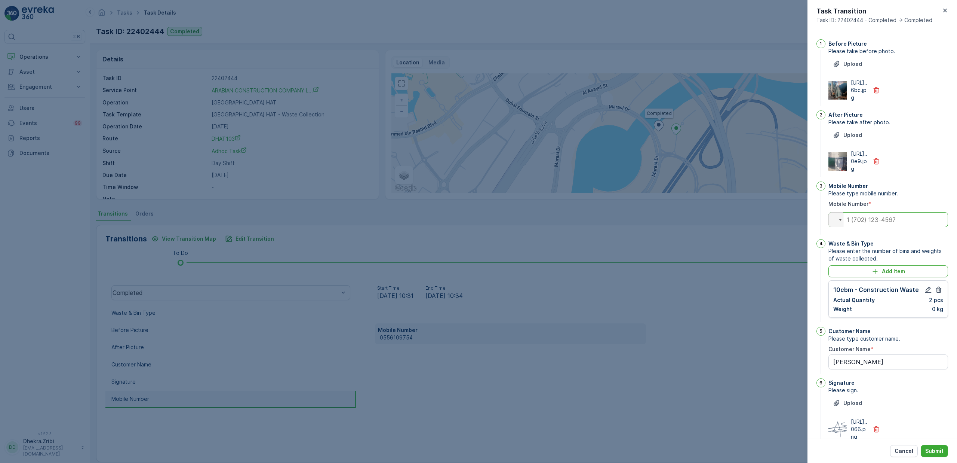
click at [869, 227] on input "tel" at bounding box center [889, 219] width 120 height 15
paste input "0556109754"
type input "0556109754"
click at [930, 451] on p "Submit" at bounding box center [935, 450] width 18 height 7
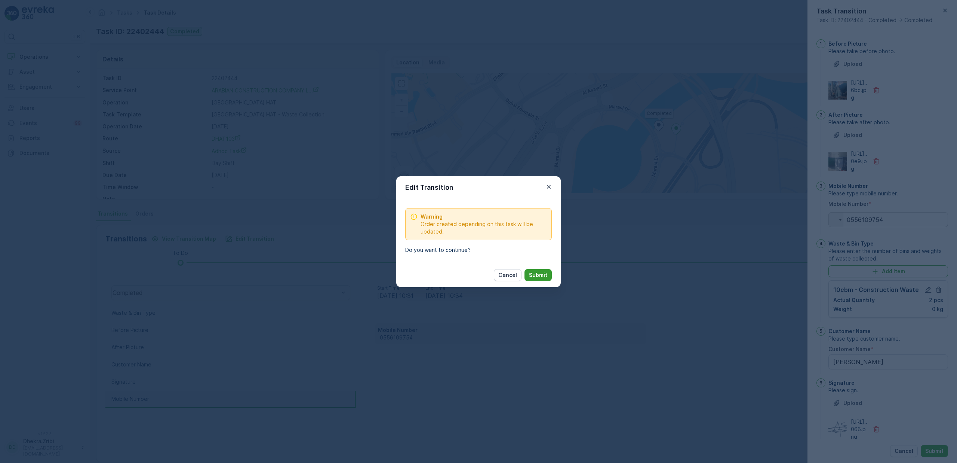
click at [537, 278] on p "Submit" at bounding box center [538, 274] width 18 height 7
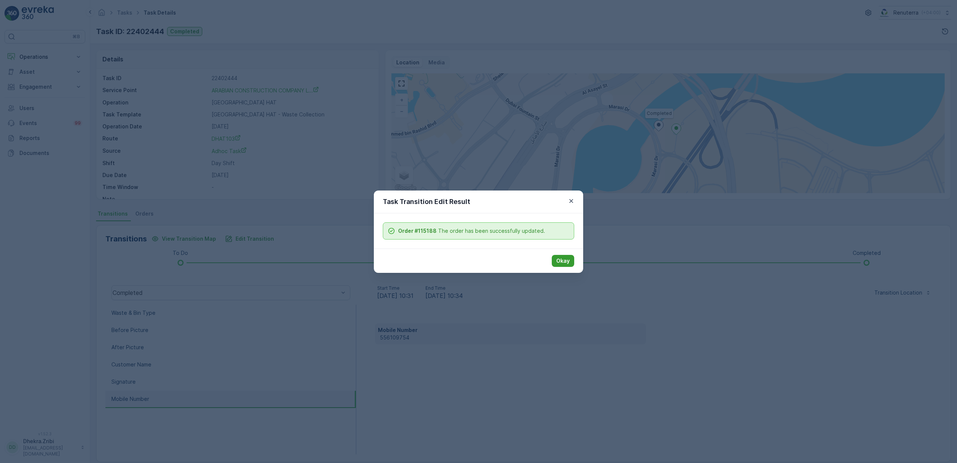
click at [561, 258] on p "Okay" at bounding box center [562, 260] width 13 height 7
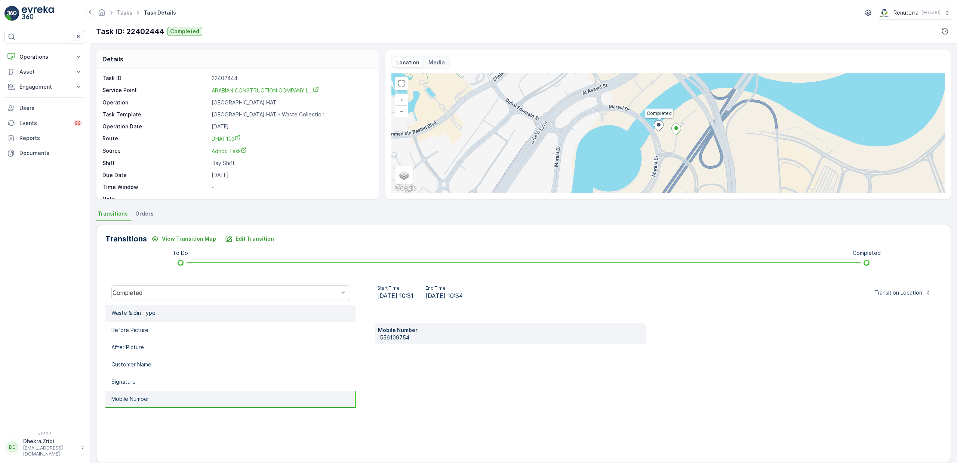
click at [160, 315] on li "Waste & Bin Type" at bounding box center [230, 312] width 251 height 17
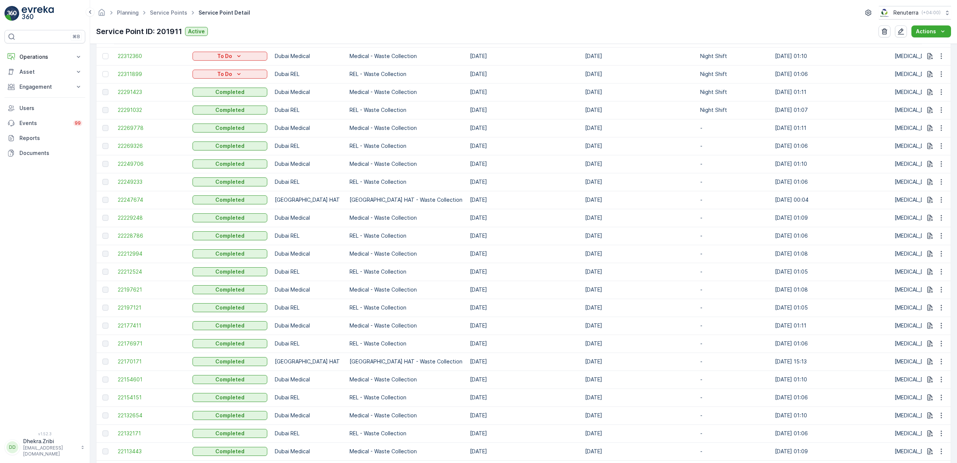
scroll to position [476, 0]
click at [131, 112] on span "22291032" at bounding box center [151, 110] width 67 height 7
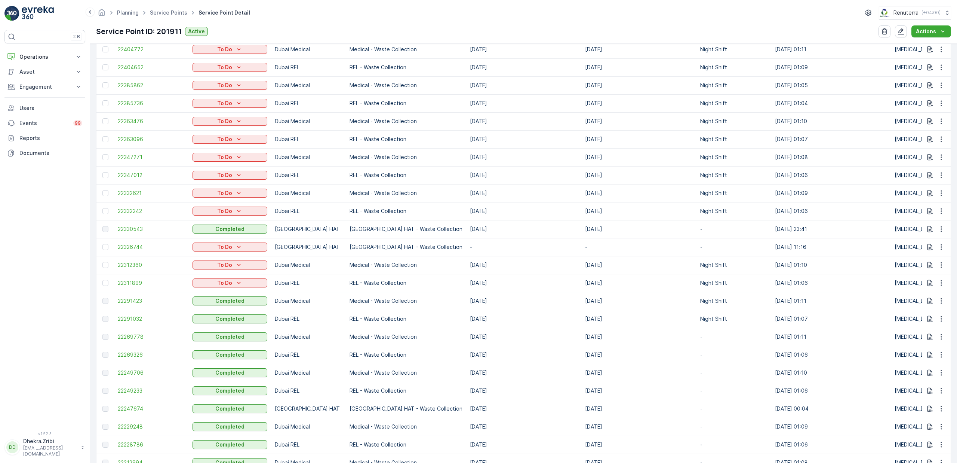
scroll to position [276, 0]
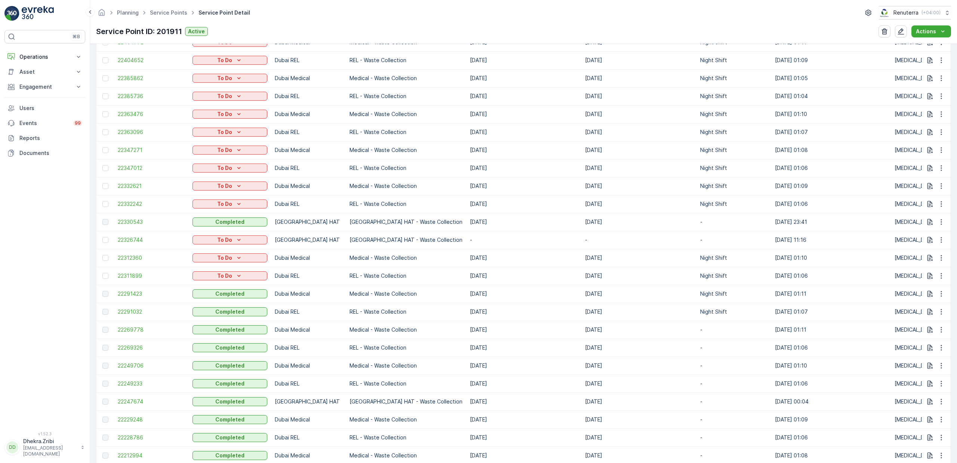
click at [137, 343] on td "22269326" at bounding box center [151, 347] width 75 height 18
click at [137, 344] on span "22269326" at bounding box center [151, 347] width 67 height 7
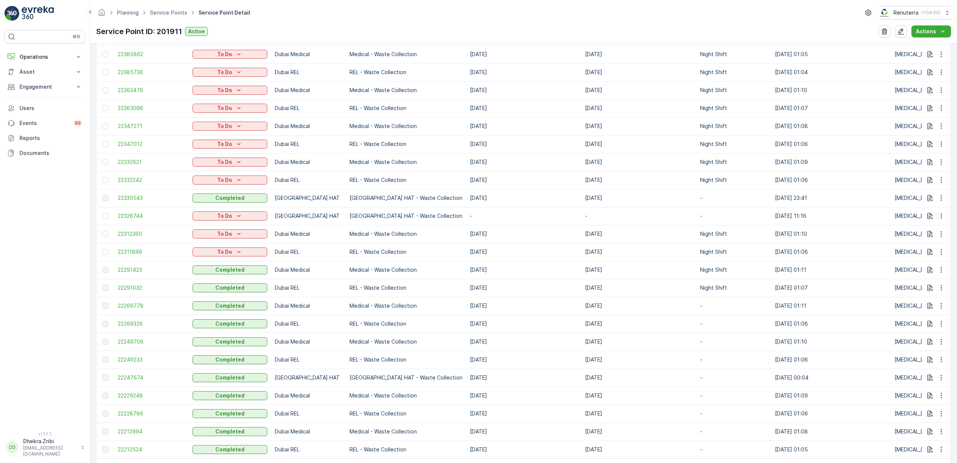
scroll to position [301, 0]
click at [143, 358] on span "22249233" at bounding box center [151, 357] width 67 height 7
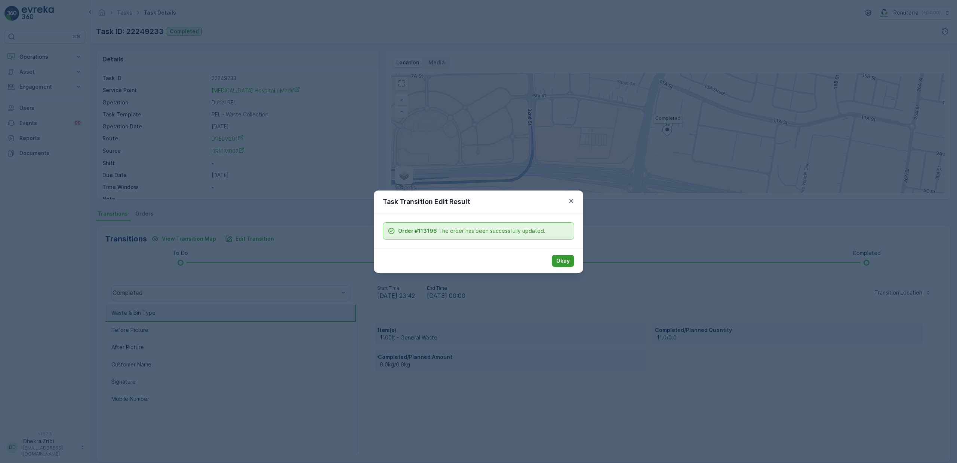
click at [563, 257] on p "Okay" at bounding box center [562, 260] width 13 height 7
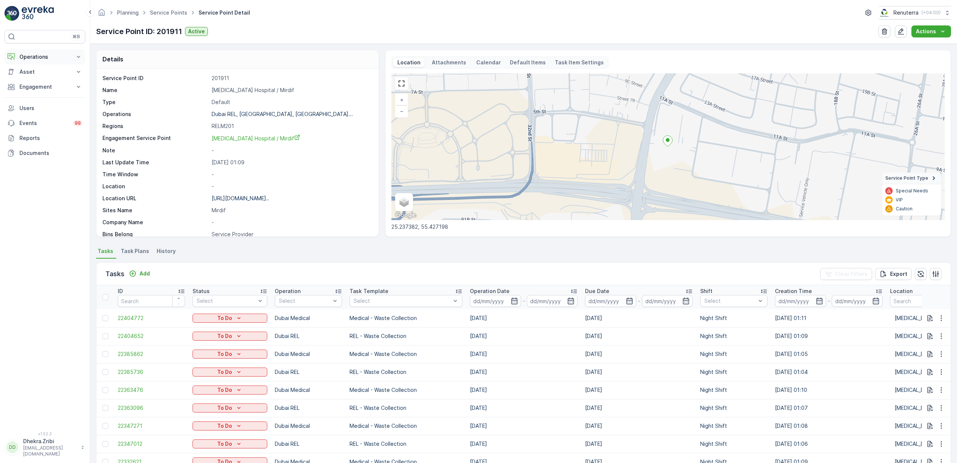
click at [35, 61] on p "Operations" at bounding box center [44, 56] width 51 height 7
click at [37, 90] on p "Routes & Tasks" at bounding box center [38, 90] width 39 height 7
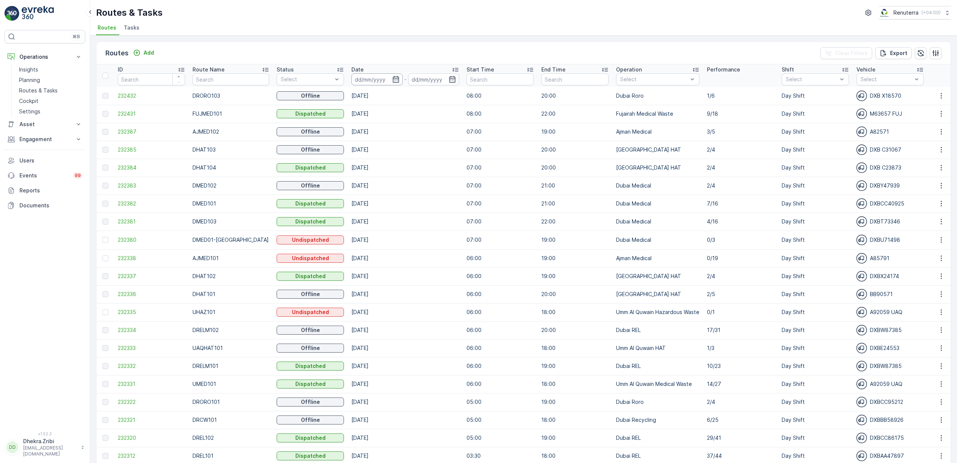
click at [379, 76] on input at bounding box center [377, 79] width 51 height 12
click at [447, 153] on div "15" at bounding box center [449, 156] width 12 height 12
type input "[DATE]"
click at [447, 153] on div "15" at bounding box center [449, 156] width 12 height 12
type input "[DATE]"
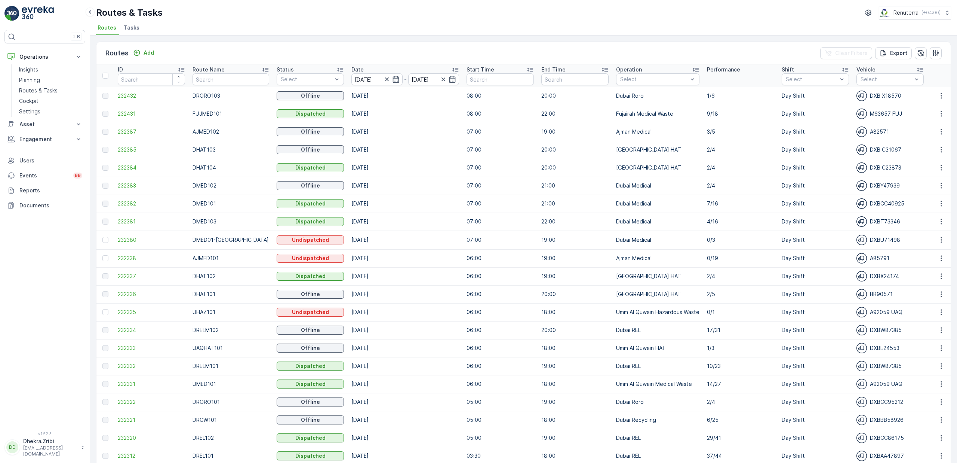
click at [388, 17] on div "Routes & Tasks Renuterra ( +04:00 )" at bounding box center [523, 12] width 855 height 13
click at [227, 80] on input "text" at bounding box center [231, 79] width 76 height 12
type input "hsa"
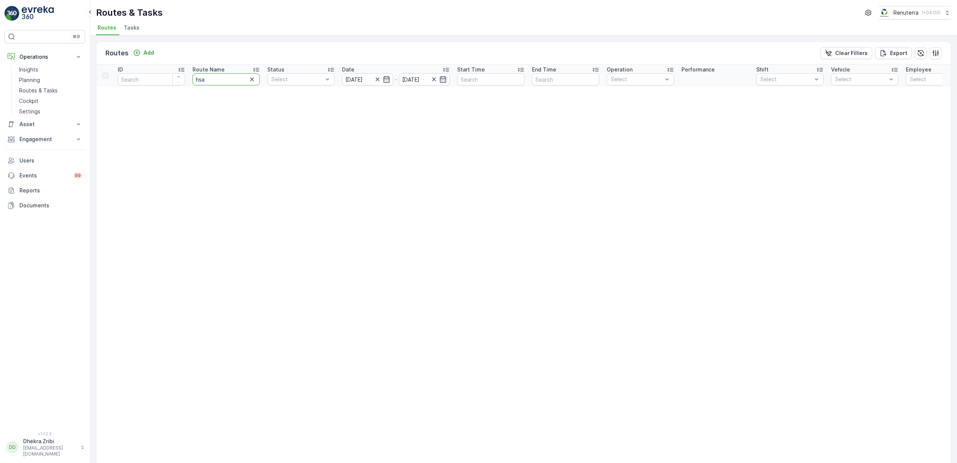
drag, startPoint x: 211, startPoint y: 81, endPoint x: 132, endPoint y: 72, distance: 79.5
click at [132, 72] on tr "ID Route Name hsa Status Select Date [DATE] - [DATE] Start Time End Time Operat…" at bounding box center [840, 75] width 1488 height 22
type input "hat"
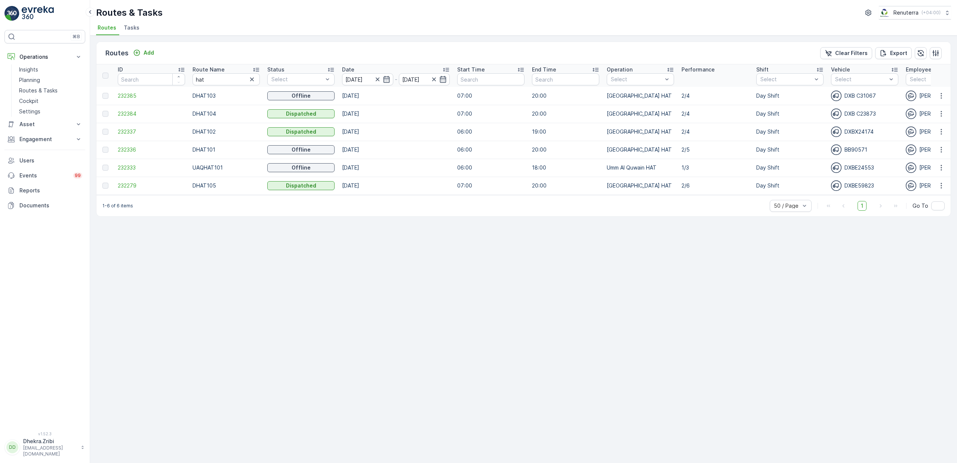
click at [257, 67] on icon at bounding box center [255, 69] width 7 height 7
click at [124, 151] on span "232384" at bounding box center [151, 149] width 67 height 7
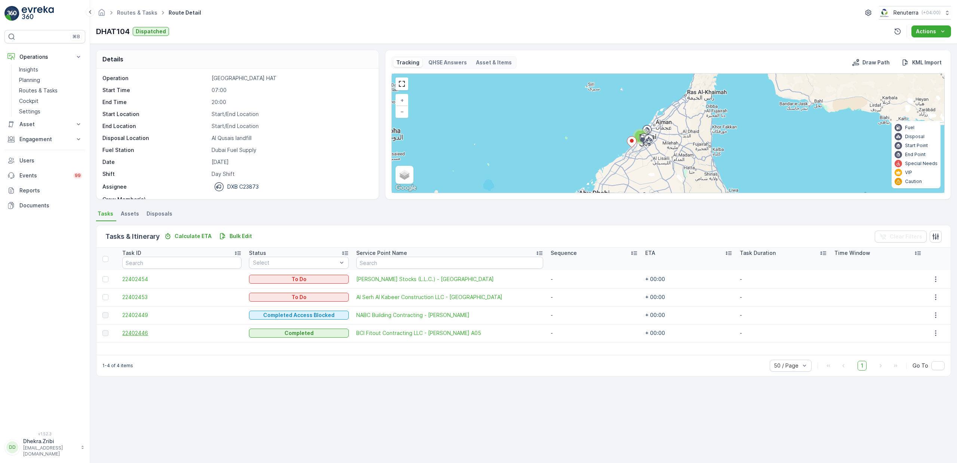
click at [143, 334] on span "22402446" at bounding box center [181, 332] width 119 height 7
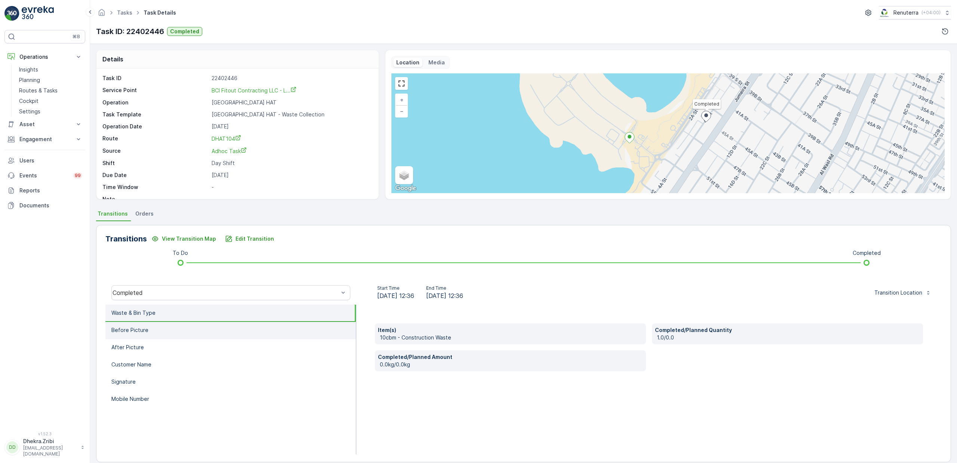
click at [140, 332] on p "Before Picture" at bounding box center [129, 329] width 37 height 7
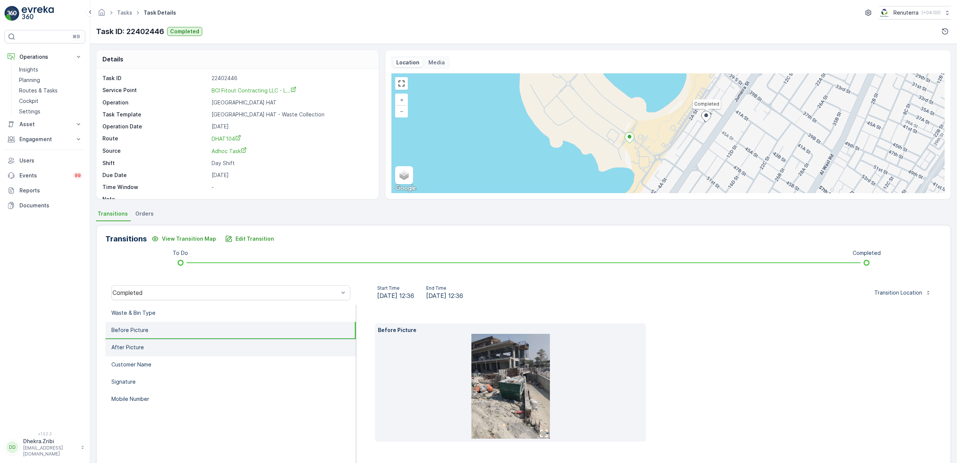
click at [145, 342] on li "After Picture" at bounding box center [230, 347] width 251 height 17
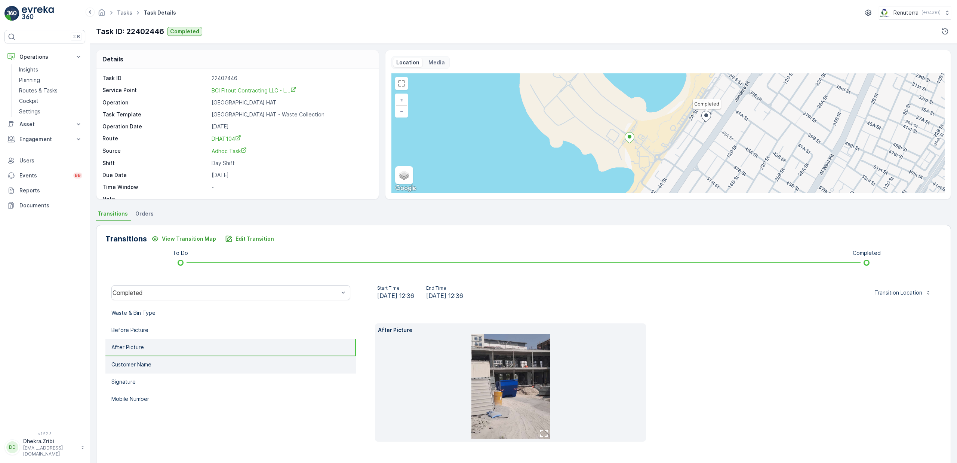
click at [152, 361] on li "Customer Name" at bounding box center [230, 364] width 251 height 17
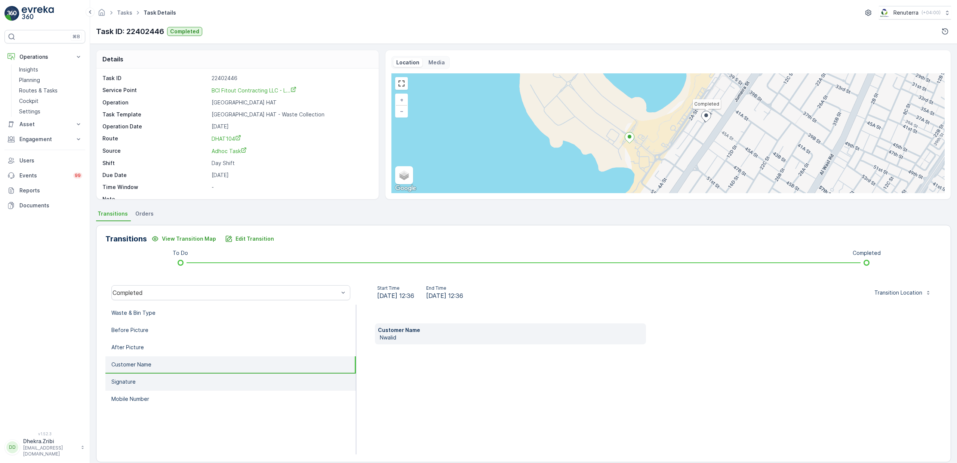
click at [151, 378] on li "Signature" at bounding box center [230, 381] width 251 height 17
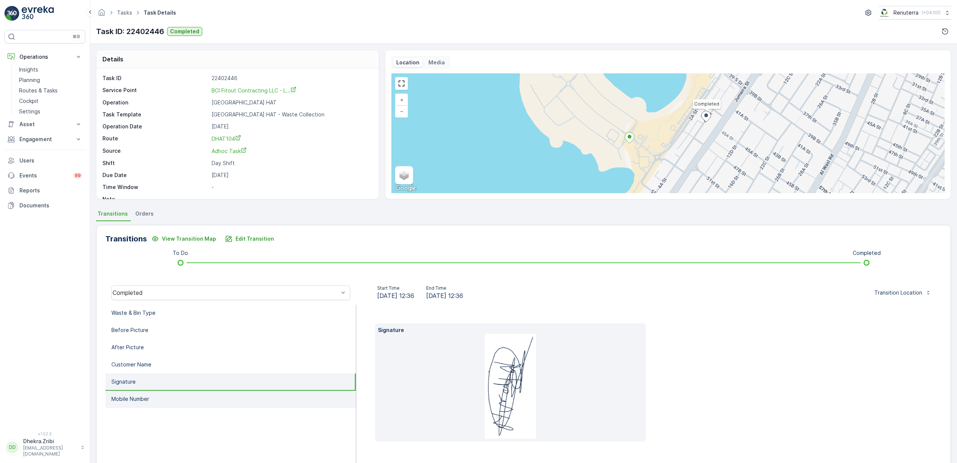
click at [155, 394] on li "Mobile Number" at bounding box center [230, 398] width 251 height 17
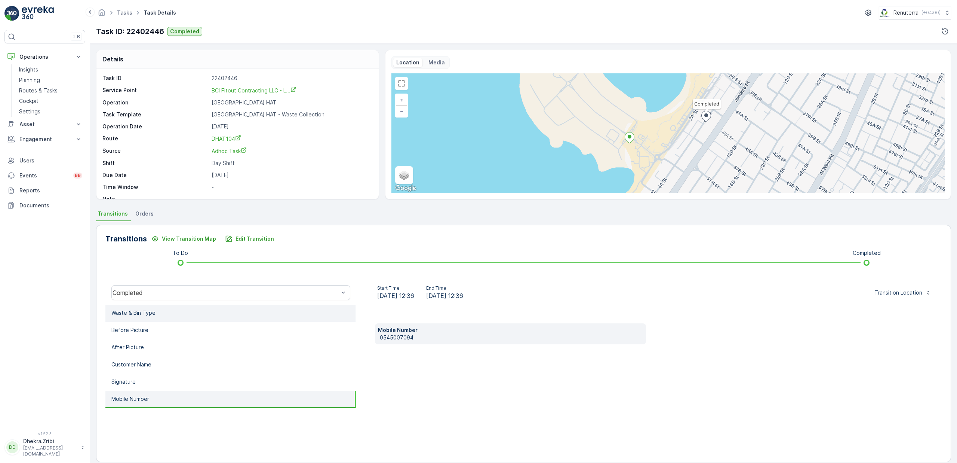
click at [150, 307] on li "Waste & Bin Type" at bounding box center [230, 312] width 251 height 17
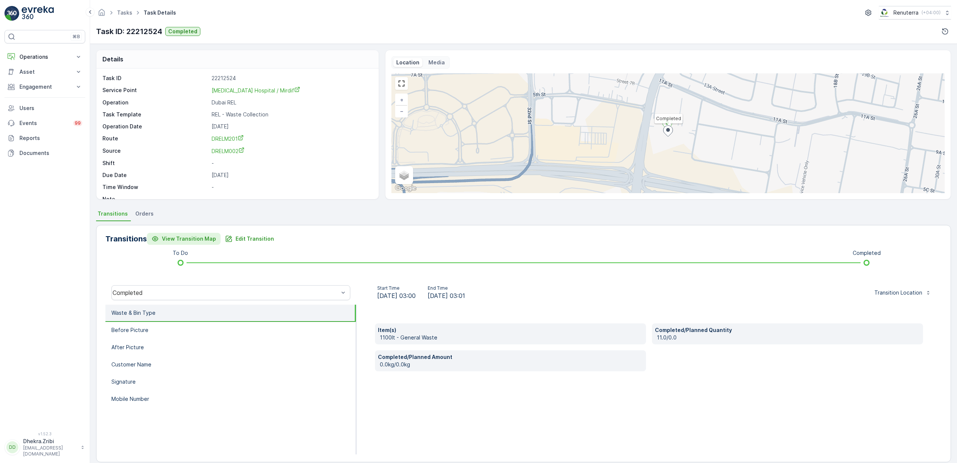
click at [191, 238] on p "View Transition Map" at bounding box center [189, 238] width 54 height 7
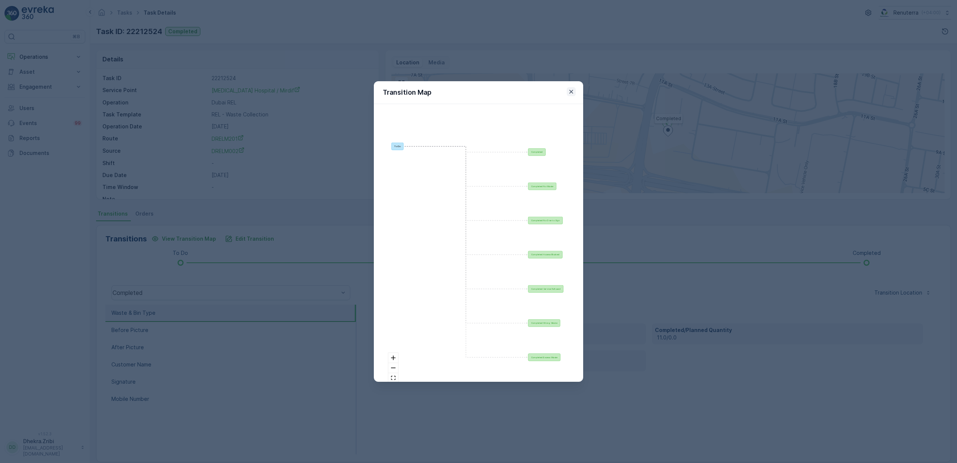
click at [570, 95] on icon "button" at bounding box center [571, 91] width 7 height 7
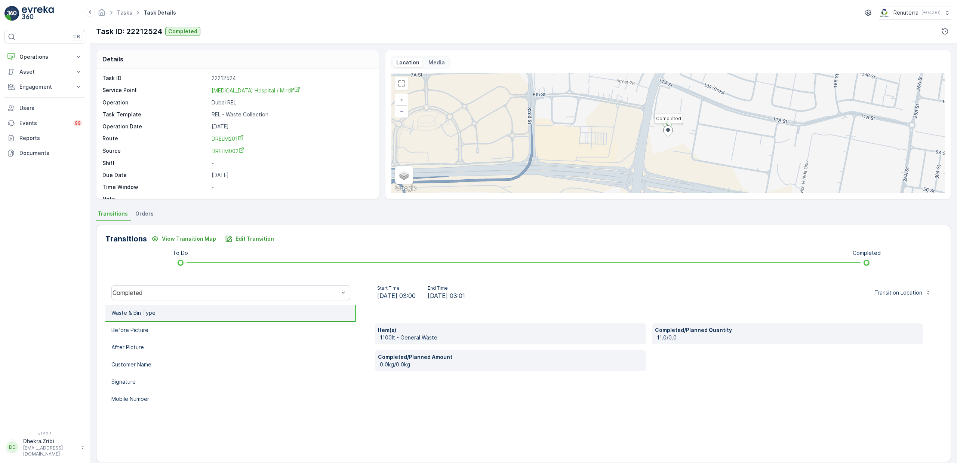
click at [139, 213] on span "Orders" at bounding box center [144, 213] width 18 height 7
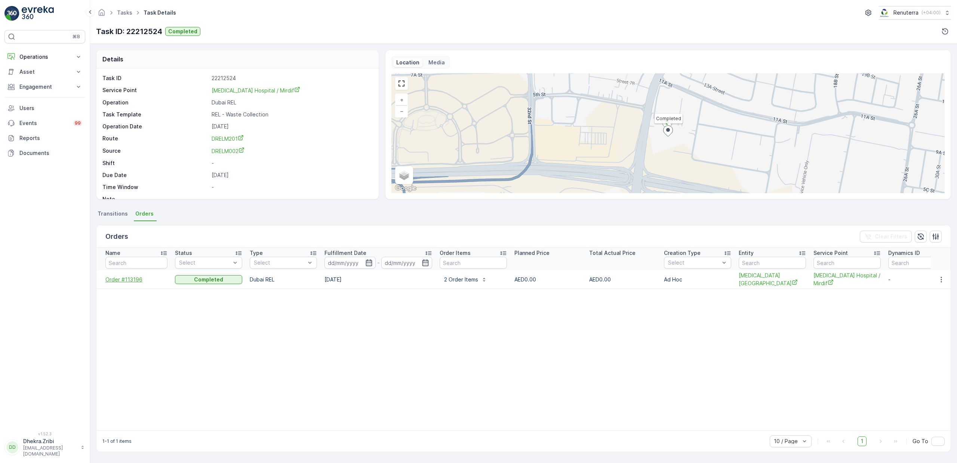
click at [133, 278] on span "Order #113196" at bounding box center [136, 279] width 62 height 7
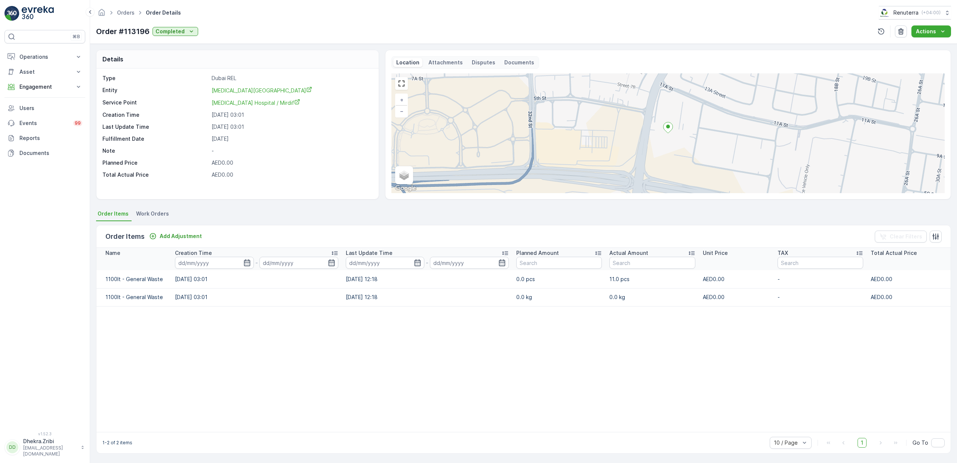
scroll to position [0, 0]
click at [33, 56] on p "Operations" at bounding box center [44, 56] width 51 height 7
click at [32, 84] on p "Planning" at bounding box center [29, 79] width 21 height 7
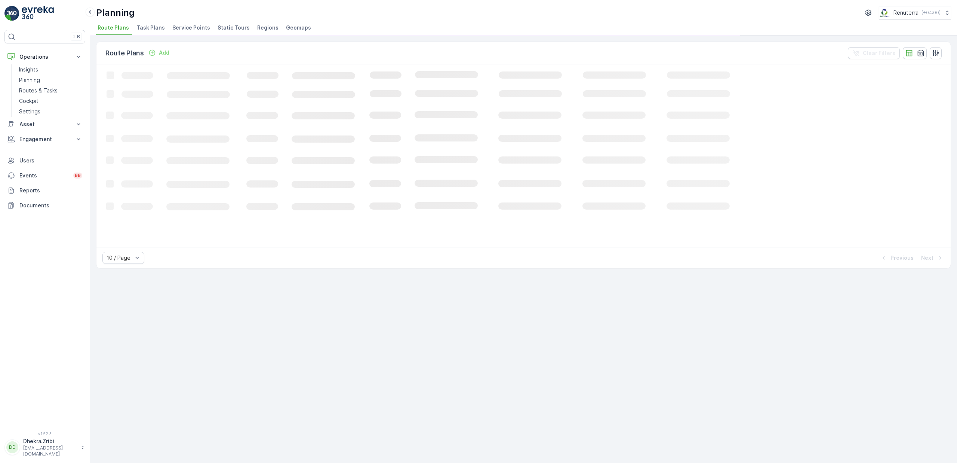
click at [186, 31] on li "Service Points" at bounding box center [192, 28] width 42 height 13
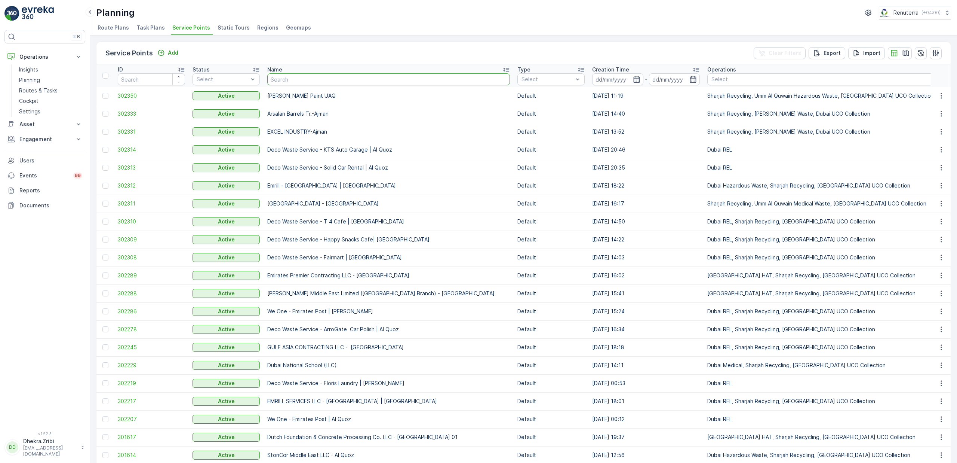
click at [318, 82] on input "text" at bounding box center [388, 79] width 243 height 12
type input "sona"
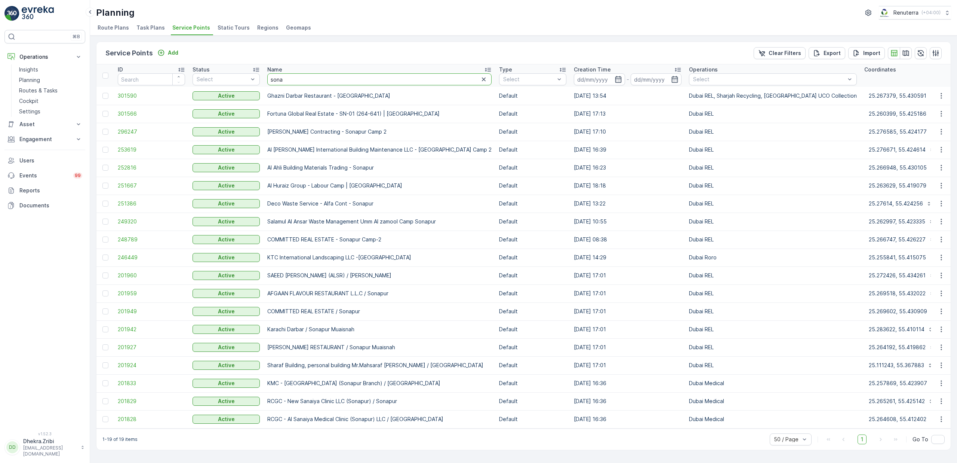
click at [299, 81] on input "sona" at bounding box center [379, 79] width 224 height 12
type input "son"
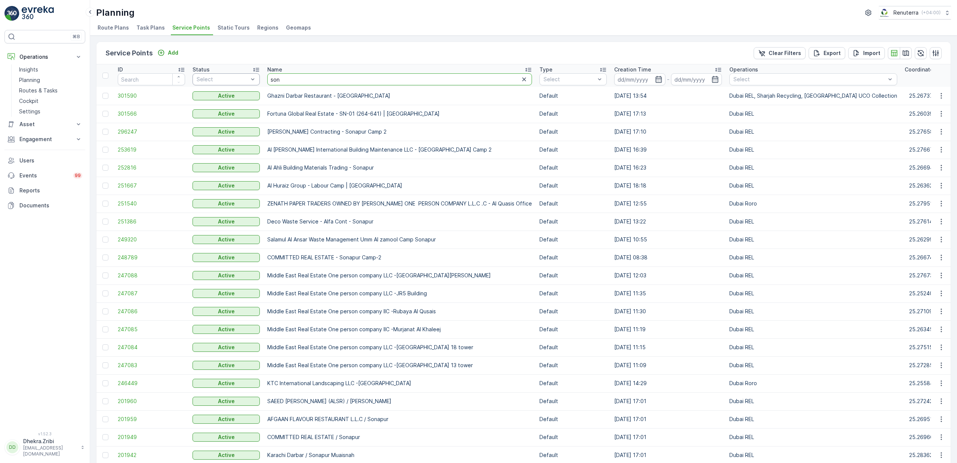
drag, startPoint x: 301, startPoint y: 83, endPoint x: 230, endPoint y: 80, distance: 70.7
type input "besix"
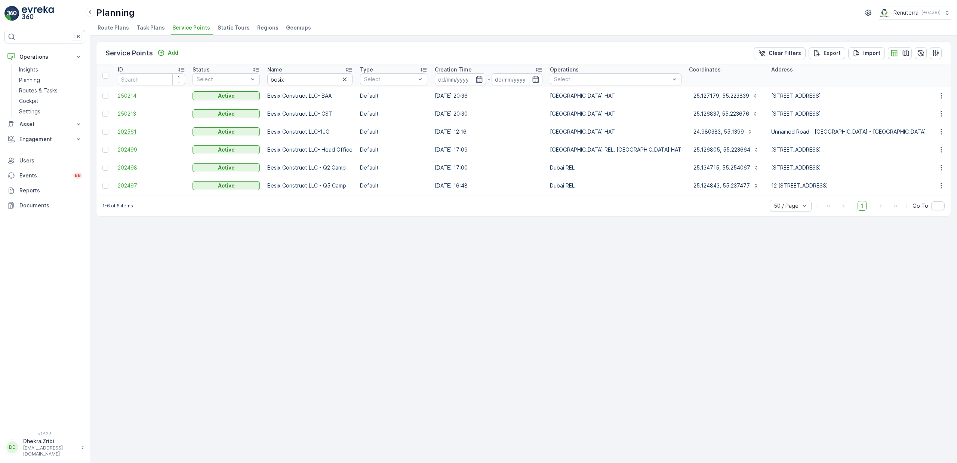
click at [132, 134] on span "202561" at bounding box center [151, 131] width 67 height 7
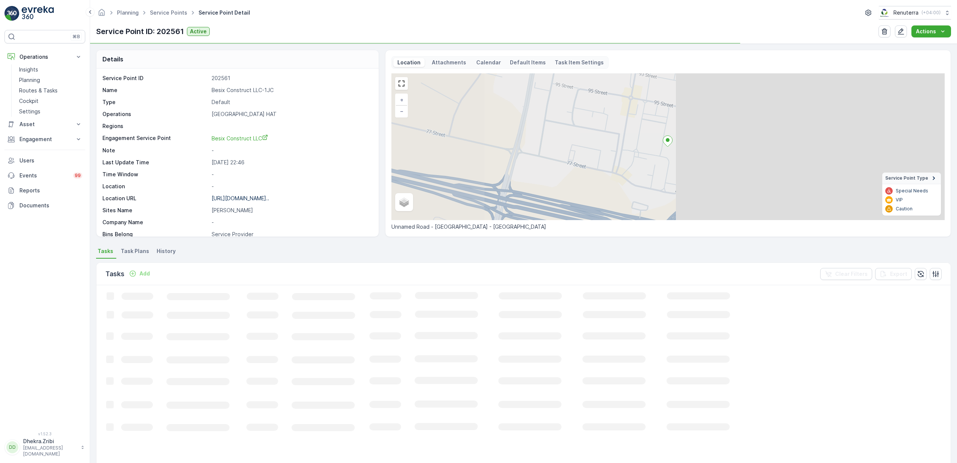
click at [239, 92] on p "Besix Construct LLC-1JC" at bounding box center [291, 89] width 159 height 7
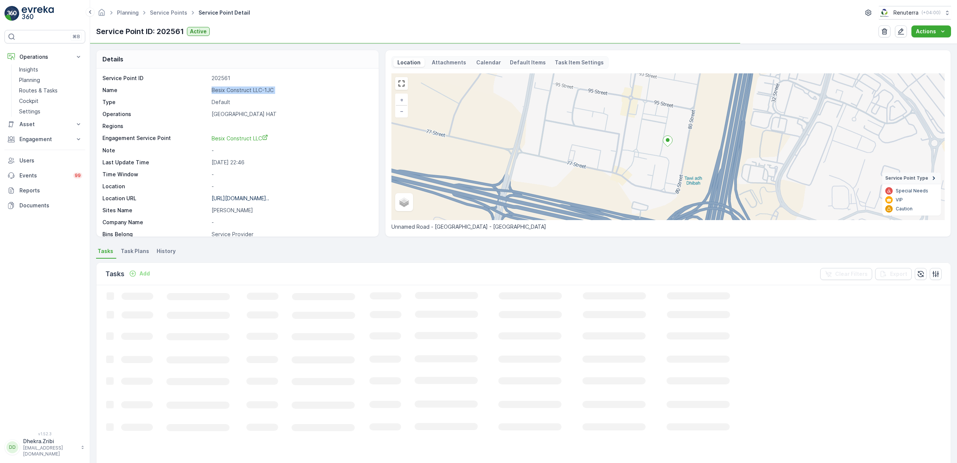
click at [239, 92] on p "Besix Construct LLC-1JC" at bounding box center [291, 89] width 159 height 7
copy p "Besix Construct LLC-1JC"
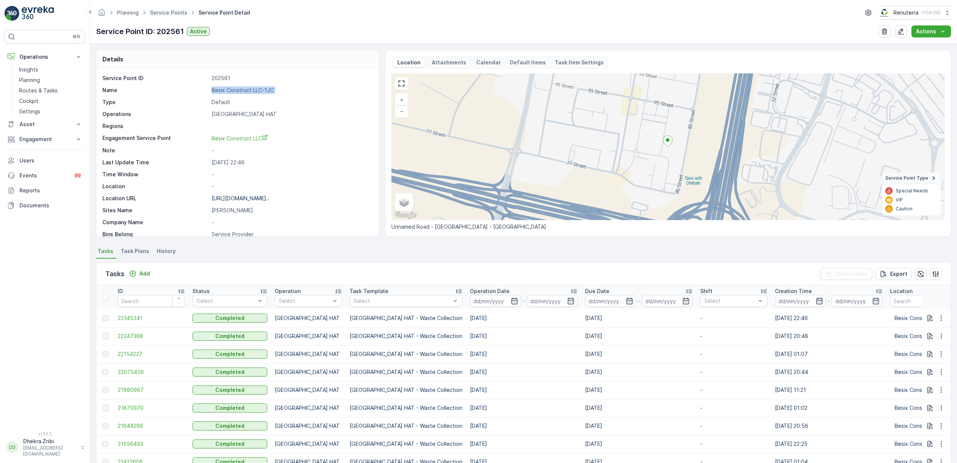
click at [158, 9] on span "Service Points" at bounding box center [168, 12] width 40 height 7
click at [165, 14] on link "Service Points" at bounding box center [168, 12] width 37 height 6
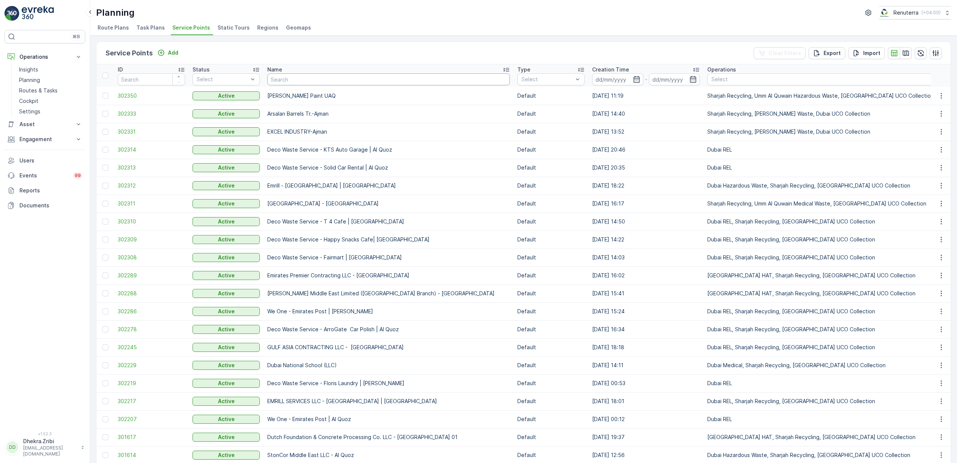
click at [314, 79] on input "text" at bounding box center [388, 79] width 243 height 12
type input "let's"
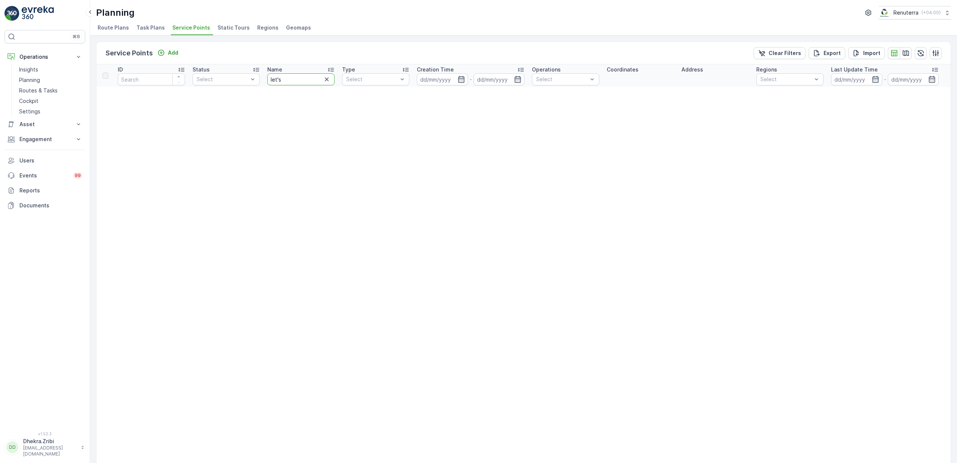
click at [303, 82] on input "let's" at bounding box center [300, 79] width 67 height 12
type input "lets"
click at [284, 79] on input "lets" at bounding box center [300, 79] width 67 height 12
type input "let"
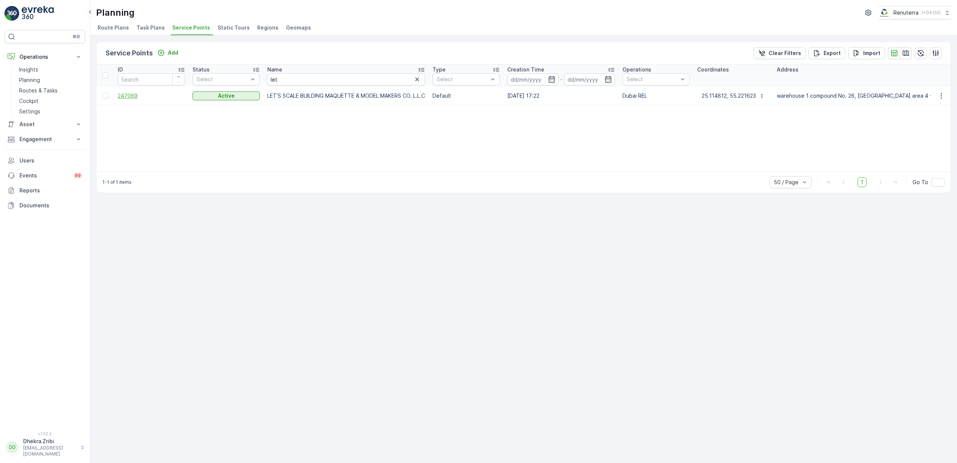
click at [129, 95] on span "247069" at bounding box center [151, 95] width 67 height 7
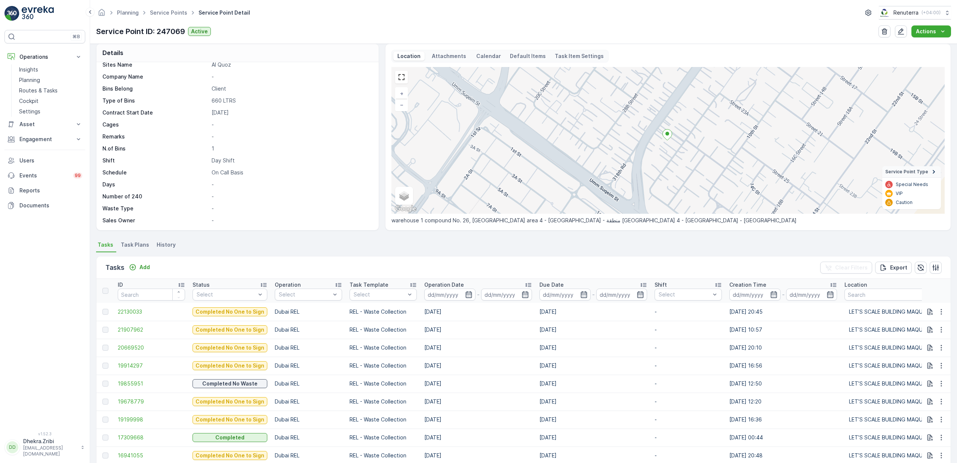
scroll to position [7, 0]
click at [145, 269] on p "Add" at bounding box center [144, 266] width 10 height 7
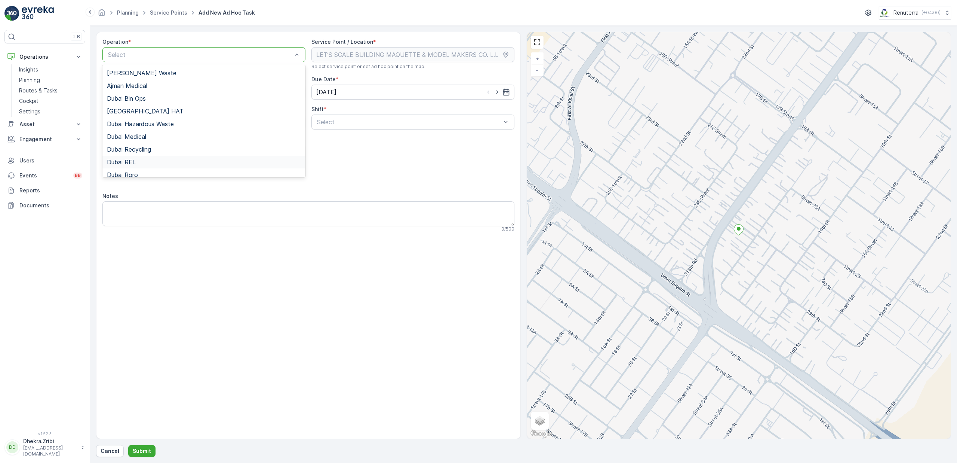
click at [145, 164] on div "Dubai REL" at bounding box center [204, 162] width 194 height 7
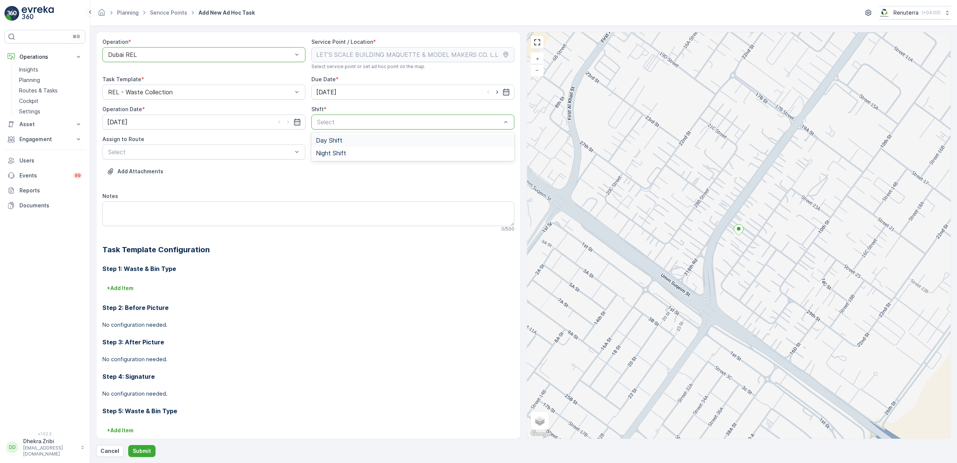
click at [331, 141] on span "Day Shift" at bounding box center [329, 140] width 27 height 7
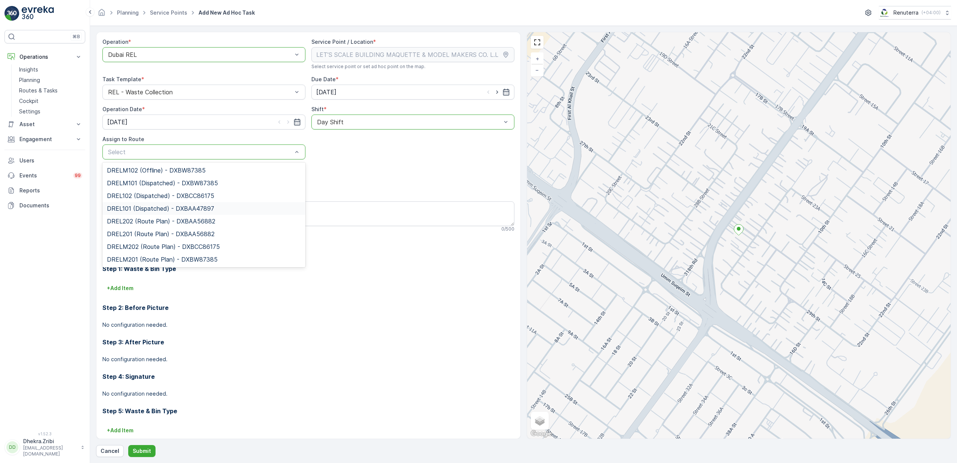
click at [143, 209] on span "DREL101 (Dispatched) - DXBAA47897" at bounding box center [160, 208] width 107 height 7
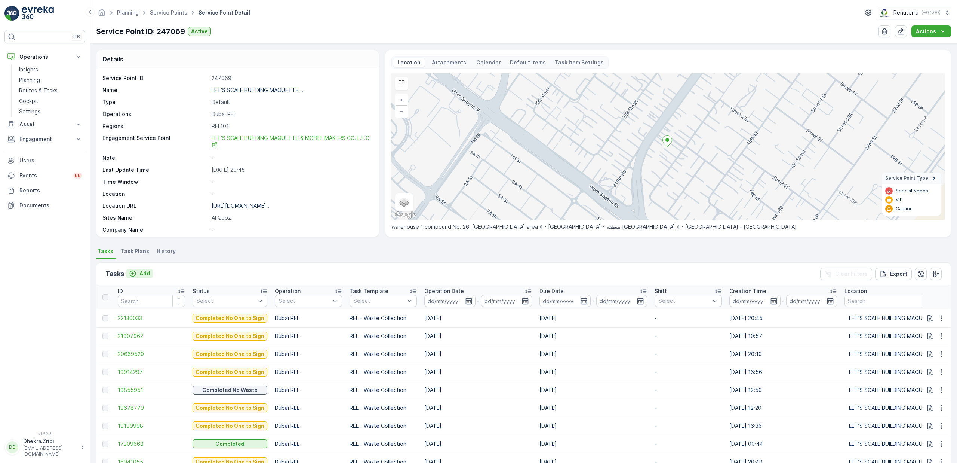
click at [144, 274] on p "Add" at bounding box center [144, 273] width 10 height 7
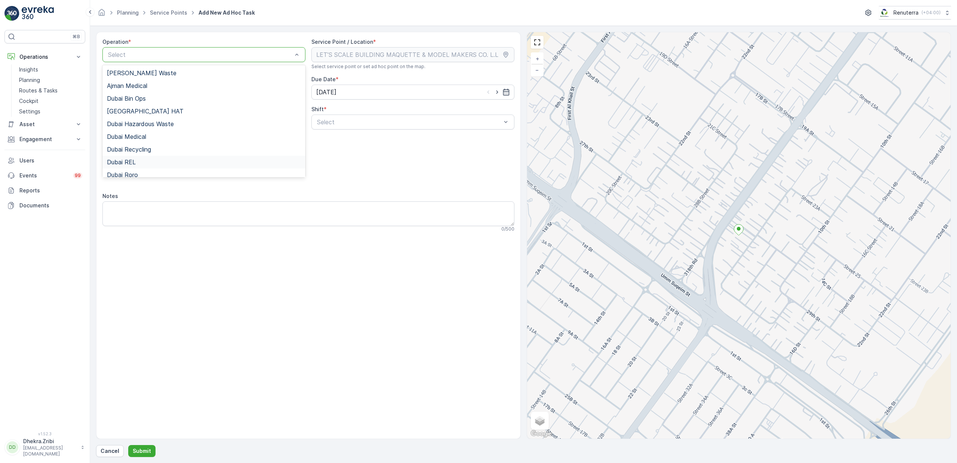
click at [140, 161] on div "Dubai REL" at bounding box center [204, 162] width 194 height 7
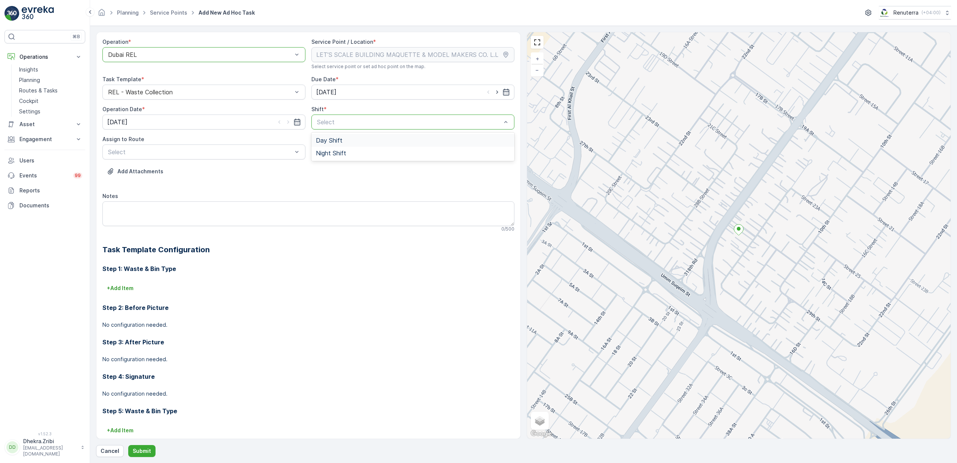
click at [326, 138] on span "Day Shift" at bounding box center [329, 140] width 27 height 7
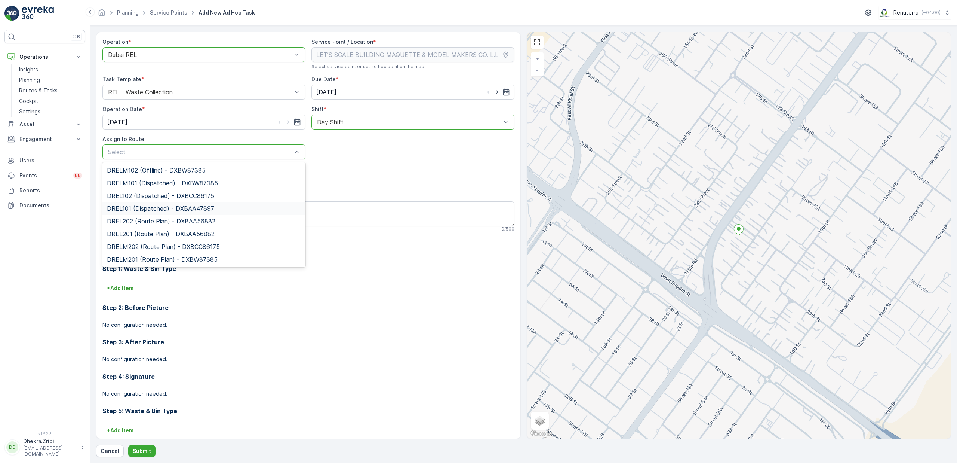
click at [165, 206] on span "DREL101 (Dispatched) - DXBAA47897" at bounding box center [160, 208] width 107 height 7
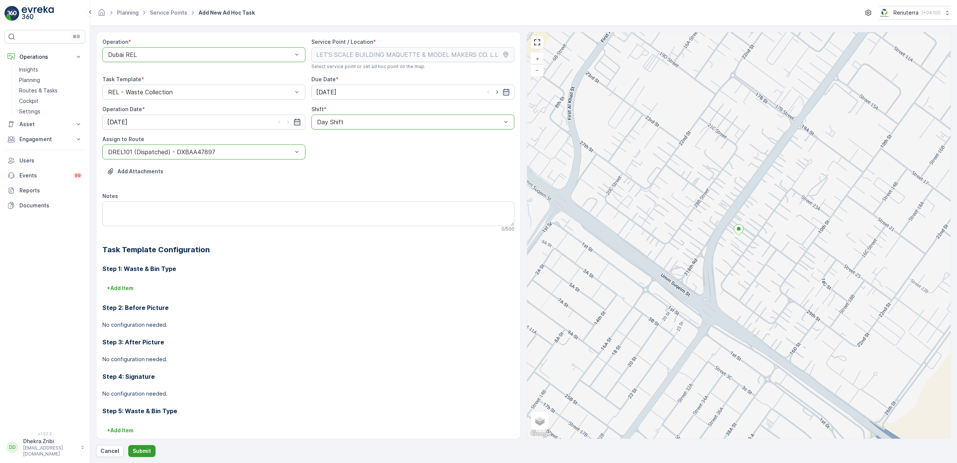
click at [148, 449] on p "Submit" at bounding box center [142, 450] width 18 height 7
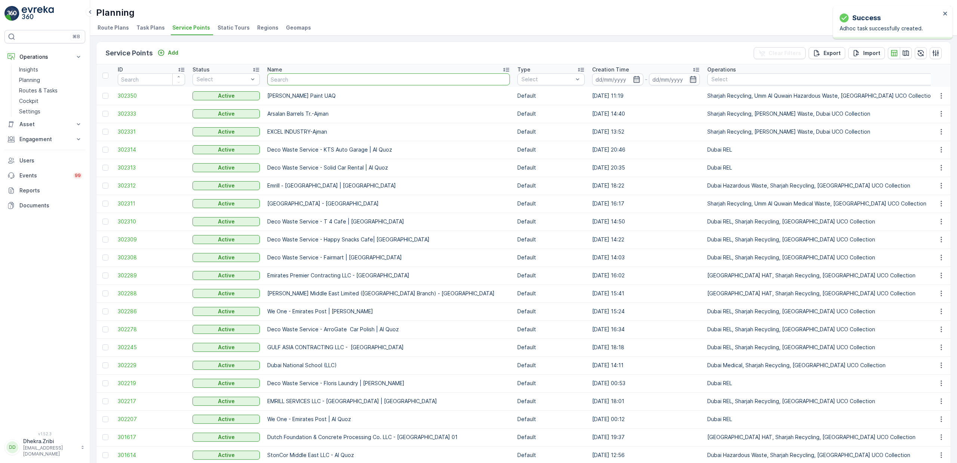
click at [318, 82] on input "text" at bounding box center [388, 79] width 243 height 12
type input "gulf"
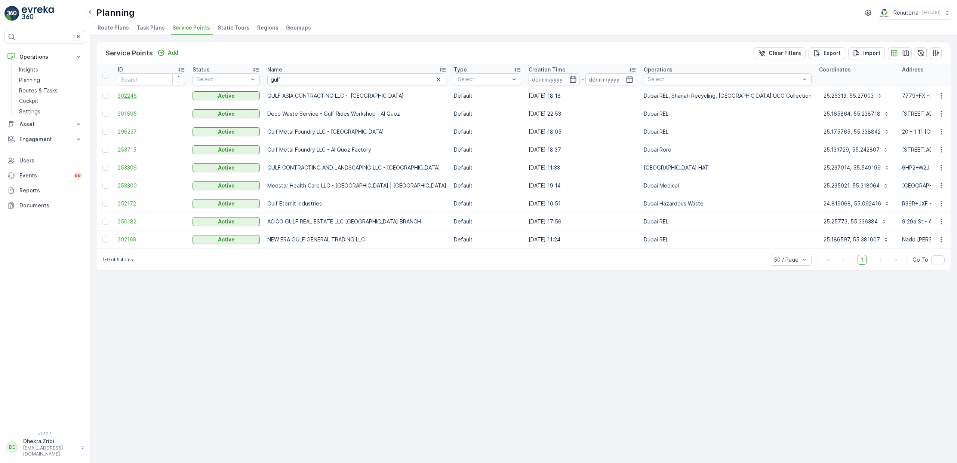
click at [129, 94] on span "302245" at bounding box center [151, 95] width 67 height 7
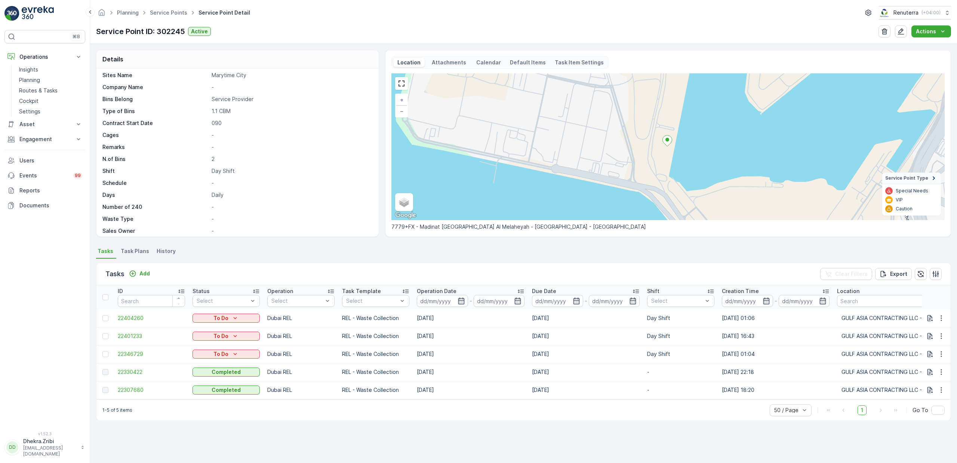
scroll to position [139, 0]
click at [899, 32] on icon "button" at bounding box center [901, 31] width 6 height 6
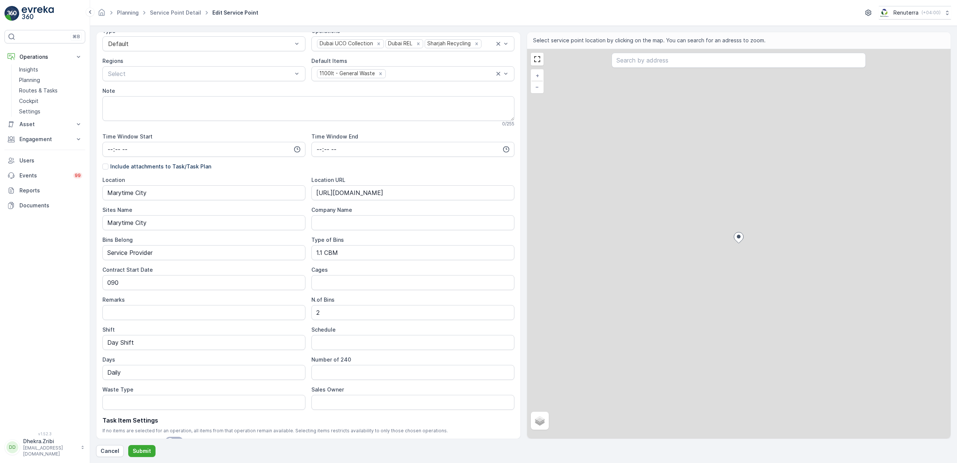
scroll to position [122, 0]
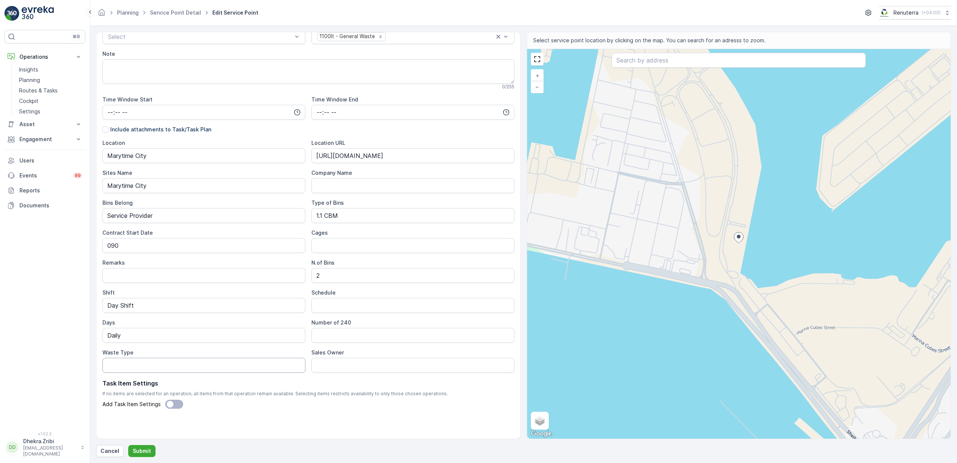
click at [143, 366] on Type "Waste Type" at bounding box center [203, 365] width 203 height 15
type Type "General Waste"
click at [348, 367] on Owner "Sales Owner" at bounding box center [413, 365] width 203 height 15
type Owner "Martin Dsa"
click at [150, 451] on p "Submit" at bounding box center [142, 450] width 18 height 7
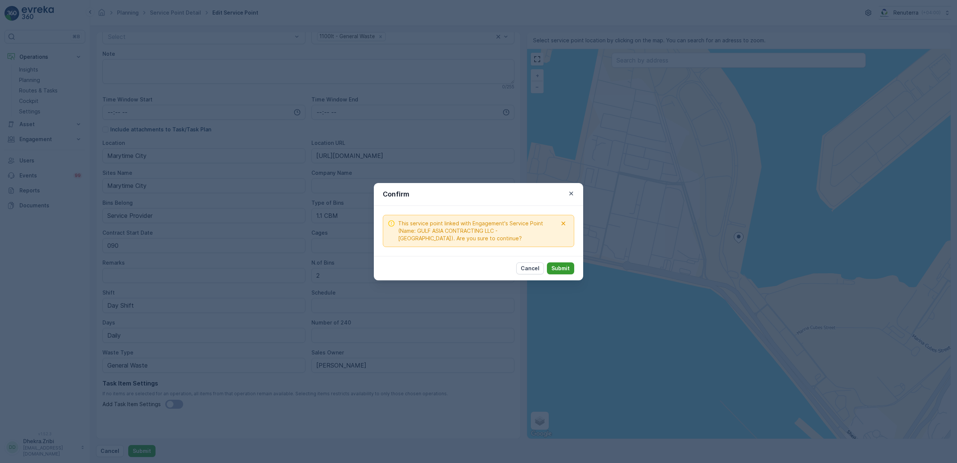
click at [564, 266] on p "Submit" at bounding box center [561, 267] width 18 height 7
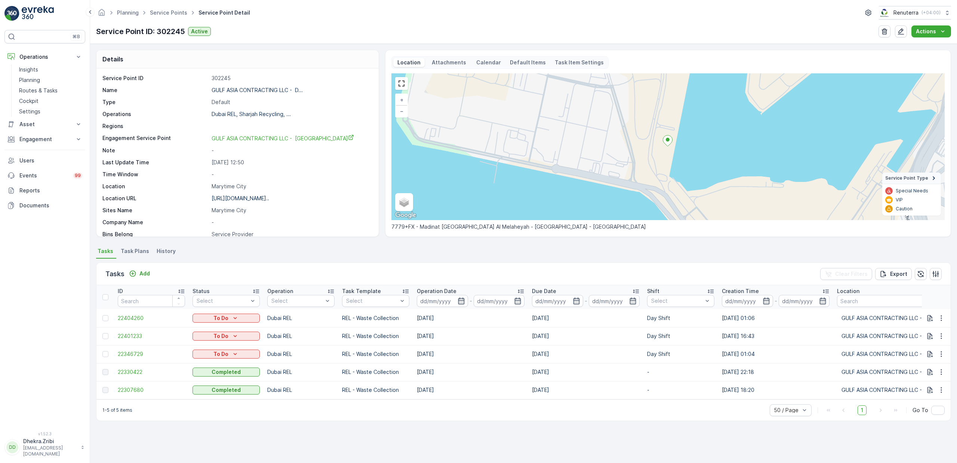
click at [128, 250] on span "Task Plans" at bounding box center [135, 250] width 28 height 7
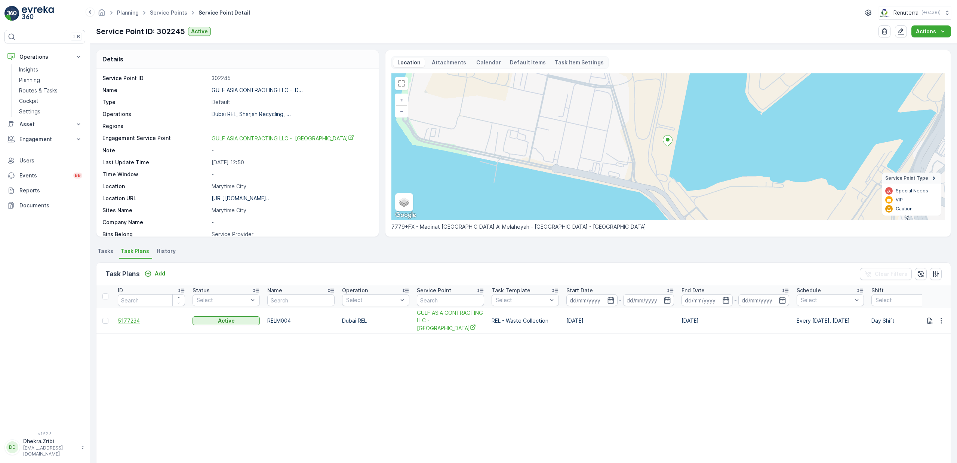
click at [137, 321] on span "5177234" at bounding box center [151, 320] width 67 height 7
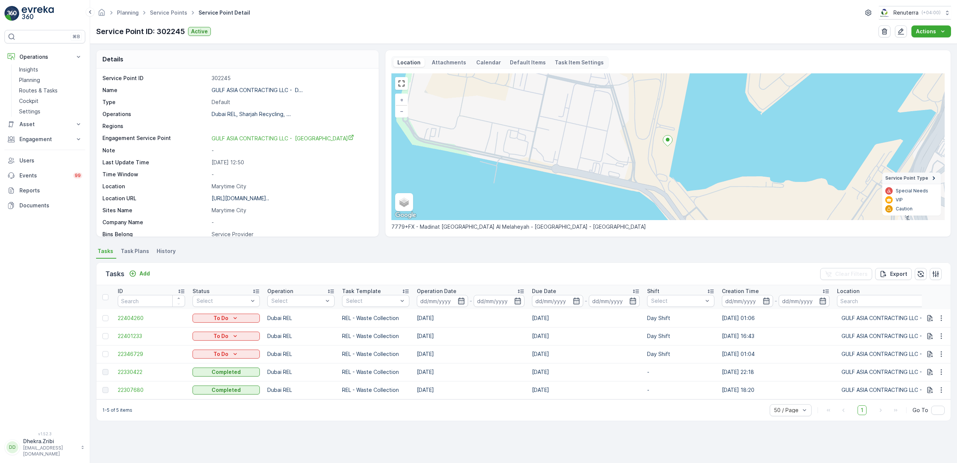
scroll to position [139, 0]
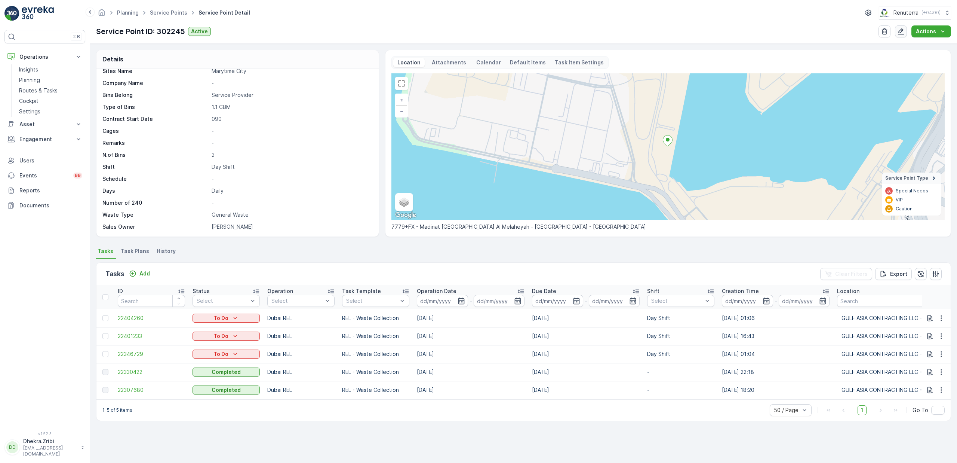
click at [905, 32] on icon "button" at bounding box center [900, 31] width 7 height 7
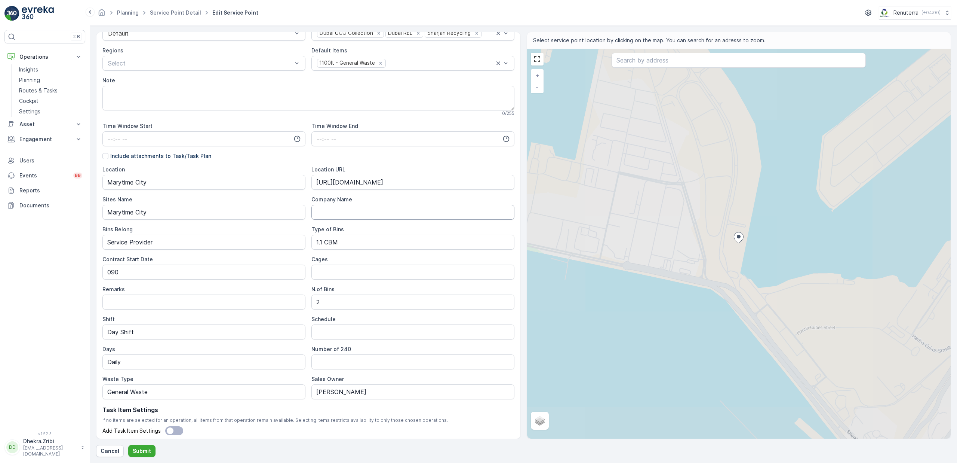
scroll to position [122, 0]
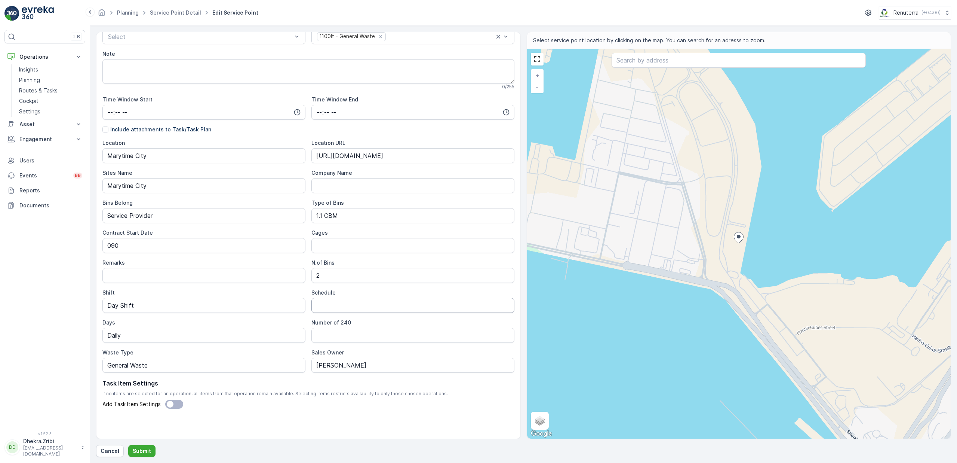
click at [342, 308] on input "Schedule" at bounding box center [413, 305] width 203 height 15
drag, startPoint x: 342, startPoint y: 301, endPoint x: 292, endPoint y: 297, distance: 49.5
click at [292, 297] on div "Location Marytime City Location URL https://maps.app.goo.gl/YsuxESoA9wx3xjD9A S…" at bounding box center [308, 255] width 412 height 233
type input "Weekly 2 Times"
drag, startPoint x: 187, startPoint y: 367, endPoint x: 75, endPoint y: 373, distance: 112.0
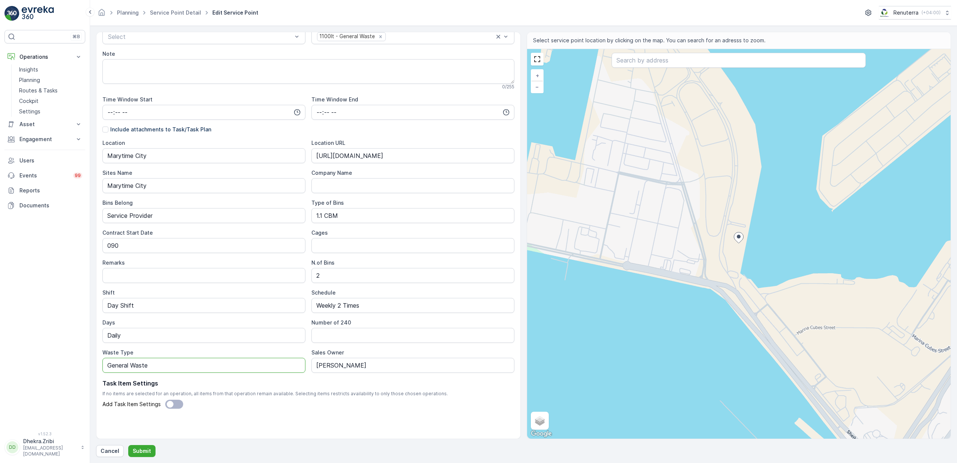
click at [75, 373] on div "⌘B Operations Insights Planning Routes & Tasks Cockpit Settings Asset Assets En…" at bounding box center [478, 231] width 957 height 463
click at [150, 334] on input "Daily" at bounding box center [203, 335] width 203 height 15
type input "Mon & Fri"
click at [139, 453] on p "Submit" at bounding box center [142, 450] width 18 height 7
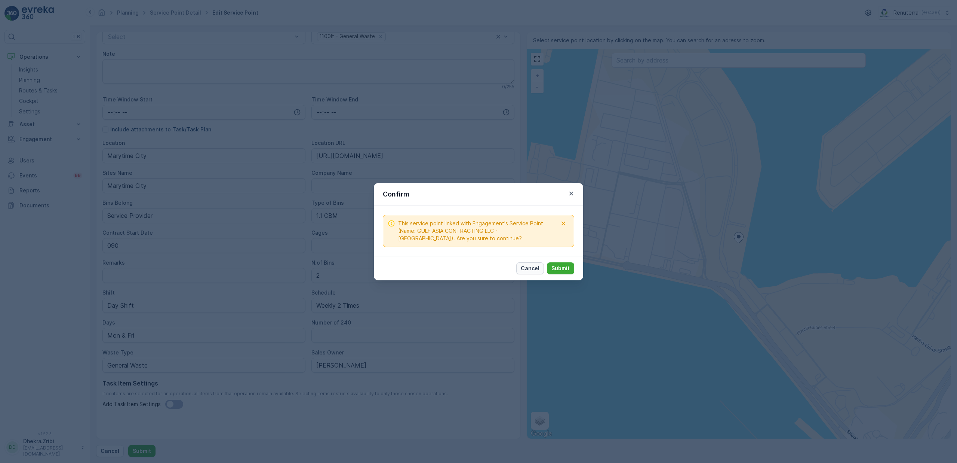
click at [525, 269] on p "Cancel" at bounding box center [530, 267] width 19 height 7
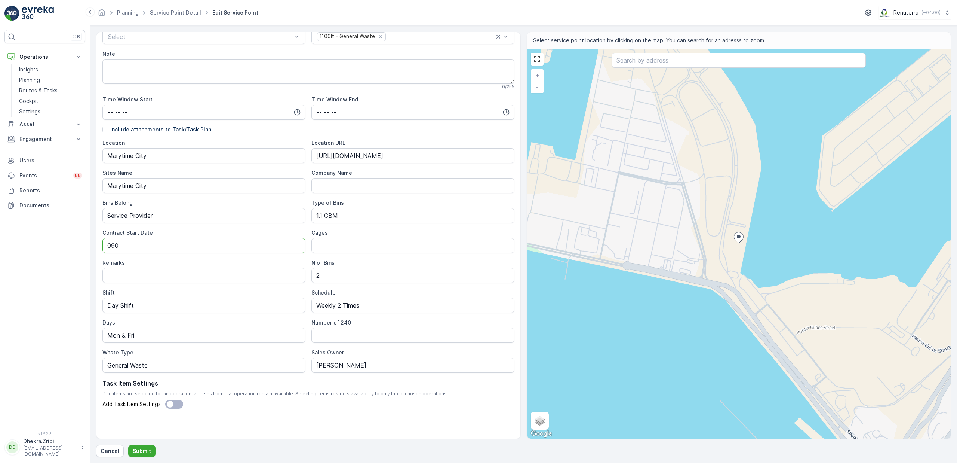
drag, startPoint x: 147, startPoint y: 247, endPoint x: 95, endPoint y: 243, distance: 52.1
click at [95, 243] on form "Service Point Name GULF ASIA CONTRACTING LLC - Dubai Maritime City 48 / 255 Loc…" at bounding box center [523, 244] width 867 height 437
click at [176, 247] on Date "090" at bounding box center [203, 245] width 203 height 15
type Date "0"
type Date "09-10-2025"
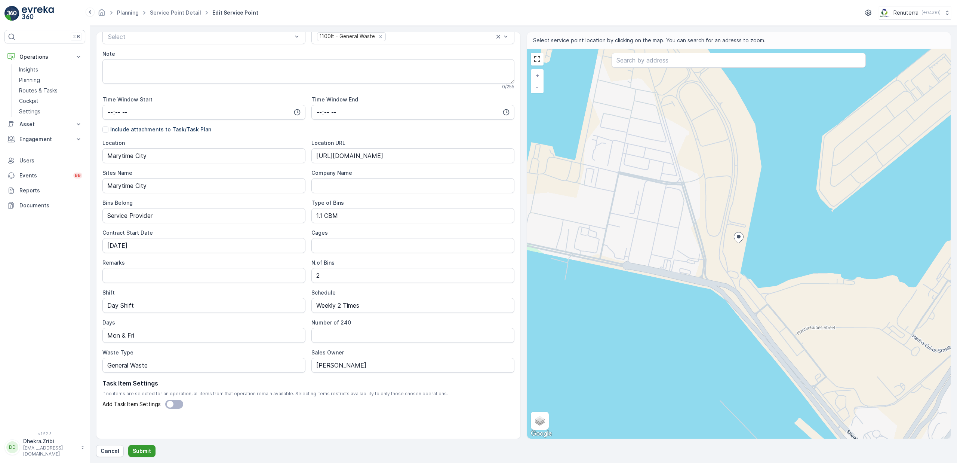
click at [143, 449] on p "Submit" at bounding box center [142, 450] width 18 height 7
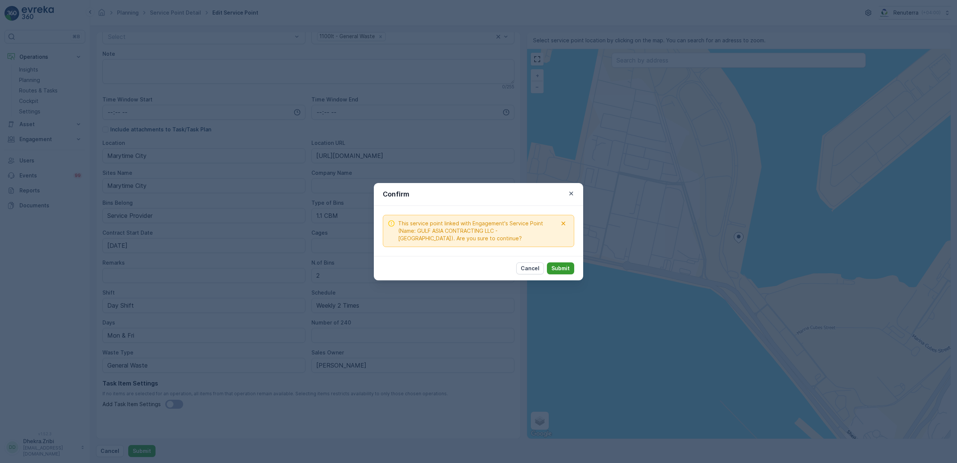
click at [565, 268] on p "Submit" at bounding box center [561, 267] width 18 height 7
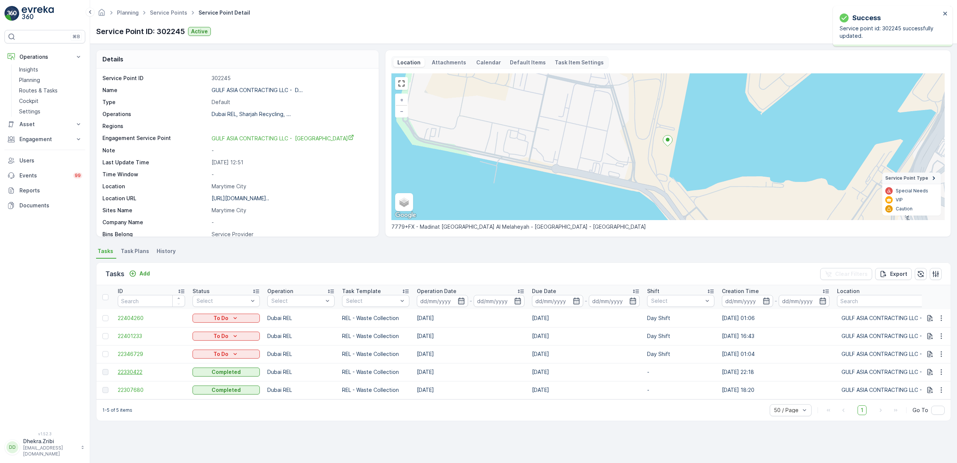
click at [138, 373] on span "22330422" at bounding box center [151, 371] width 67 height 7
click at [141, 389] on span "22307680" at bounding box center [151, 389] width 67 height 7
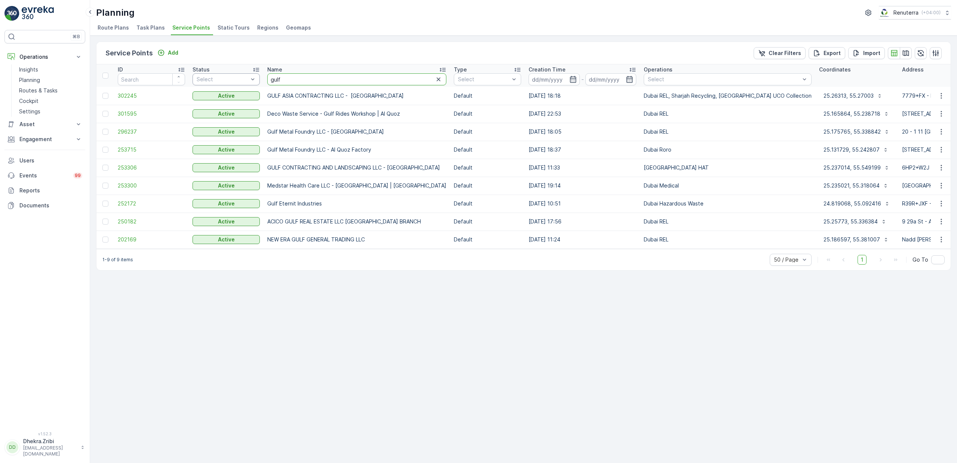
drag, startPoint x: 294, startPoint y: 79, endPoint x: 254, endPoint y: 74, distance: 40.0
paste input "Solanki Construction Co. (LLC) - Wadi Al Safa"
type input "Solanki Construction Co. (LLC) - Wadi Al Safa"
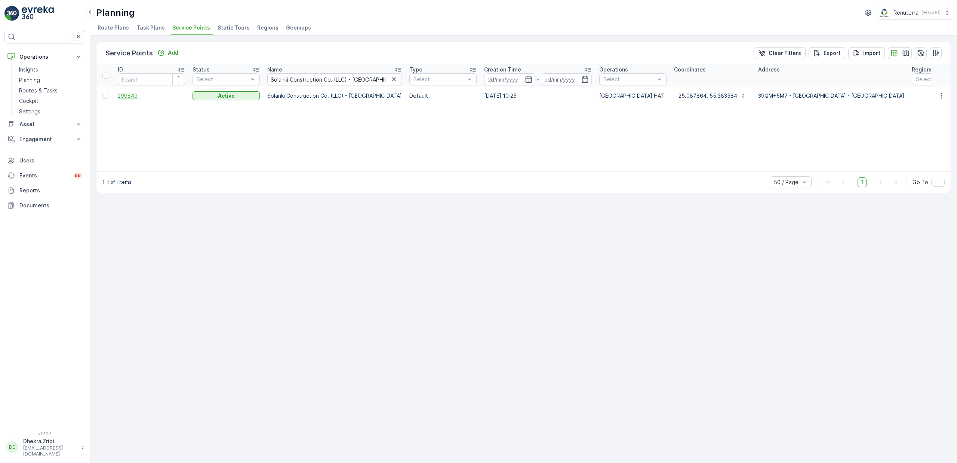
click at [125, 93] on span "299849" at bounding box center [151, 95] width 67 height 7
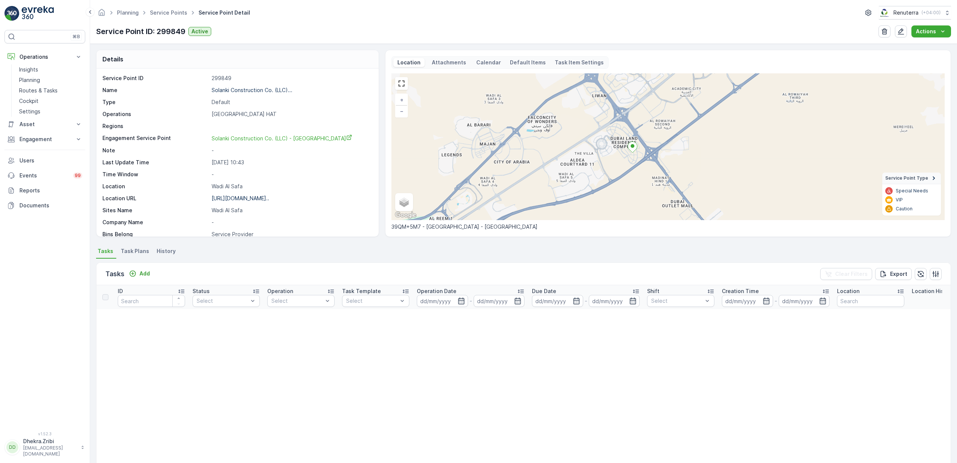
drag, startPoint x: 639, startPoint y: 198, endPoint x: 622, endPoint y: 155, distance: 46.5
click at [622, 155] on div "+ − Satellite Roadmap Terrain Hybrid Leaflet Keyboard shortcuts Map Data Map da…" at bounding box center [668, 146] width 553 height 147
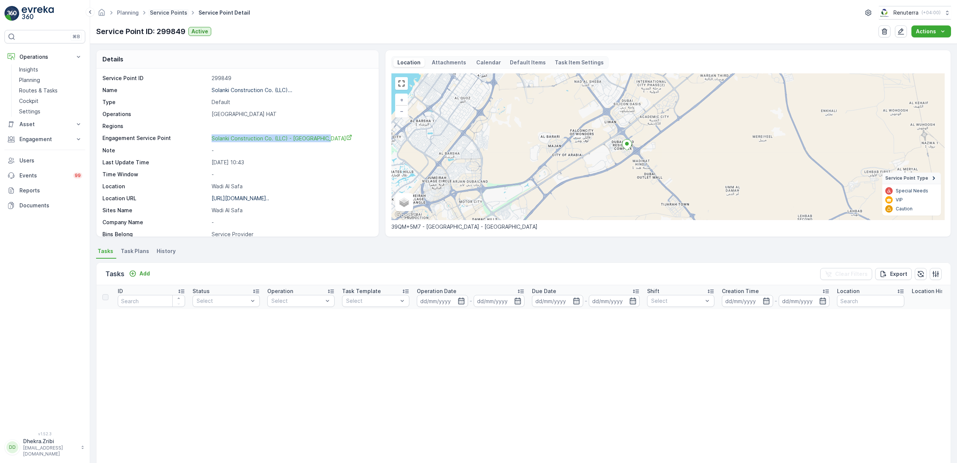
click at [158, 11] on link "Service Points" at bounding box center [168, 12] width 37 height 6
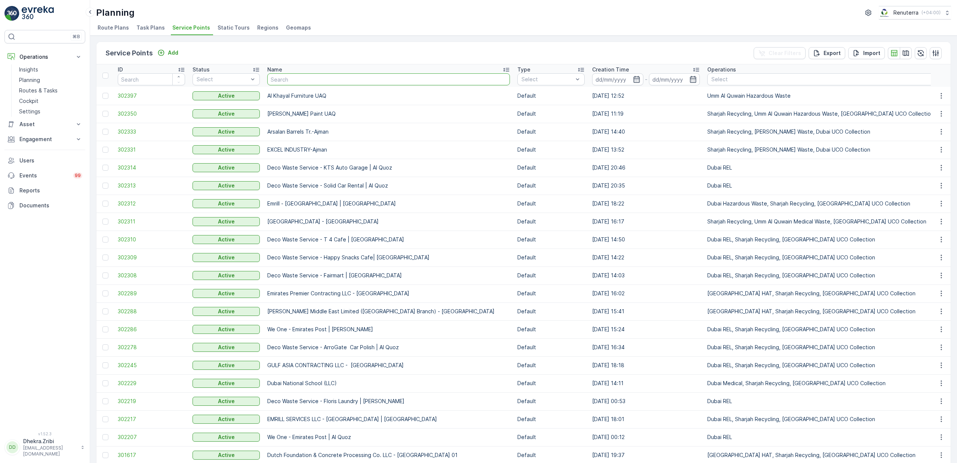
click at [310, 80] on input "text" at bounding box center [388, 79] width 243 height 12
paste input "NABC Building Contracting - Al Mamzar"
type input "NABC Building Contracting - Al Mamzar"
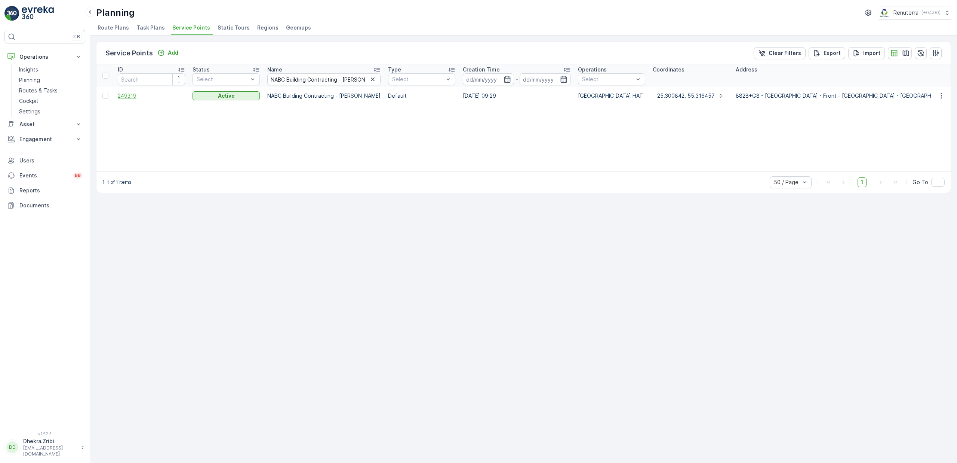
click at [133, 97] on span "249319" at bounding box center [151, 95] width 67 height 7
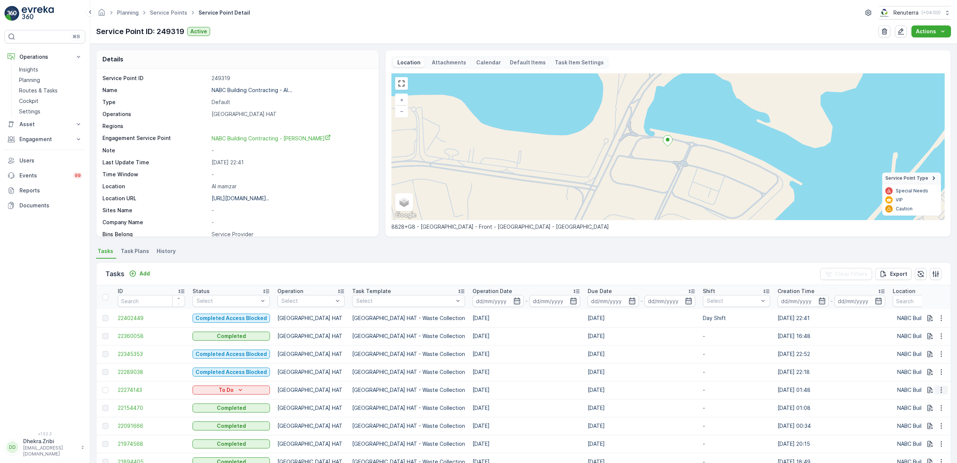
click at [938, 391] on icon "button" at bounding box center [941, 389] width 7 height 7
click at [923, 423] on span "Change Route" at bounding box center [922, 421] width 36 height 7
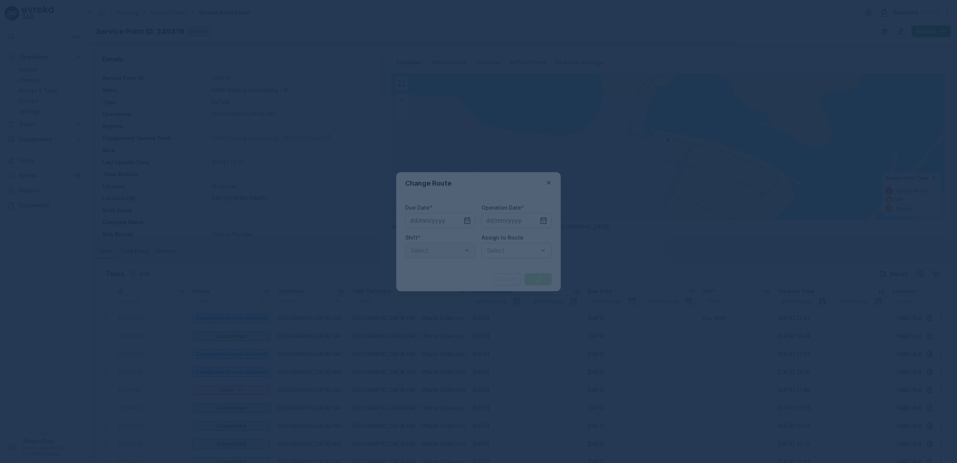
type input "08.10.2025"
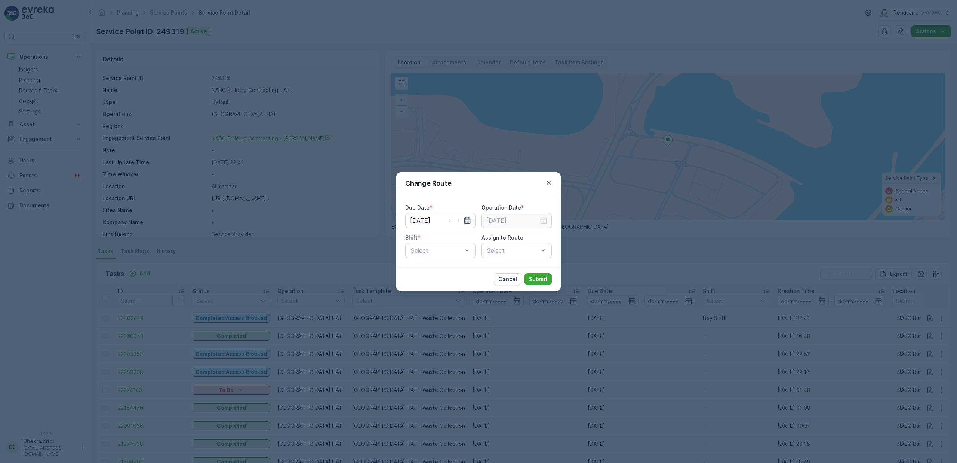
click at [467, 223] on icon "button" at bounding box center [467, 220] width 6 height 7
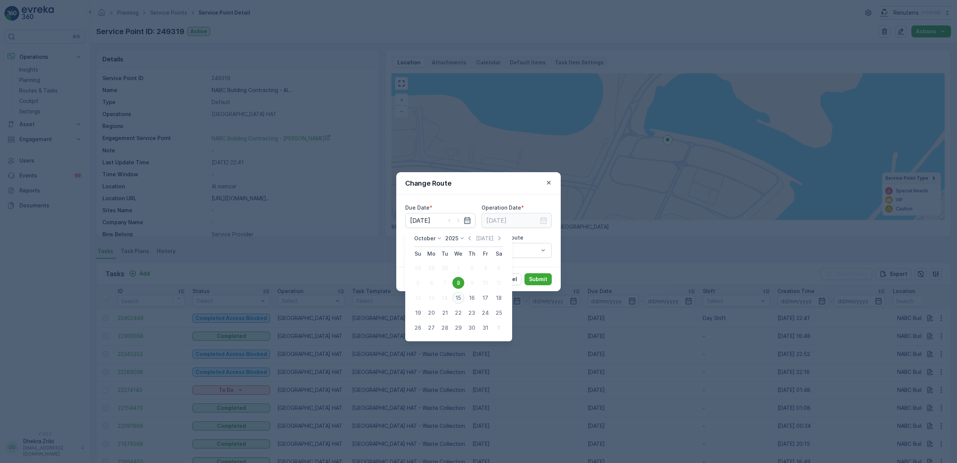
click at [462, 297] on div "15" at bounding box center [458, 298] width 12 height 12
type input "15.10.2025"
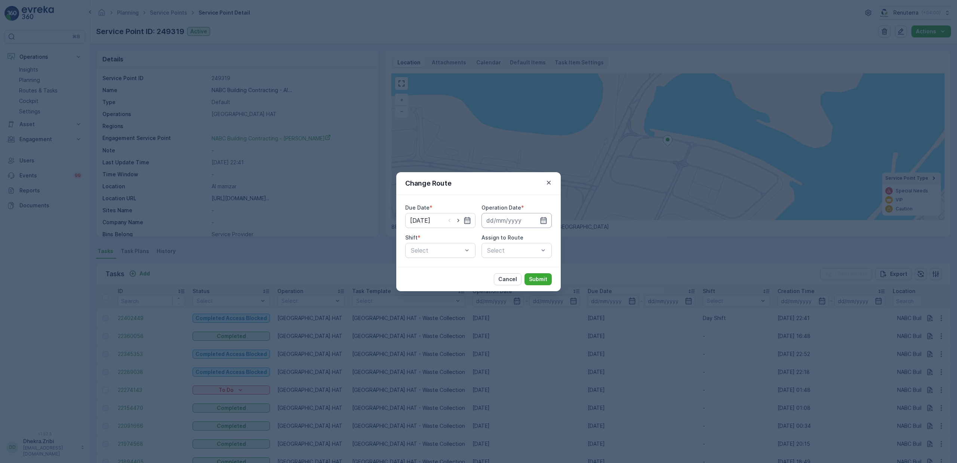
click at [513, 219] on input at bounding box center [517, 220] width 70 height 15
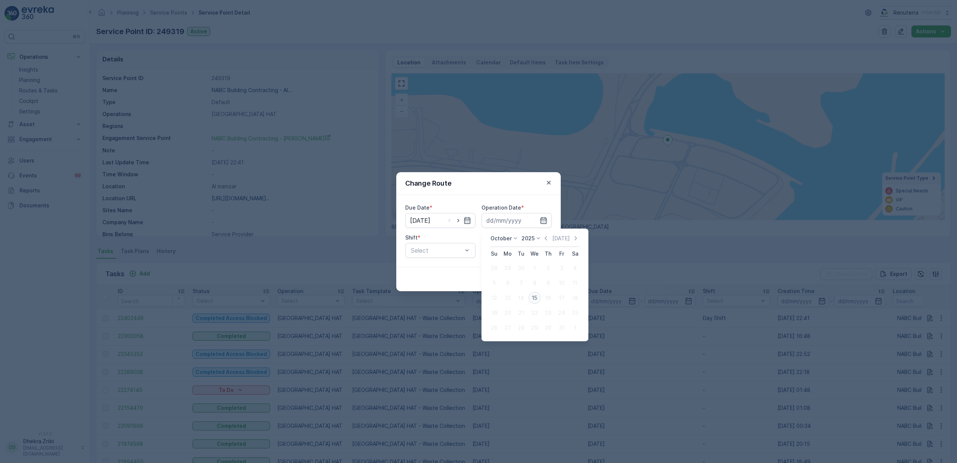
click at [533, 296] on div "15" at bounding box center [535, 298] width 12 height 12
type input "15.10.2025"
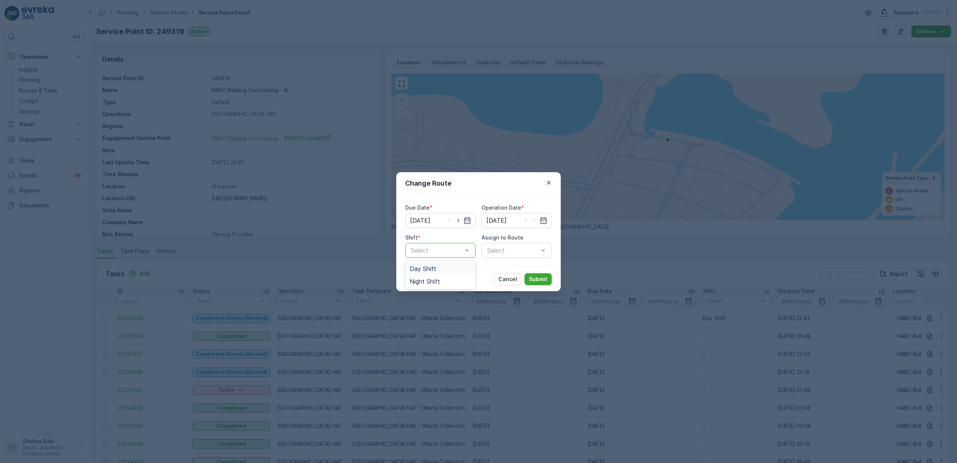
click at [433, 270] on span "Day Shift" at bounding box center [423, 268] width 27 height 7
click at [497, 250] on div "Select" at bounding box center [517, 250] width 70 height 15
click at [522, 250] on div "Select" at bounding box center [517, 250] width 70 height 15
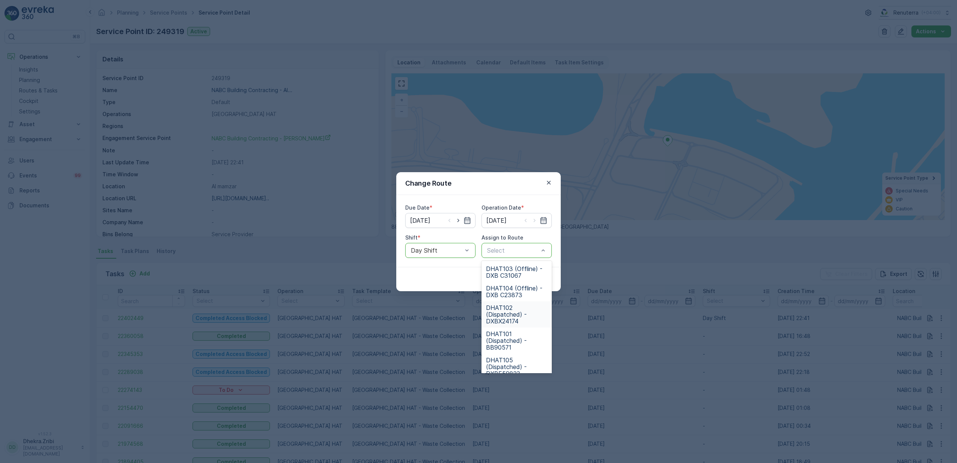
click at [512, 311] on span "DHAT102 (Dispatched) - DXBX24174" at bounding box center [516, 314] width 61 height 20
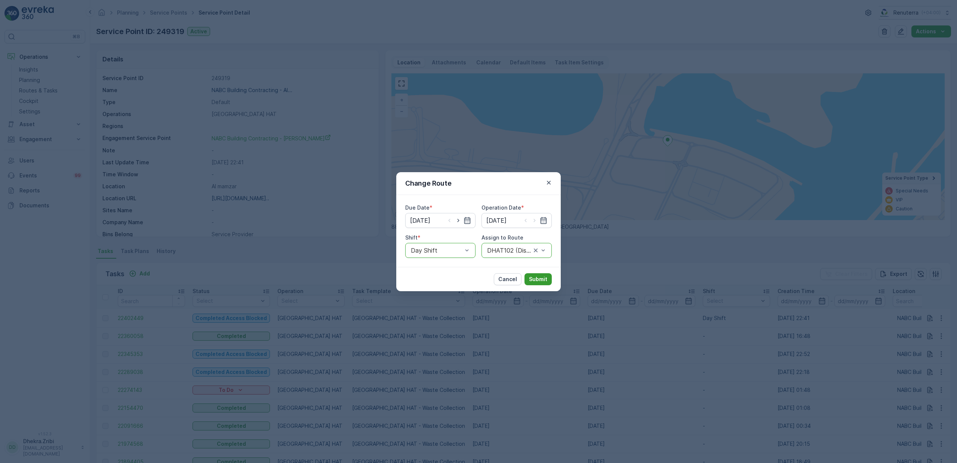
click at [537, 278] on p "Submit" at bounding box center [538, 278] width 18 height 7
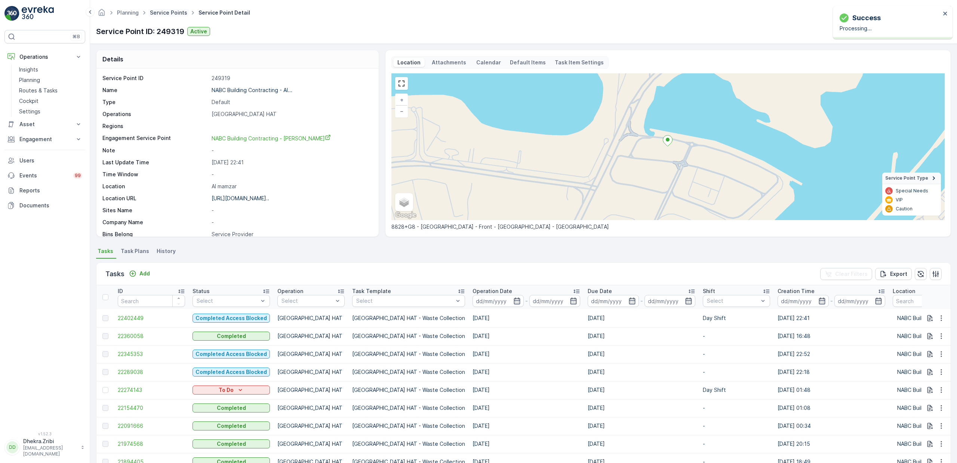
click at [176, 14] on link "Service Points" at bounding box center [168, 12] width 37 height 6
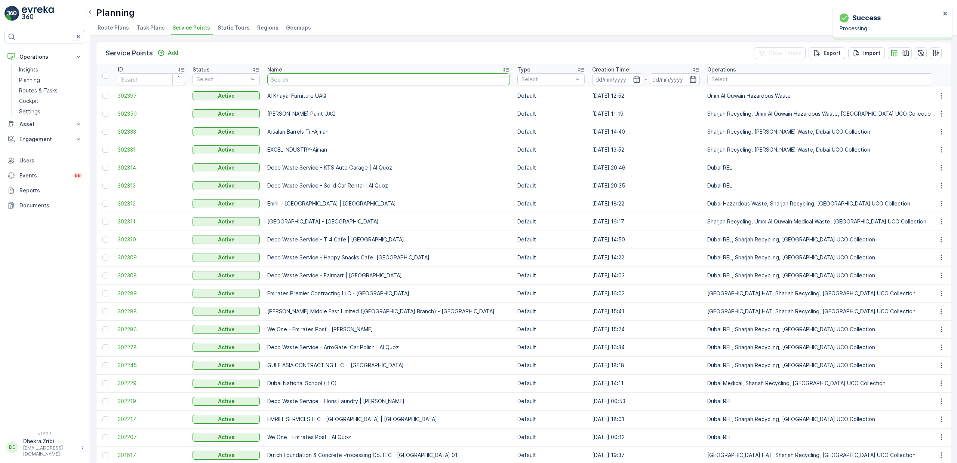
click at [325, 79] on input "text" at bounding box center [388, 79] width 243 height 12
paste input "Solanki Construction Co. (LLC) - Wadi Al Safa"
type input "Solanki Construction Co. (LLC) - Wadi Al Safa"
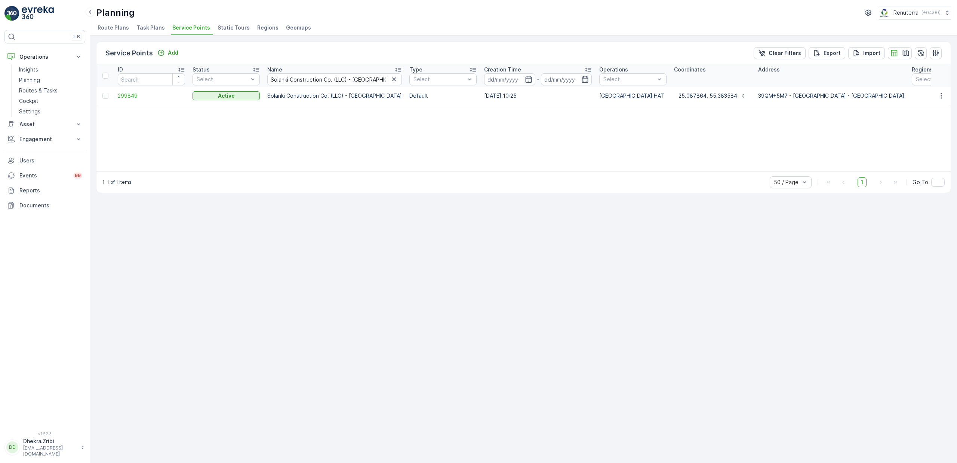
click at [131, 96] on span "299849" at bounding box center [151, 95] width 67 height 7
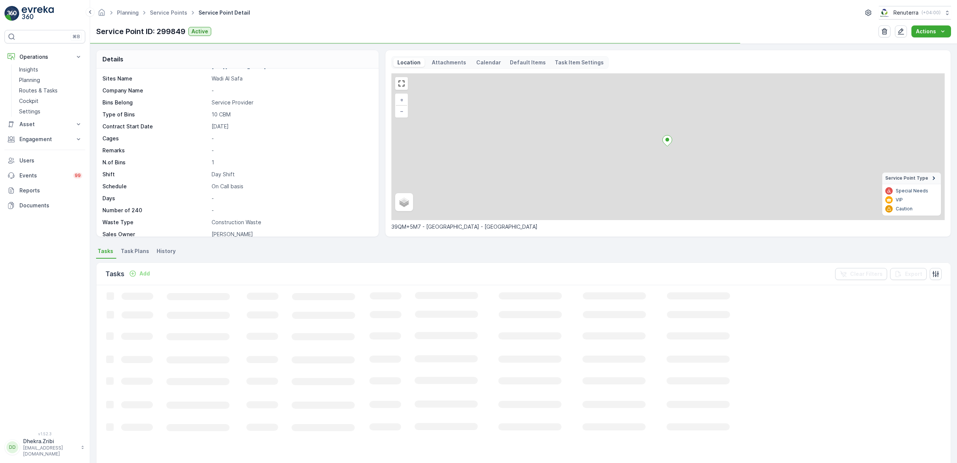
scroll to position [139, 0]
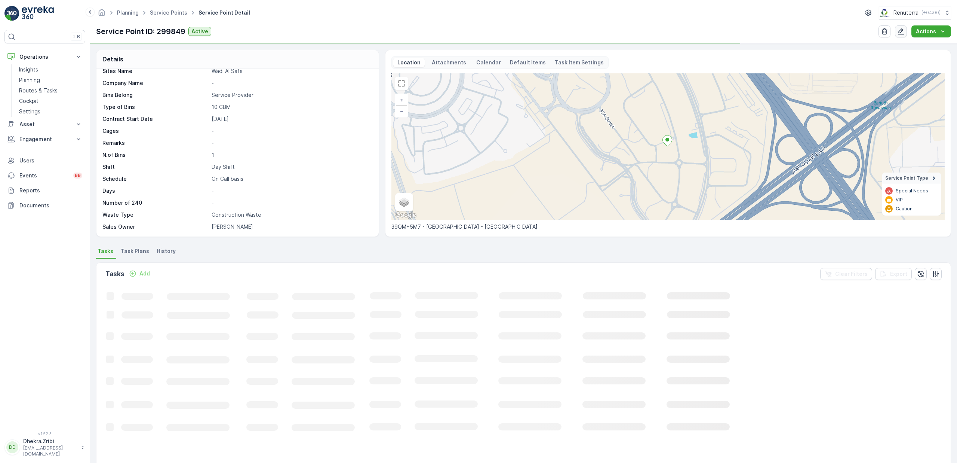
click at [905, 31] on icon "button" at bounding box center [900, 31] width 7 height 7
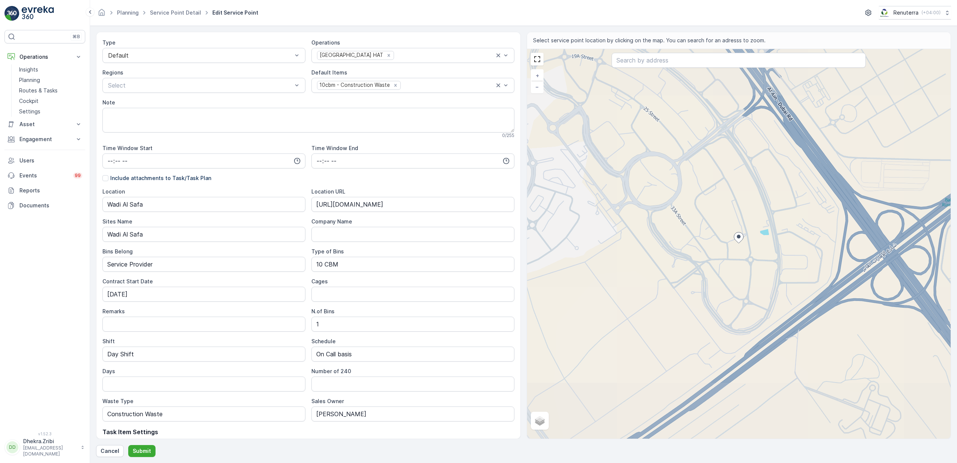
scroll to position [122, 0]
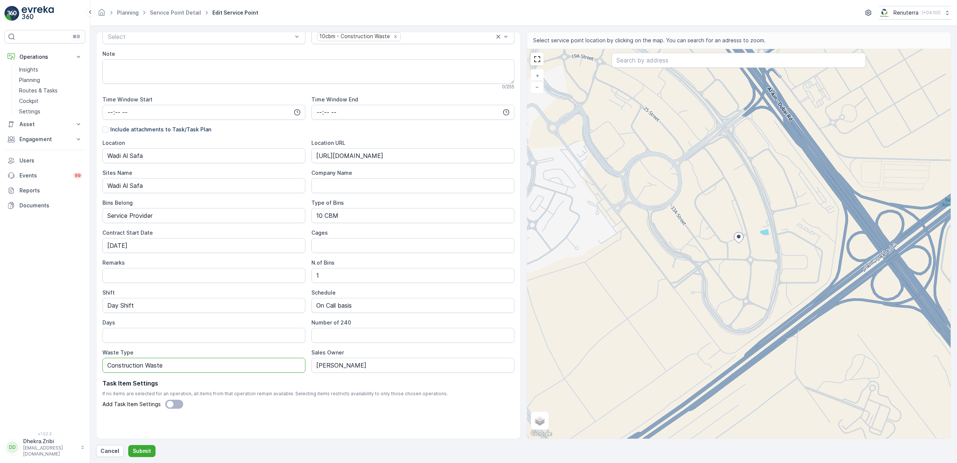
drag, startPoint x: 175, startPoint y: 365, endPoint x: 54, endPoint y: 356, distance: 120.8
click at [54, 356] on div "⌘B Operations Insights Planning Routes & Tasks Cockpit Settings Asset Assets En…" at bounding box center [478, 231] width 957 height 463
type Type "General Waste"
click at [144, 451] on p "Submit" at bounding box center [142, 450] width 18 height 7
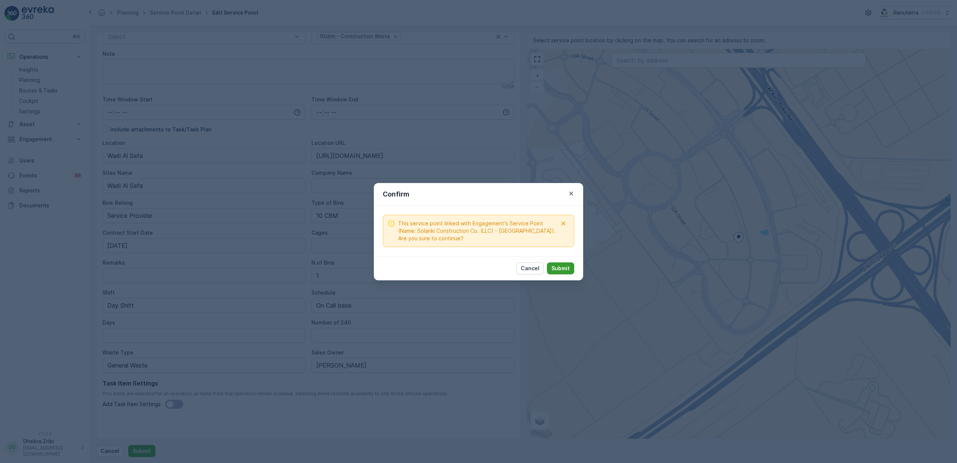
click at [563, 269] on p "Submit" at bounding box center [561, 267] width 18 height 7
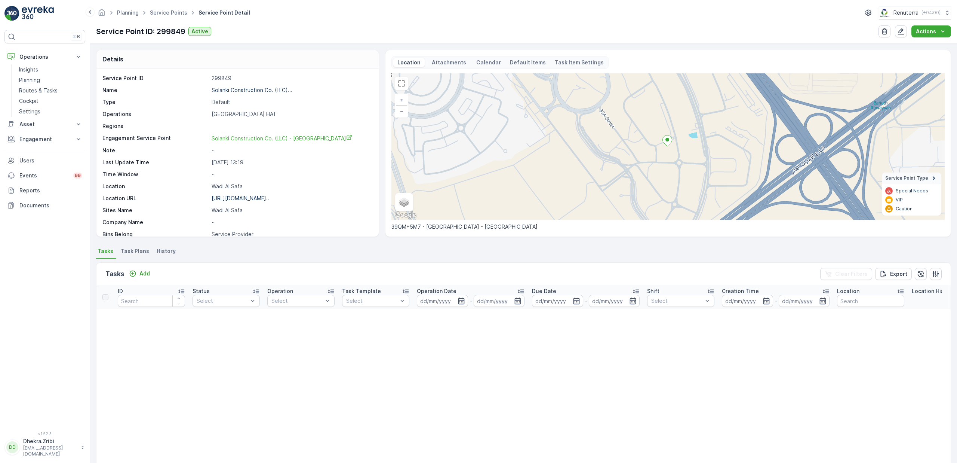
click at [566, 269] on div "Tasks Add Clear Filters Export" at bounding box center [523, 274] width 854 height 22
click at [160, 12] on link "Service Points" at bounding box center [168, 12] width 37 height 6
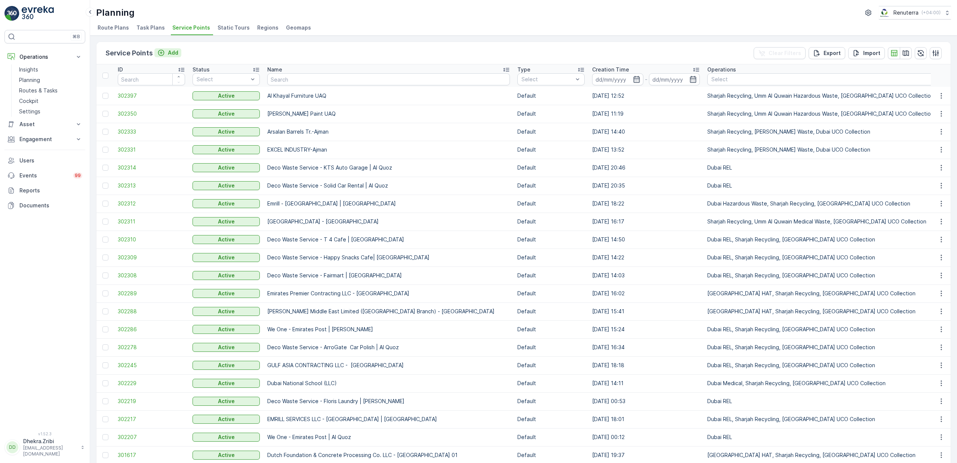
click at [171, 51] on p "Add" at bounding box center [173, 52] width 10 height 7
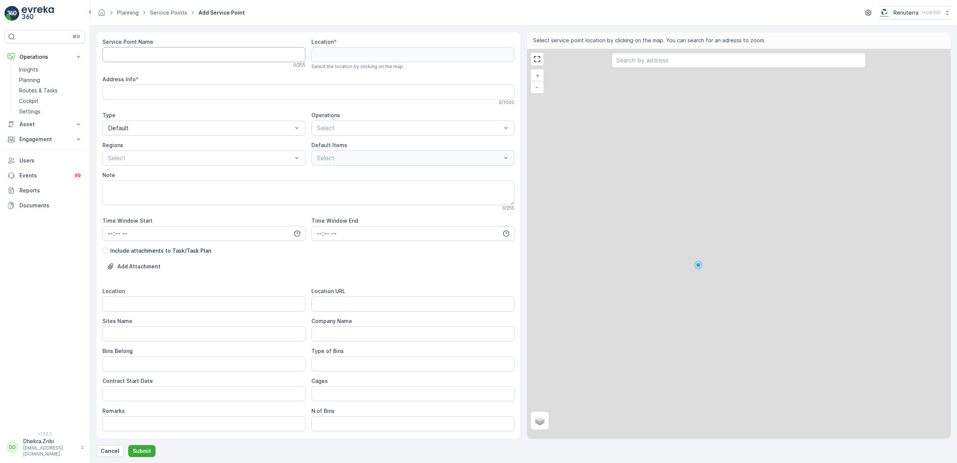
click at [188, 53] on Name "Service Point Name" at bounding box center [203, 54] width 203 height 15
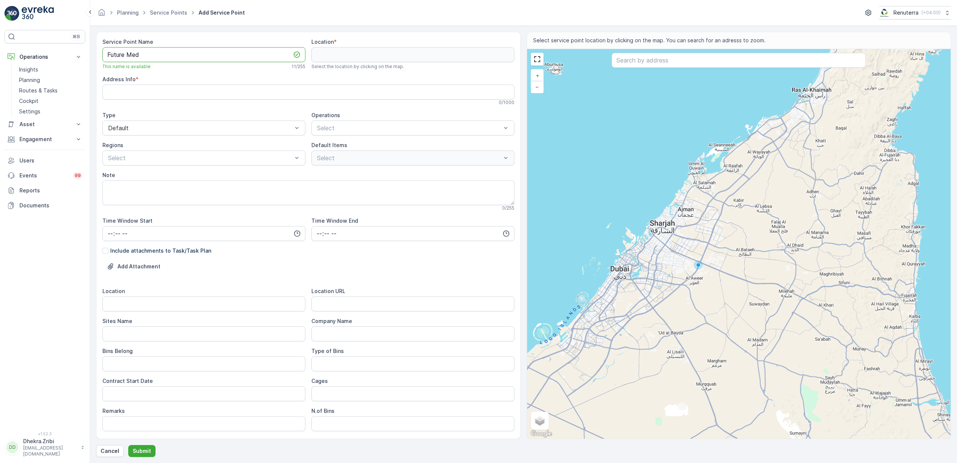
click at [131, 56] on Name "Future Med" at bounding box center [203, 54] width 203 height 15
click at [148, 57] on Name "Futuremed" at bounding box center [203, 54] width 203 height 15
click at [224, 56] on Name "Futuremed International" at bounding box center [203, 54] width 203 height 15
drag, startPoint x: 219, startPoint y: 57, endPoint x: 87, endPoint y: 50, distance: 132.6
click at [87, 50] on div "⌘B Operations Insights Planning Routes & Tasks Cockpit Settings Asset Assets En…" at bounding box center [478, 231] width 957 height 463
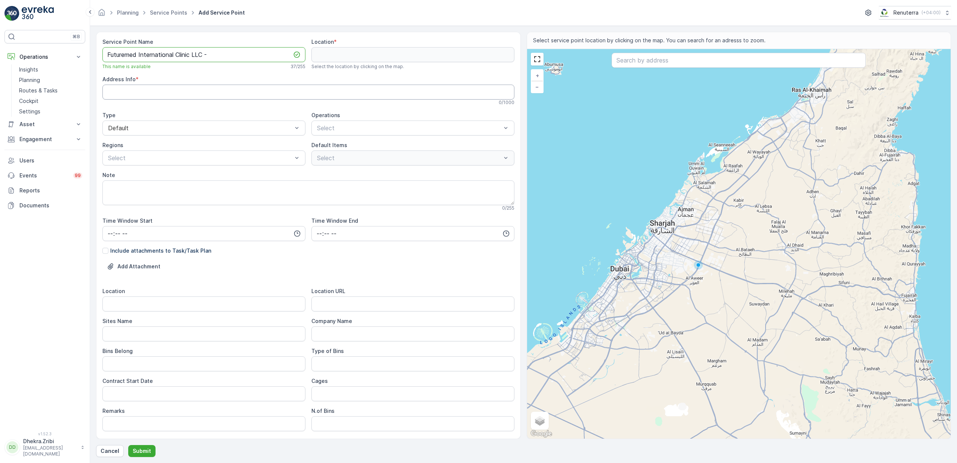
paste Name "Umm Suqeim"
type Name "Futuremed International Clinic LLC - Umm Suqeim"
click at [346, 232] on p "Dubai Medical" at bounding box center [342, 230] width 37 height 7
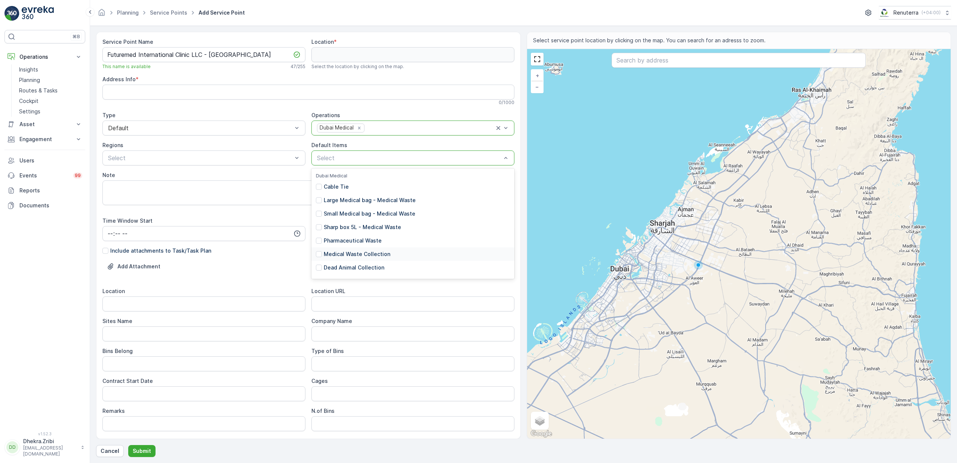
click at [360, 255] on p "Medical Waste Collection" at bounding box center [357, 253] width 67 height 7
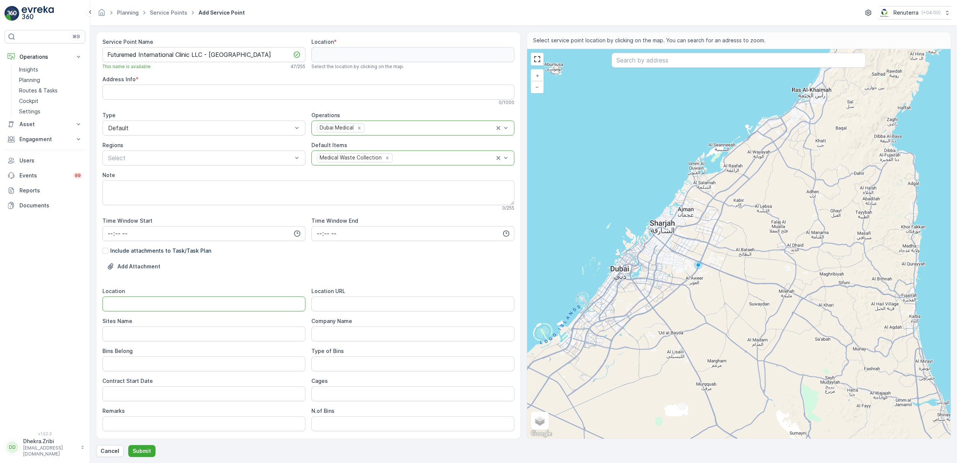
click at [155, 304] on input "Location" at bounding box center [203, 303] width 203 height 15
paste input "Umm Suqeim"
type input "Umm Suqeim"
click at [147, 327] on Name "Sites Name" at bounding box center [203, 333] width 203 height 15
paste Name "Umm Suqeim"
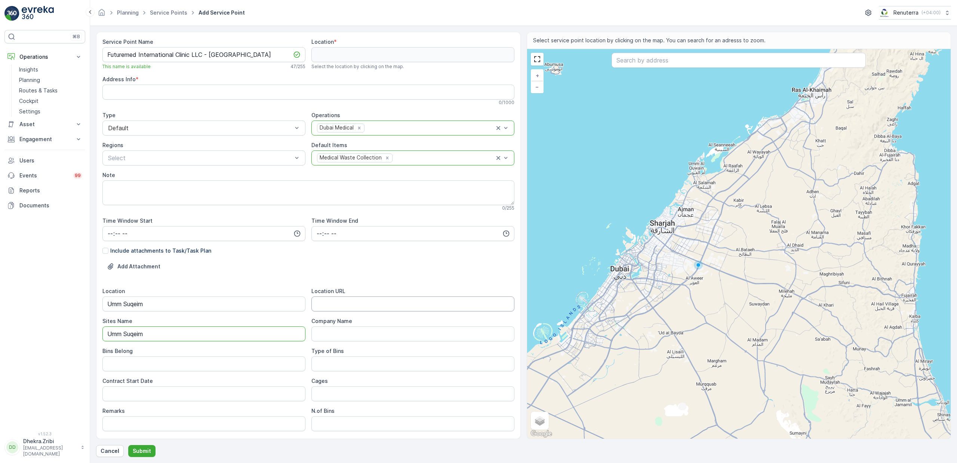
type Name "Umm Suqeim"
click at [333, 301] on URL "Location URL" at bounding box center [413, 303] width 203 height 15
paste URL "https://maps.app.goo.gl/yoNWZnYw32d5kxk57"
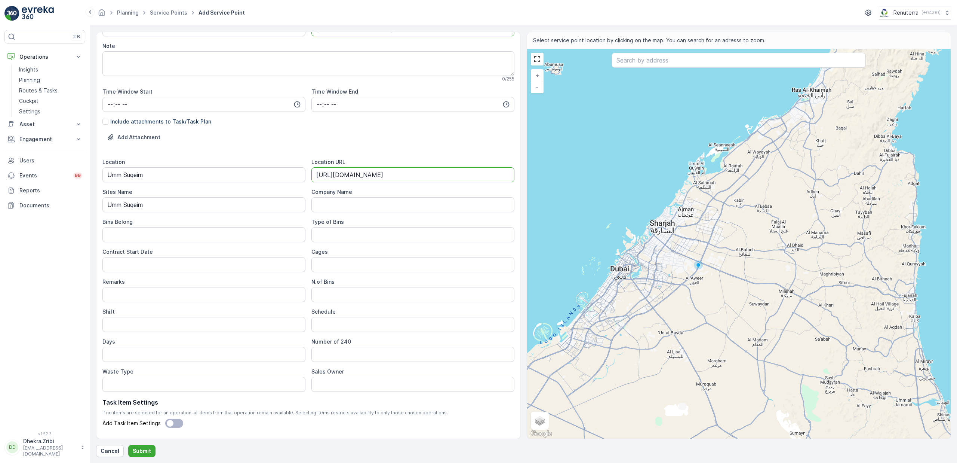
scroll to position [148, 0]
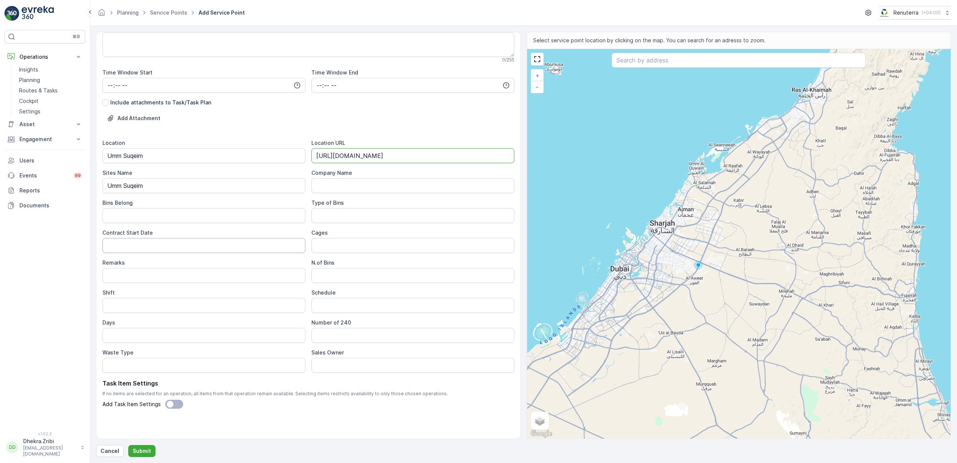
type URL "https://maps.app.goo.gl/yoNWZnYw32d5kxk57"
click at [159, 248] on Date "Contract Start Date" at bounding box center [203, 245] width 203 height 15
type Date "15-10-2025"
click at [151, 307] on input "Shift" at bounding box center [203, 305] width 203 height 15
type input "Day Shift"
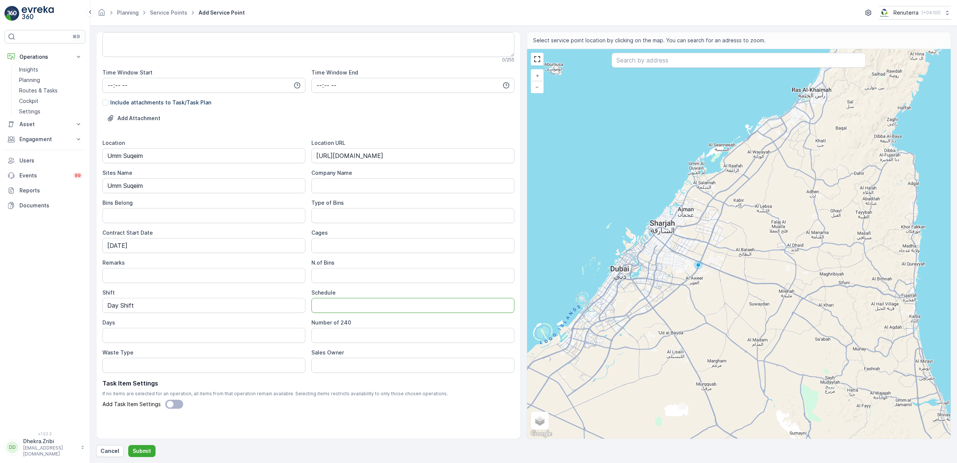
click at [343, 307] on input "Schedule" at bounding box center [413, 305] width 203 height 15
click at [389, 334] on 240 "Number of 240" at bounding box center [413, 335] width 203 height 15
click at [341, 306] on input "On Call basis" at bounding box center [413, 305] width 203 height 15
type input "On Call Basis"
click at [193, 337] on input "Days" at bounding box center [203, 335] width 203 height 15
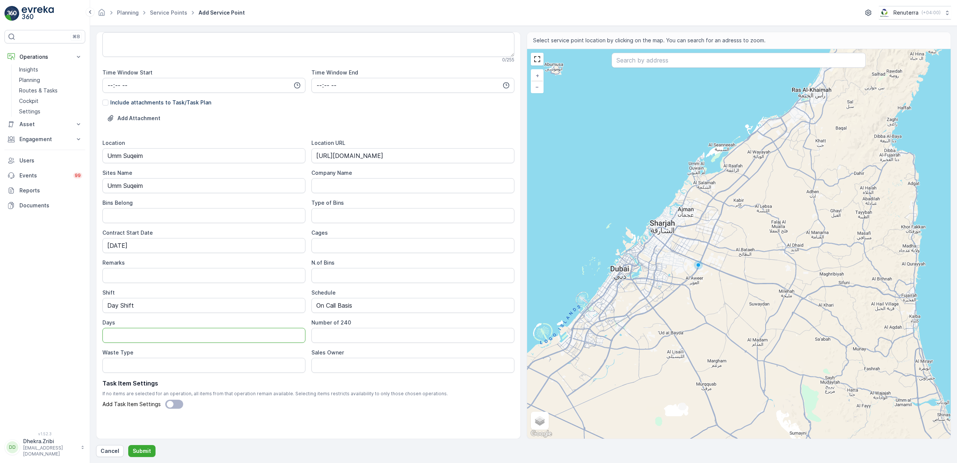
click at [193, 337] on input "Days" at bounding box center [203, 335] width 203 height 15
click at [273, 364] on Type "Waste Type" at bounding box center [203, 365] width 203 height 15
type Type "Medical Waste"
click at [364, 364] on Owner "Sales Owner" at bounding box center [413, 365] width 203 height 15
paste Owner "Mohamad Baghdadi"
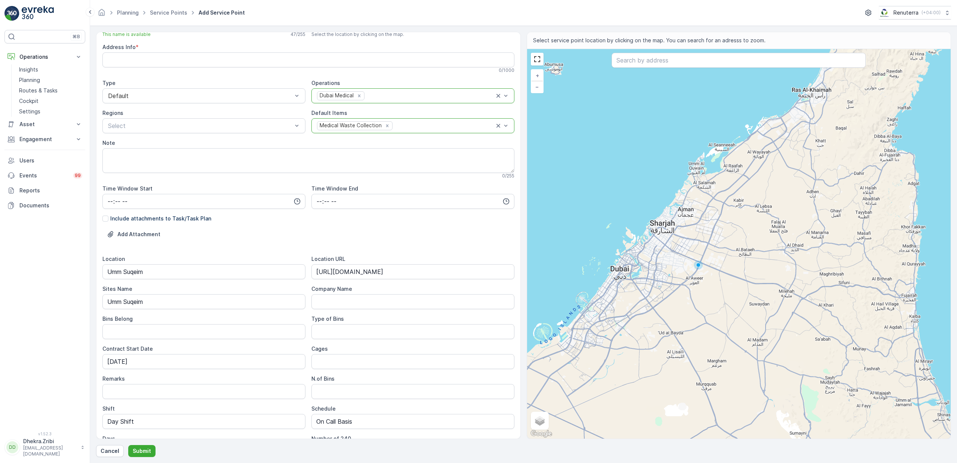
scroll to position [0, 0]
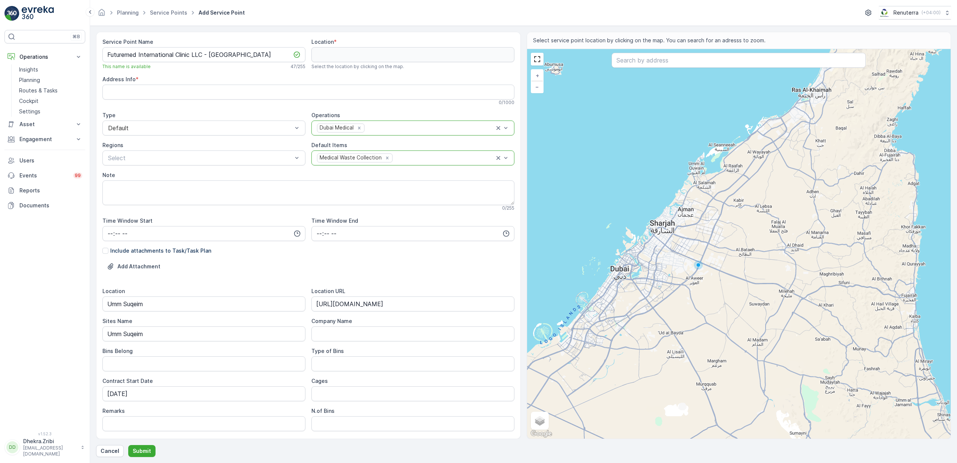
type Owner "Mohamad Baghdadi"
click at [638, 66] on input "text" at bounding box center [739, 60] width 254 height 15
paste input "VOATII WELLNESS CLINIC"
type input "VOATII WELLNESS CLINIC"
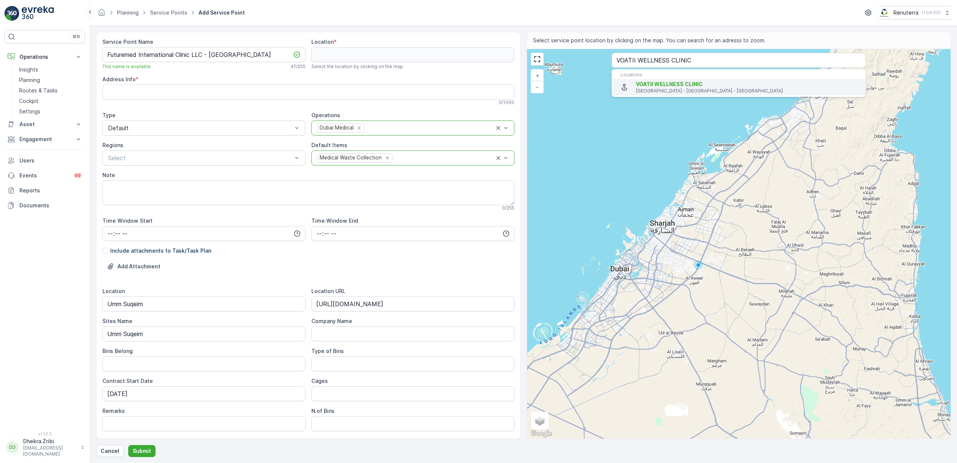
click at [664, 86] on span "VOATII WELLNESS CLINIC" at bounding box center [669, 84] width 67 height 6
type input "25.1632524,55.2229975"
type Info "777b Villa, Al Safa - Al Wasl Rd - Jumeirah - Dubai - United Arab Emirates"
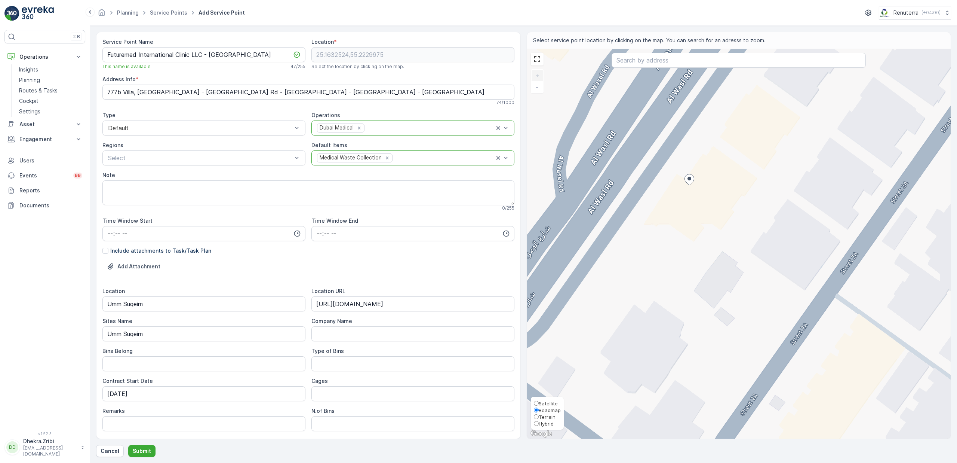
click at [550, 403] on span "Satellite" at bounding box center [548, 403] width 19 height 6
click at [539, 403] on input "Satellite" at bounding box center [536, 403] width 5 height 5
radio input "true"
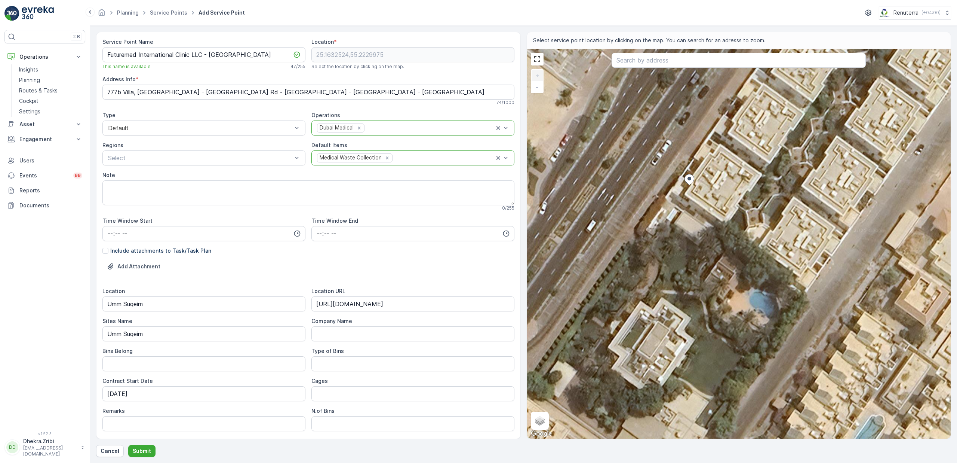
click at [697, 164] on div "+ − Satellite Roadmap Terrain Hybrid Leaflet Keyboard shortcuts Map Data Imager…" at bounding box center [739, 243] width 424 height 389
type input "25.16332321561265,55.2230227141874"
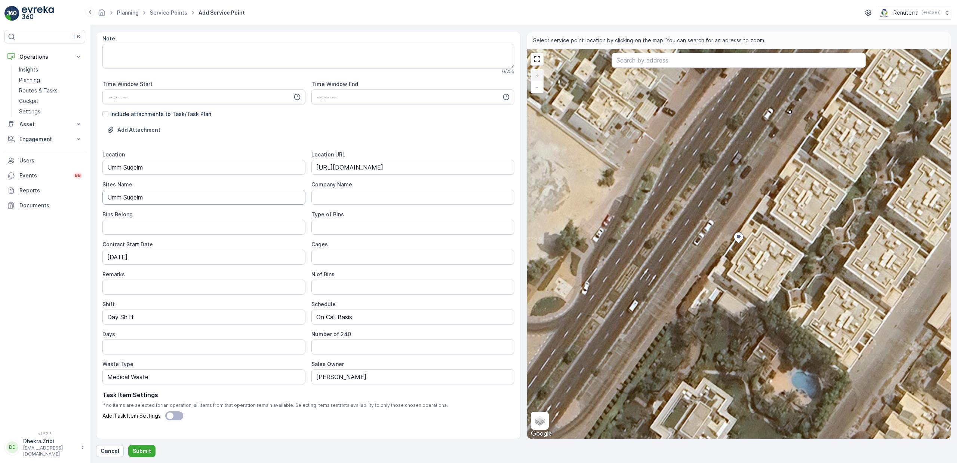
scroll to position [148, 0]
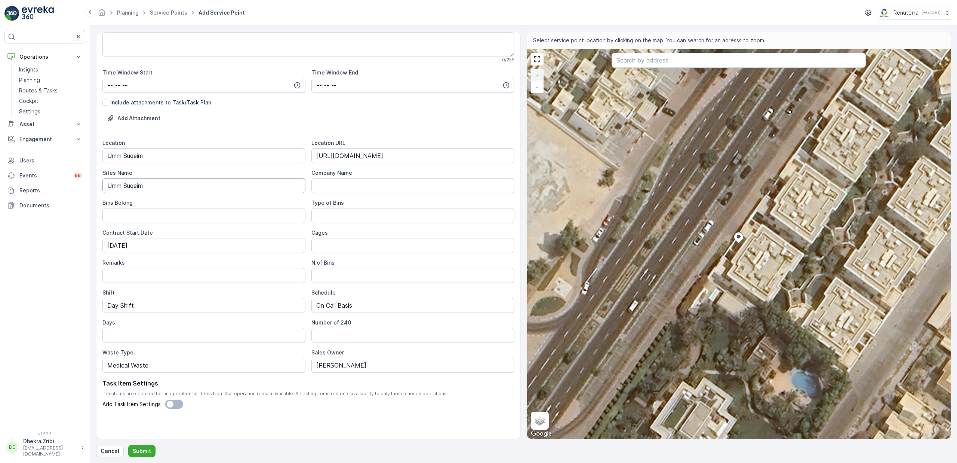
type Info "567F+85 - Al Safa - Al Safa 2 - Dubai - United Arab Emirates"
click at [142, 451] on p "Submit" at bounding box center [142, 450] width 18 height 7
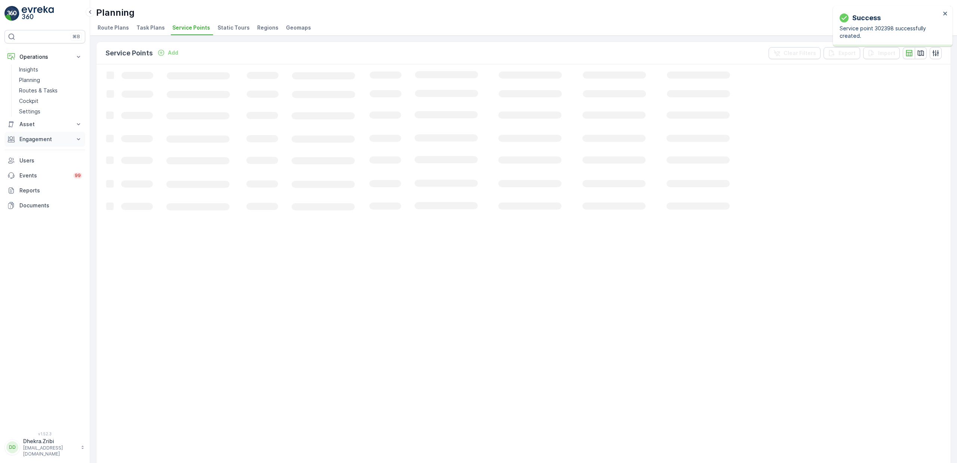
click at [43, 140] on p "Engagement" at bounding box center [44, 138] width 51 height 7
click at [34, 162] on p "Entities" at bounding box center [28, 162] width 19 height 7
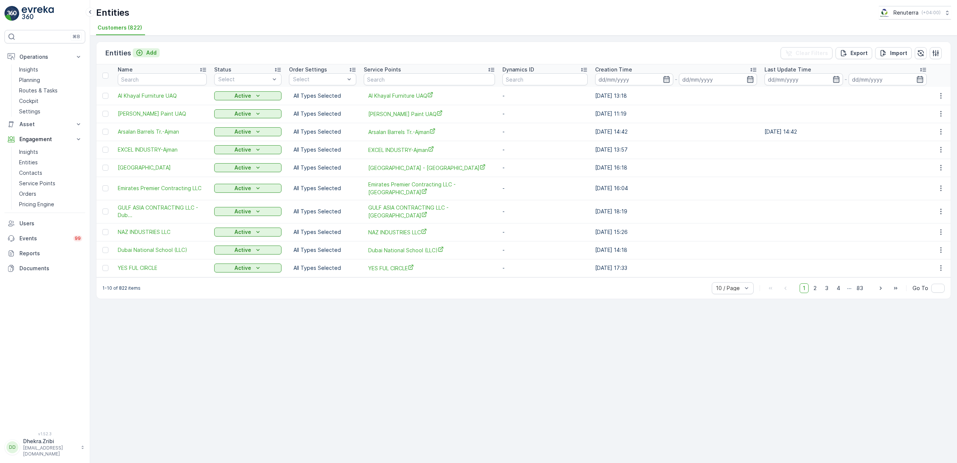
click at [136, 50] on icon "Add" at bounding box center [139, 53] width 6 height 6
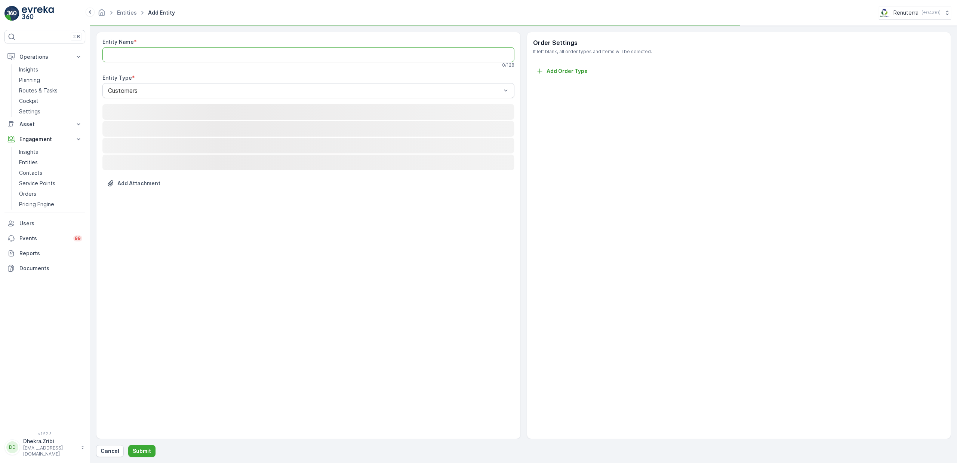
click at [172, 55] on Name "Entity Name" at bounding box center [308, 54] width 412 height 15
paste Name "Futuremed International Clinic LLC - Umm Suqeim"
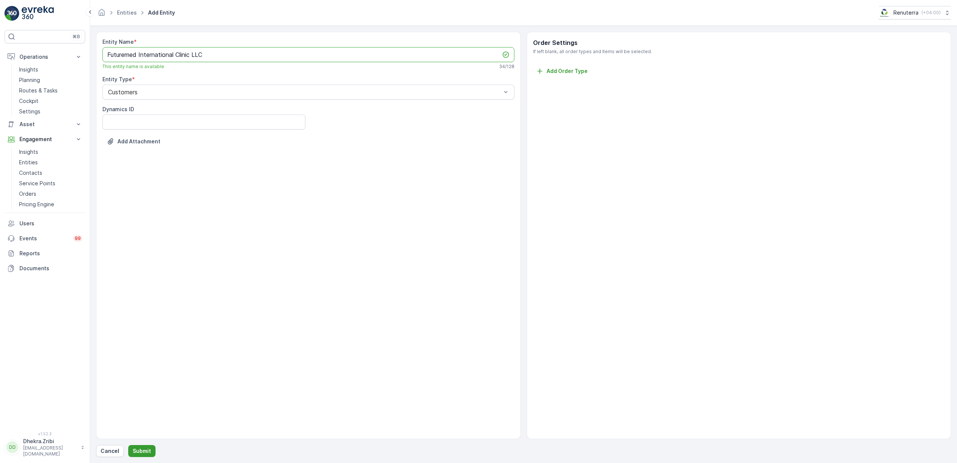
type Name "Futuremed International Clinic LLC"
click at [147, 447] on p "Submit" at bounding box center [142, 450] width 18 height 7
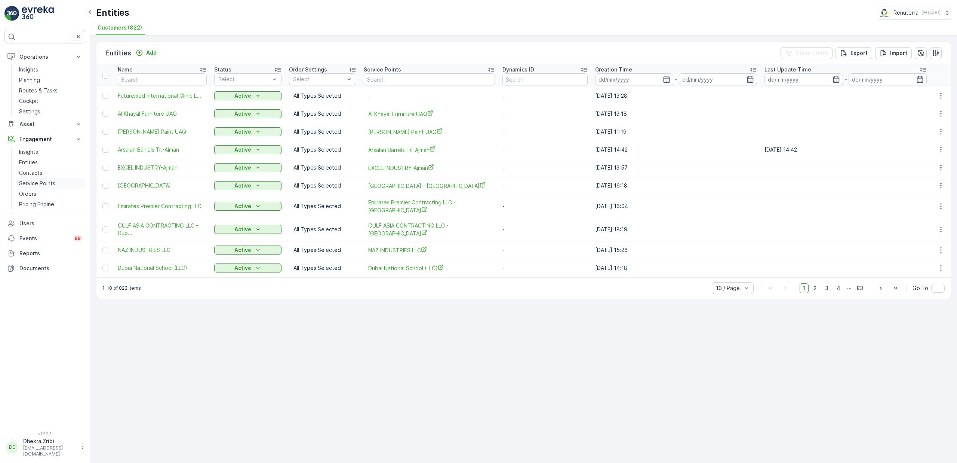
click at [39, 180] on p "Service Points" at bounding box center [37, 182] width 36 height 7
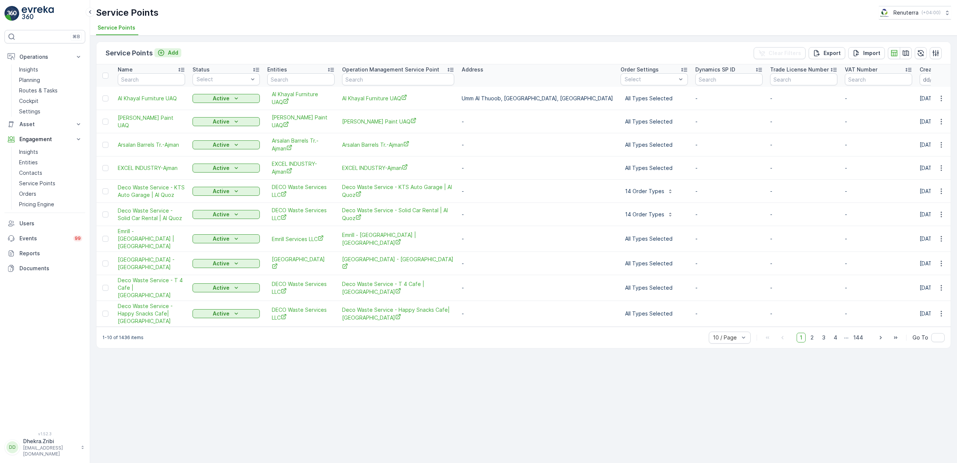
click at [169, 52] on p "Add" at bounding box center [173, 52] width 10 height 7
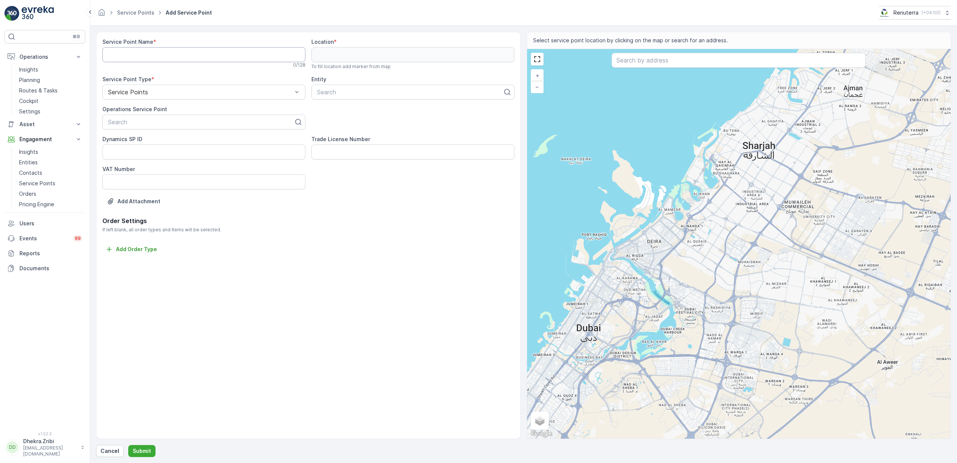
click at [170, 56] on Name "Service Point Name" at bounding box center [203, 54] width 203 height 15
paste Name "Futuremed International Clinic LLC - Umm Suqeim"
type Name "Futuremed International Clinic LLC - Umm Suqeim"
click at [196, 122] on div at bounding box center [200, 122] width 187 height 7
paste input "Futuremed International Clinic LLC - Umm Suqeim"
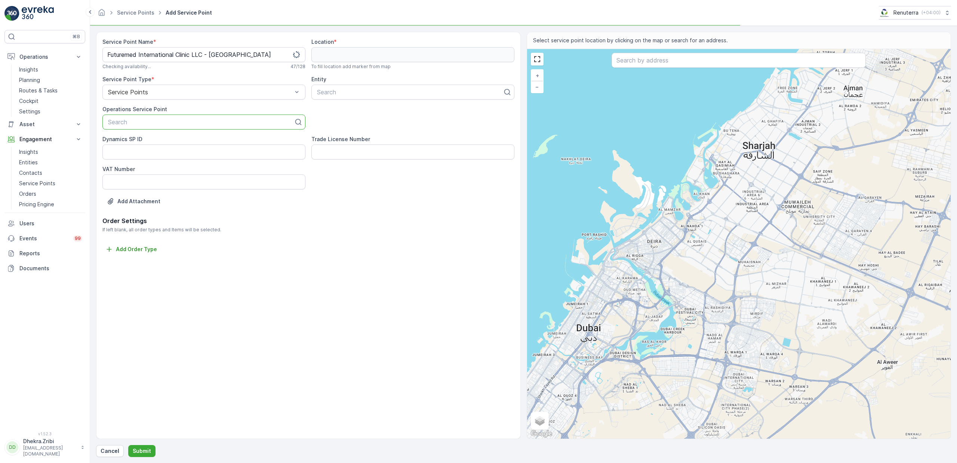
type input "Futuremed International Clinic LLC - Umm Suqeim"
click at [182, 143] on span "Futuremed International Clinic LLC - Umm Suqeim" at bounding box center [189, 140] width 164 height 7
click at [378, 91] on div at bounding box center [409, 92] width 187 height 7
type input "future"
click at [381, 111] on span "Futuremed International Clinic LLC" at bounding box center [363, 110] width 95 height 7
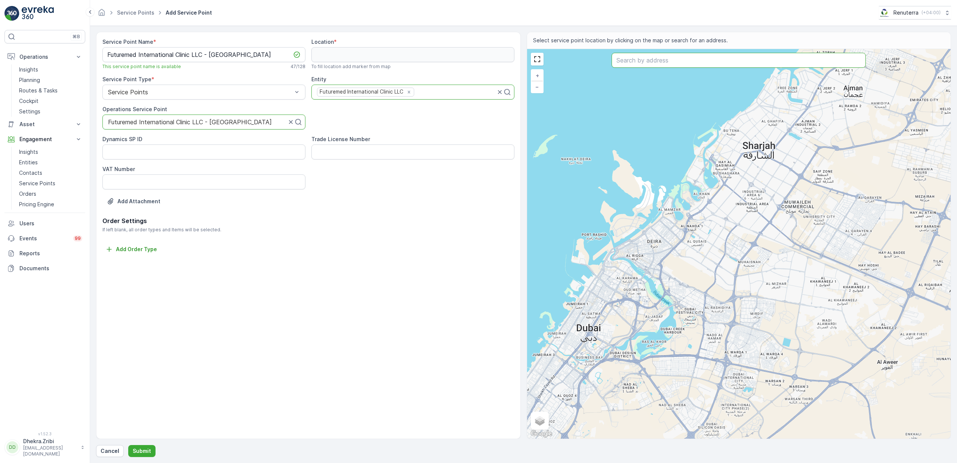
click at [671, 65] on input "text" at bounding box center [739, 60] width 254 height 15
paste input "VOATII WELLNESS CLINIC"
type input "VOATII WELLNESS CLINIC"
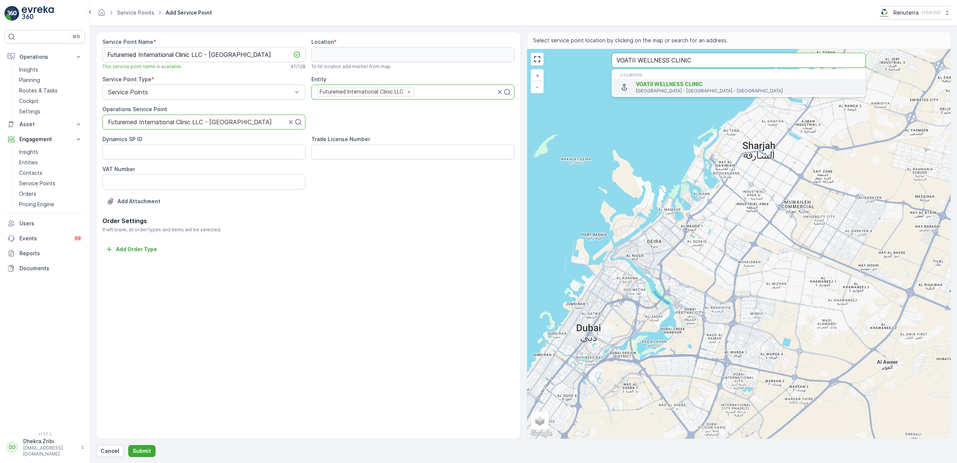
click at [672, 87] on span "VOATII WELLNESS CLINIC" at bounding box center [669, 84] width 67 height 6
type input "25.1632524,55.2229975"
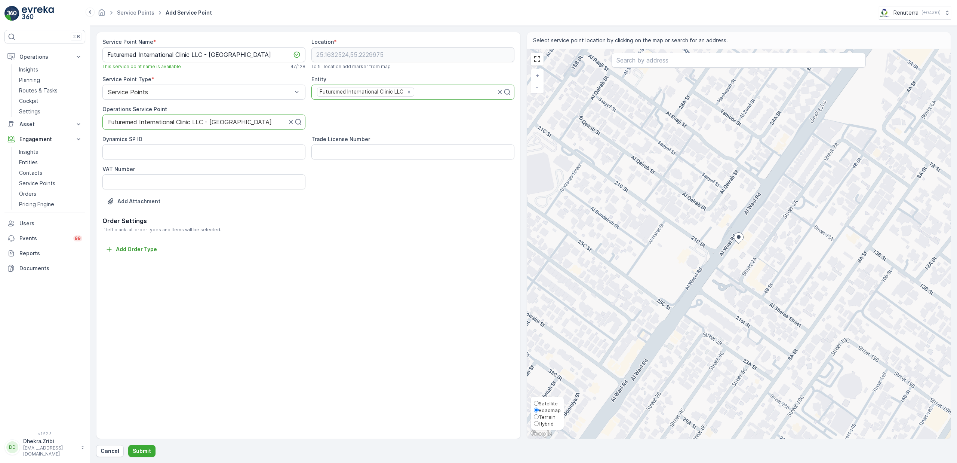
click at [552, 400] on span "Satellite" at bounding box center [548, 403] width 19 height 6
click at [539, 401] on input "Satellite" at bounding box center [536, 403] width 5 height 5
radio input "true"
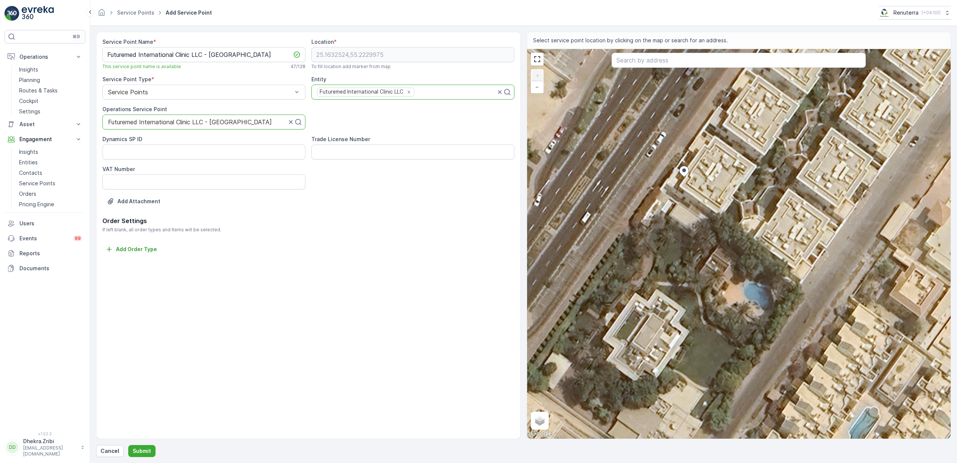
click at [692, 155] on div "+ − Satellite Roadmap Terrain Hybrid Leaflet Keyboard shortcuts Map Data Imager…" at bounding box center [739, 243] width 424 height 389
type input "25.163325633934143,55.22302405272753"
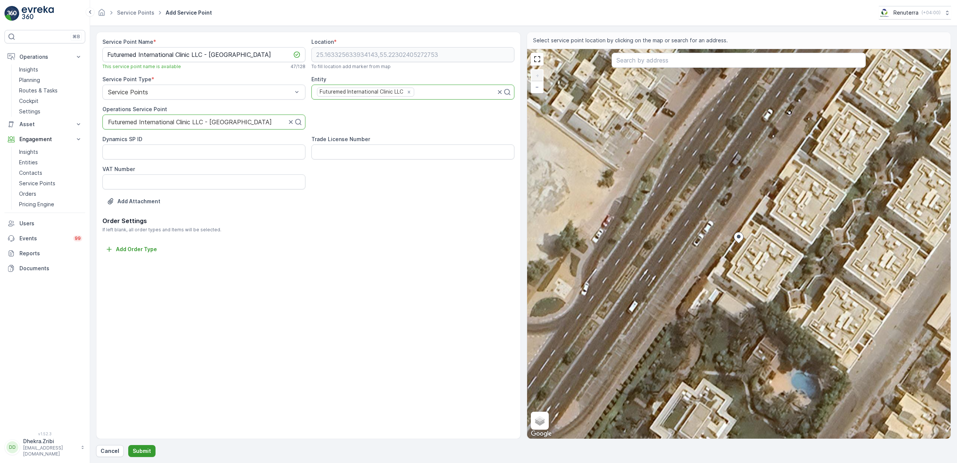
click at [143, 453] on p "Submit" at bounding box center [142, 450] width 18 height 7
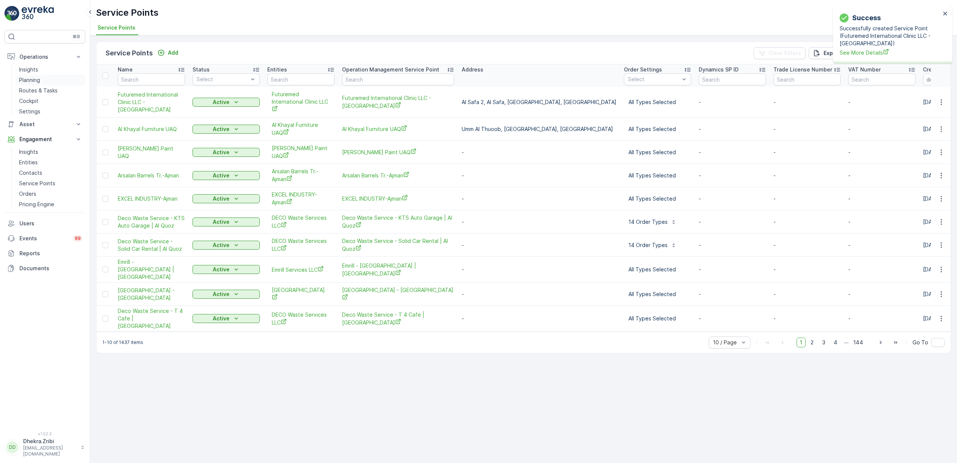
click at [36, 79] on p "Planning" at bounding box center [29, 79] width 21 height 7
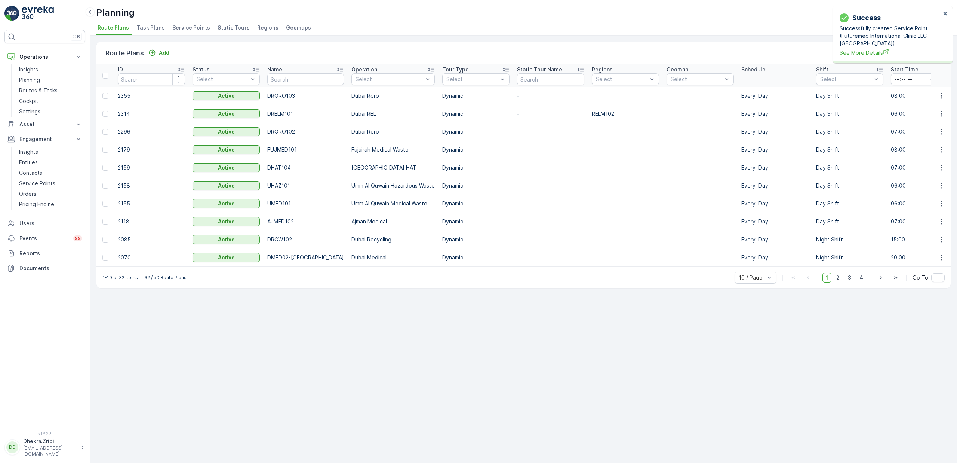
click at [189, 28] on span "Service Points" at bounding box center [191, 27] width 38 height 7
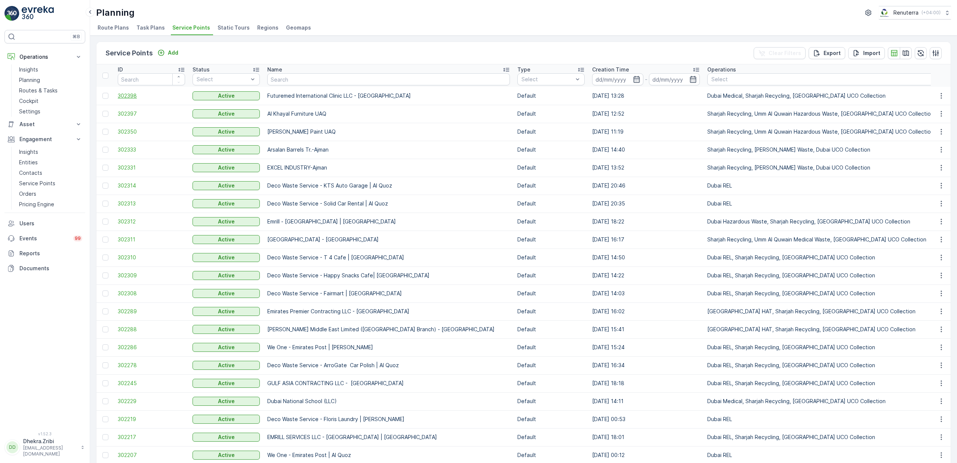
click at [129, 95] on span "302398" at bounding box center [151, 95] width 67 height 7
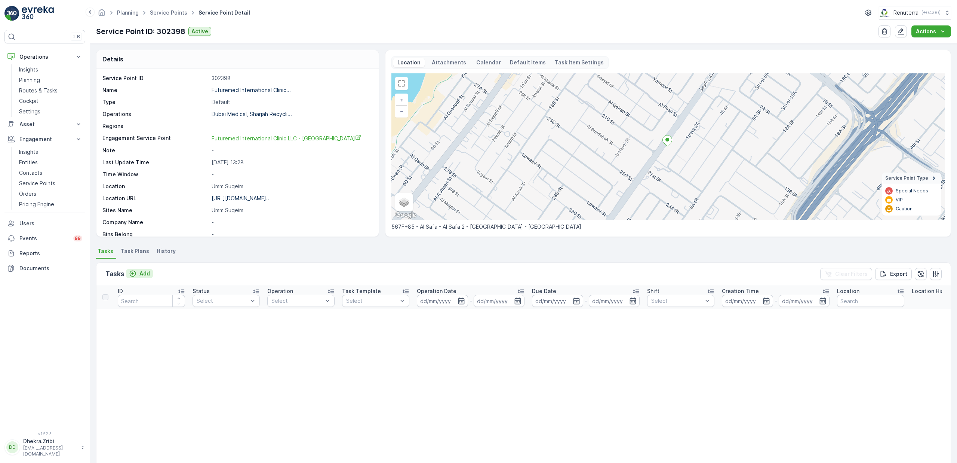
click at [145, 275] on p "Add" at bounding box center [144, 273] width 10 height 7
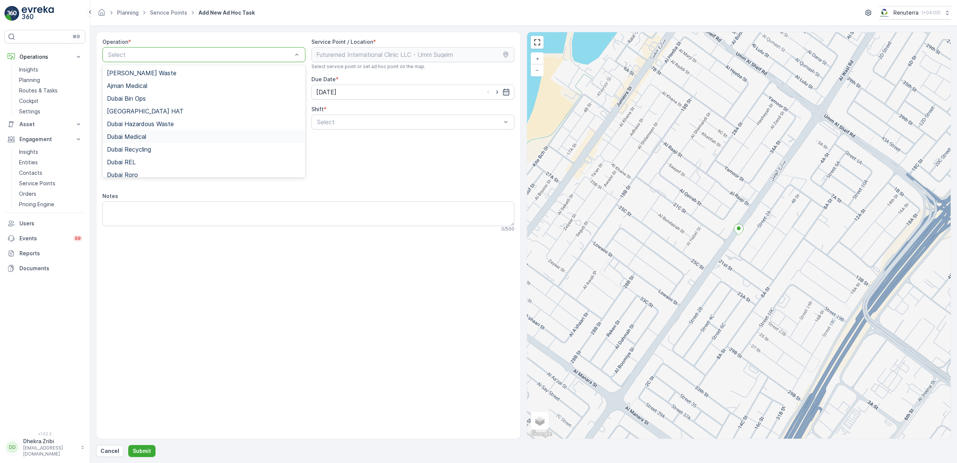
click at [141, 139] on span "Dubai Medical" at bounding box center [126, 136] width 39 height 7
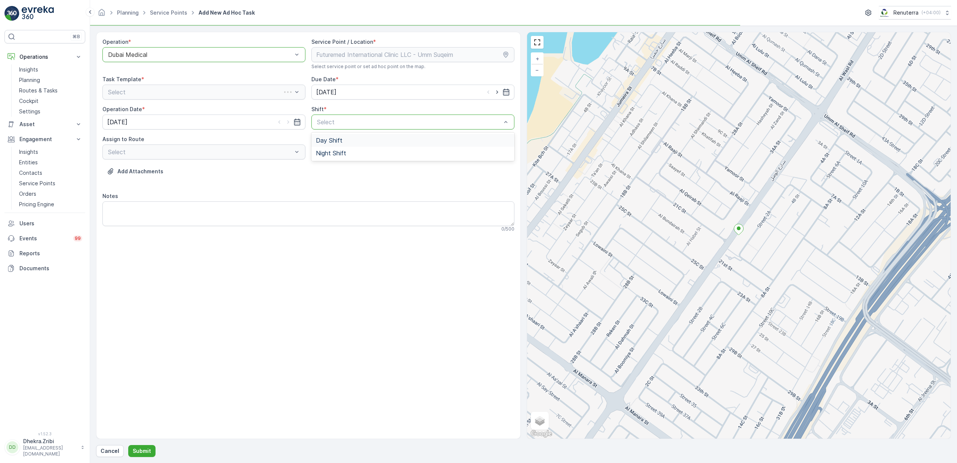
click at [332, 140] on span "Day Shift" at bounding box center [329, 140] width 27 height 7
click at [235, 148] on div "Select" at bounding box center [203, 151] width 203 height 15
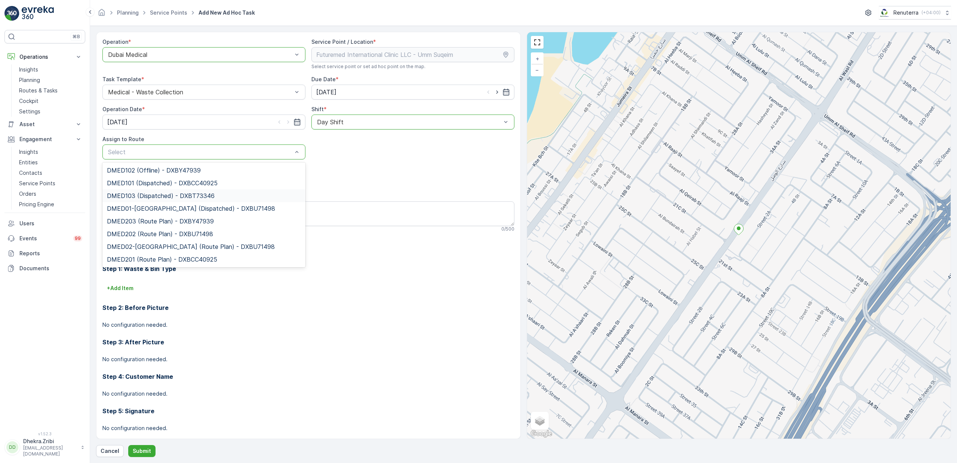
click at [176, 197] on span "DMED103 (Dispatched) - DXBT73346" at bounding box center [161, 195] width 108 height 7
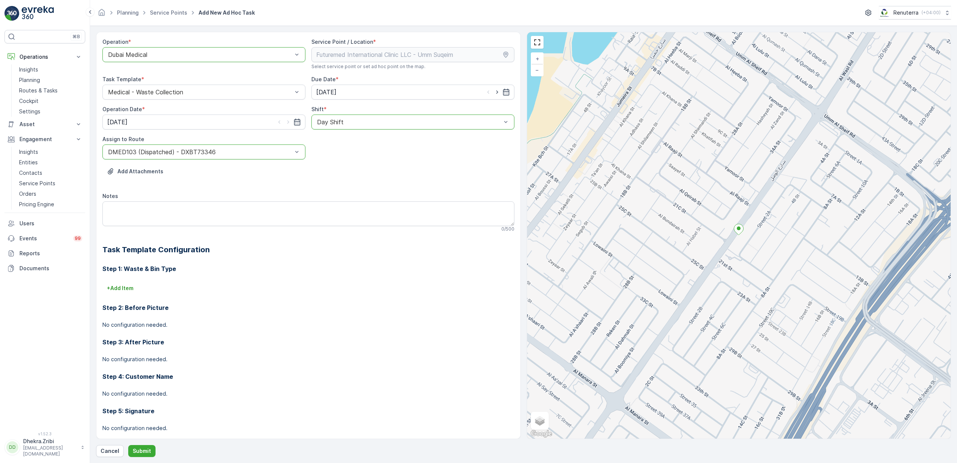
click at [144, 444] on div "Operation * option Dubai Medical, selected. Dubai Medical Service Point / Locat…" at bounding box center [523, 244] width 855 height 425
click at [143, 451] on p "Submit" at bounding box center [142, 450] width 18 height 7
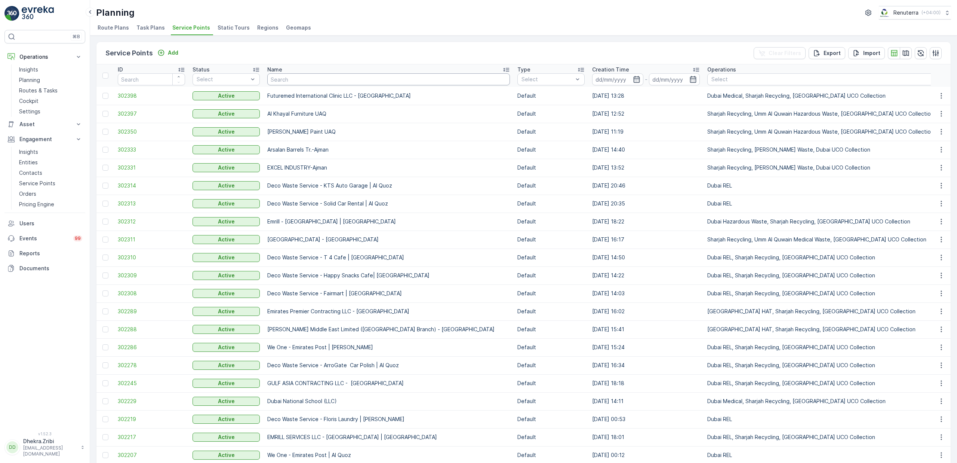
click at [301, 82] on input "text" at bounding box center [388, 79] width 243 height 12
type input "food"
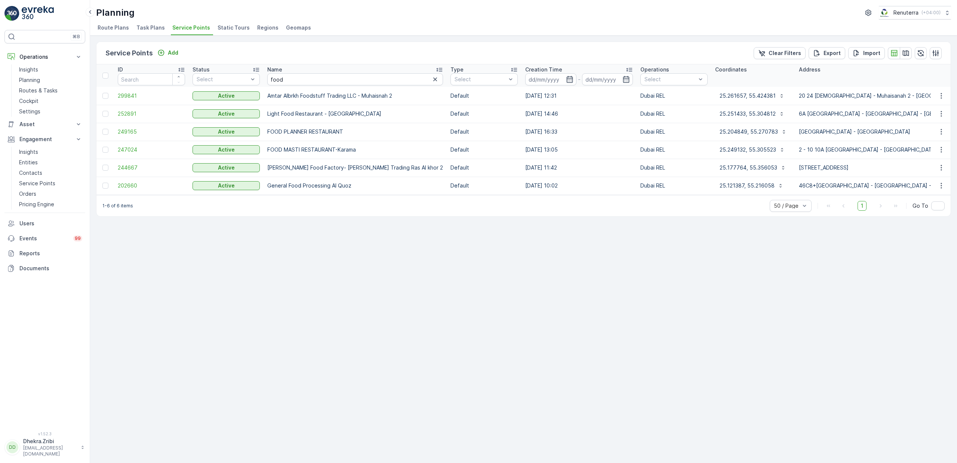
click at [129, 154] on td "247024" at bounding box center [151, 150] width 75 height 18
click at [130, 150] on span "247024" at bounding box center [151, 149] width 67 height 7
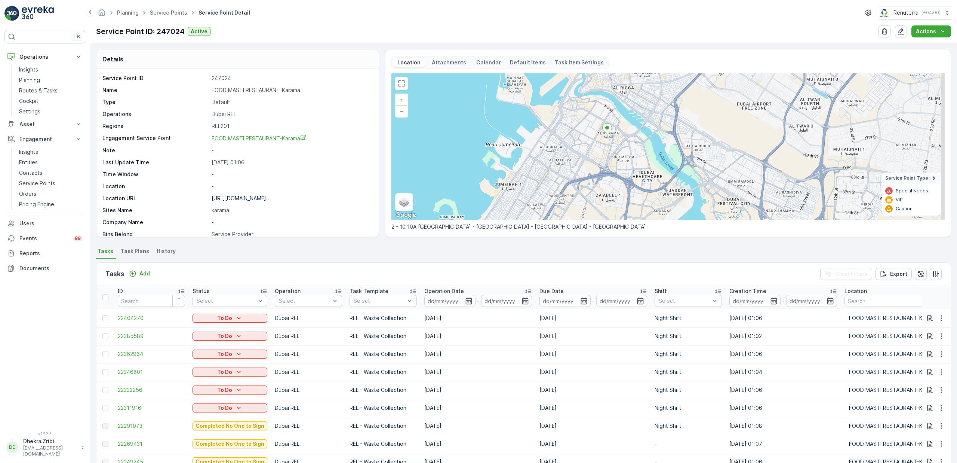
drag, startPoint x: 629, startPoint y: 198, endPoint x: 599, endPoint y: 153, distance: 54.2
click at [599, 153] on div "+ − Satellite Roadmap Terrain Hybrid Leaflet Keyboard shortcuts Map Data Map da…" at bounding box center [668, 146] width 553 height 147
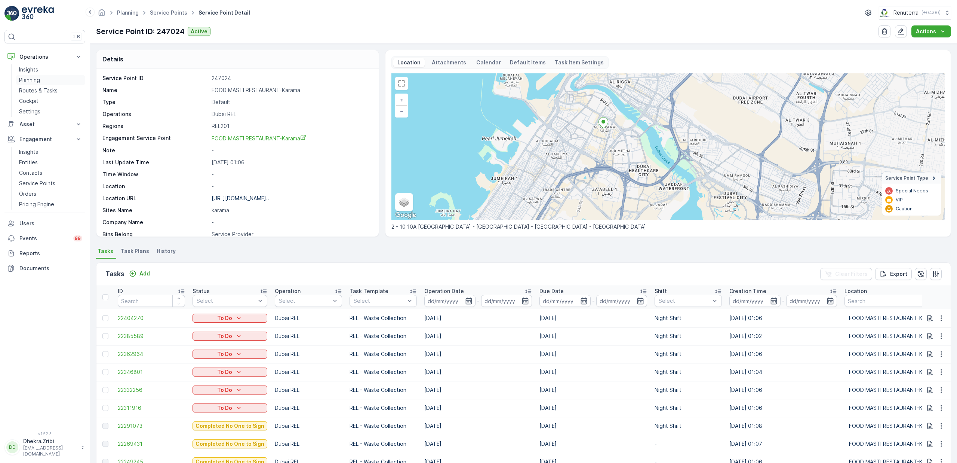
click at [33, 80] on p "Planning" at bounding box center [29, 79] width 21 height 7
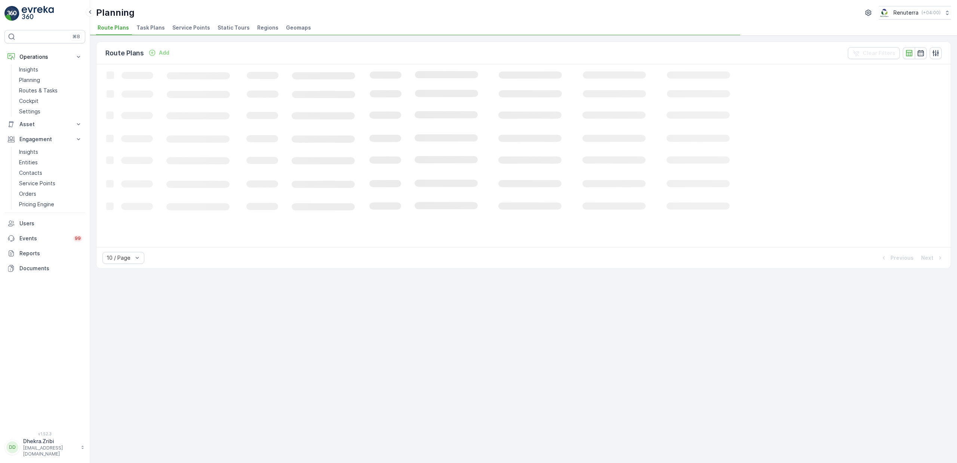
click at [179, 27] on span "Service Points" at bounding box center [191, 27] width 38 height 7
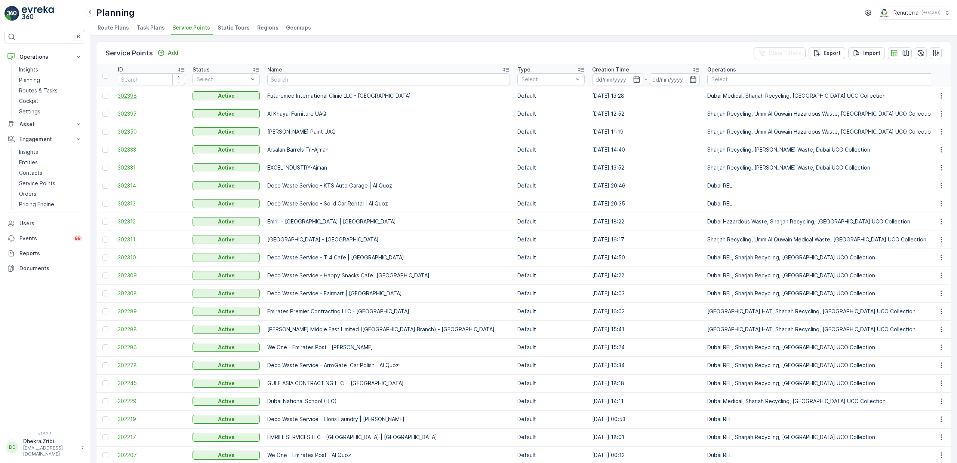
click at [123, 93] on span "302398" at bounding box center [151, 95] width 67 height 7
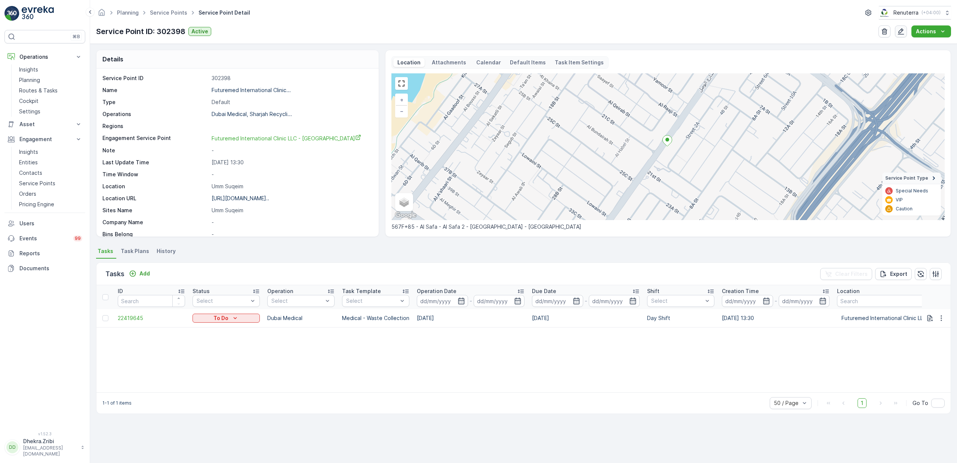
click at [902, 31] on icon "button" at bounding box center [900, 31] width 7 height 7
click at [172, 10] on link "Service Points" at bounding box center [168, 12] width 37 height 6
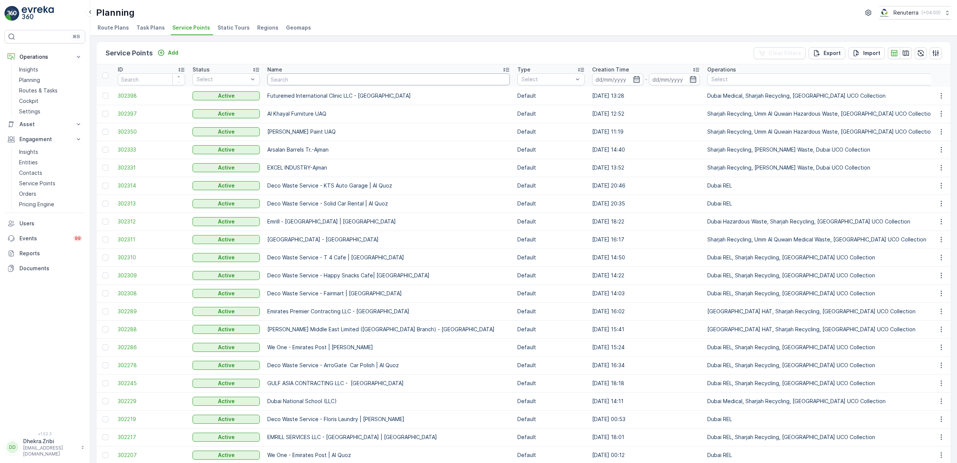
click at [321, 79] on input "text" at bounding box center [388, 79] width 243 height 12
type input "let"
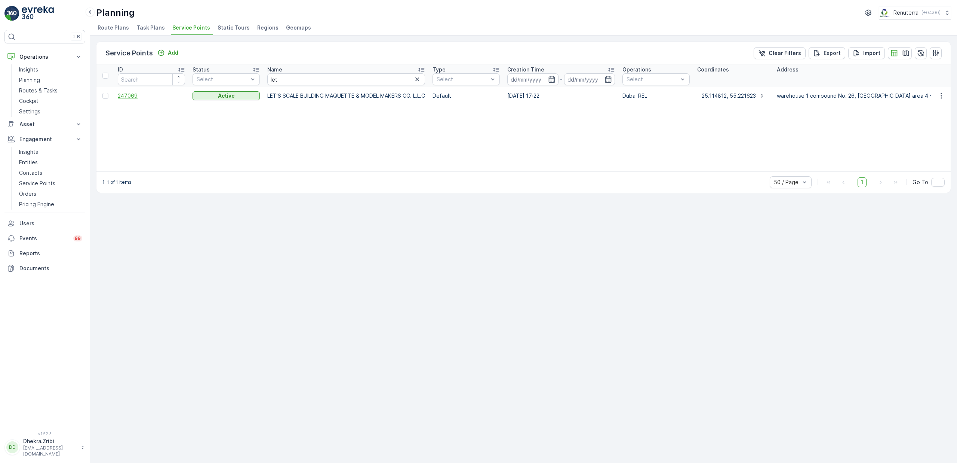
click at [136, 98] on span "247069" at bounding box center [151, 95] width 67 height 7
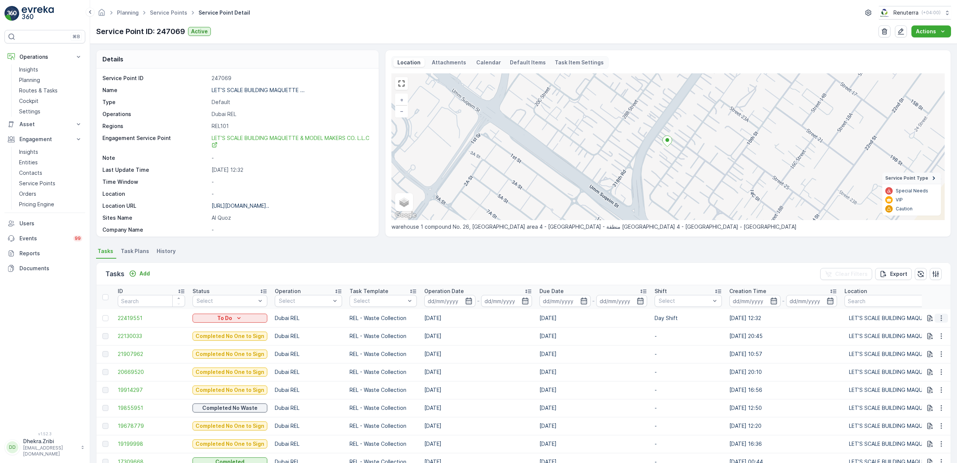
click at [942, 319] on icon "button" at bounding box center [941, 317] width 7 height 7
click at [924, 348] on span "Change Route" at bounding box center [922, 349] width 36 height 7
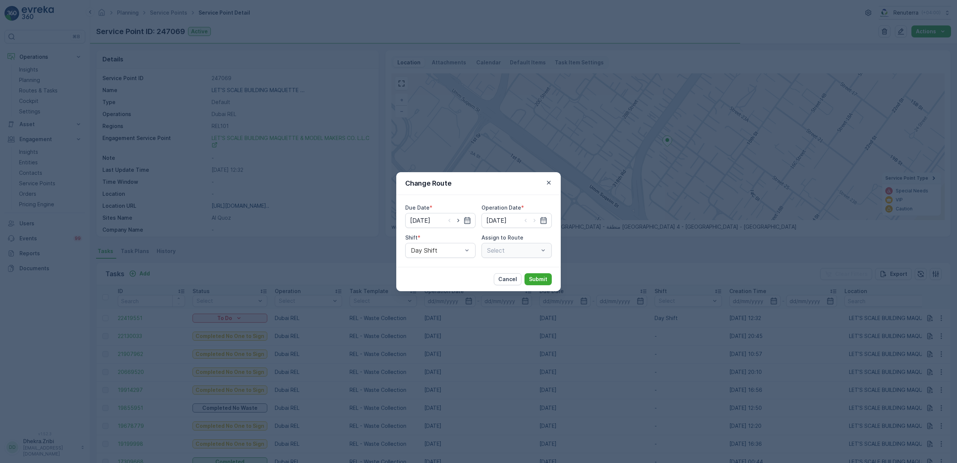
type input "15.10.2025"
click at [460, 223] on icon "button" at bounding box center [458, 220] width 7 height 7
type input "16.10.2025"
click at [534, 223] on icon "button" at bounding box center [534, 220] width 7 height 7
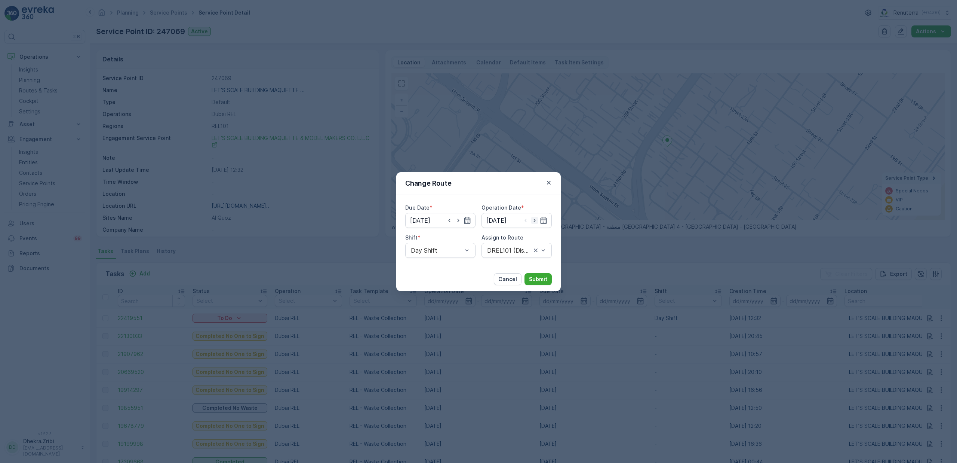
type input "16.10.2025"
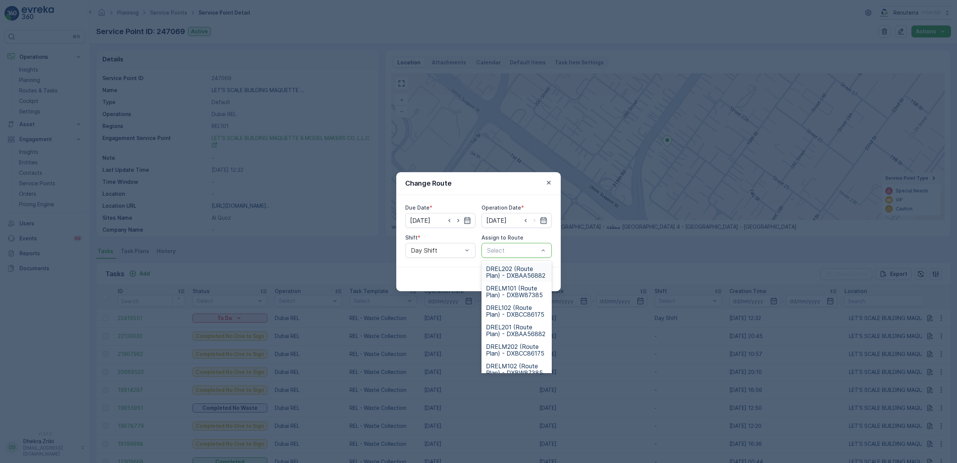
click at [508, 250] on div at bounding box center [513, 250] width 53 height 7
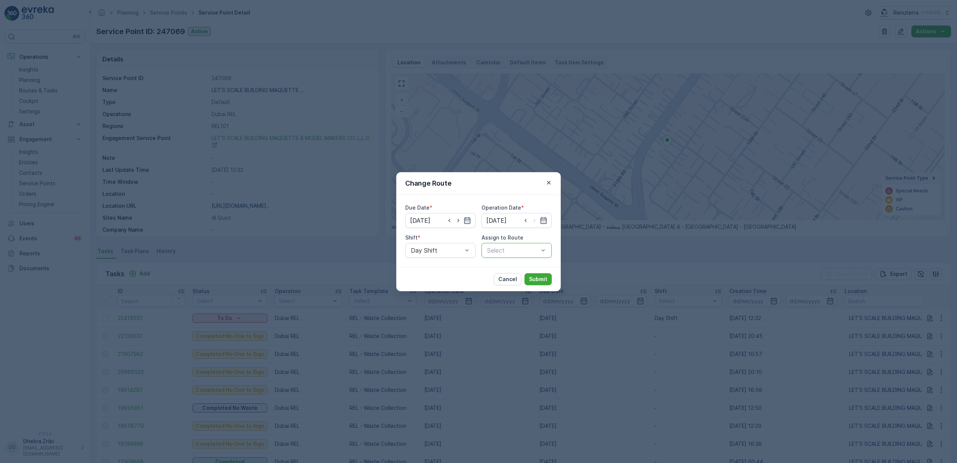
click at [508, 250] on div at bounding box center [513, 250] width 53 height 7
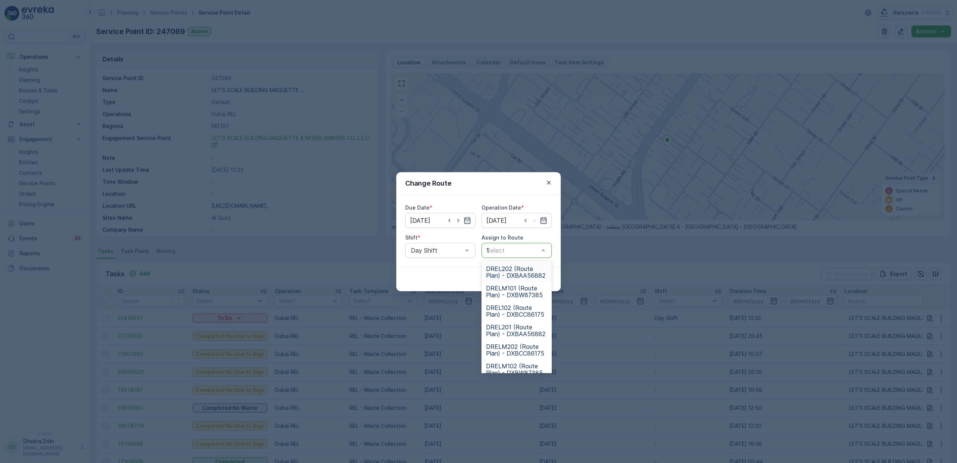
type input "101"
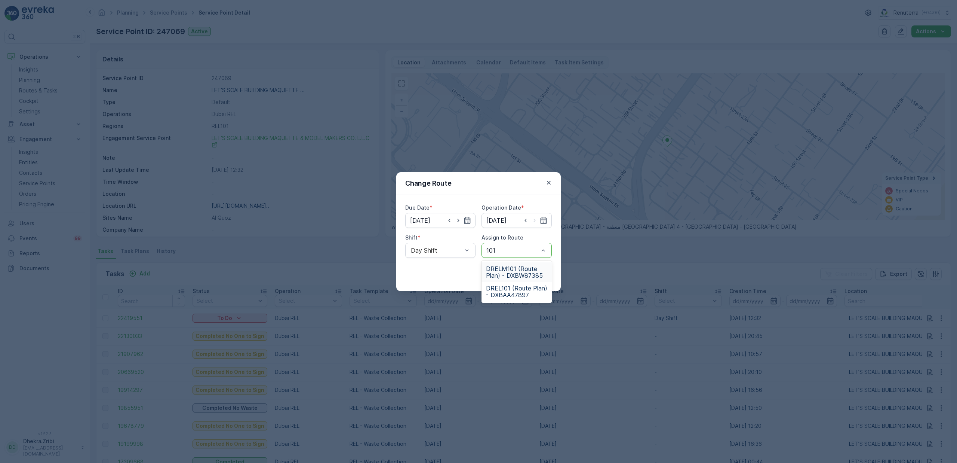
click at [519, 272] on span "DRELM101 (Route Plan) - DXBW87385" at bounding box center [516, 271] width 61 height 13
click at [544, 279] on p "Submit" at bounding box center [538, 278] width 18 height 7
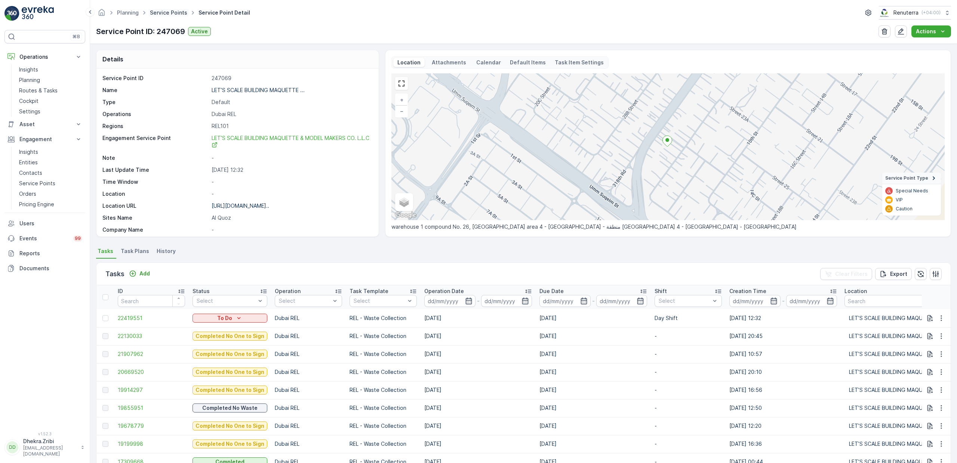
click at [177, 16] on link "Service Points" at bounding box center [168, 12] width 37 height 6
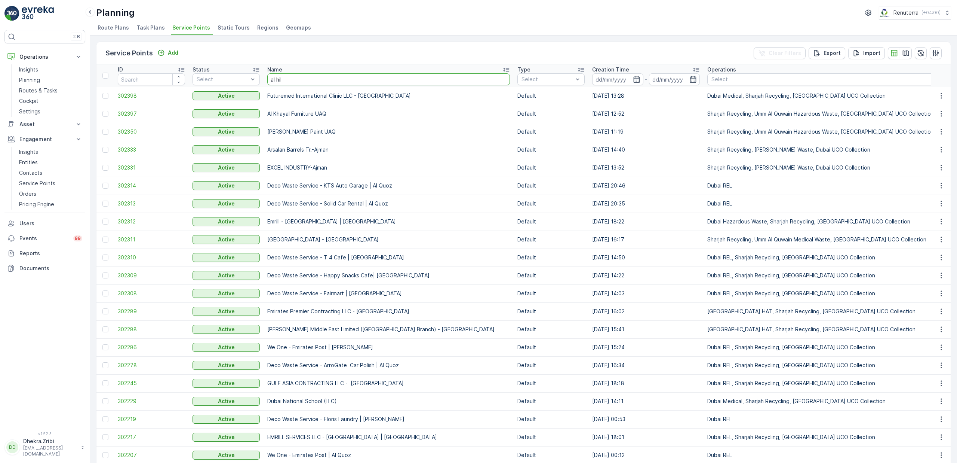
type input "al hill"
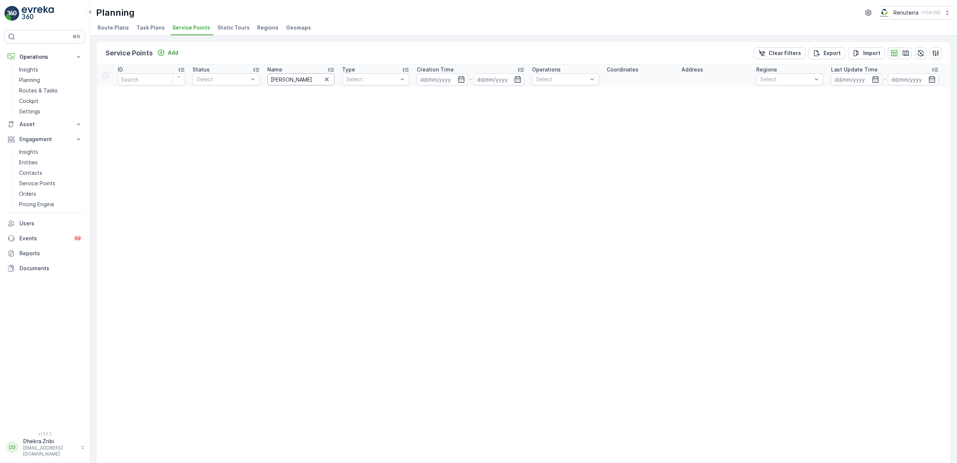
click at [299, 83] on input "al hill" at bounding box center [300, 79] width 67 height 12
type input "al hall"
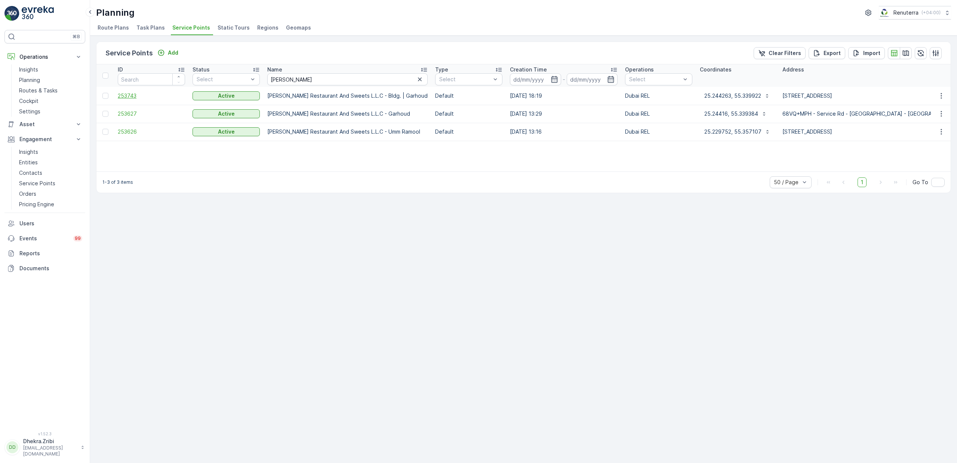
click at [134, 95] on span "253743" at bounding box center [151, 95] width 67 height 7
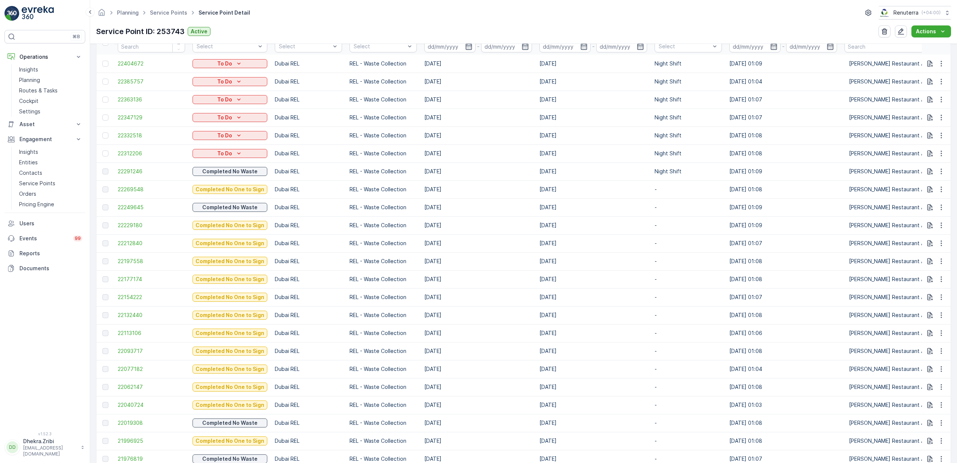
scroll to position [273, 0]
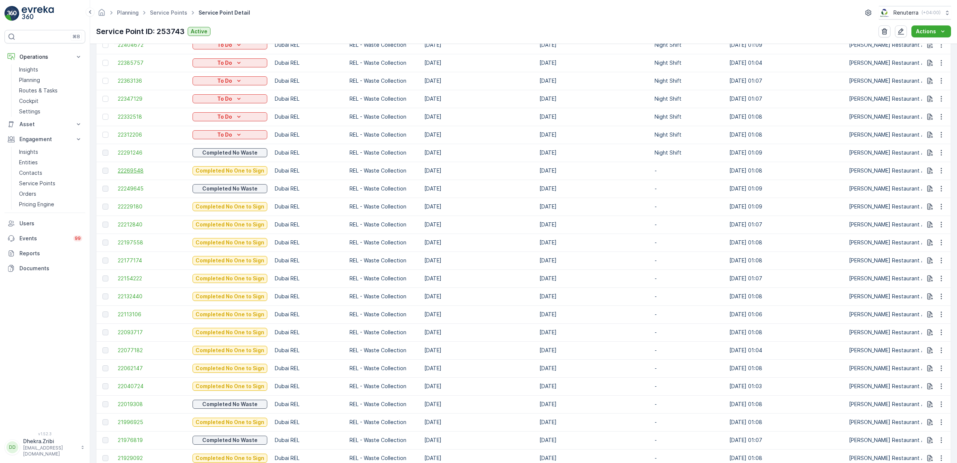
click at [140, 172] on span "22269548" at bounding box center [151, 170] width 67 height 7
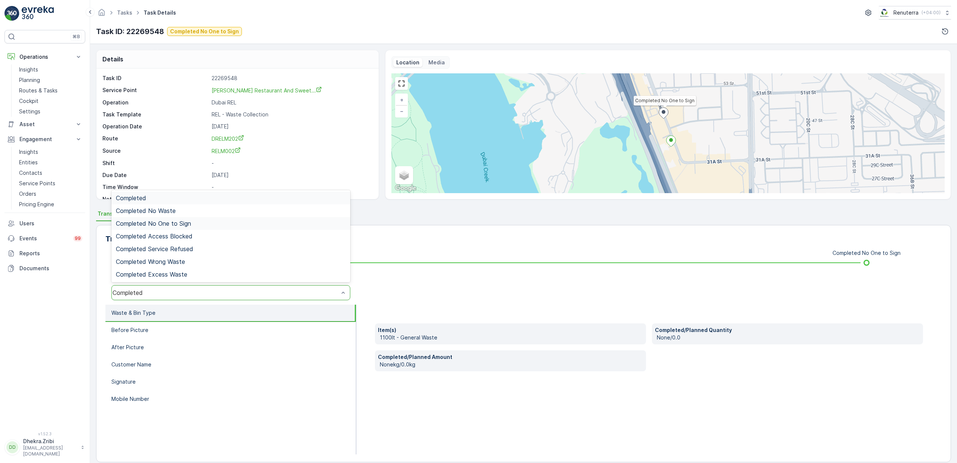
click at [176, 225] on span "Completed No One to Sign" at bounding box center [153, 223] width 75 height 7
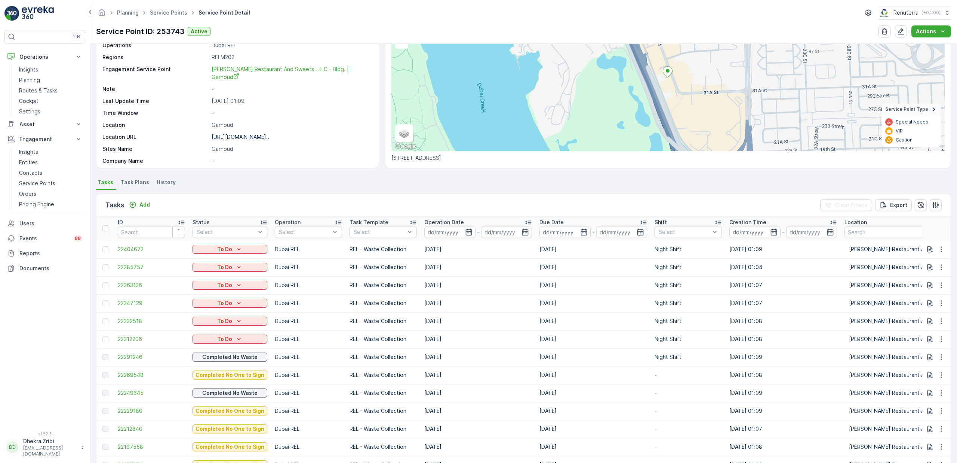
scroll to position [74, 0]
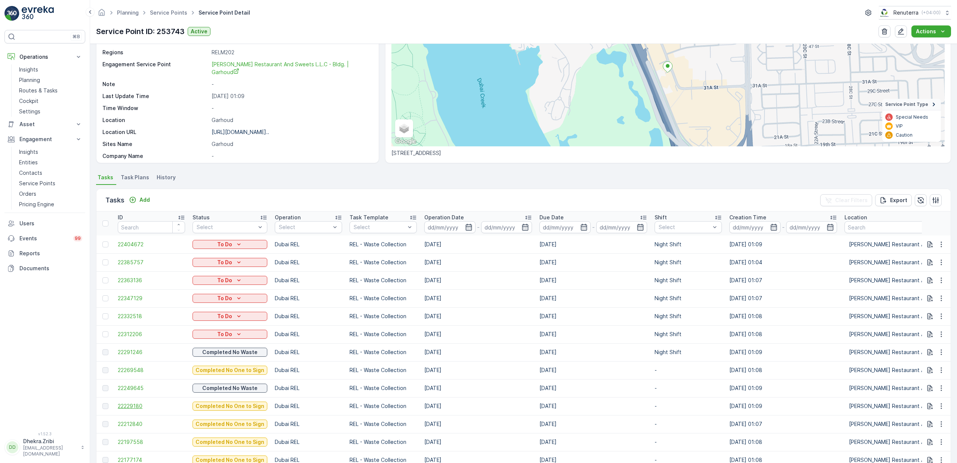
click at [125, 405] on span "22229180" at bounding box center [151, 405] width 67 height 7
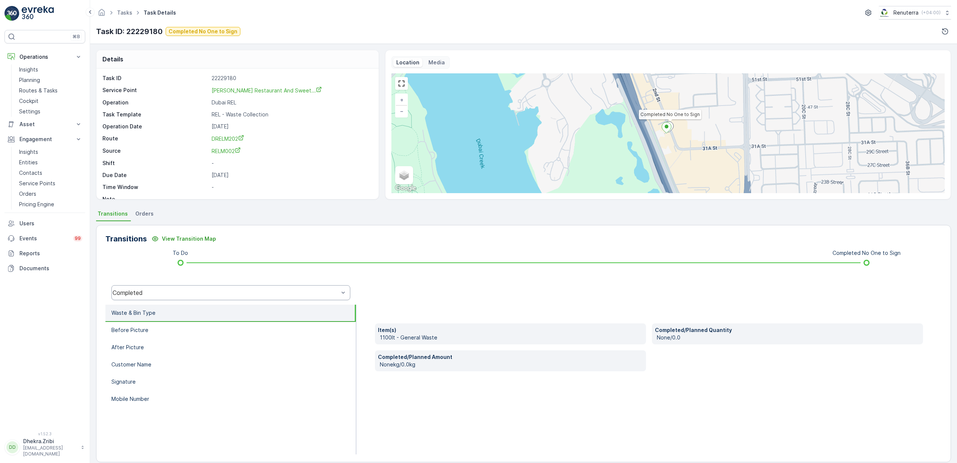
click at [137, 286] on div "Completed" at bounding box center [230, 292] width 239 height 15
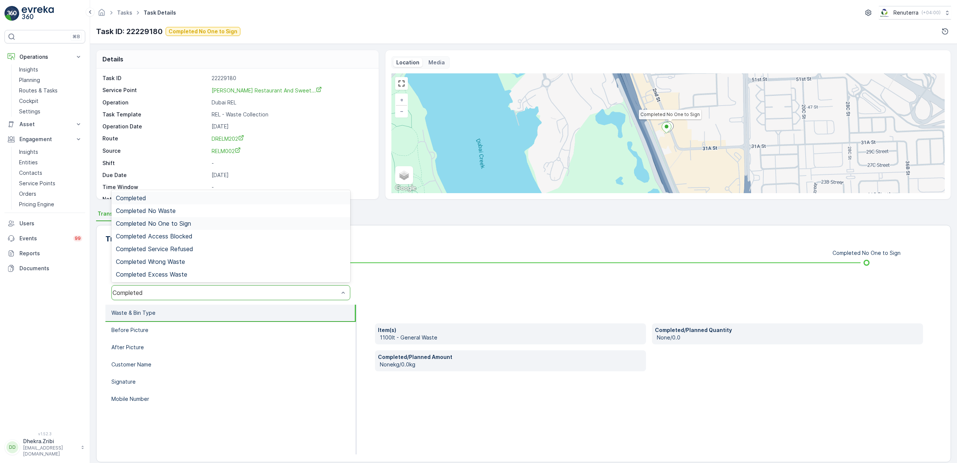
click at [172, 221] on span "Completed No One to Sign" at bounding box center [153, 223] width 75 height 7
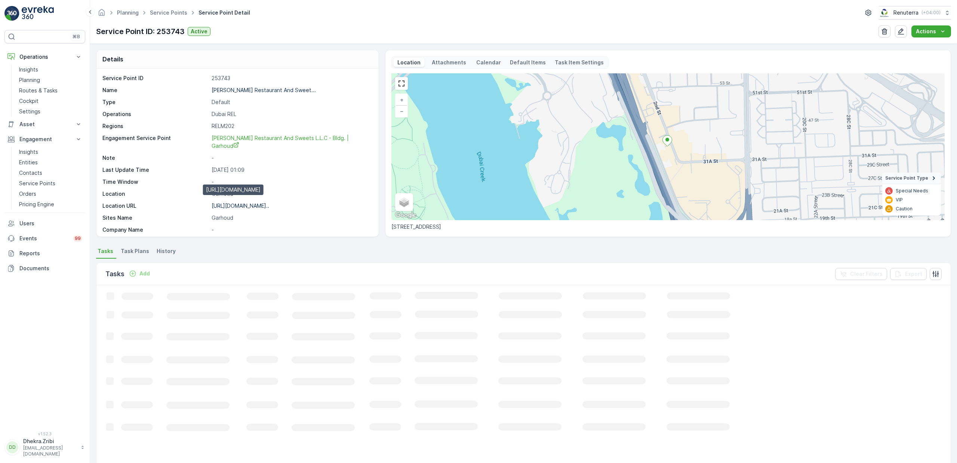
click at [246, 202] on p "https://maps.app.goo.gl/4jyvFn..." at bounding box center [241, 205] width 58 height 6
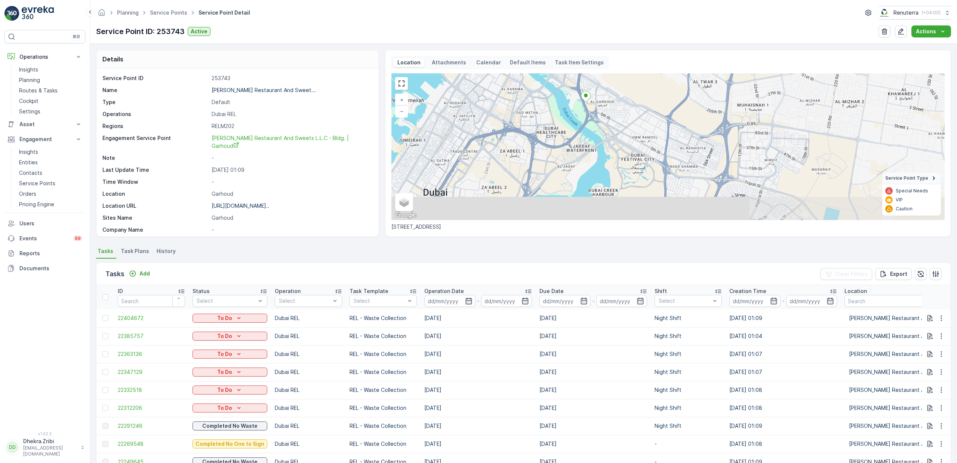
drag, startPoint x: 577, startPoint y: 174, endPoint x: 578, endPoint y: 115, distance: 58.7
click at [578, 115] on div "+ − Satellite Roadmap Terrain Hybrid Leaflet Keyboard shortcuts Map Data Map da…" at bounding box center [668, 146] width 553 height 147
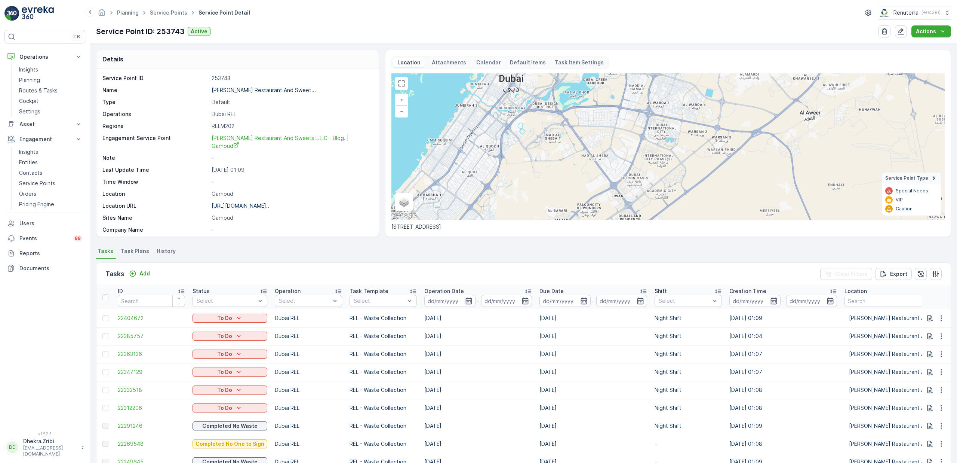
drag, startPoint x: 591, startPoint y: 182, endPoint x: 596, endPoint y: 100, distance: 82.4
click at [596, 100] on div "+ − Satellite Roadmap Terrain Hybrid Leaflet Keyboard shortcuts Map Data Map da…" at bounding box center [668, 146] width 553 height 147
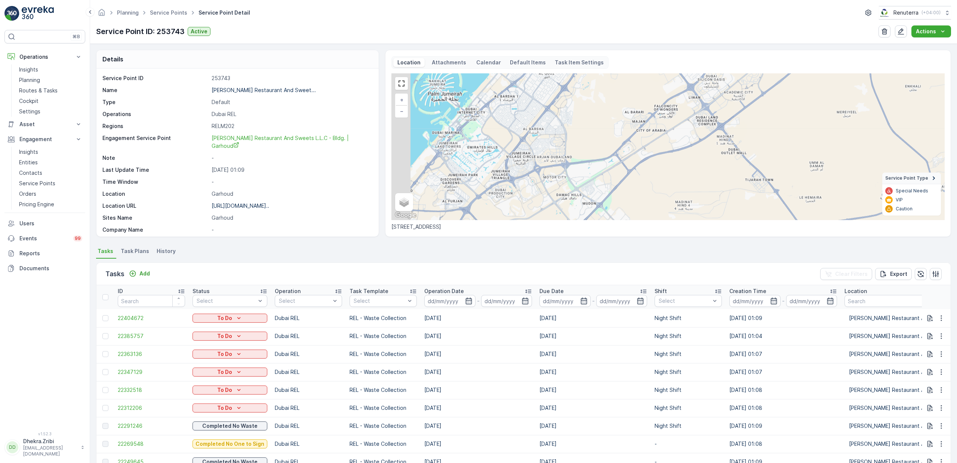
drag, startPoint x: 622, startPoint y: 191, endPoint x: 718, endPoint y: 83, distance: 144.9
click at [717, 83] on div "+ − Satellite Roadmap Terrain Hybrid Leaflet Keyboard shortcuts Map Data Map da…" at bounding box center [668, 146] width 553 height 147
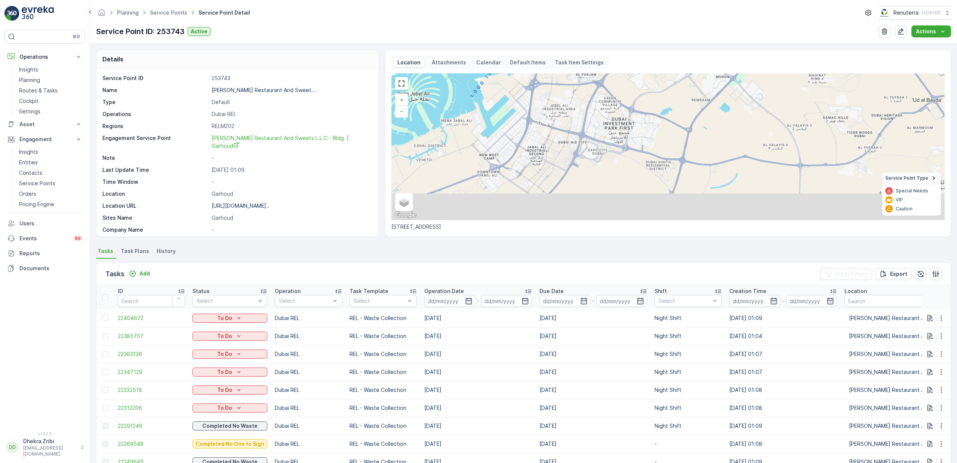
drag, startPoint x: 552, startPoint y: 208, endPoint x: 667, endPoint y: 93, distance: 162.9
click at [667, 93] on div "+ − Satellite Roadmap Terrain Hybrid Leaflet Keyboard shortcuts Map Data Map da…" at bounding box center [668, 146] width 553 height 147
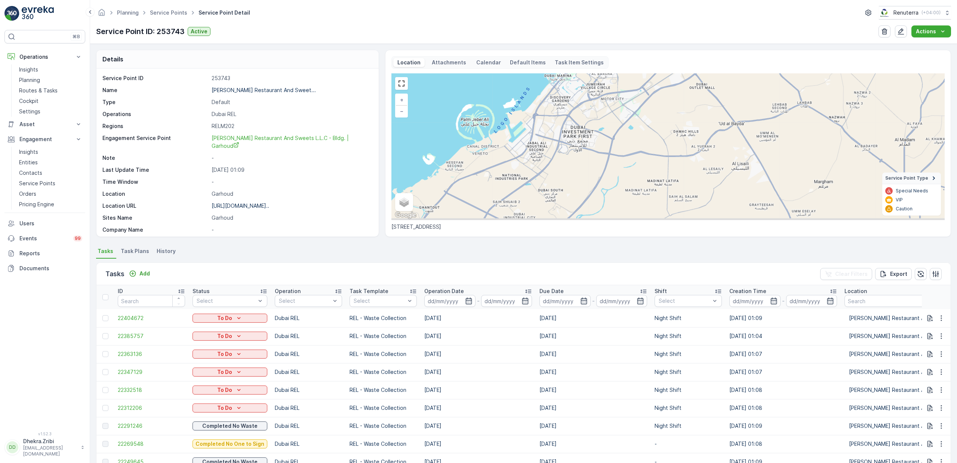
drag, startPoint x: 536, startPoint y: 181, endPoint x: 536, endPoint y: 166, distance: 14.6
click at [536, 166] on div "+ − Satellite Roadmap Terrain Hybrid Leaflet Keyboard shortcuts Map Data Map da…" at bounding box center [668, 146] width 553 height 147
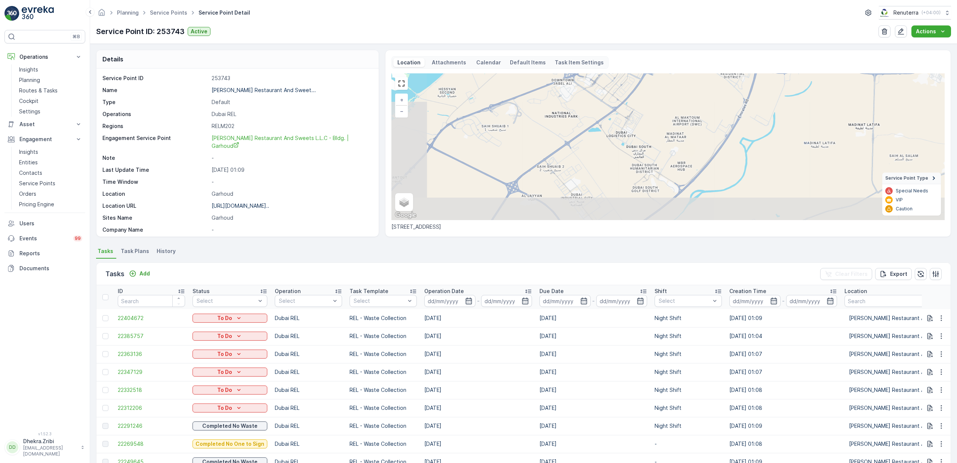
drag, startPoint x: 534, startPoint y: 171, endPoint x: 612, endPoint y: 97, distance: 107.4
click at [612, 97] on div "+ − Satellite Roadmap Terrain Hybrid Leaflet Keyboard shortcuts Map Data Map da…" at bounding box center [668, 146] width 553 height 147
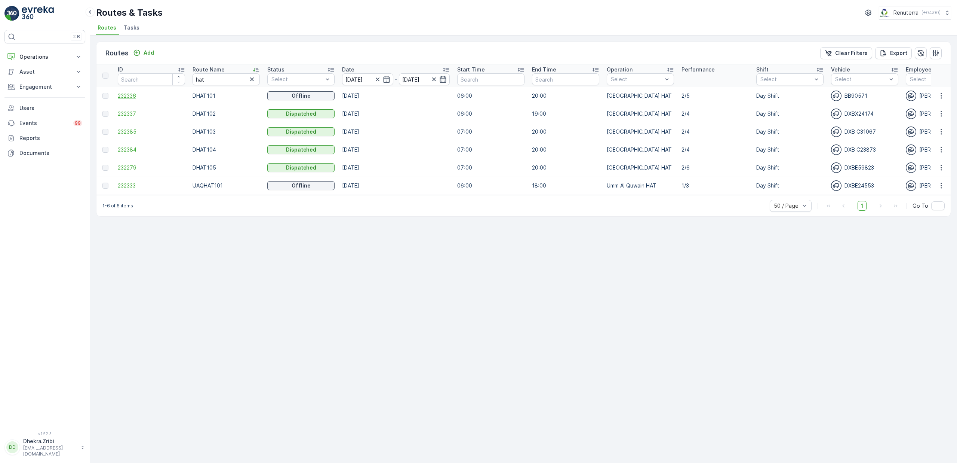
click at [121, 94] on span "232336" at bounding box center [151, 95] width 67 height 7
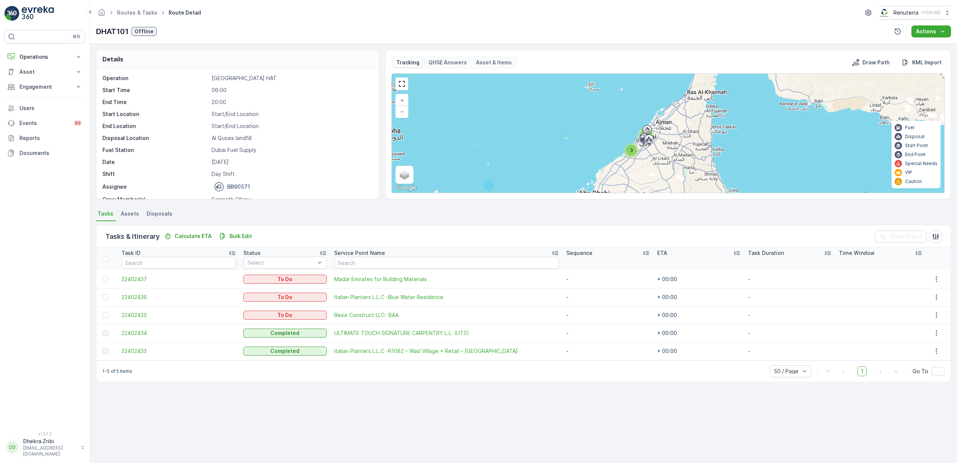
click at [488, 414] on div "Details Operation [GEOGRAPHIC_DATA] HAT Start Time 06:00 End Time 20:00 Start L…" at bounding box center [523, 253] width 867 height 419
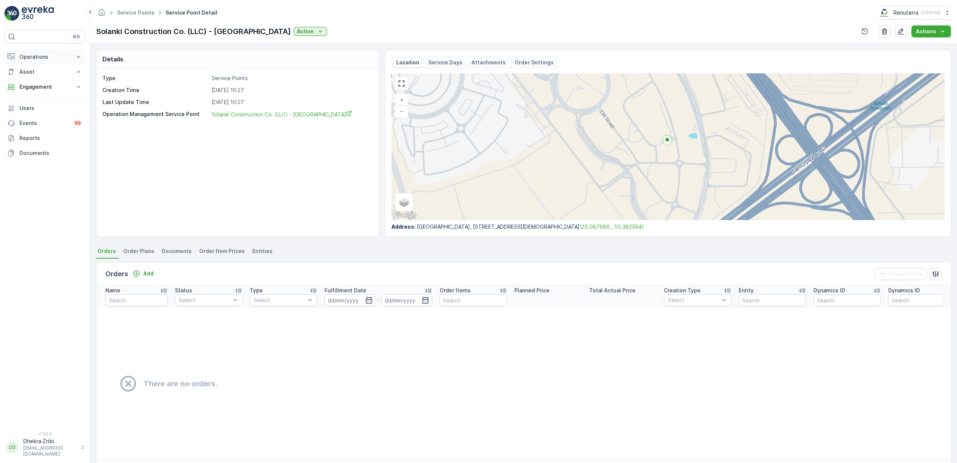
click at [32, 57] on p "Operations" at bounding box center [44, 56] width 51 height 7
click at [35, 80] on p "Planning" at bounding box center [29, 79] width 21 height 7
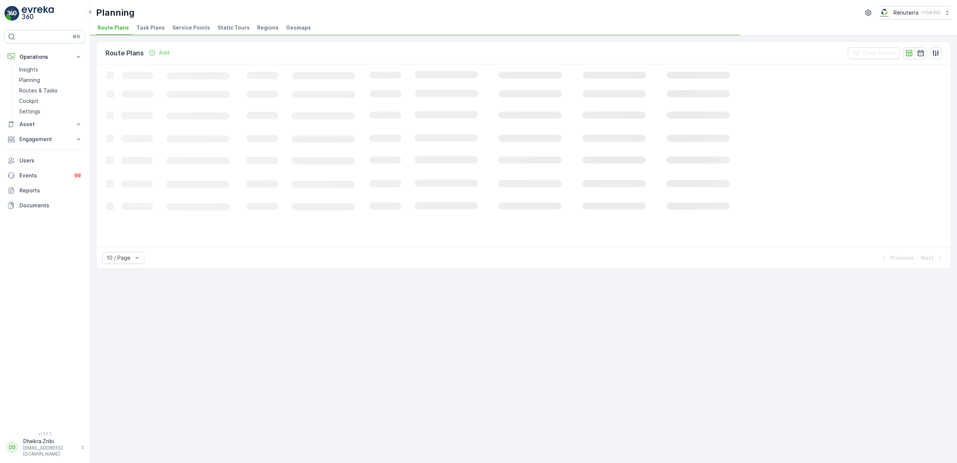
click at [181, 25] on span "Service Points" at bounding box center [191, 27] width 38 height 7
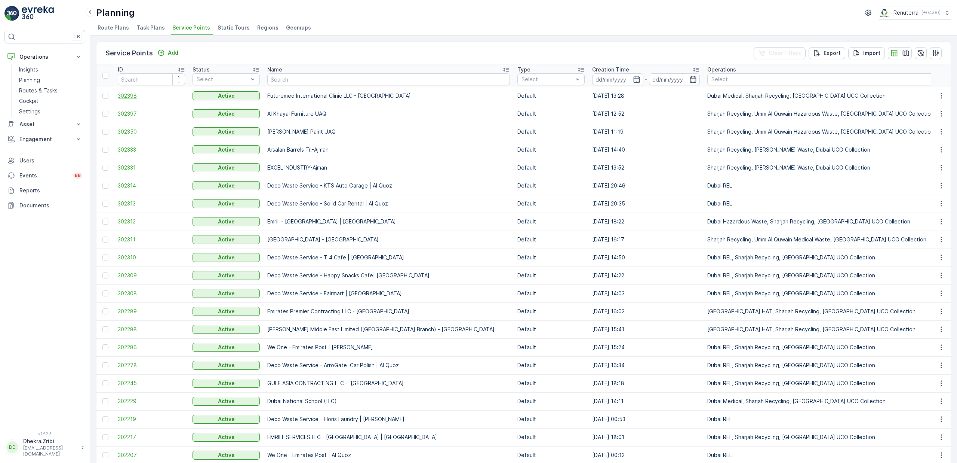
click at [130, 99] on span "302398" at bounding box center [151, 95] width 67 height 7
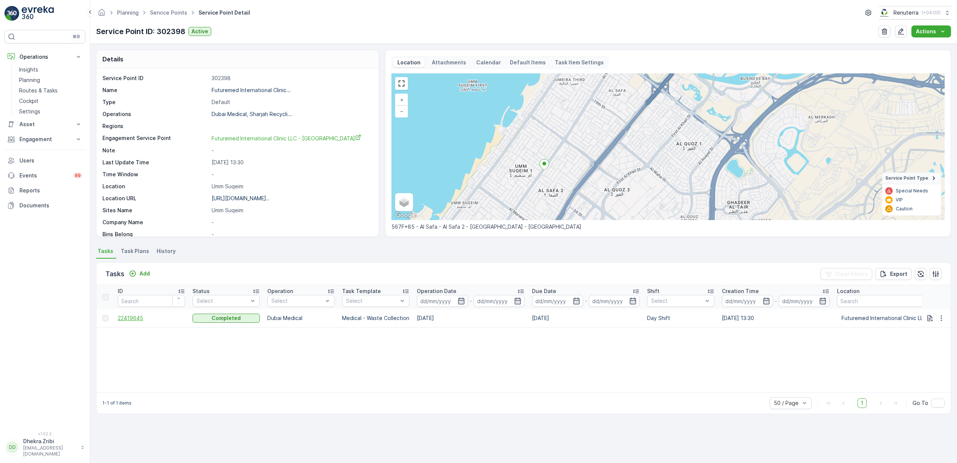
click at [126, 319] on span "22419645" at bounding box center [151, 317] width 67 height 7
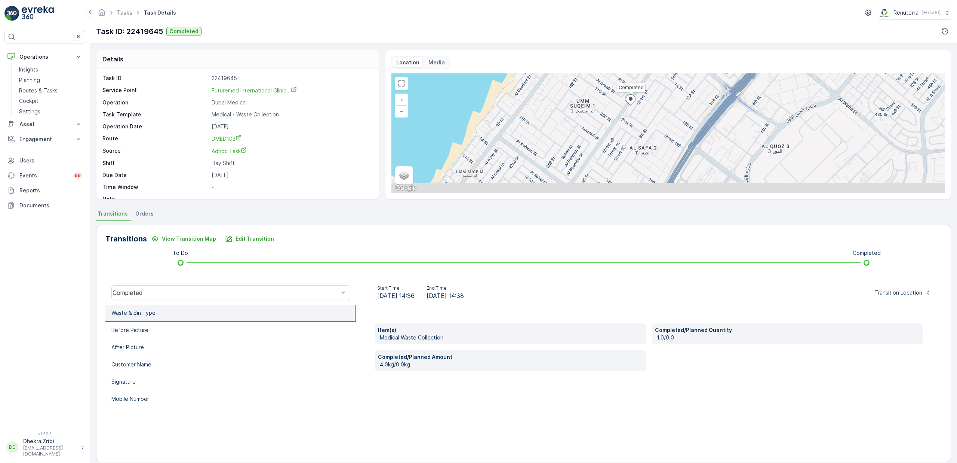
drag, startPoint x: 628, startPoint y: 158, endPoint x: 628, endPoint y: 115, distance: 43.0
click at [628, 115] on div "Completed + − Satellite Roadmap Terrain Hybrid Leaflet Keyboard shortcuts Map D…" at bounding box center [668, 133] width 553 height 120
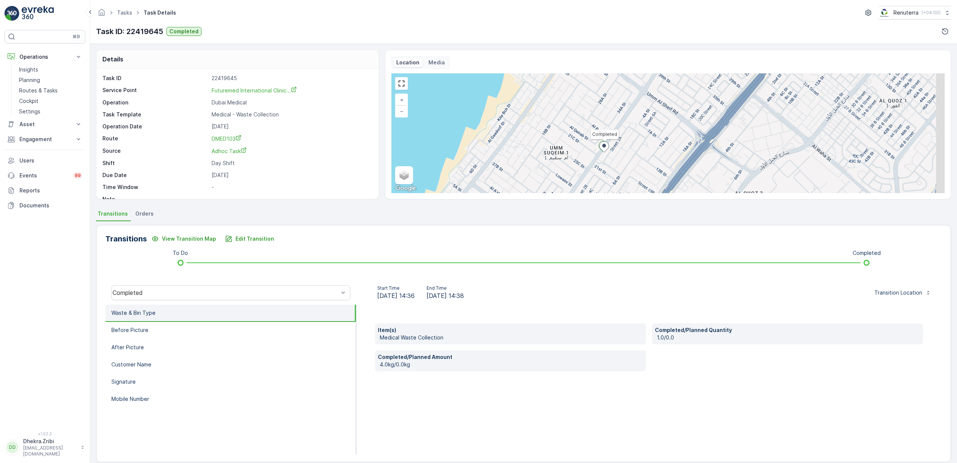
drag, startPoint x: 648, startPoint y: 111, endPoint x: 620, endPoint y: 163, distance: 58.6
click at [620, 163] on div "Completed + − Satellite Roadmap Terrain Hybrid Leaflet Keyboard shortcuts Map D…" at bounding box center [668, 133] width 553 height 120
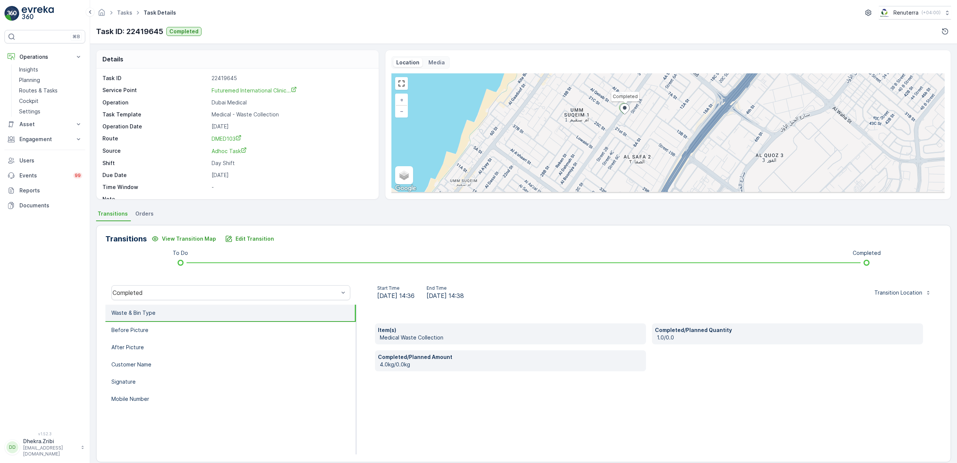
drag, startPoint x: 595, startPoint y: 169, endPoint x: 633, endPoint y: 122, distance: 60.0
click at [633, 122] on div "Completed + − Satellite Roadmap Terrain Hybrid Leaflet Keyboard shortcuts Map D…" at bounding box center [668, 133] width 553 height 120
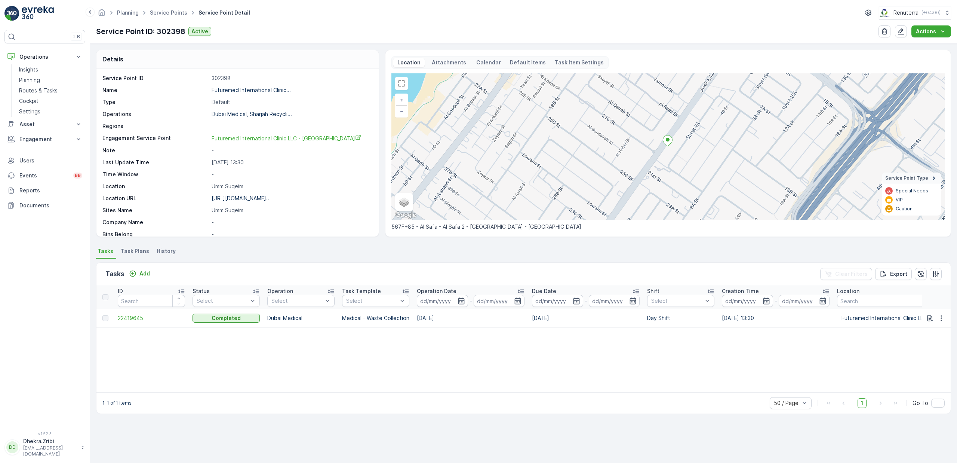
click at [124, 251] on span "Task Plans" at bounding box center [135, 250] width 28 height 7
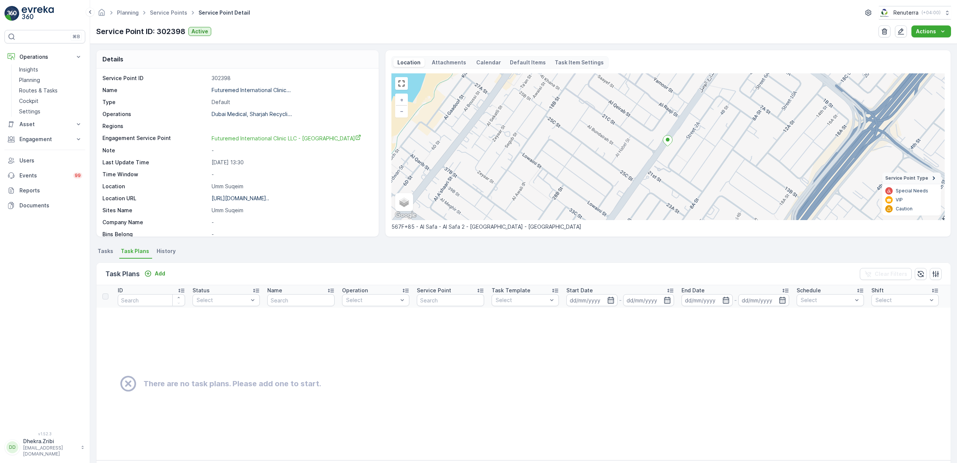
click at [104, 254] on span "Tasks" at bounding box center [106, 250] width 16 height 7
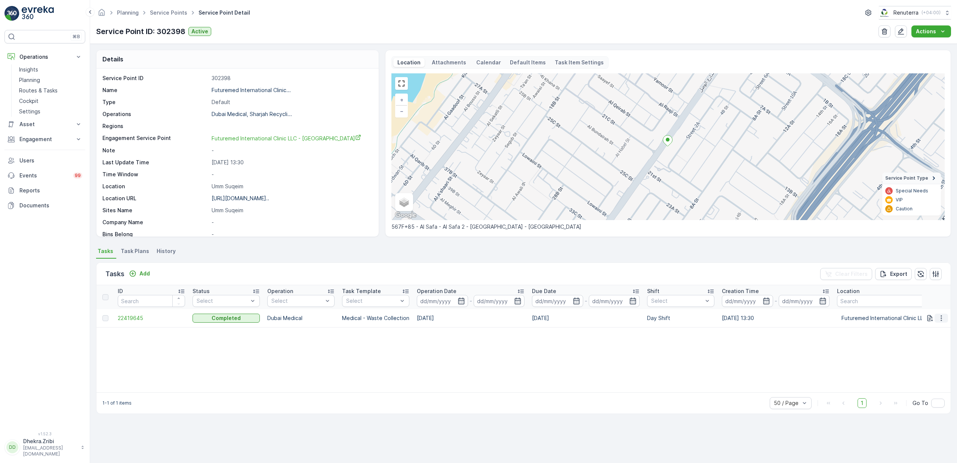
click at [943, 318] on icon "button" at bounding box center [941, 317] width 7 height 7
click at [134, 317] on span "22419645" at bounding box center [151, 317] width 67 height 7
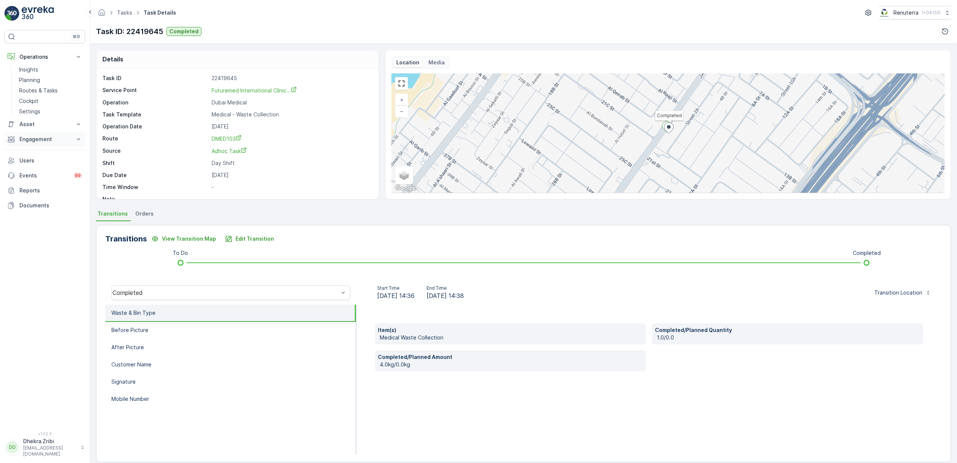
click at [40, 141] on p "Engagement" at bounding box center [44, 138] width 51 height 7
click at [37, 172] on p "Contacts" at bounding box center [30, 172] width 23 height 7
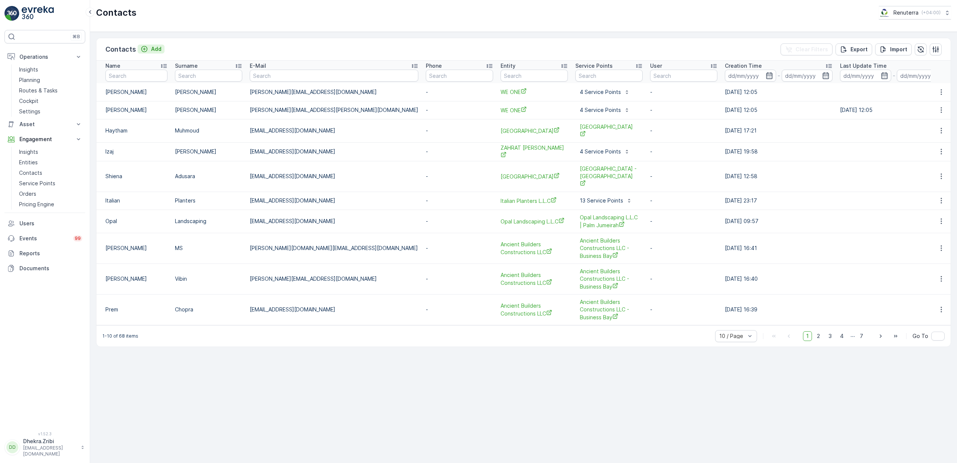
click at [152, 49] on p "Add" at bounding box center [156, 48] width 10 height 7
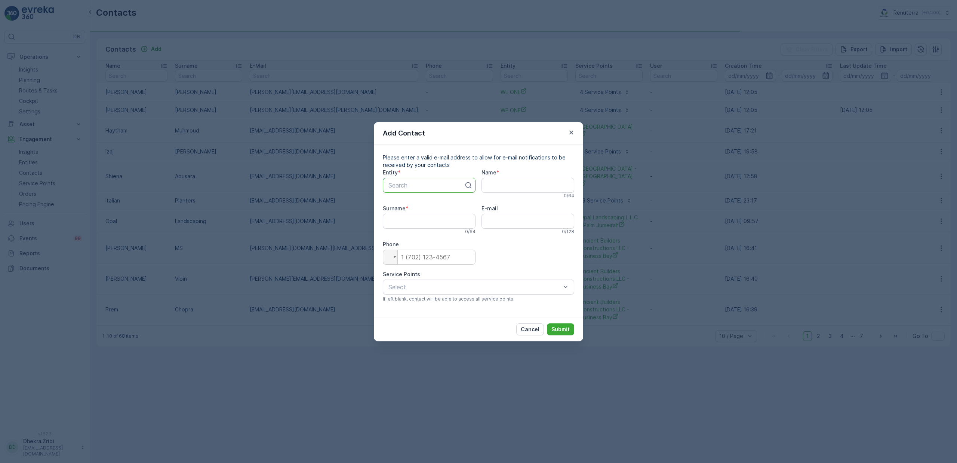
click at [431, 182] on div at bounding box center [426, 185] width 77 height 7
type input "futre"
click at [529, 245] on div "Entity * Search Name * 0 / 64 Surname * 0 / 64 E-mail 0 / 128 Phone Phone Servi…" at bounding box center [478, 238] width 191 height 139
click at [534, 332] on p "Cancel" at bounding box center [530, 328] width 19 height 7
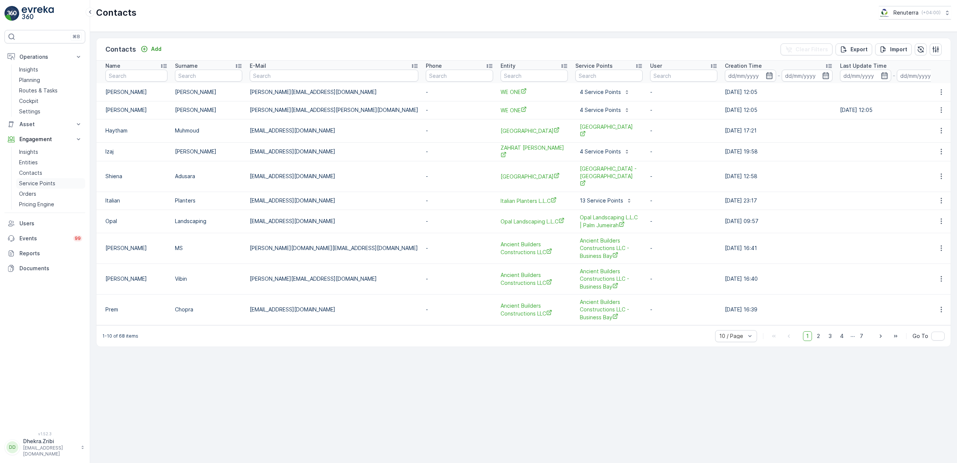
click at [38, 182] on p "Service Points" at bounding box center [37, 182] width 36 height 7
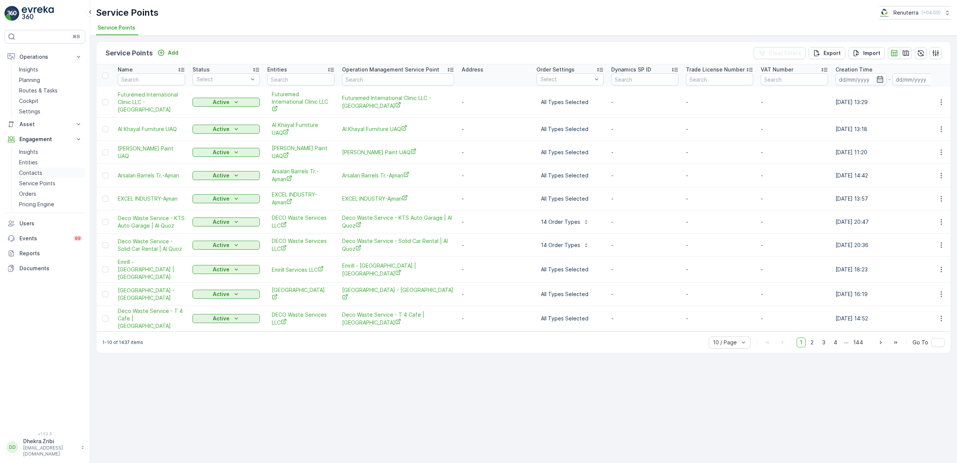
click at [40, 174] on p "Contacts" at bounding box center [30, 172] width 23 height 7
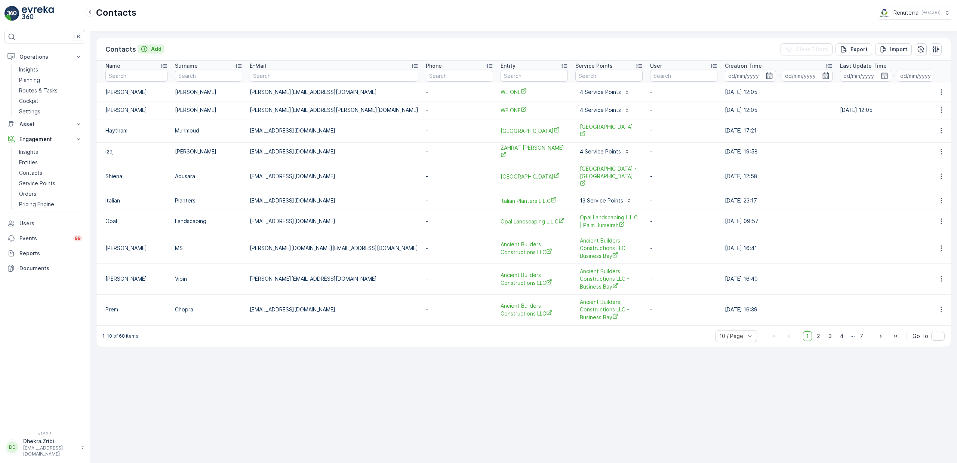
click at [152, 52] on p "Add" at bounding box center [156, 48] width 10 height 7
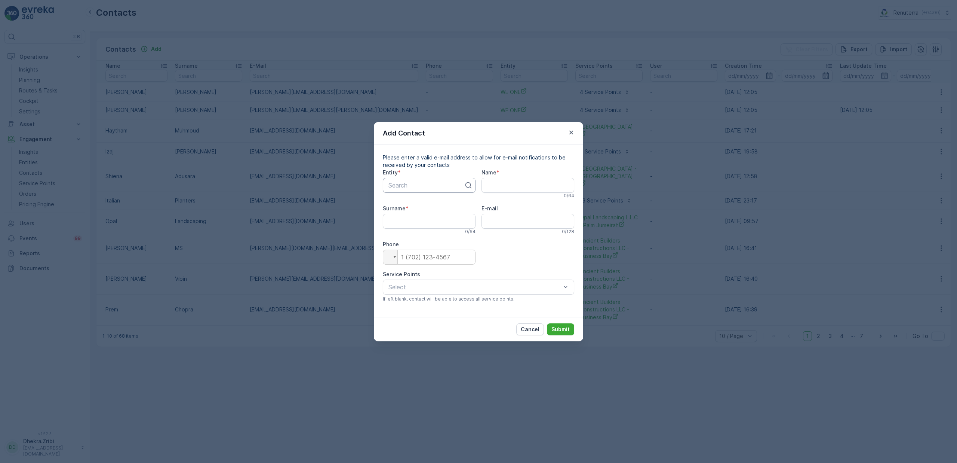
click at [442, 182] on div at bounding box center [426, 185] width 77 height 7
type input "Future"
click at [432, 208] on span "Futuremed International Clinic LLC" at bounding box center [429, 206] width 84 height 13
click at [515, 181] on input "Name" at bounding box center [528, 185] width 93 height 15
paste input "Ms. Jas"
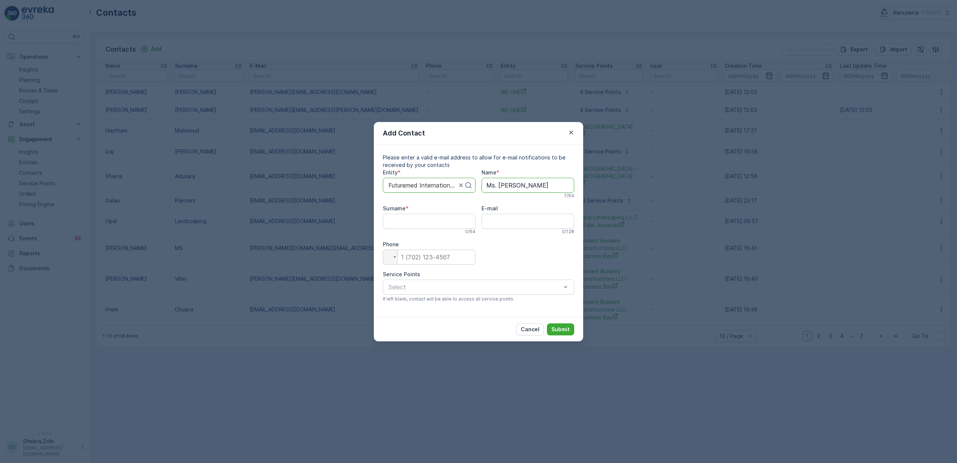
drag, startPoint x: 498, startPoint y: 184, endPoint x: 527, endPoint y: 194, distance: 30.2
click at [527, 194] on div "Name * Ms. Jas 7 / 64" at bounding box center [528, 184] width 93 height 30
type input "Ms."
click at [404, 225] on input "Surname" at bounding box center [429, 221] width 93 height 15
paste input "Jas"
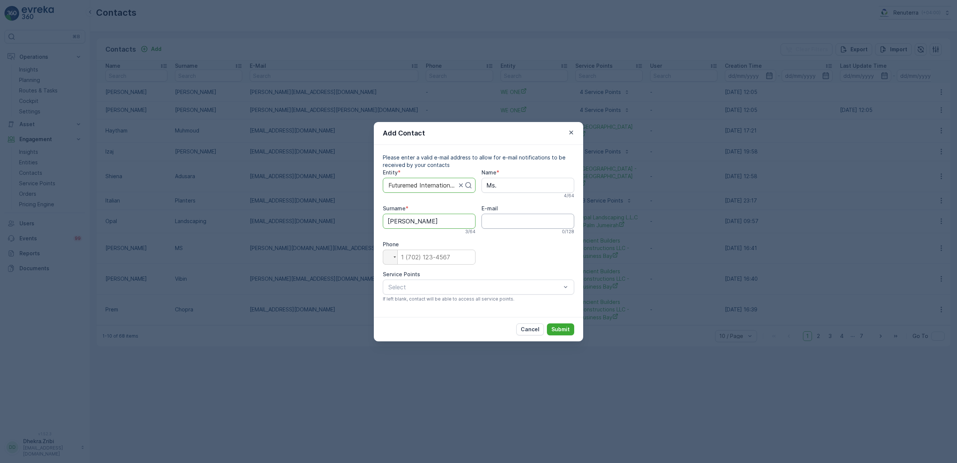
type input "Jas"
click at [519, 221] on input "E-mail" at bounding box center [528, 221] width 93 height 15
paste input "Info@futuremed.ae"
type input "Info@futuremed.ae"
click at [457, 260] on input "tel" at bounding box center [429, 256] width 93 height 15
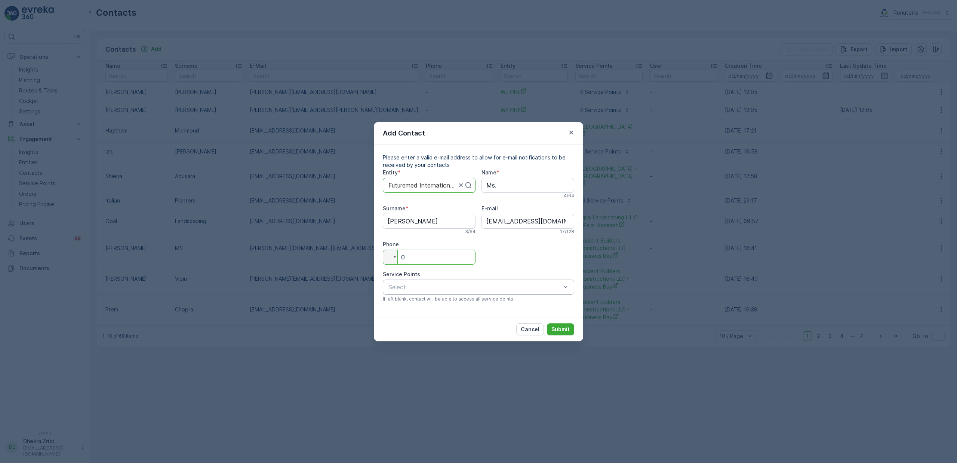
type input "0"
click at [426, 302] on span "Futuremed International Clinic LLC - Umm Suqeim" at bounding box center [469, 305] width 164 height 7
click at [559, 329] on p "Submit" at bounding box center [561, 328] width 18 height 7
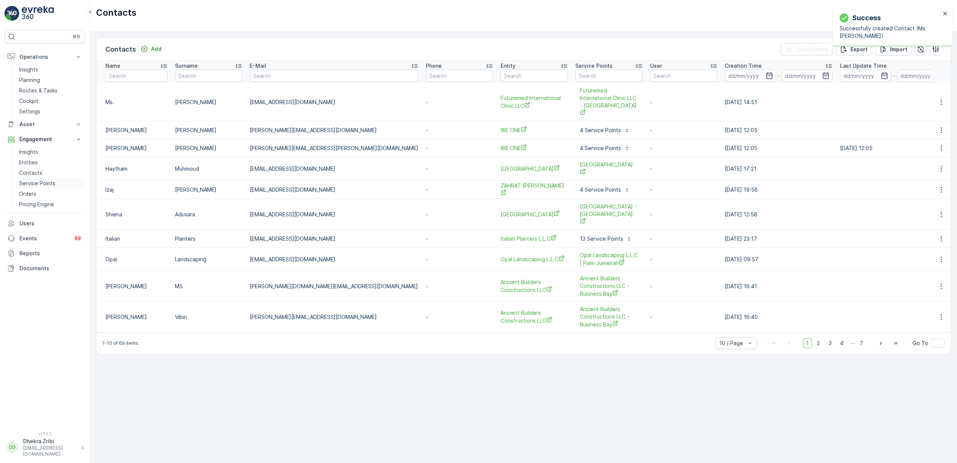
click at [39, 181] on p "Service Points" at bounding box center [37, 182] width 36 height 7
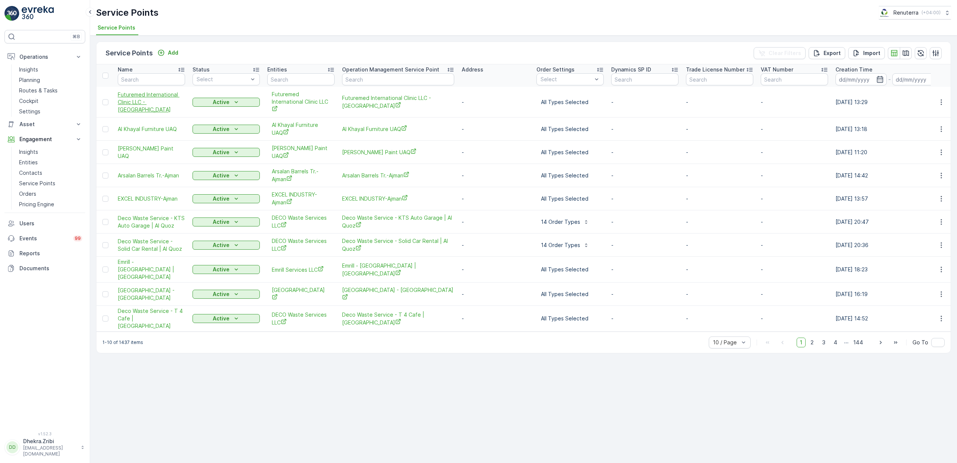
click at [148, 102] on span "Futuremed International Clinic LLC - Umm Suqeim" at bounding box center [151, 102] width 67 height 22
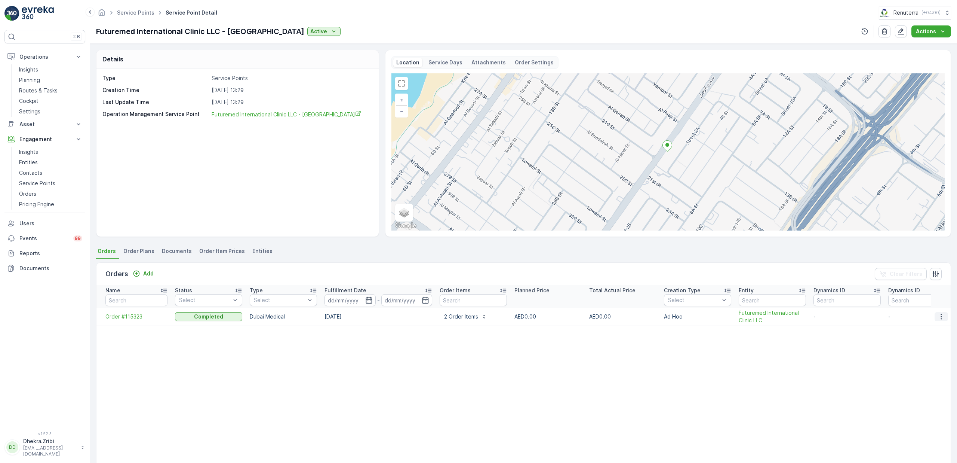
click at [939, 317] on icon "button" at bounding box center [941, 316] width 7 height 7
click at [937, 346] on span "Create Document" at bounding box center [931, 348] width 45 height 7
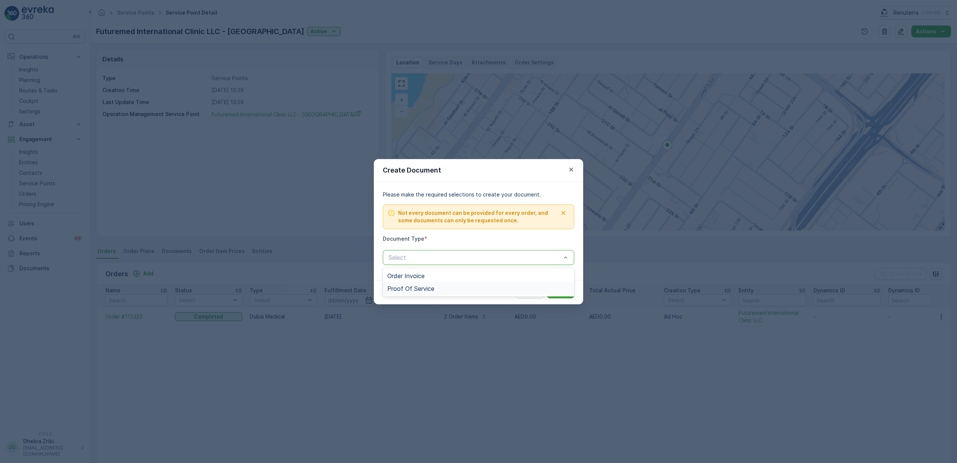
click at [430, 286] on span "Proof Of Service" at bounding box center [410, 288] width 47 height 7
click at [564, 294] on p "Submit" at bounding box center [561, 291] width 18 height 7
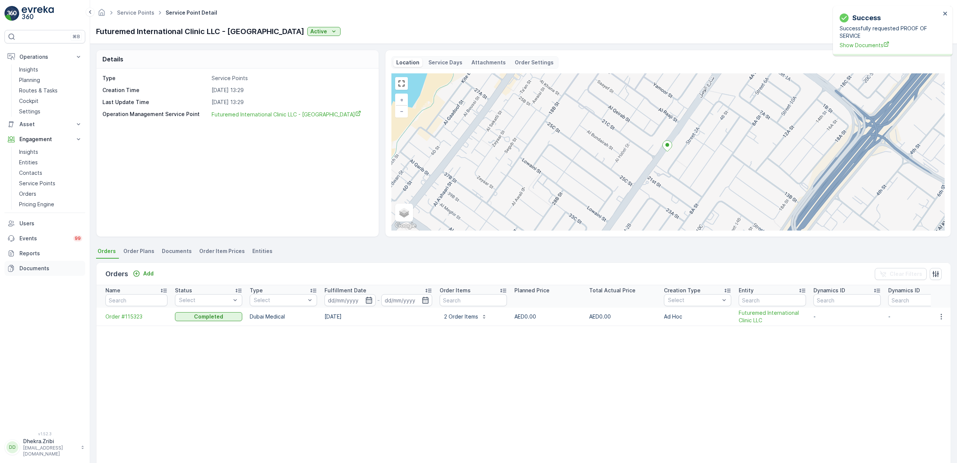
click at [30, 271] on p "Documents" at bounding box center [50, 267] width 63 height 7
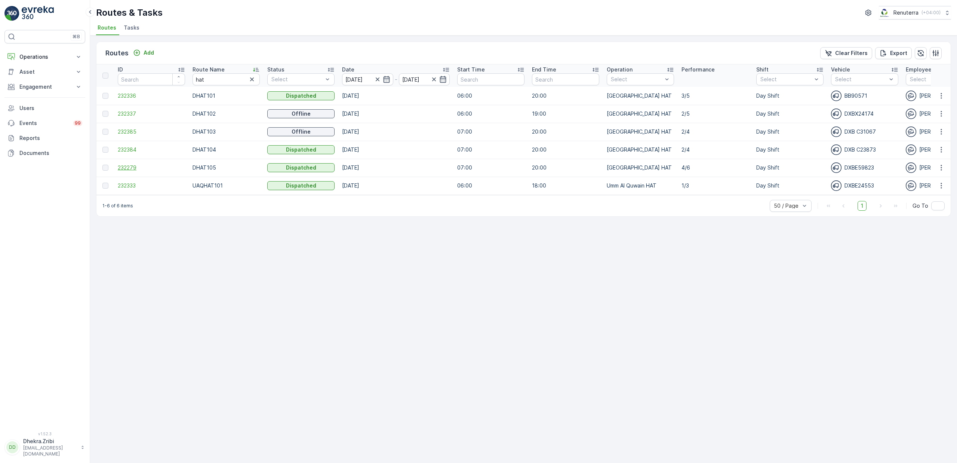
click at [135, 167] on span "232279" at bounding box center [151, 167] width 67 height 7
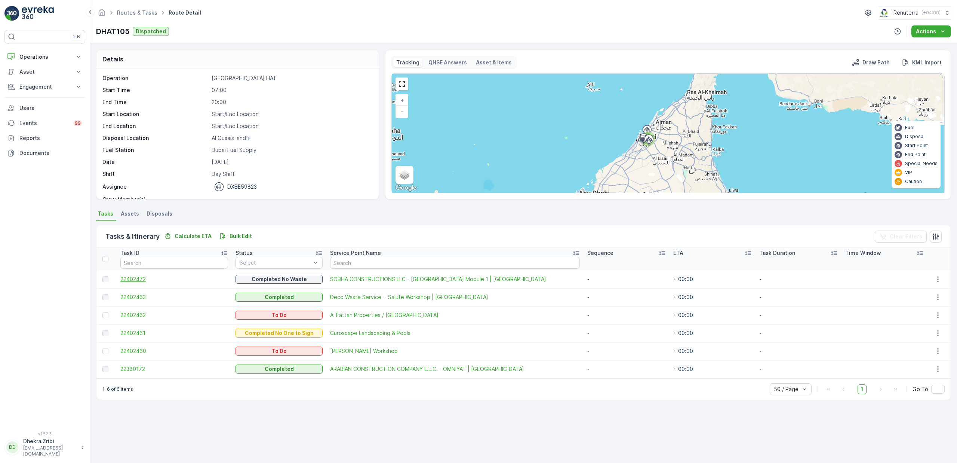
click at [133, 280] on span "22402472" at bounding box center [174, 278] width 108 height 7
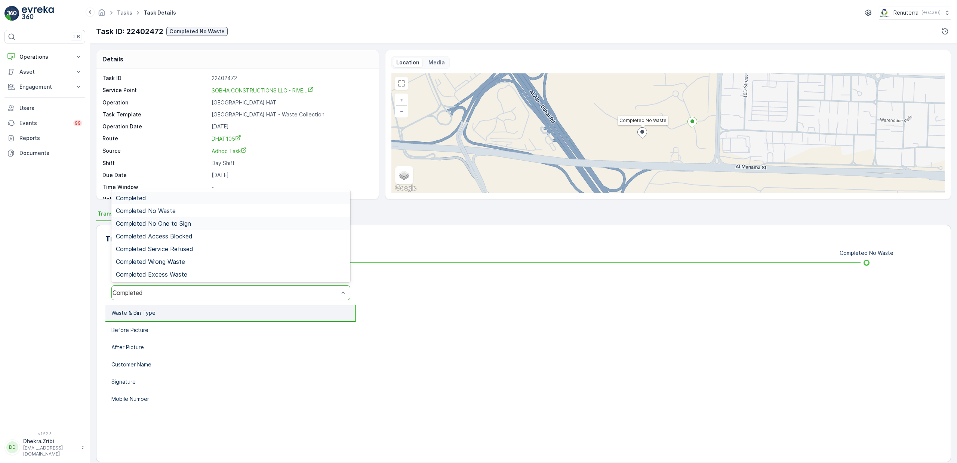
click at [184, 225] on span "Completed No One to Sign" at bounding box center [153, 223] width 75 height 7
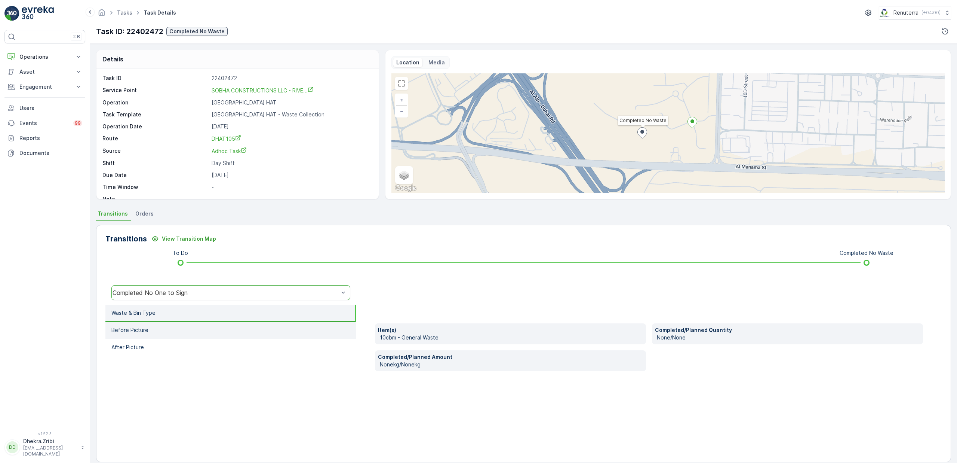
click at [156, 333] on li "Before Picture" at bounding box center [230, 330] width 251 height 17
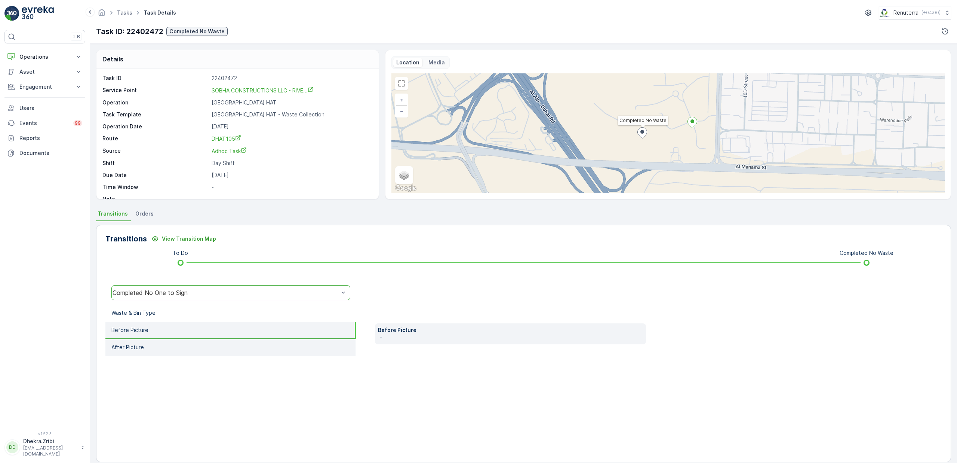
click at [160, 342] on li "After Picture" at bounding box center [230, 347] width 251 height 17
click at [160, 330] on li "Before Picture" at bounding box center [230, 330] width 251 height 17
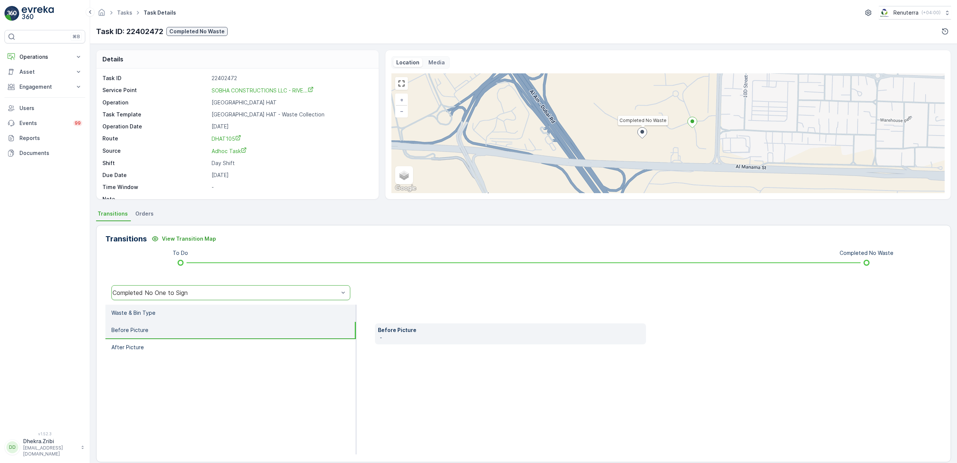
click at [162, 314] on li "Waste & Bin Type" at bounding box center [230, 312] width 251 height 17
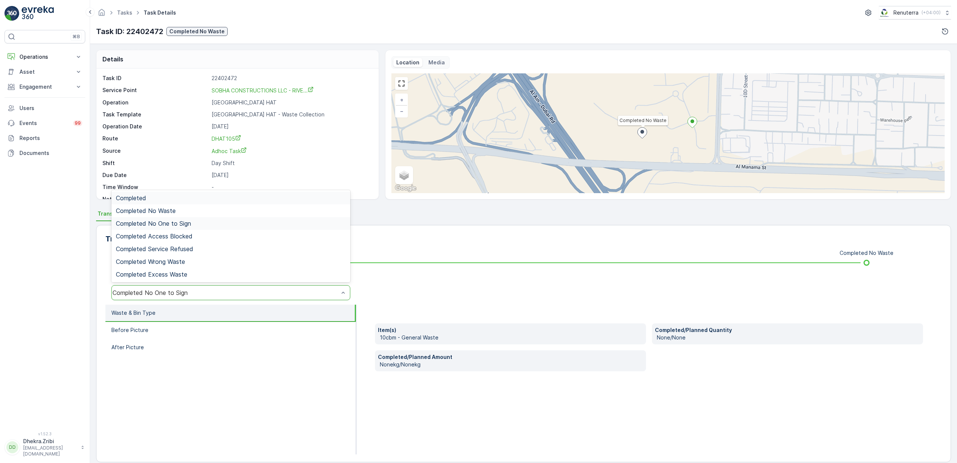
click at [179, 295] on div "Completed No One to Sign" at bounding box center [226, 292] width 226 height 7
click at [179, 211] on div "Completed No Waste" at bounding box center [231, 210] width 230 height 7
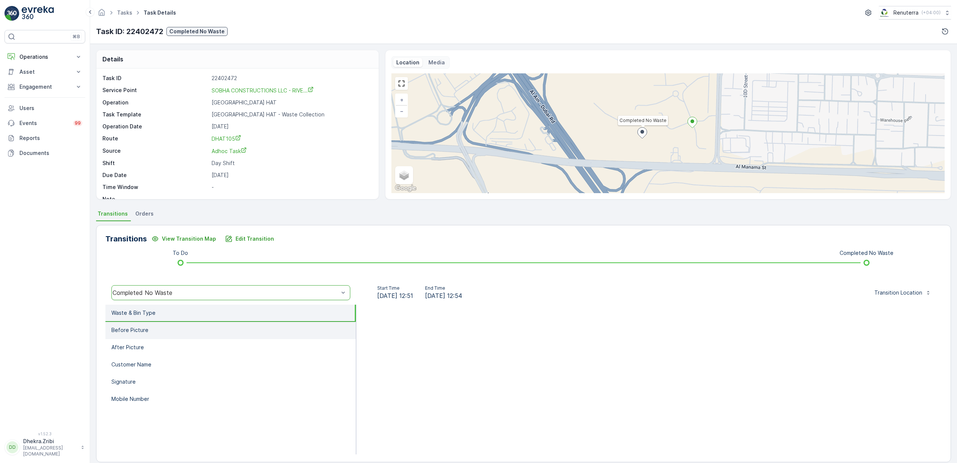
click at [138, 334] on li "Before Picture" at bounding box center [230, 330] width 251 height 17
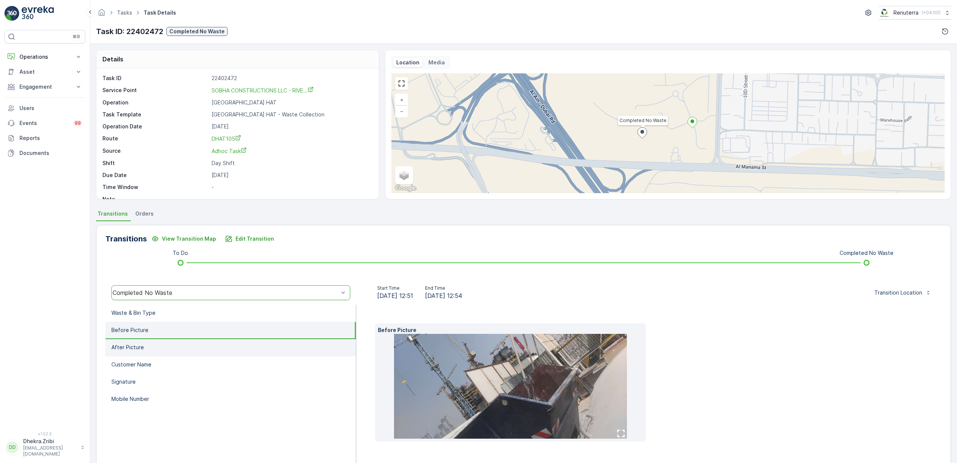
click at [144, 349] on li "After Picture" at bounding box center [230, 347] width 251 height 17
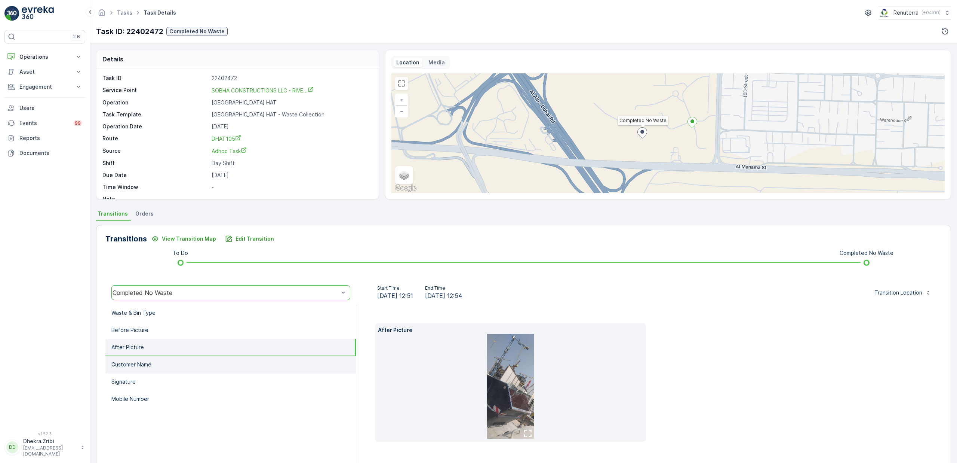
click at [150, 361] on p "Customer Name" at bounding box center [131, 363] width 40 height 7
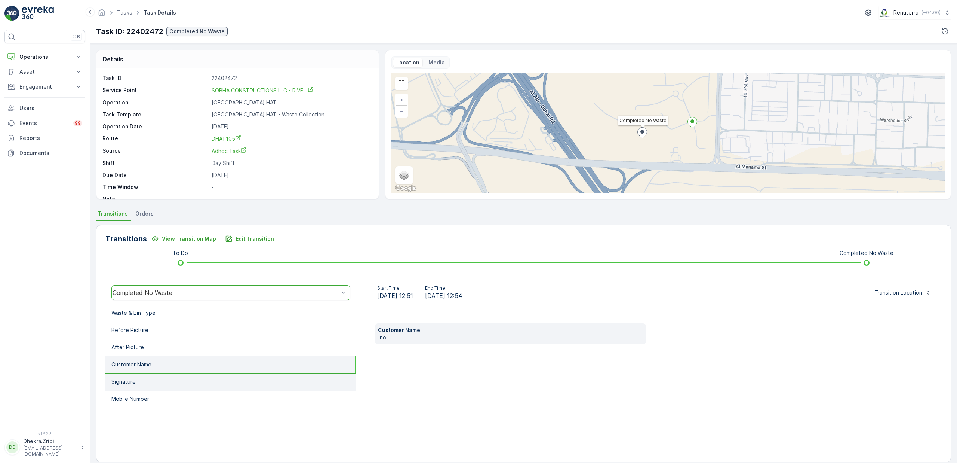
click at [151, 373] on li "Signature" at bounding box center [230, 381] width 251 height 17
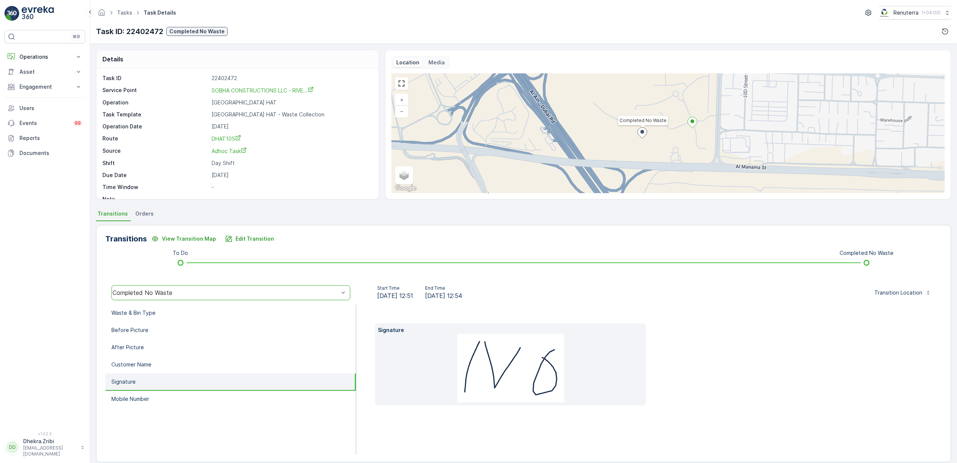
click at [149, 389] on li "Signature" at bounding box center [230, 381] width 251 height 17
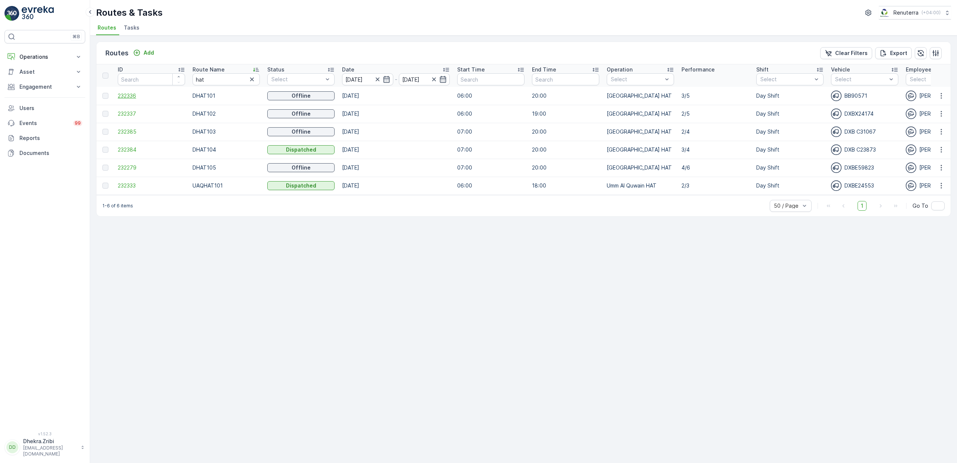
click at [124, 96] on span "232336" at bounding box center [151, 95] width 67 height 7
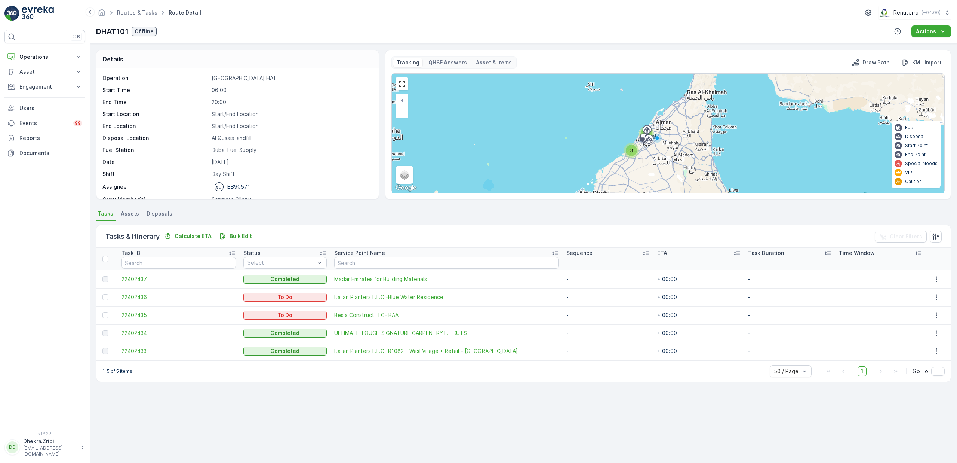
click at [632, 152] on span "3" at bounding box center [631, 150] width 3 height 6
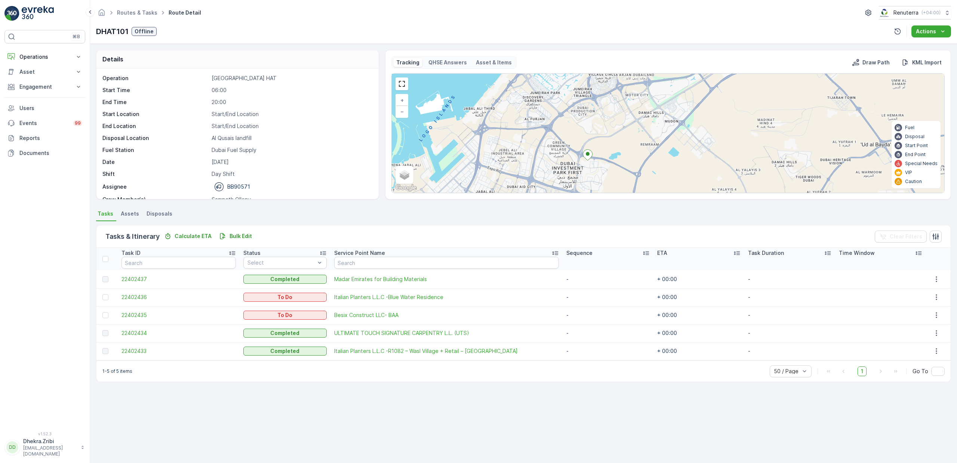
click at [346, 427] on div "Details Operation [GEOGRAPHIC_DATA] HAT Start Time 06:00 End Time 20:00 Start L…" at bounding box center [523, 253] width 867 height 419
click at [368, 403] on div "Details Operation [GEOGRAPHIC_DATA] HAT Start Time 06:00 End Time 20:00 Start L…" at bounding box center [523, 253] width 867 height 419
click at [389, 423] on div "Details Operation [GEOGRAPHIC_DATA] HAT Start Time 06:00 End Time 20:00 Start L…" at bounding box center [523, 253] width 867 height 419
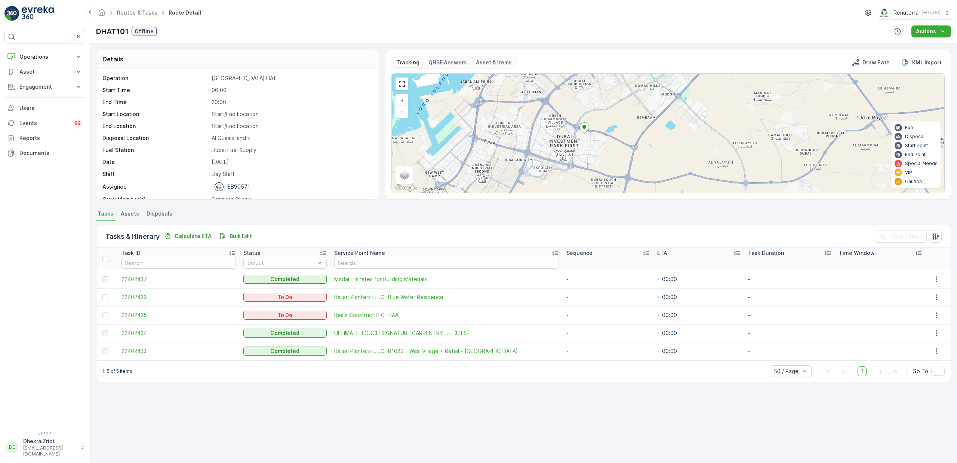
drag, startPoint x: 596, startPoint y: 176, endPoint x: 598, endPoint y: 136, distance: 39.3
click at [598, 136] on div "+ − Satellite Roadmap Terrain Hybrid Leaflet Keyboard shortcuts Map Data Map da…" at bounding box center [668, 133] width 553 height 119
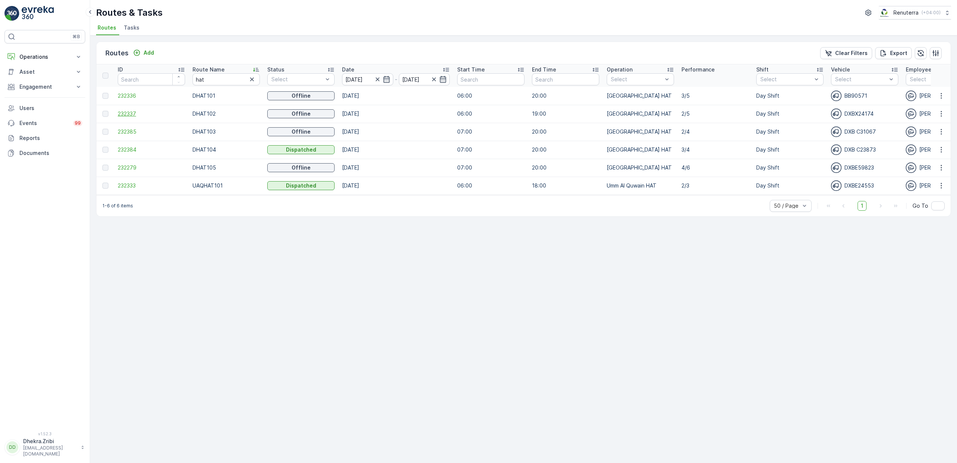
click at [130, 110] on span "232337" at bounding box center [151, 113] width 67 height 7
click at [135, 129] on span "232385" at bounding box center [151, 131] width 67 height 7
click at [128, 150] on span "232384" at bounding box center [151, 149] width 67 height 7
drag, startPoint x: 196, startPoint y: 83, endPoint x: 131, endPoint y: 97, distance: 67.0
click at [131, 97] on table "ID Route Name hat Status Select Date [DATE] - [DATE] Start Time End Time Operat…" at bounding box center [845, 129] width 1499 height 131
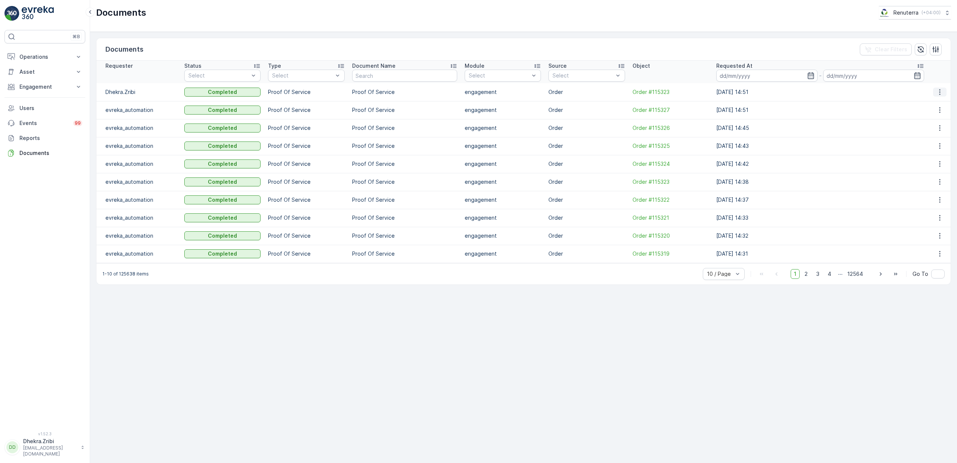
click at [939, 92] on icon "button" at bounding box center [939, 91] width 7 height 7
click at [929, 104] on span "See Details" at bounding box center [939, 103] width 29 height 7
